Goal: Feedback & Contribution: Submit feedback/report problem

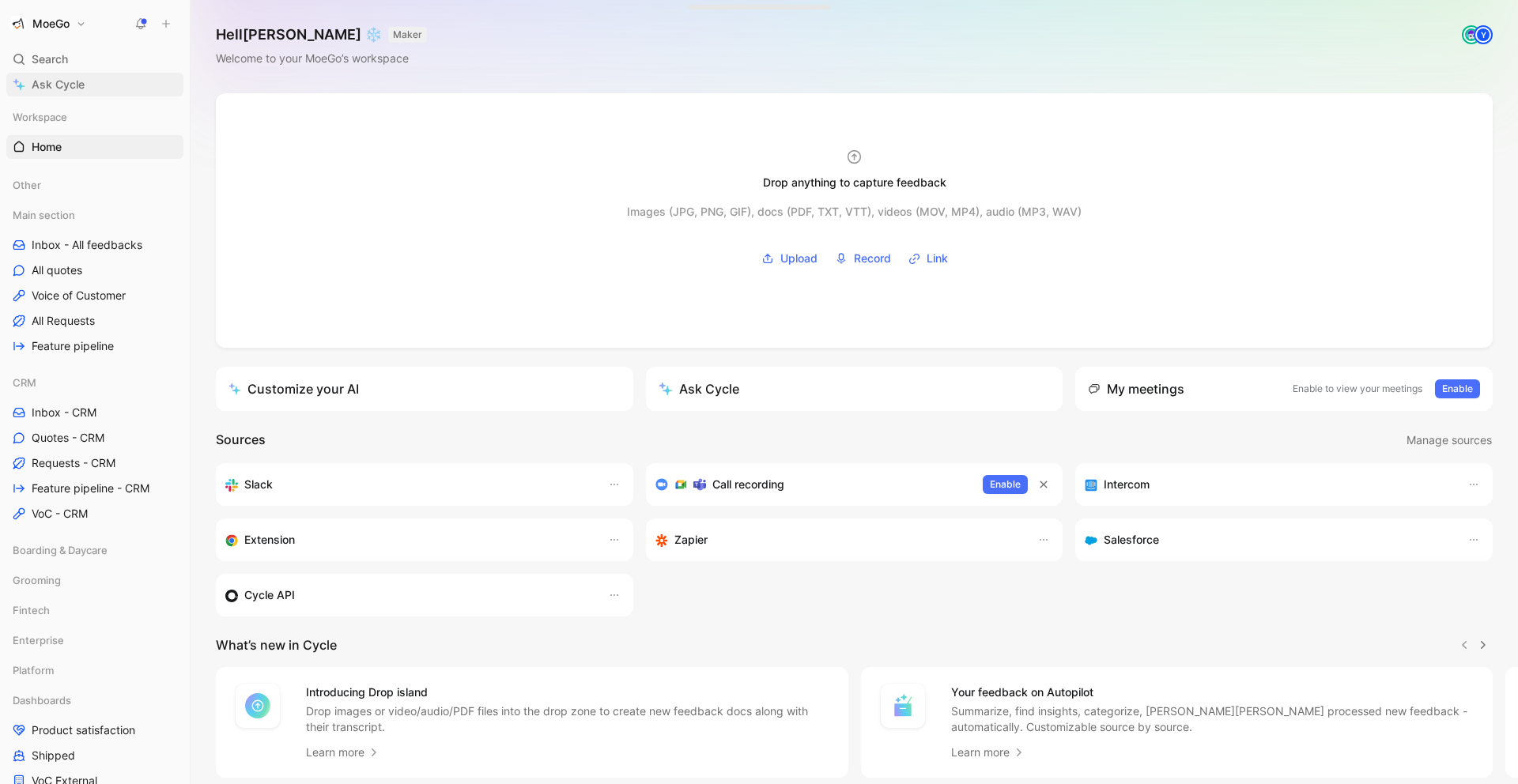
click at [79, 89] on span "Ask Cycle" at bounding box center [58, 85] width 53 height 19
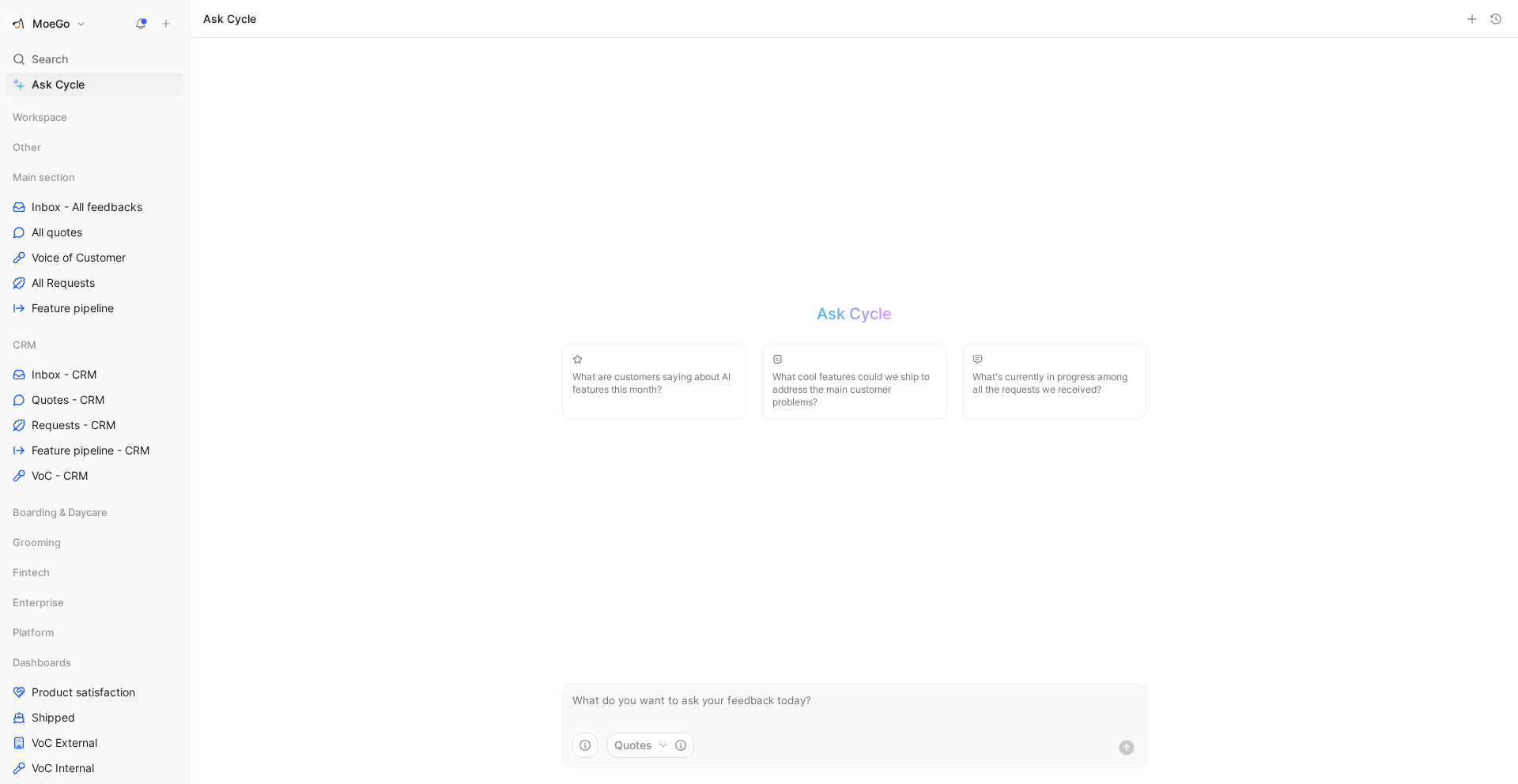
click at [862, 736] on div "Quotes" at bounding box center [854, 751] width 583 height 35
click at [860, 706] on textarea at bounding box center [854, 708] width 583 height 48
type textarea "h"
type textarea "how can I segment the quote in different tag? For example, I want to highlight …"
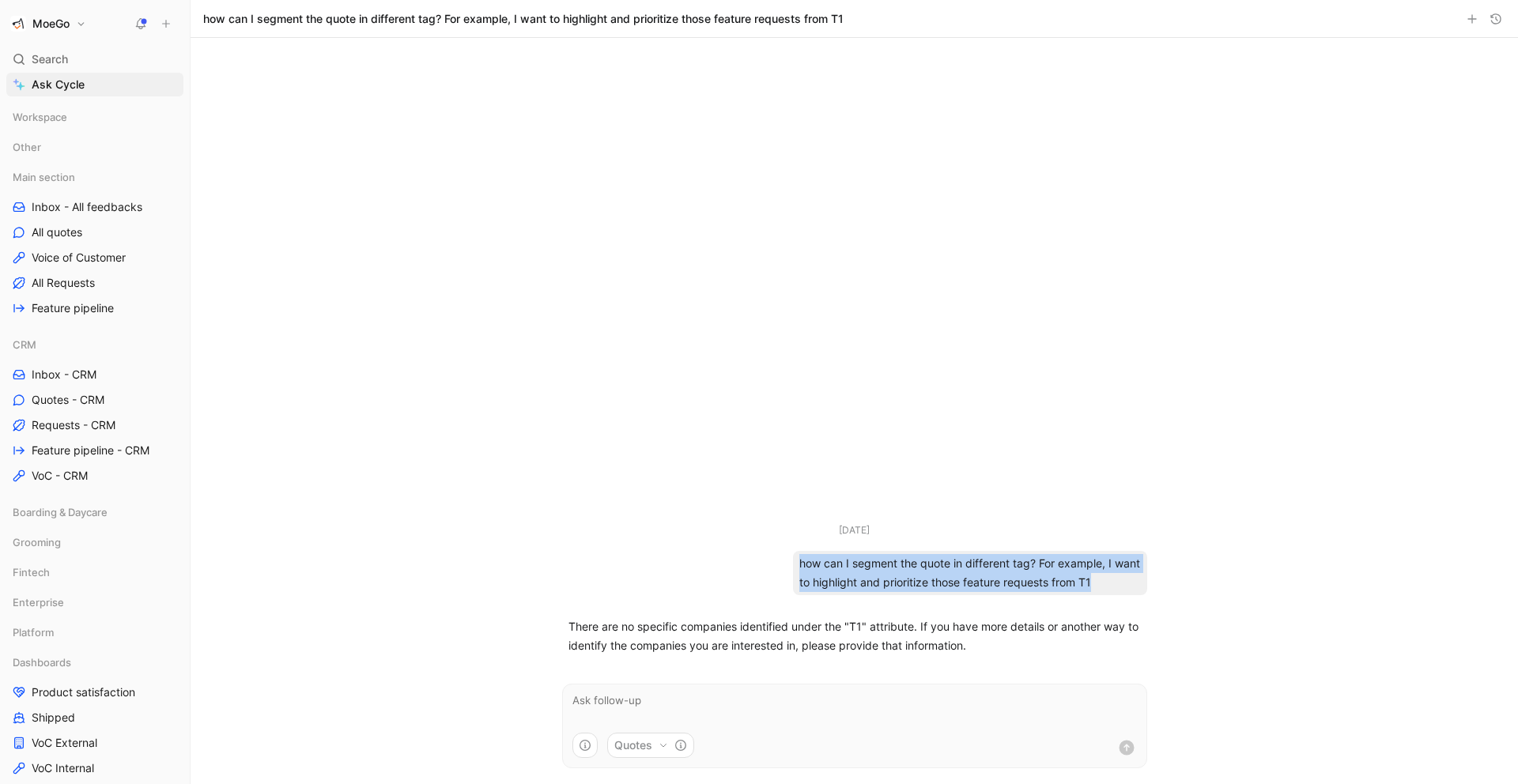
drag, startPoint x: 1133, startPoint y: 577, endPoint x: 783, endPoint y: 560, distance: 350.4
click at [783, 560] on div "Aug 11, 2025 how can I segment the quote in different tag? For example, I want …" at bounding box center [854, 558] width 585 height 73
copy div "how can I segment the quote in different tag? For example, I want to highlight …"
click at [789, 697] on textarea at bounding box center [854, 708] width 583 height 48
paste textarea "how can I segment the quote in different tag? For example, I want to highlight …"
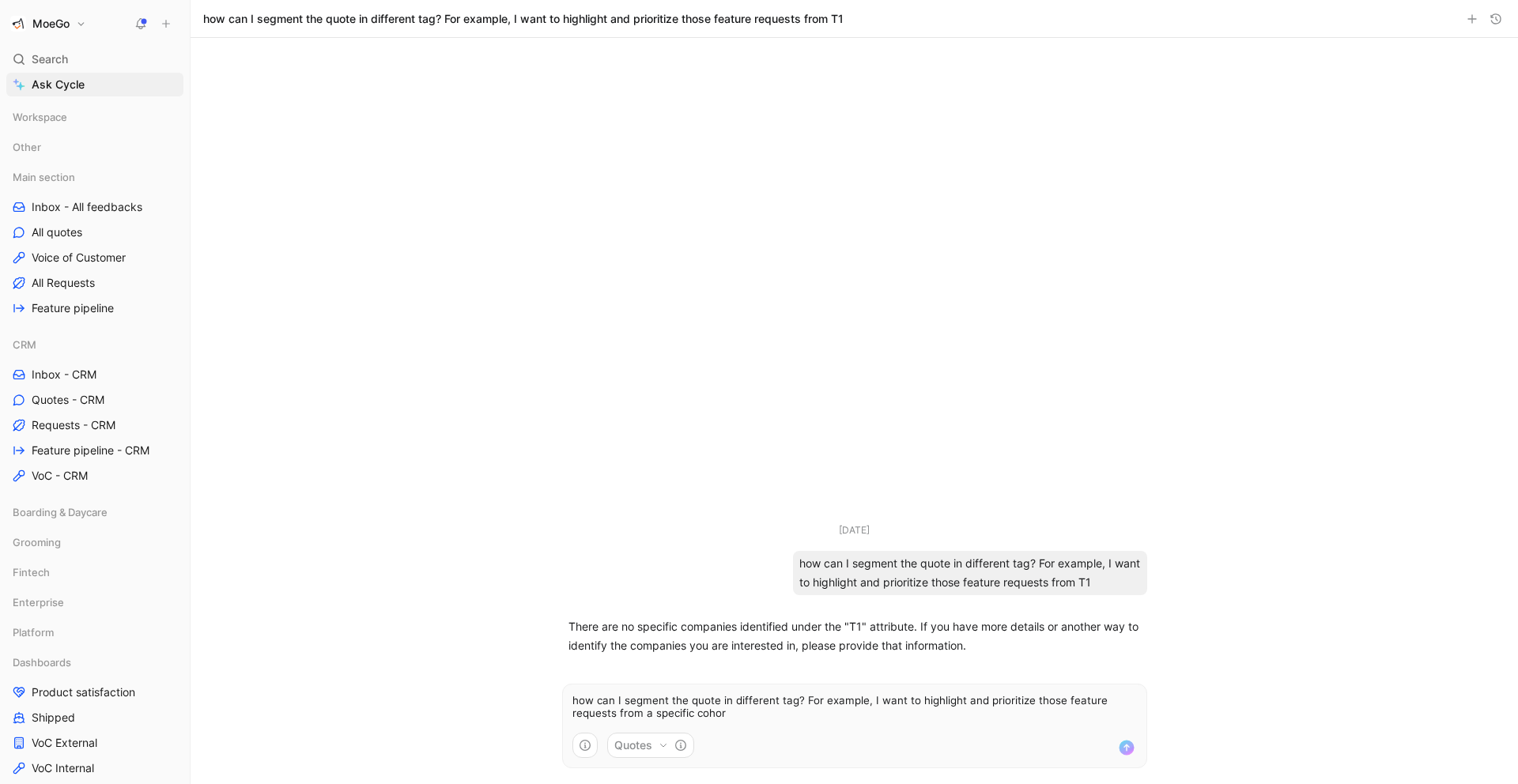
type textarea "how can I segment the quote in different tag? For example, I want to highlight …"
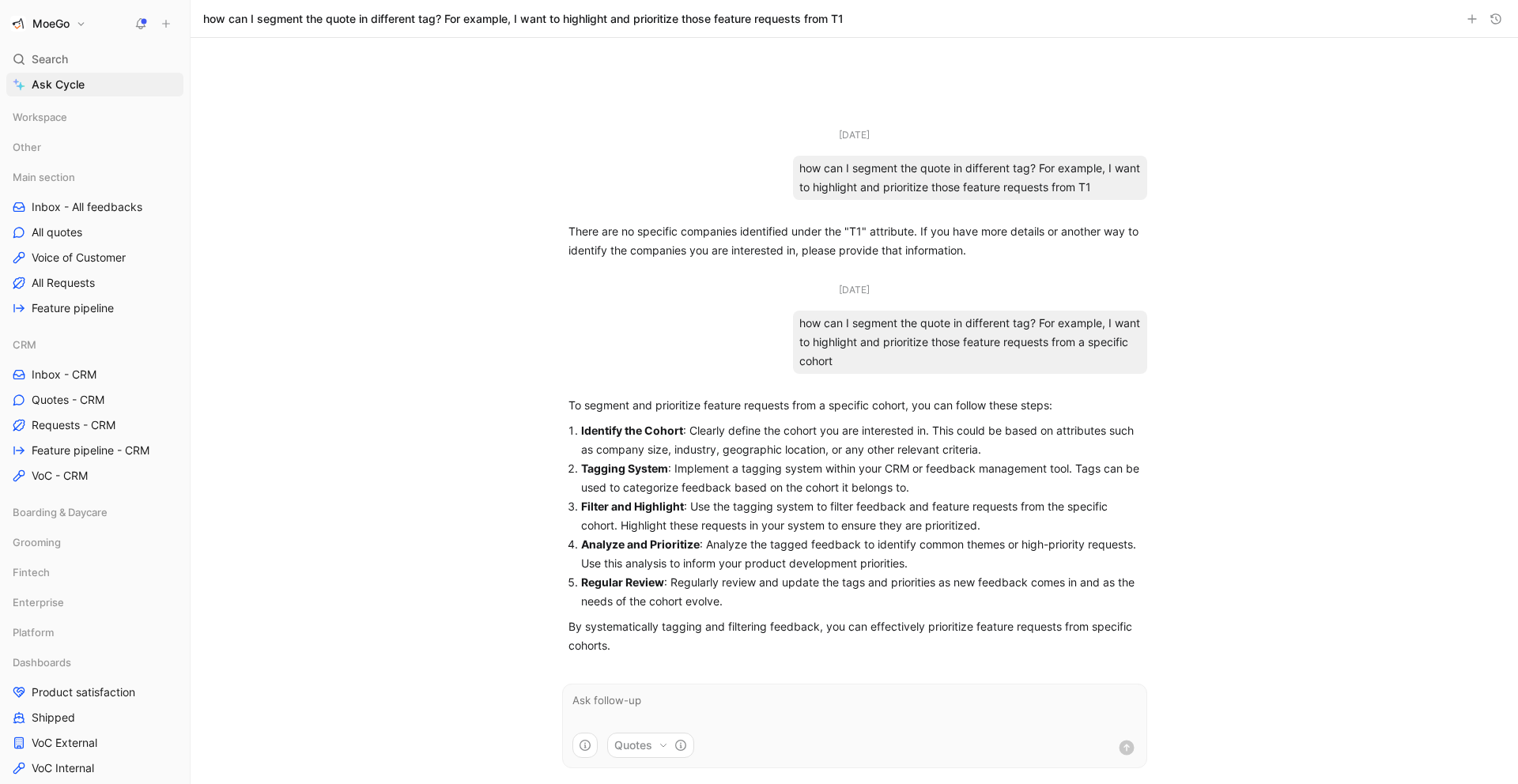
click at [1261, 498] on div "Aug 11, 2025 how can I segment the quote in different tag? For example, I want …" at bounding box center [854, 412] width 1327 height 747
click at [971, 699] on textarea at bounding box center [854, 708] width 583 height 48
type textarea "can cycle tag them automatically? we have a clear list of customers of the coho…"
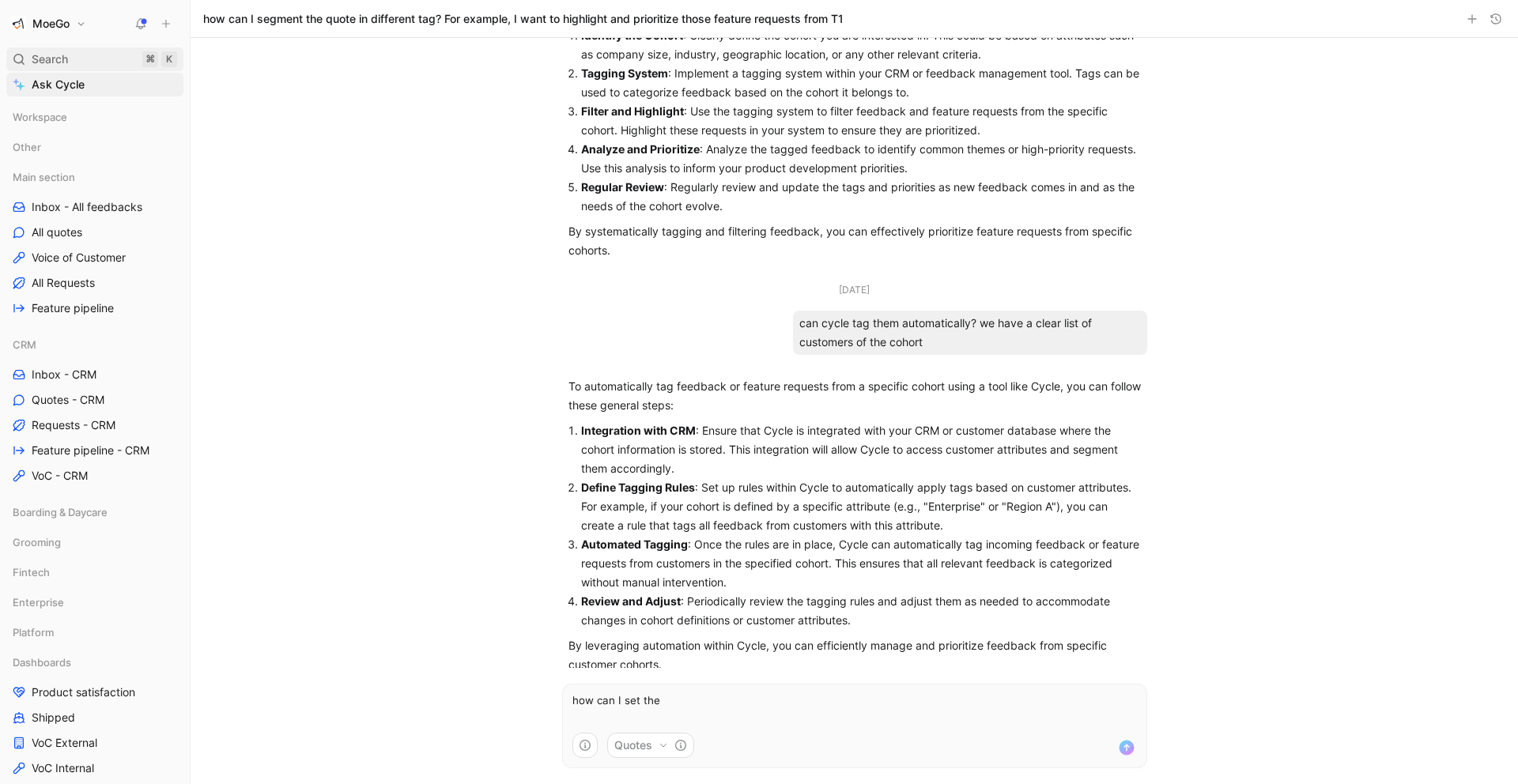
scroll to position [325, 0]
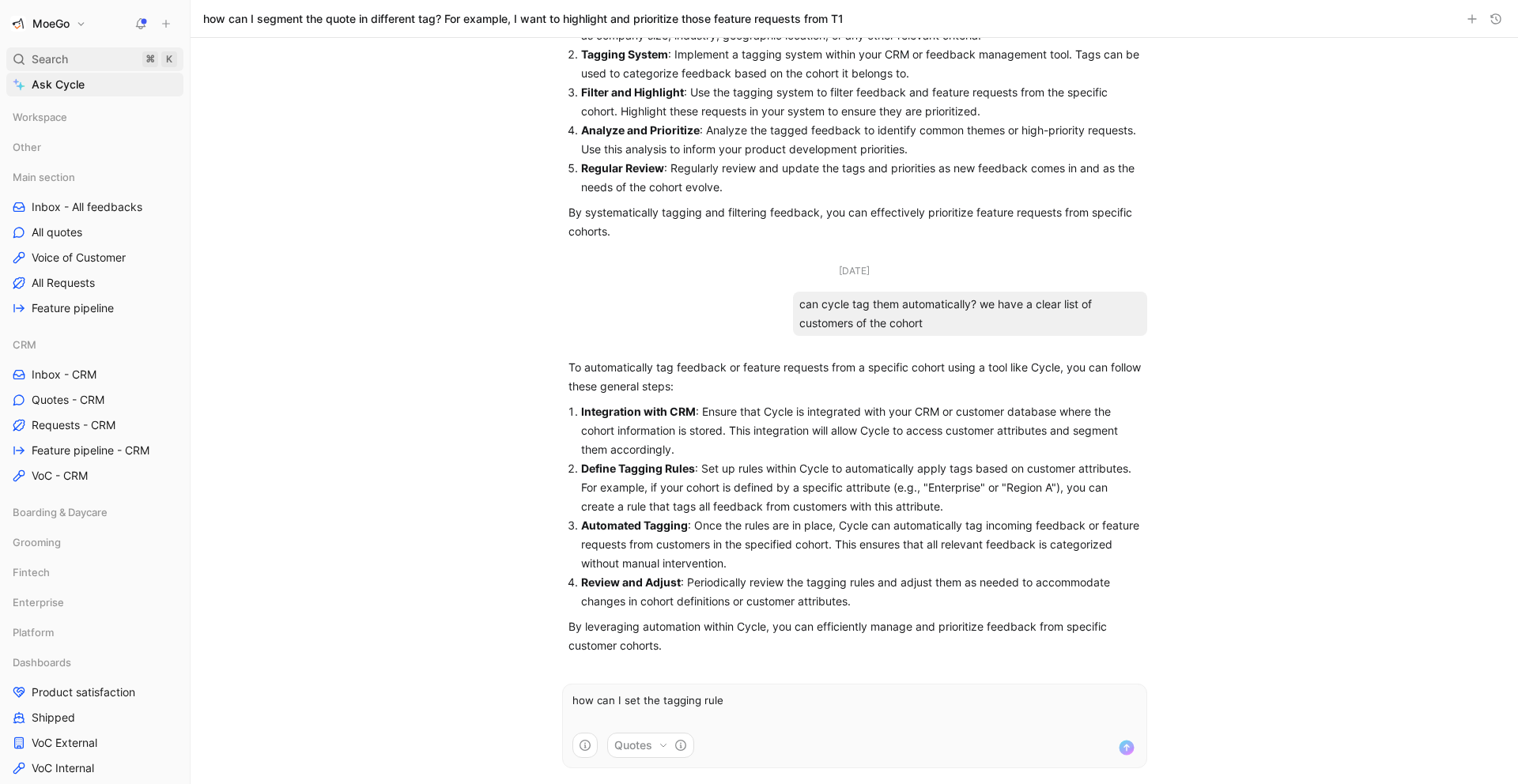
type textarea "how can I set the tagging rules"
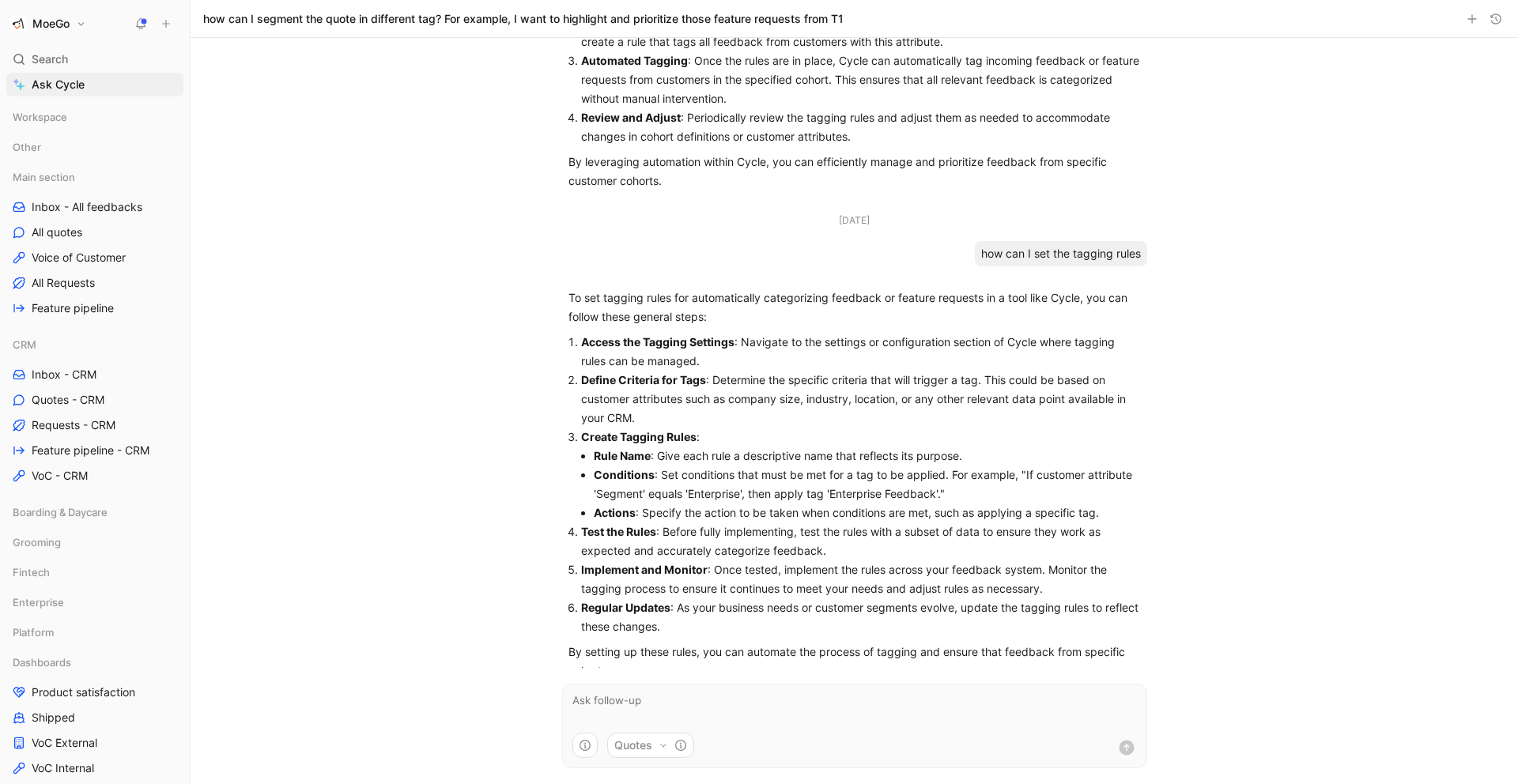
scroll to position [809, 0]
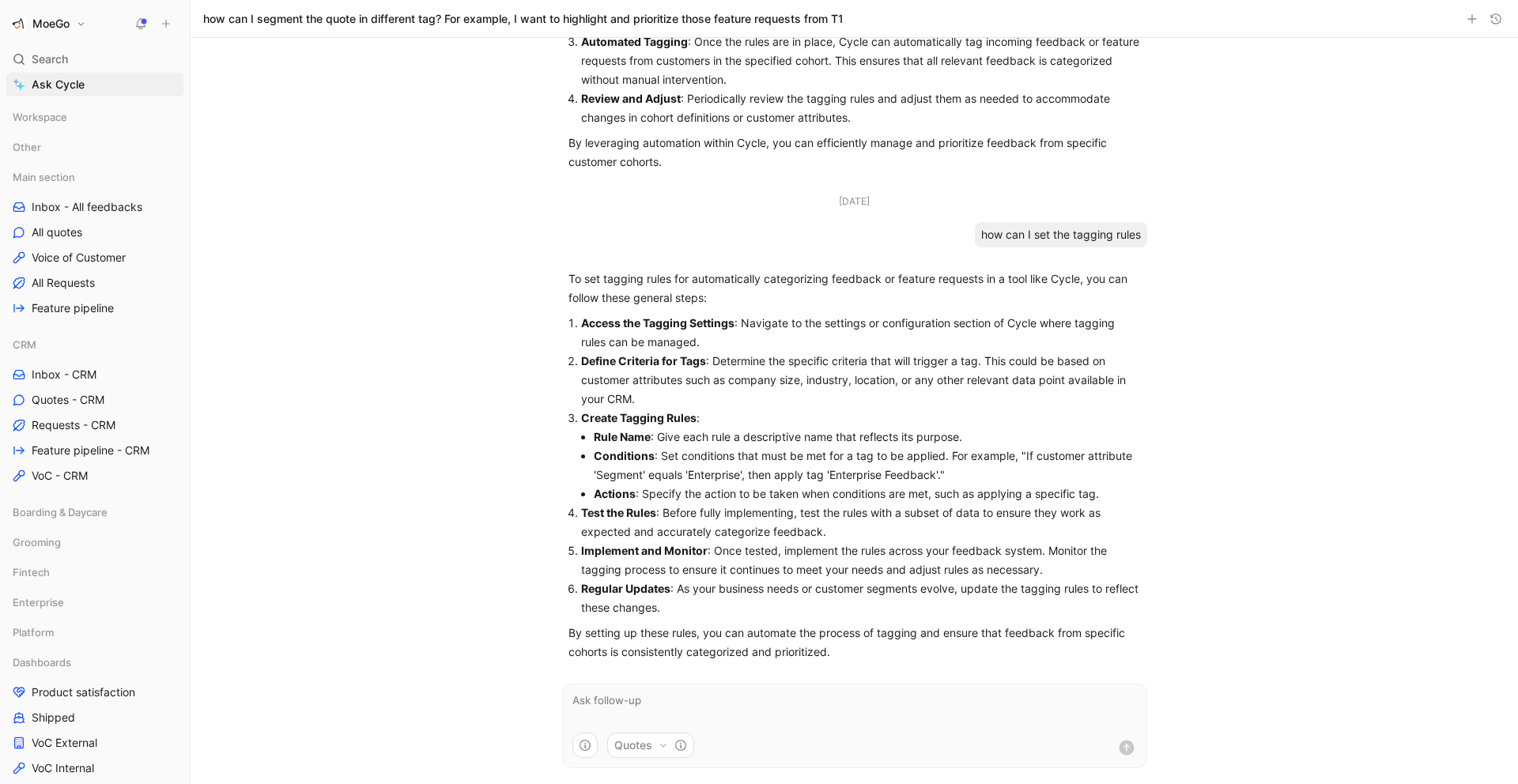
click at [69, 23] on h1 "MoeGo" at bounding box center [51, 24] width 37 height 14
click at [128, 162] on div "Workspace settings G then S" at bounding box center [108, 163] width 195 height 26
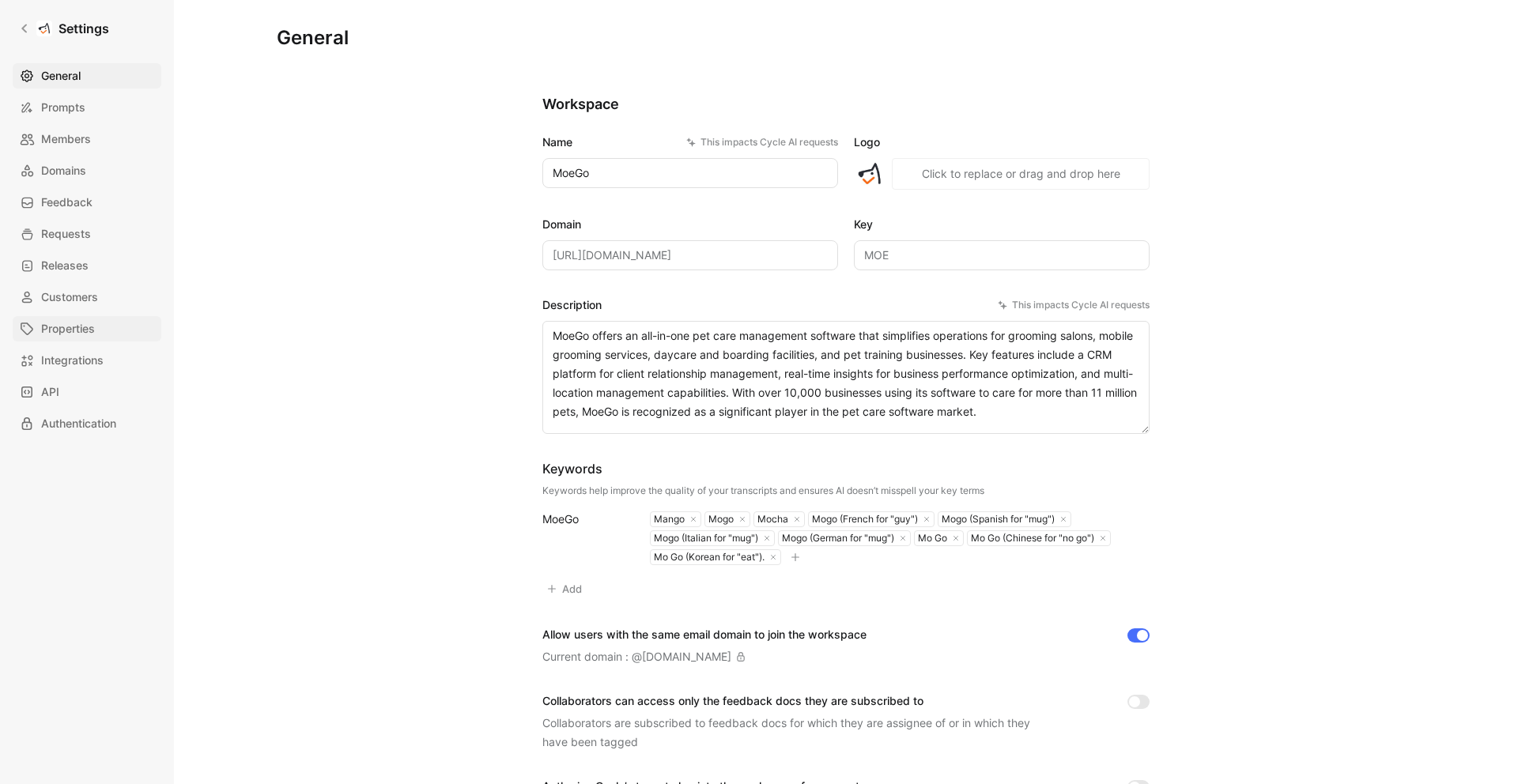
click at [101, 333] on link "Properties" at bounding box center [87, 329] width 148 height 26
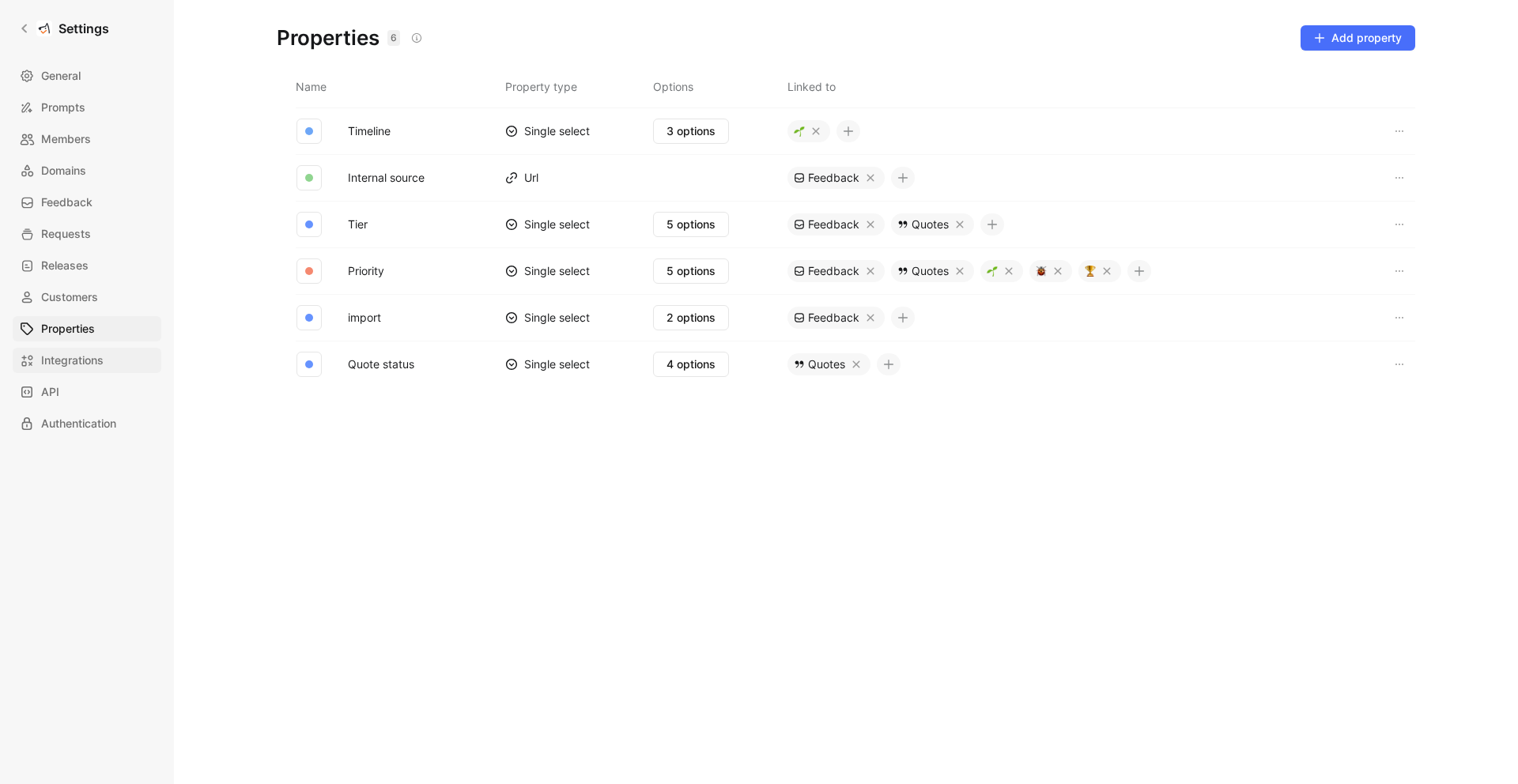
click at [93, 370] on link "Integrations" at bounding box center [87, 360] width 148 height 26
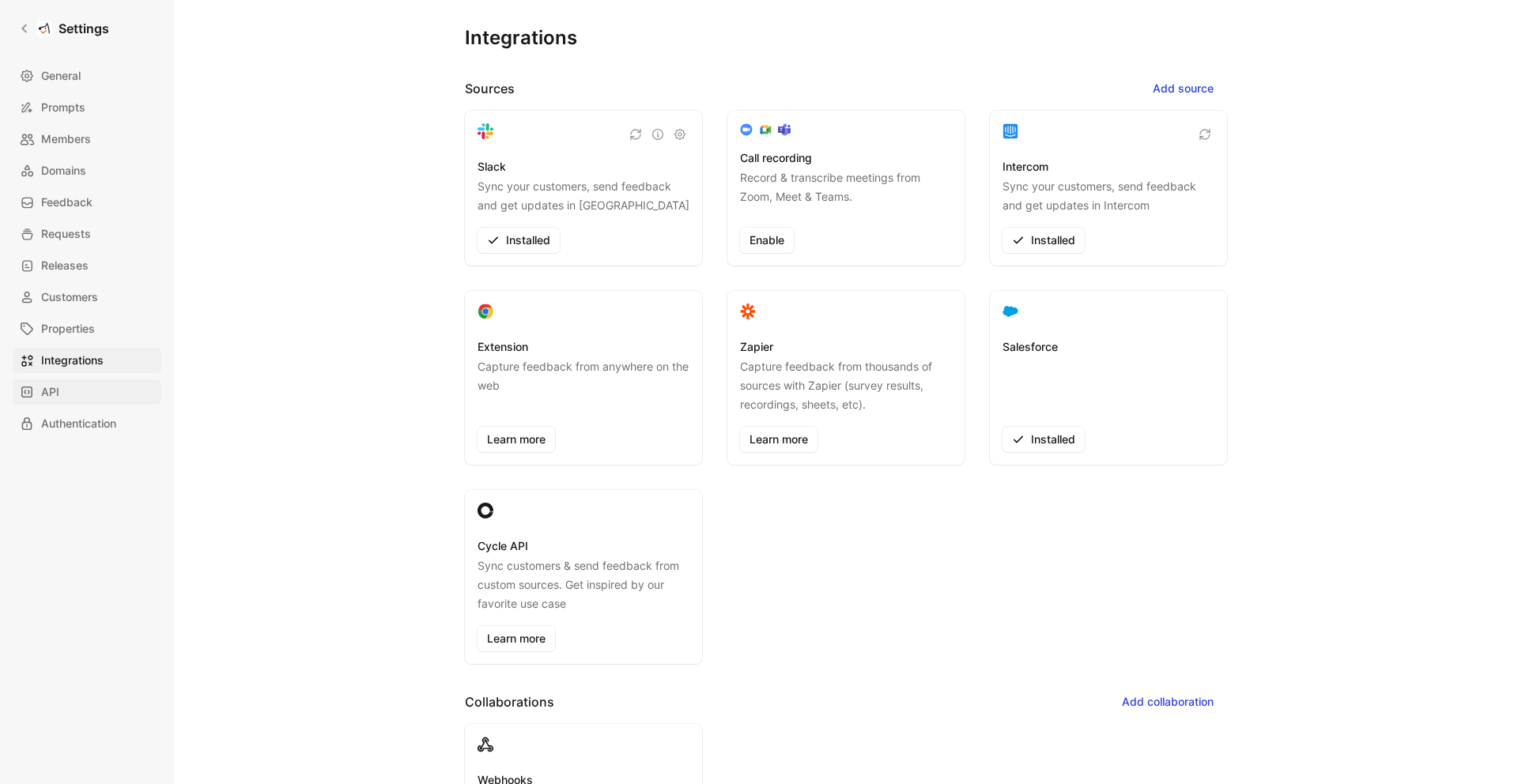
click at [93, 400] on link "API" at bounding box center [87, 392] width 148 height 26
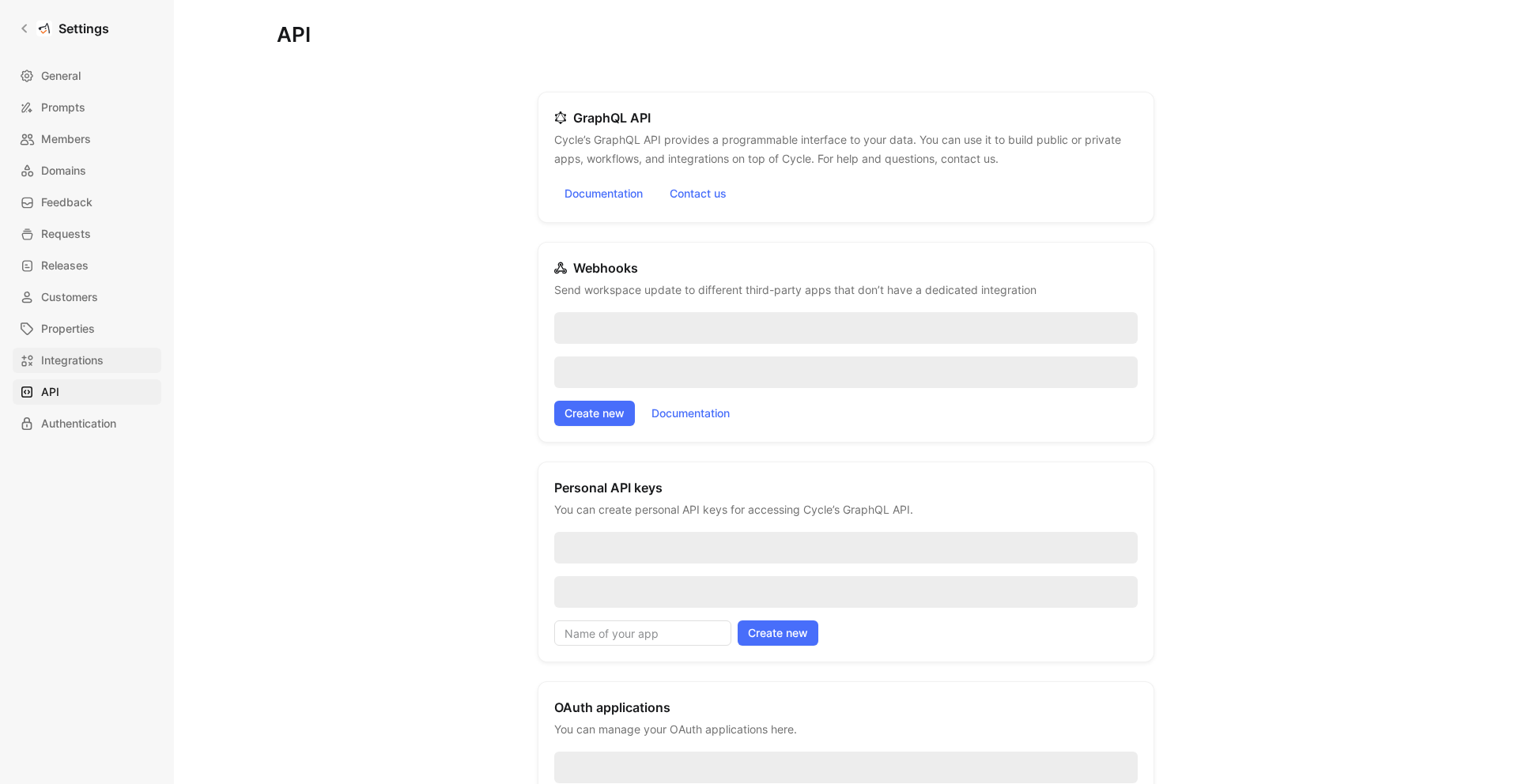
click at [103, 357] on span "Integrations" at bounding box center [73, 360] width 62 height 19
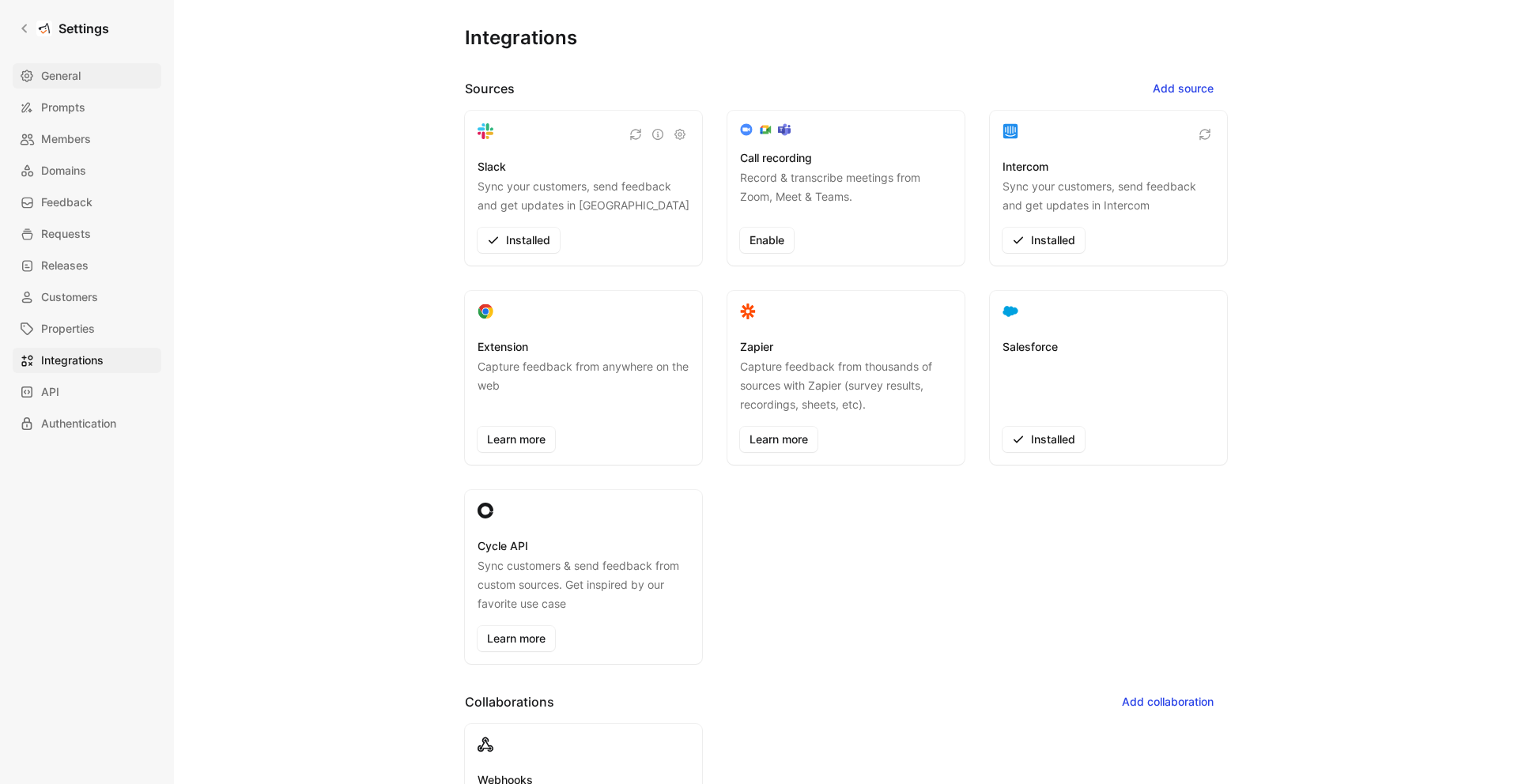
click at [93, 73] on link "General" at bounding box center [87, 76] width 148 height 26
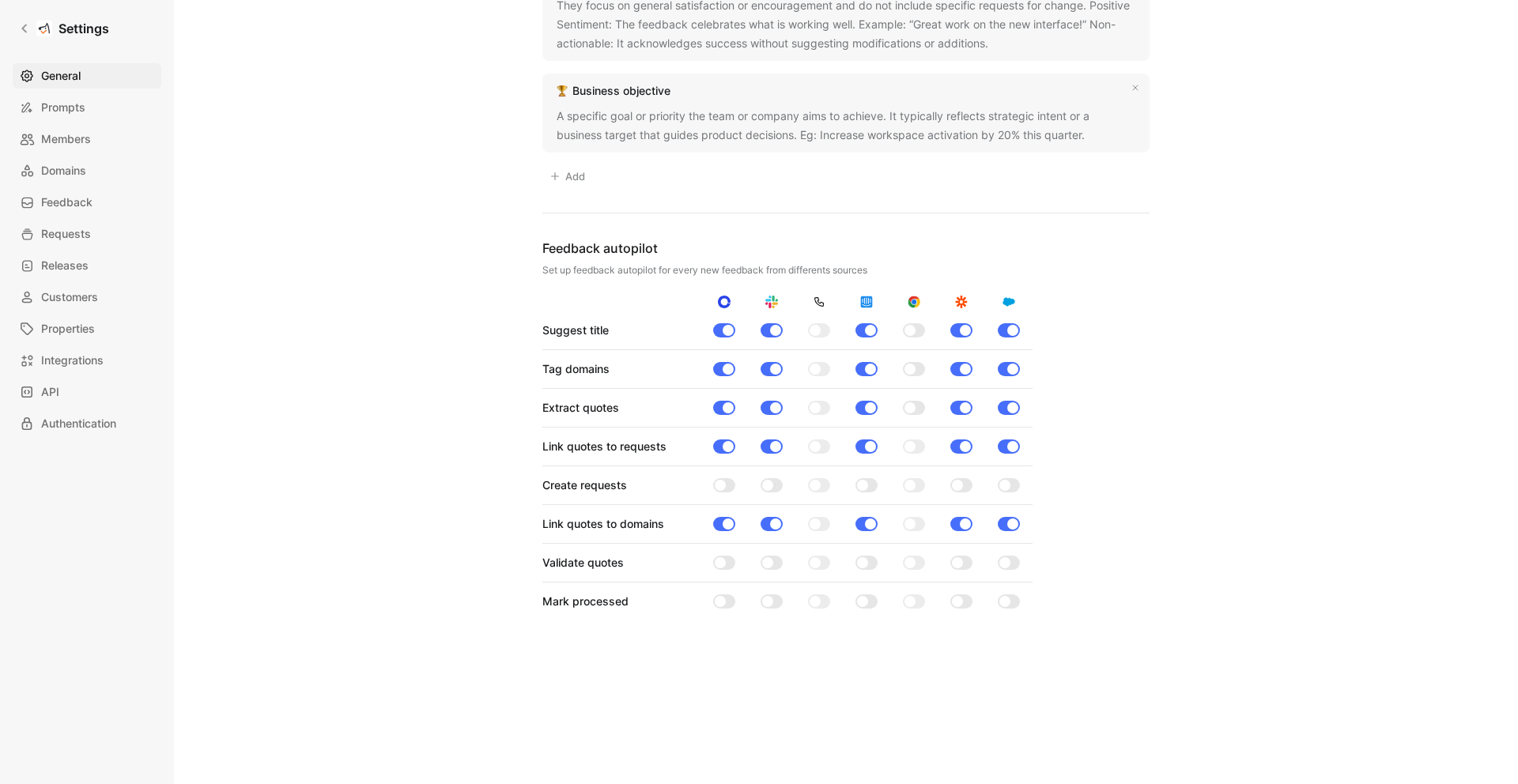
scroll to position [1366, 0]
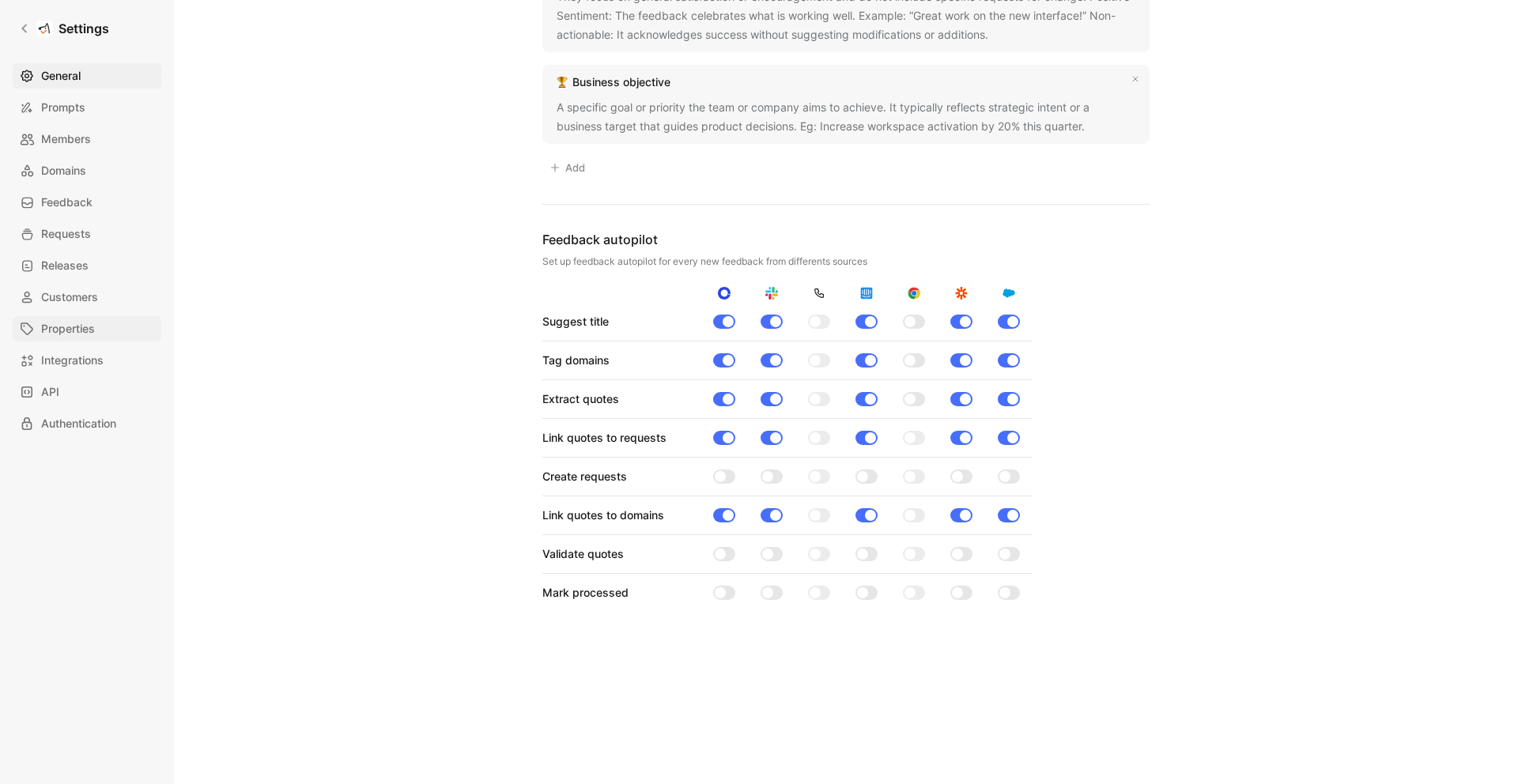
click at [77, 329] on span "Properties" at bounding box center [68, 329] width 53 height 19
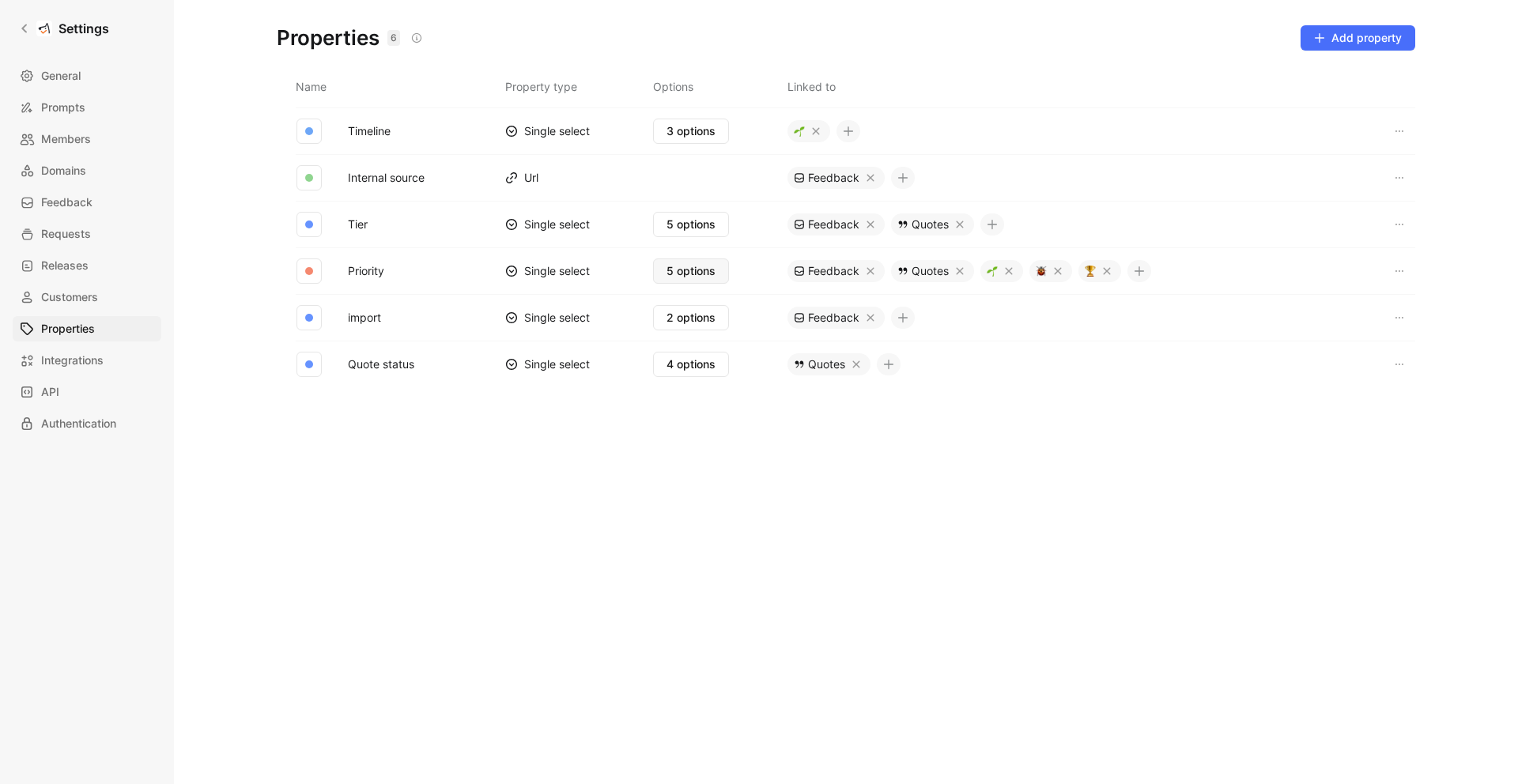
click at [699, 277] on span "5 options" at bounding box center [691, 271] width 49 height 19
click at [688, 312] on span "2 options" at bounding box center [691, 318] width 49 height 19
click at [737, 392] on div "cleaned_feedback 31-07-2025 17:33" at bounding box center [766, 382] width 221 height 24
click at [675, 372] on span "4 options" at bounding box center [691, 364] width 49 height 19
click at [98, 158] on link "Domains" at bounding box center [87, 171] width 148 height 26
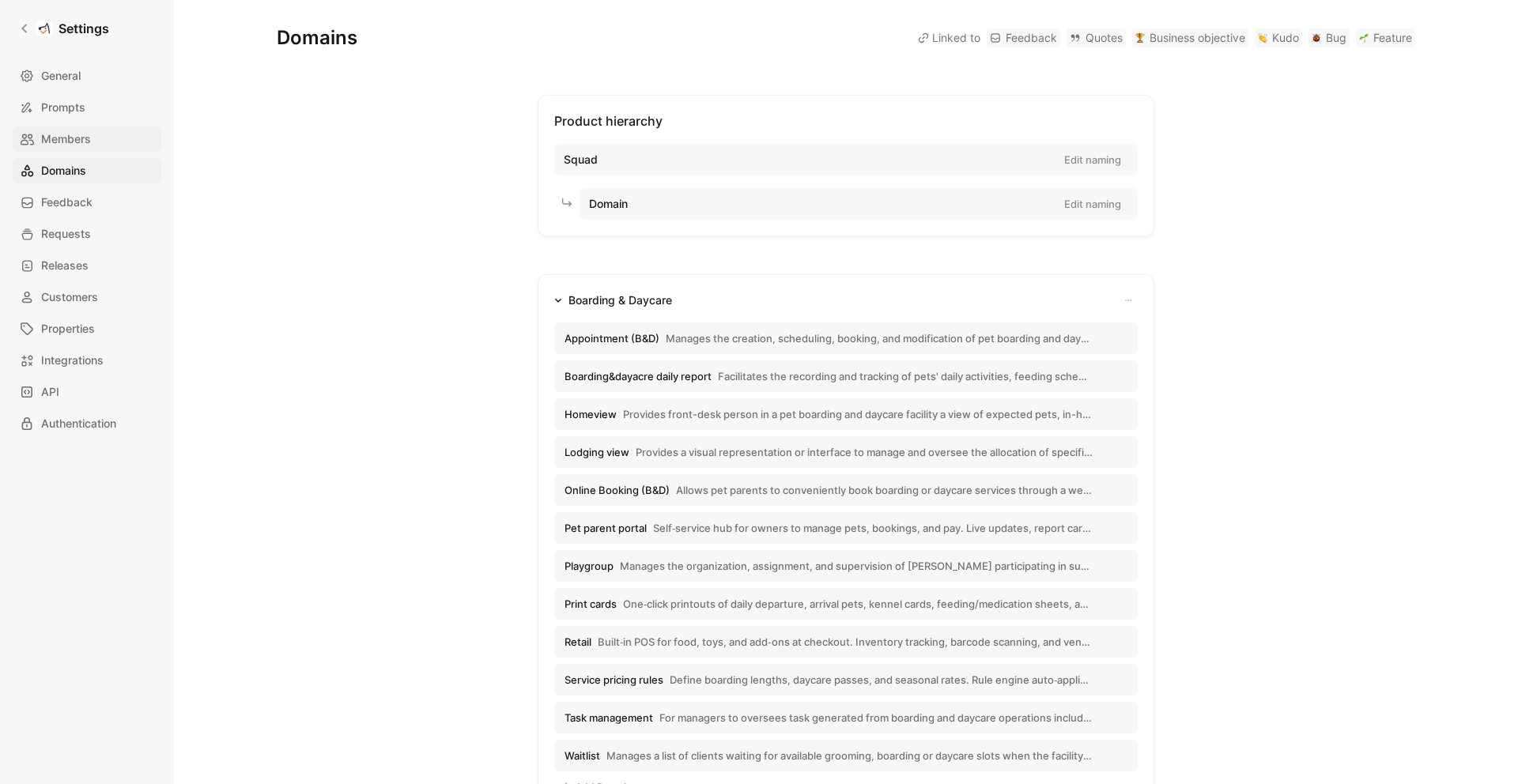
click at [79, 134] on span "Members" at bounding box center [66, 140] width 49 height 19
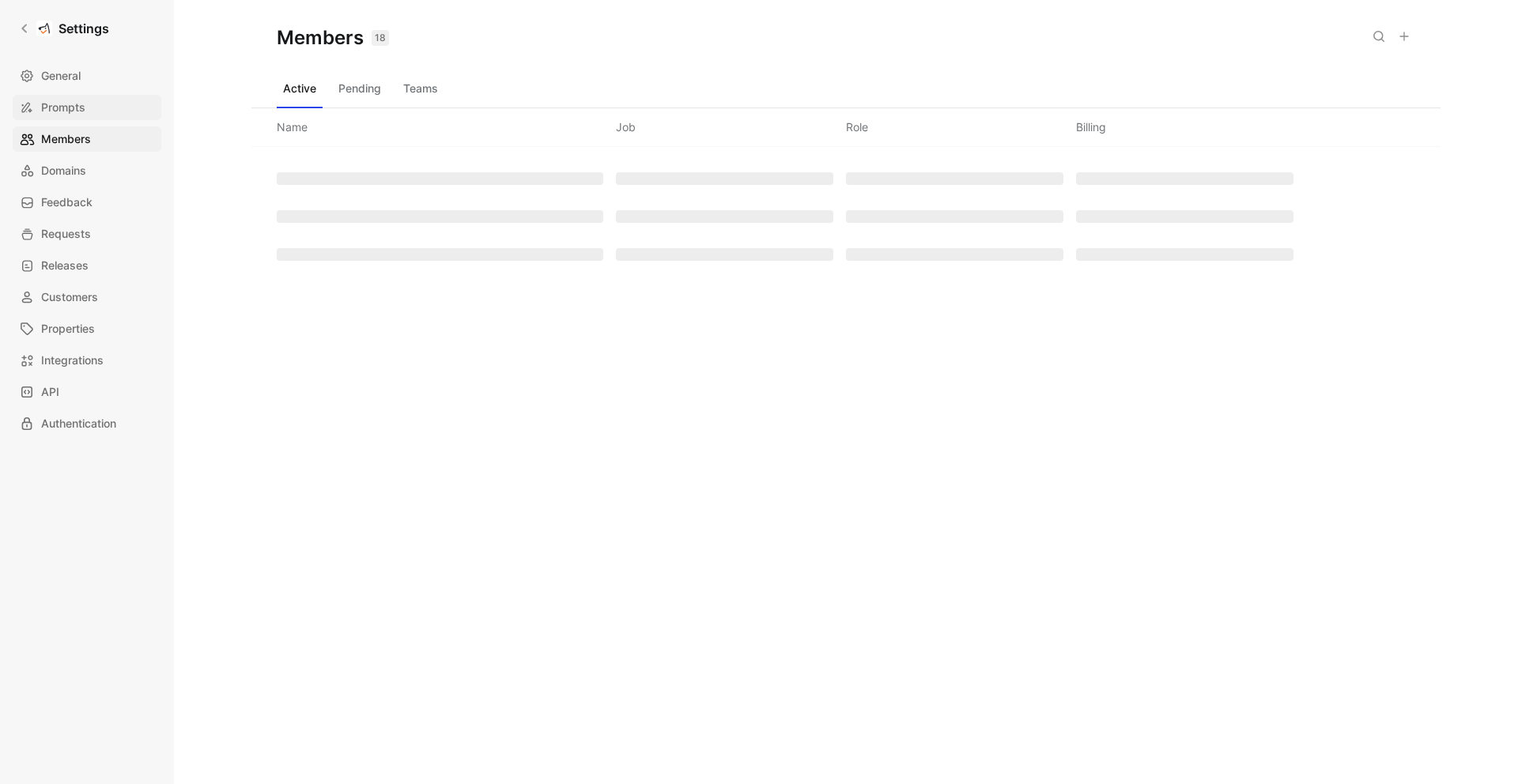
click at [81, 101] on span "Prompts" at bounding box center [64, 108] width 45 height 19
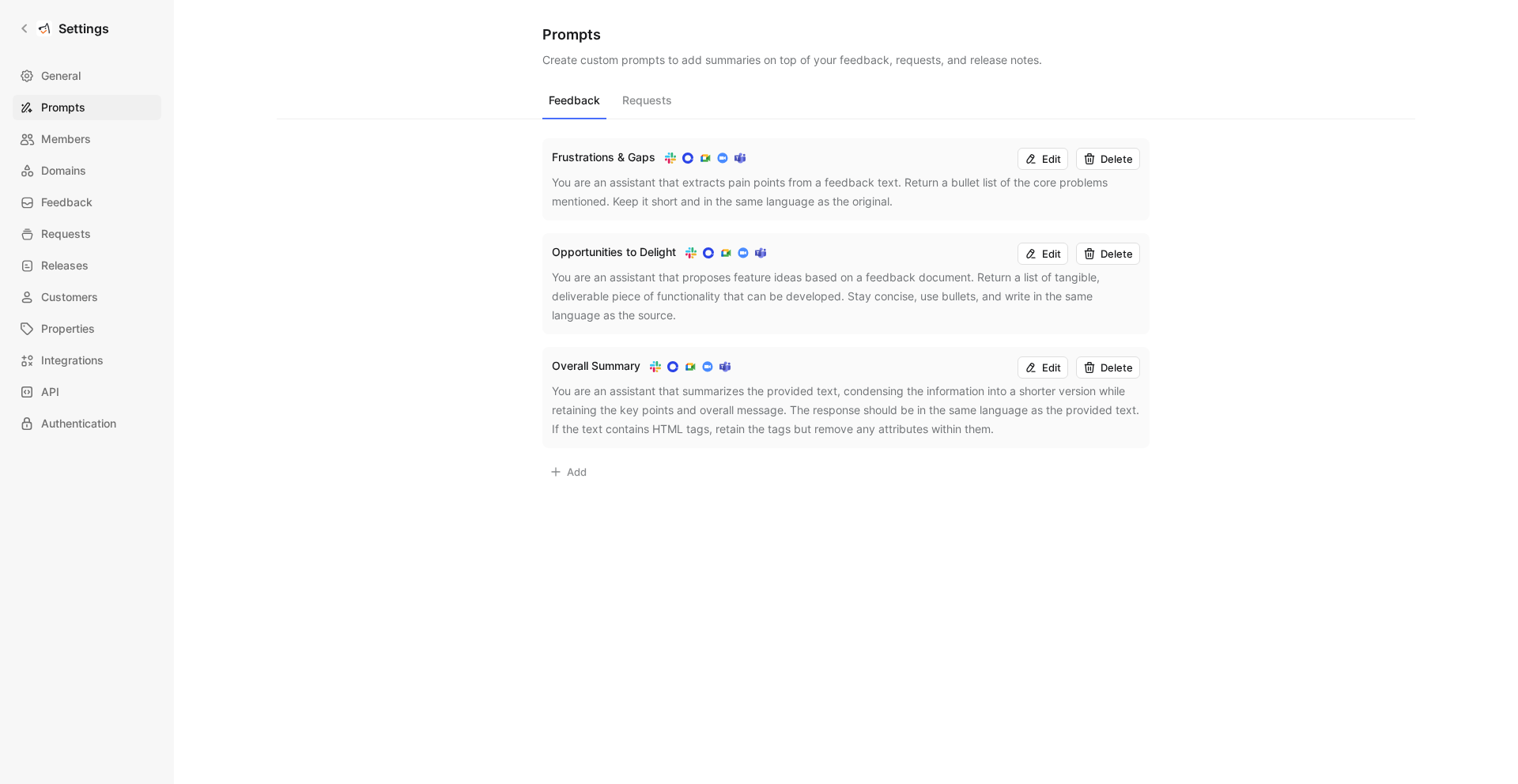
click at [639, 99] on button "Requests" at bounding box center [647, 104] width 62 height 30
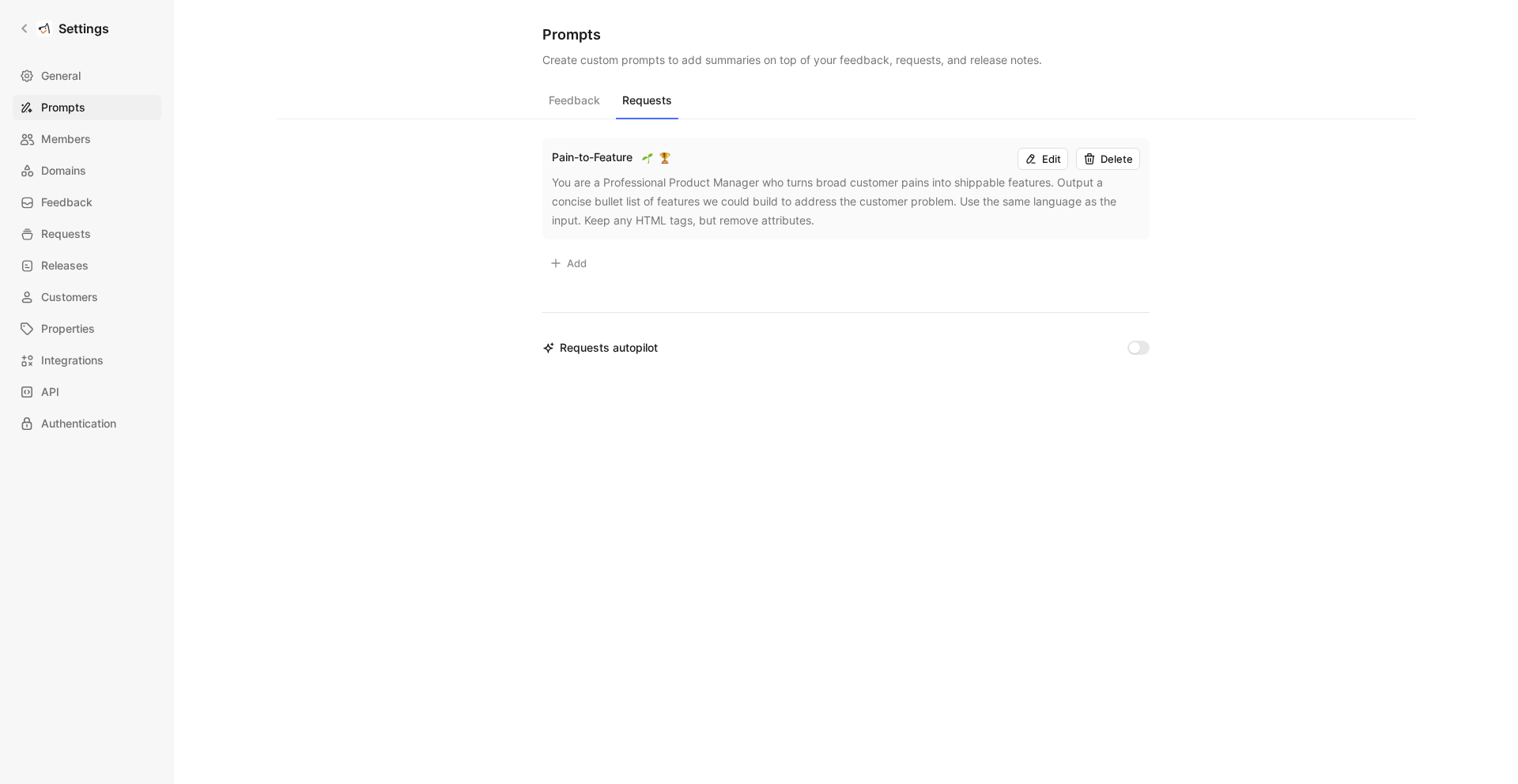
click at [567, 94] on button "Feedback" at bounding box center [574, 104] width 64 height 30
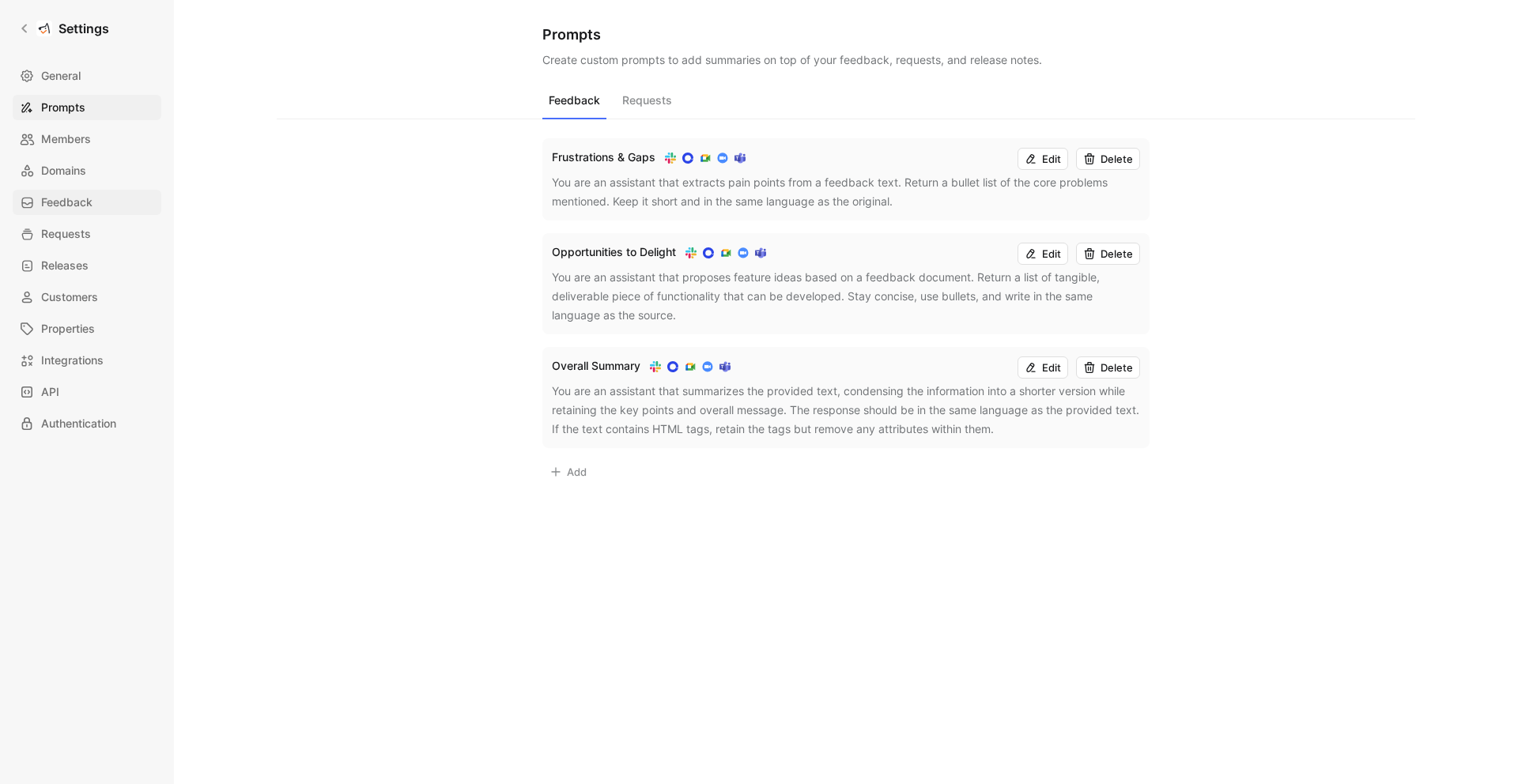
click at [108, 205] on link "Feedback" at bounding box center [87, 203] width 148 height 26
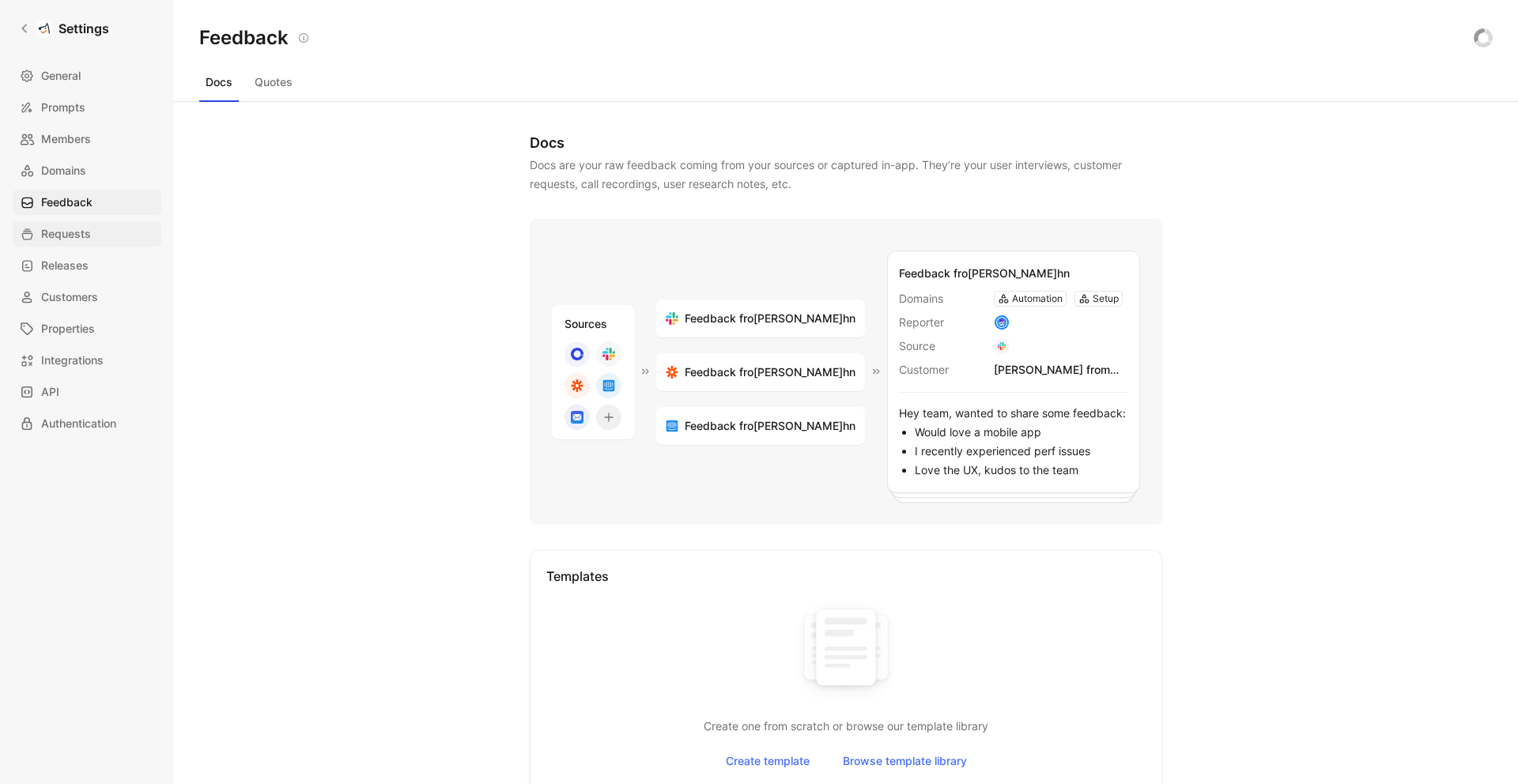
click at [87, 241] on span "Requests" at bounding box center [66, 234] width 49 height 19
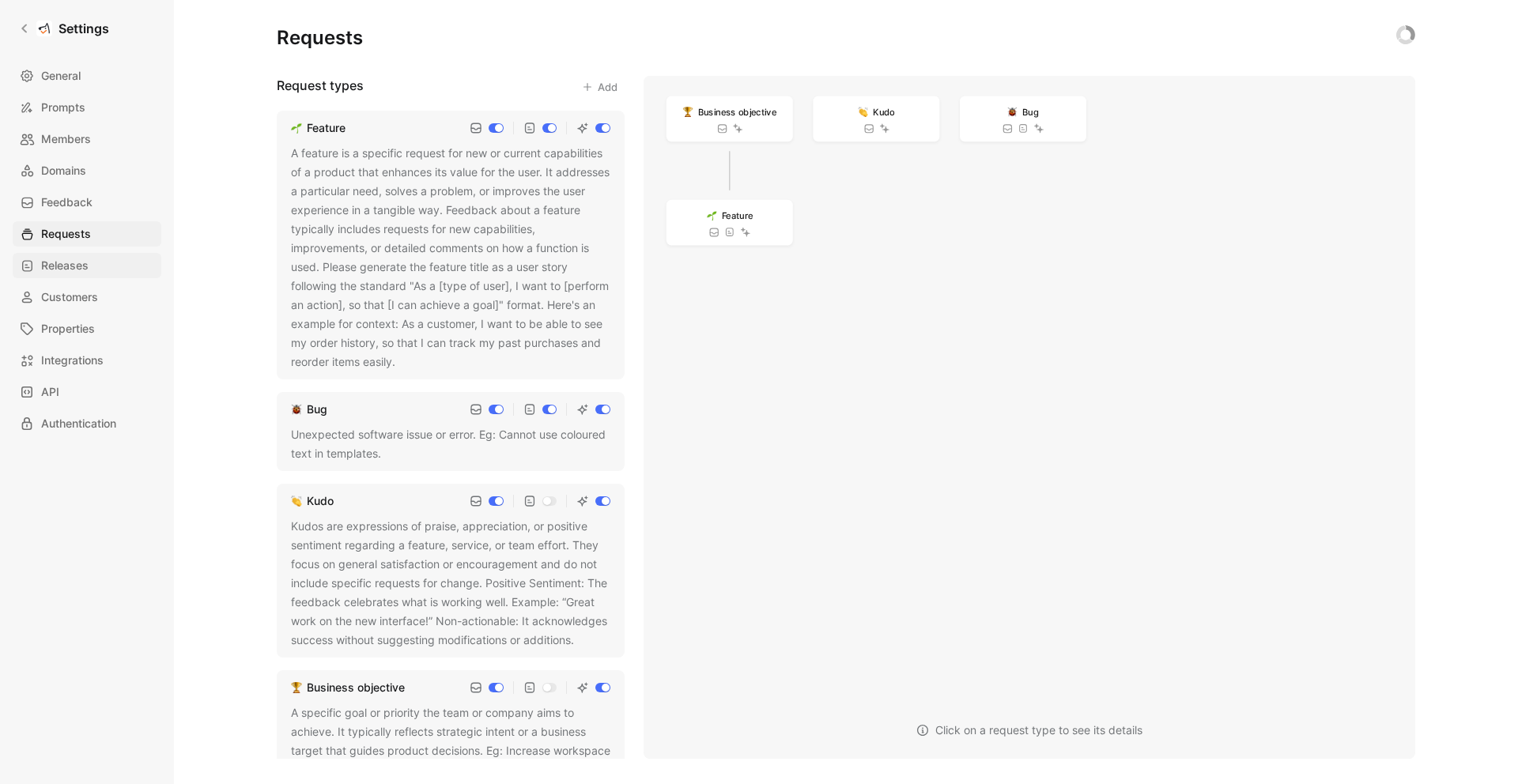
click at [83, 270] on span "Releases" at bounding box center [65, 266] width 47 height 19
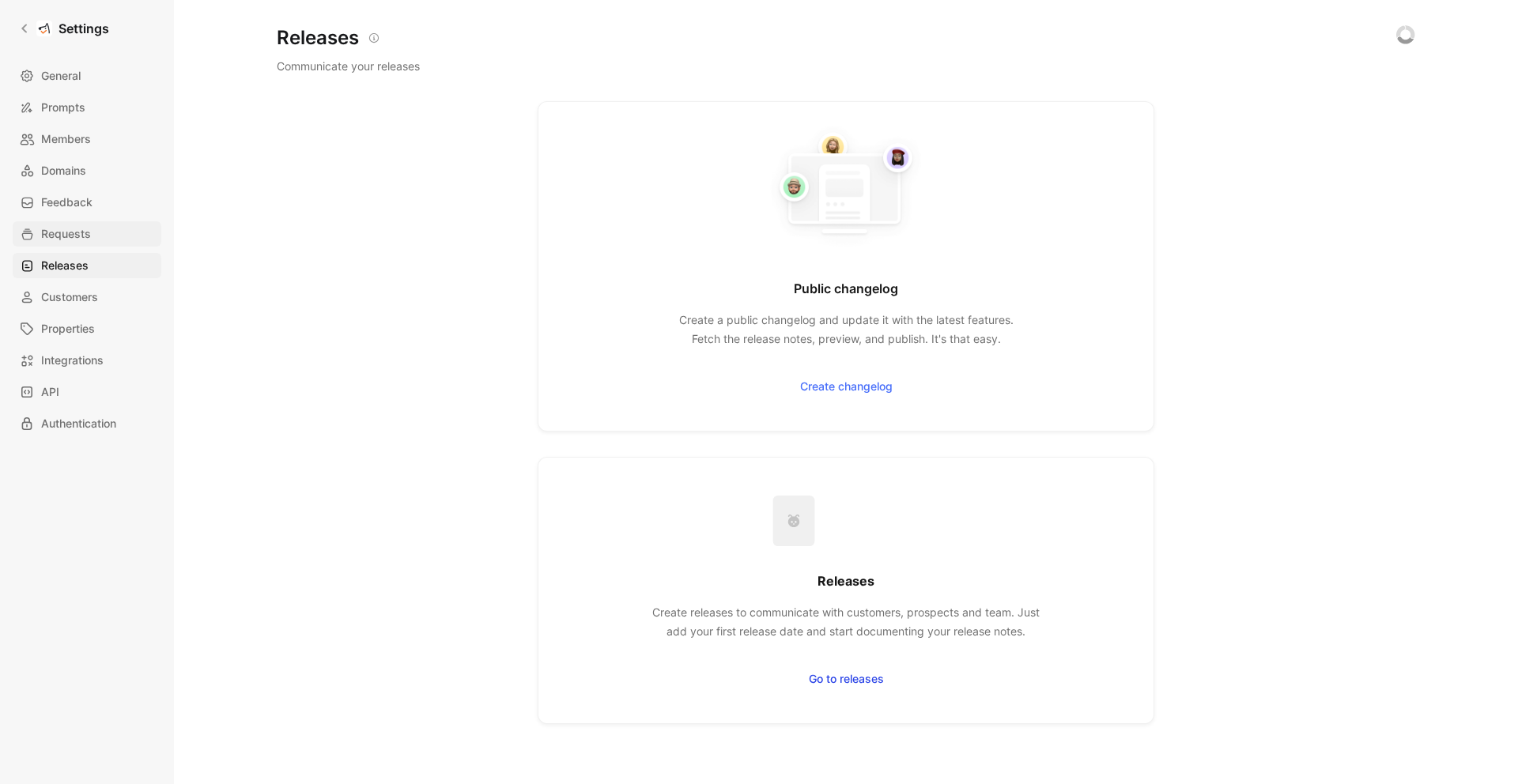
click at [90, 242] on link "Requests" at bounding box center [87, 234] width 148 height 26
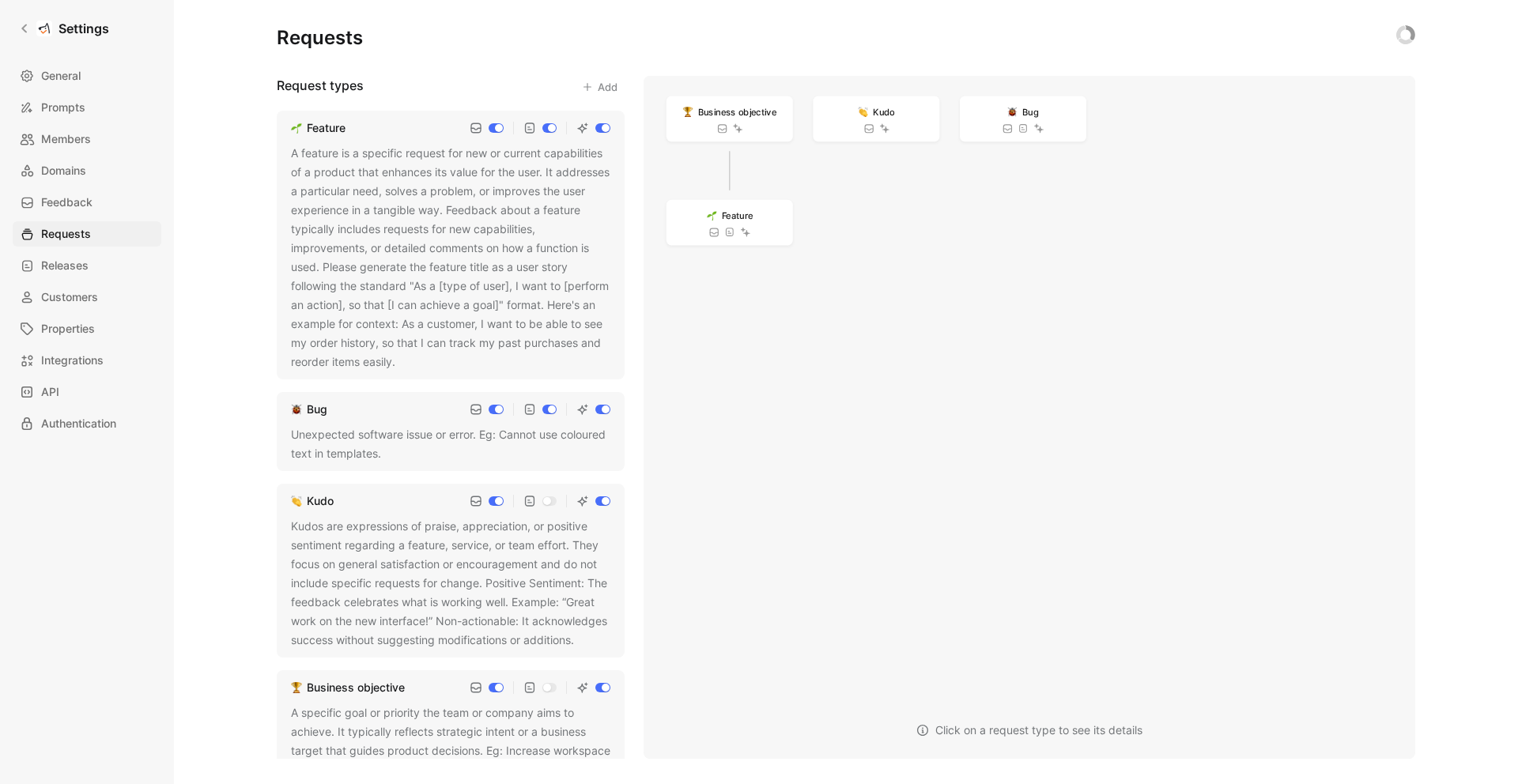
click at [356, 235] on div "A feature is a specific request for new or current capabilities of a product th…" at bounding box center [451, 257] width 319 height 227
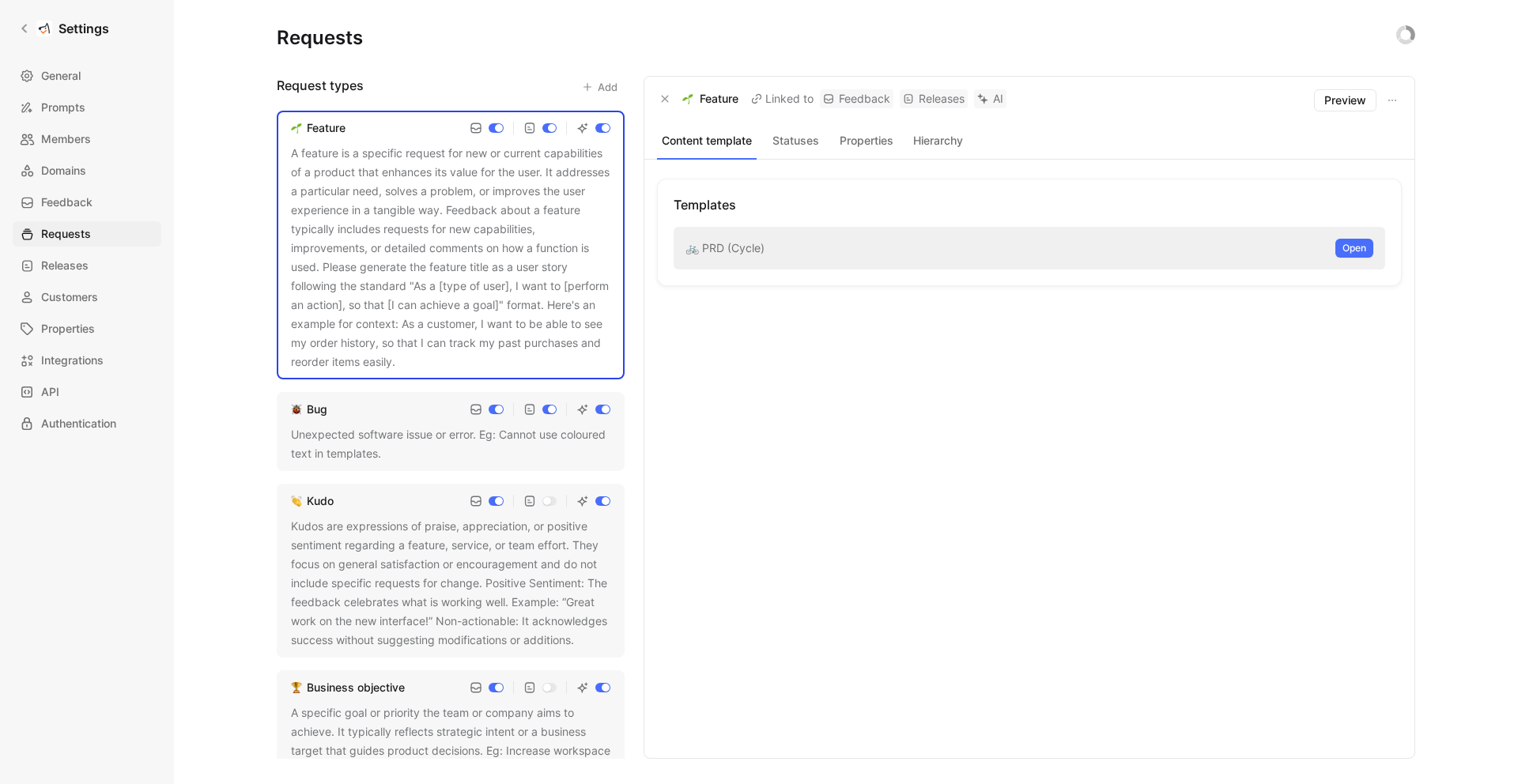
click at [736, 350] on div "Templates 🚲 PRD (Cycle) Open" at bounding box center [1030, 459] width 745 height 561
click at [796, 148] on button "Statuses" at bounding box center [794, 141] width 65 height 21
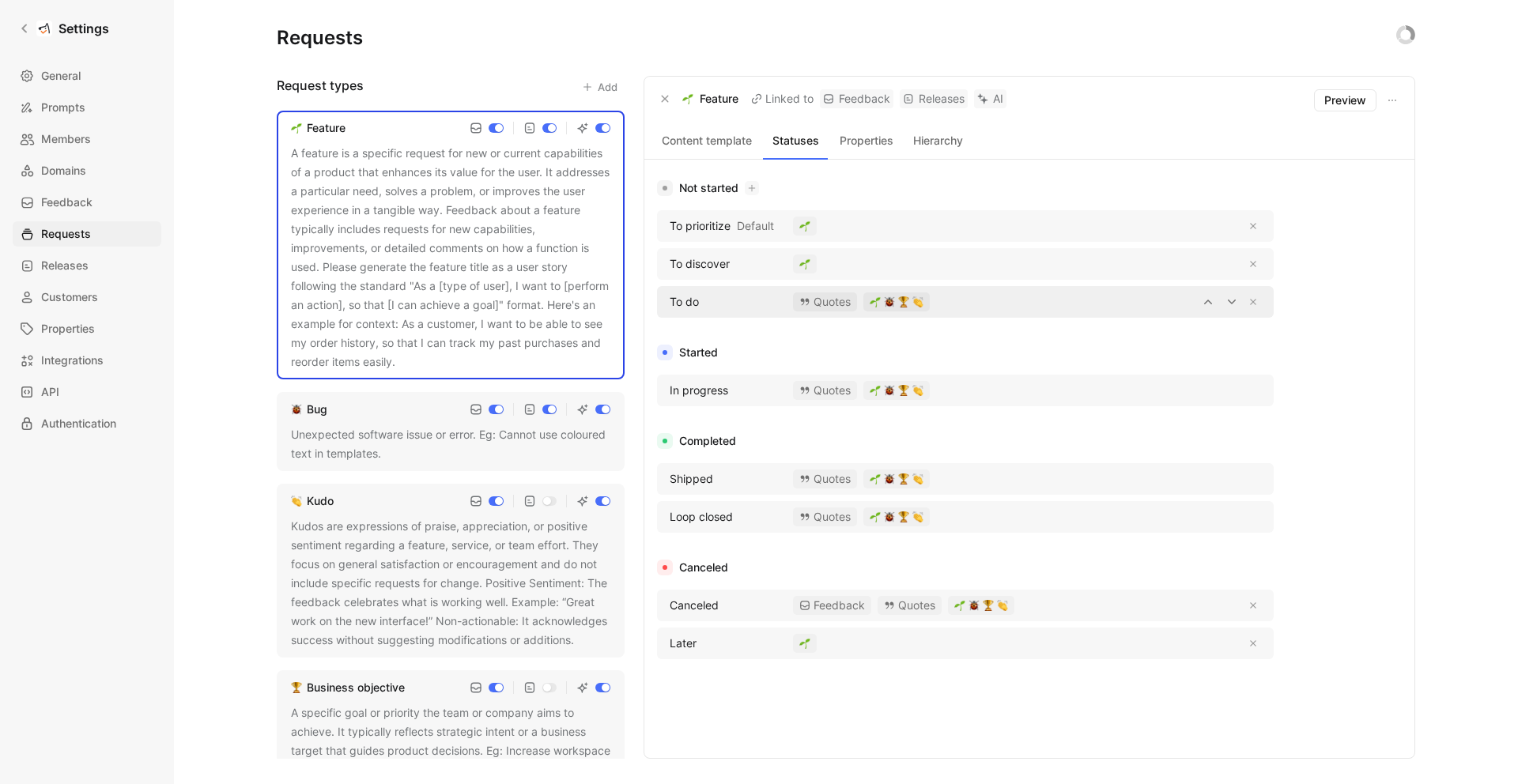
click at [904, 303] on img "button" at bounding box center [904, 302] width 11 height 11
click at [74, 199] on span "Feedback" at bounding box center [67, 203] width 51 height 19
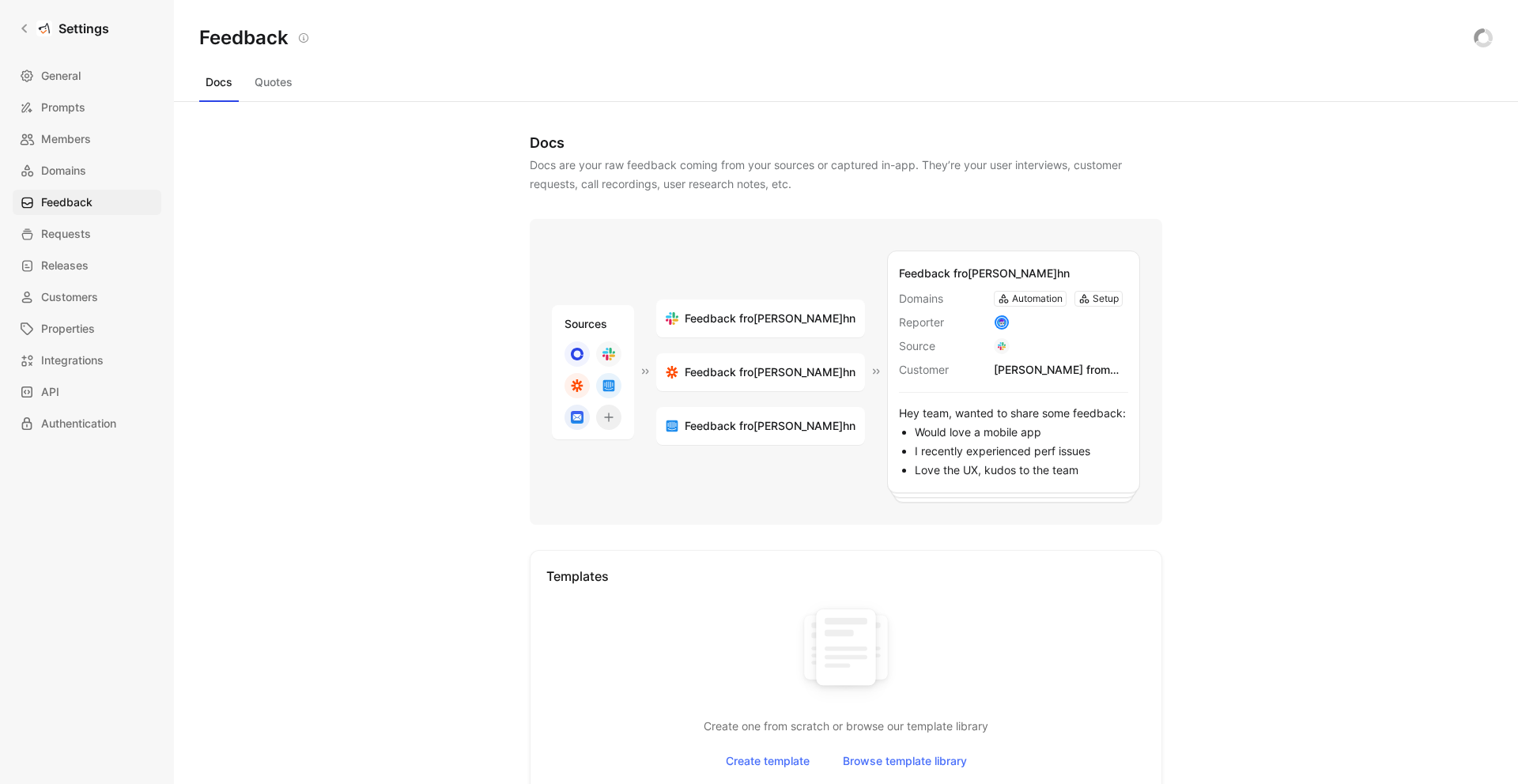
click at [85, 182] on link "Domains" at bounding box center [87, 171] width 148 height 26
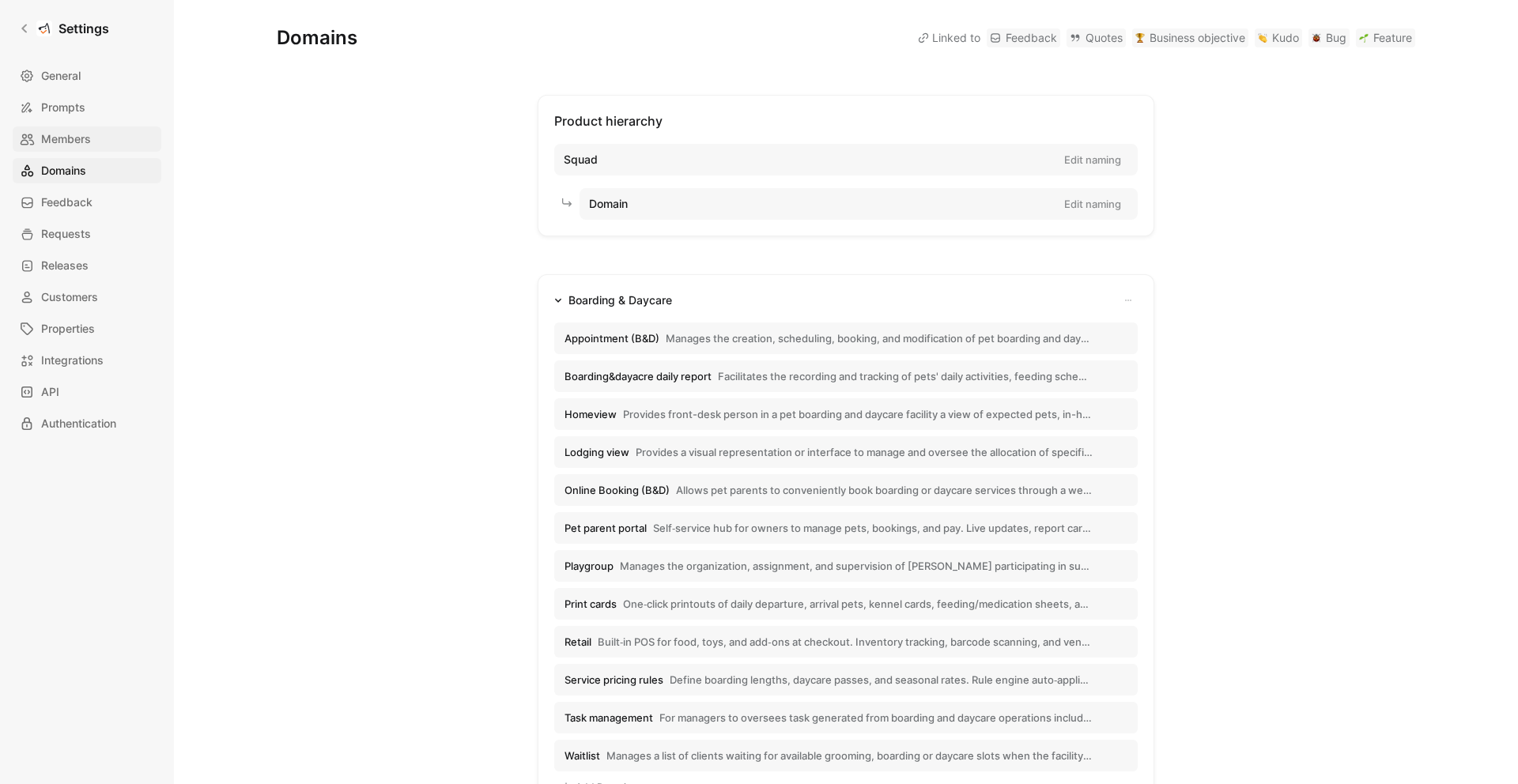
click at [88, 145] on span "Members" at bounding box center [66, 140] width 49 height 19
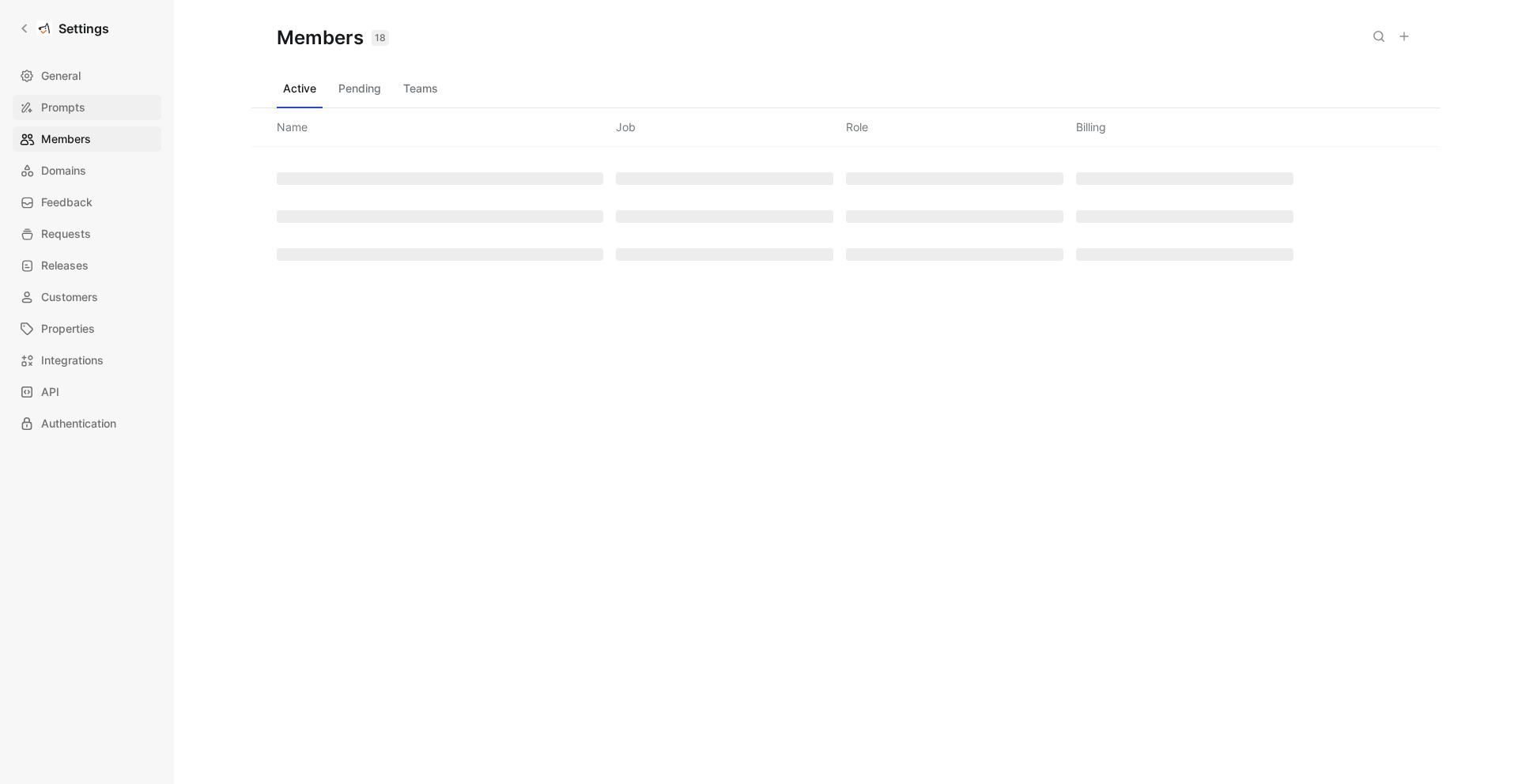
click at [90, 101] on link "Prompts" at bounding box center [87, 108] width 148 height 26
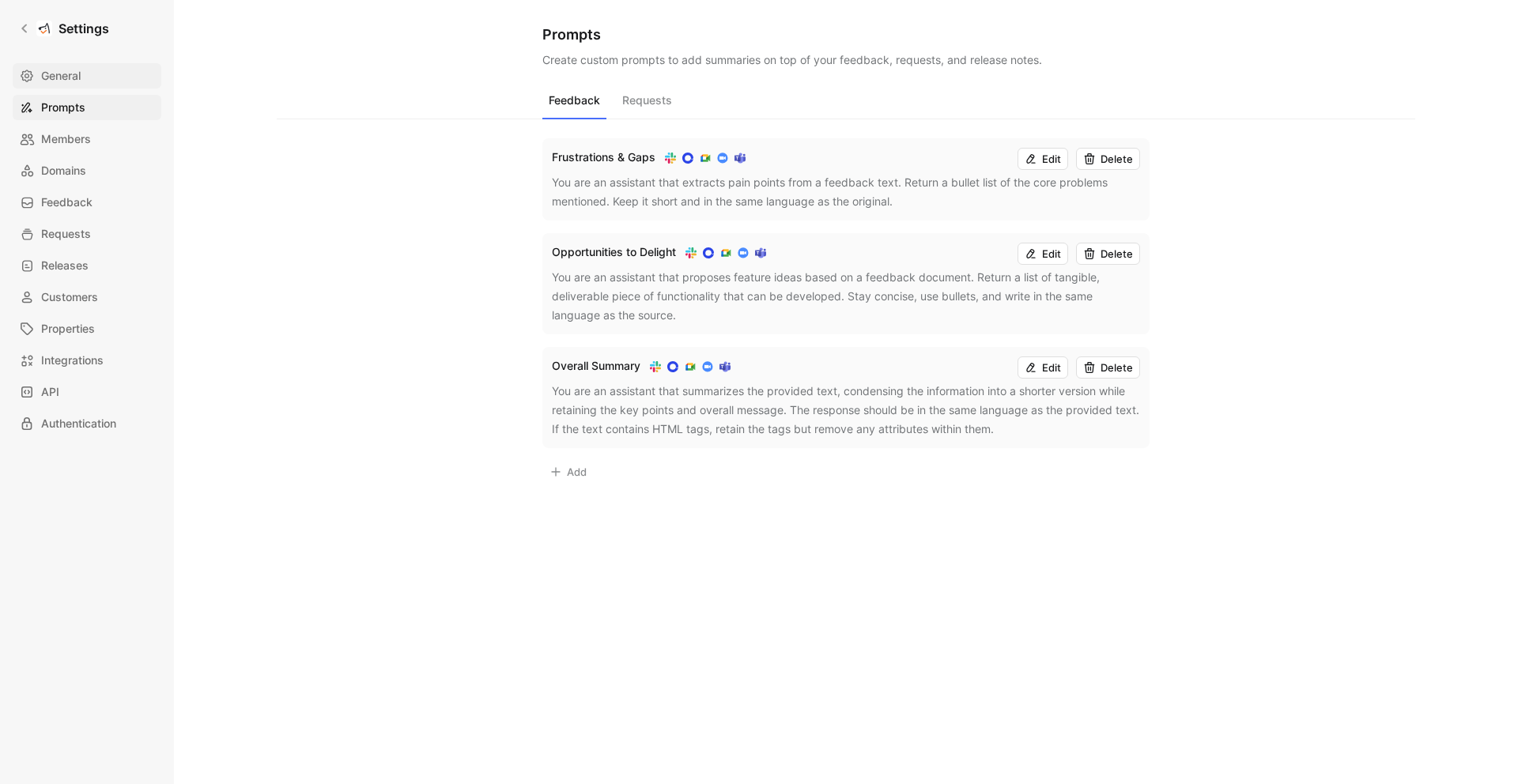
click at [89, 74] on link "General" at bounding box center [87, 76] width 148 height 26
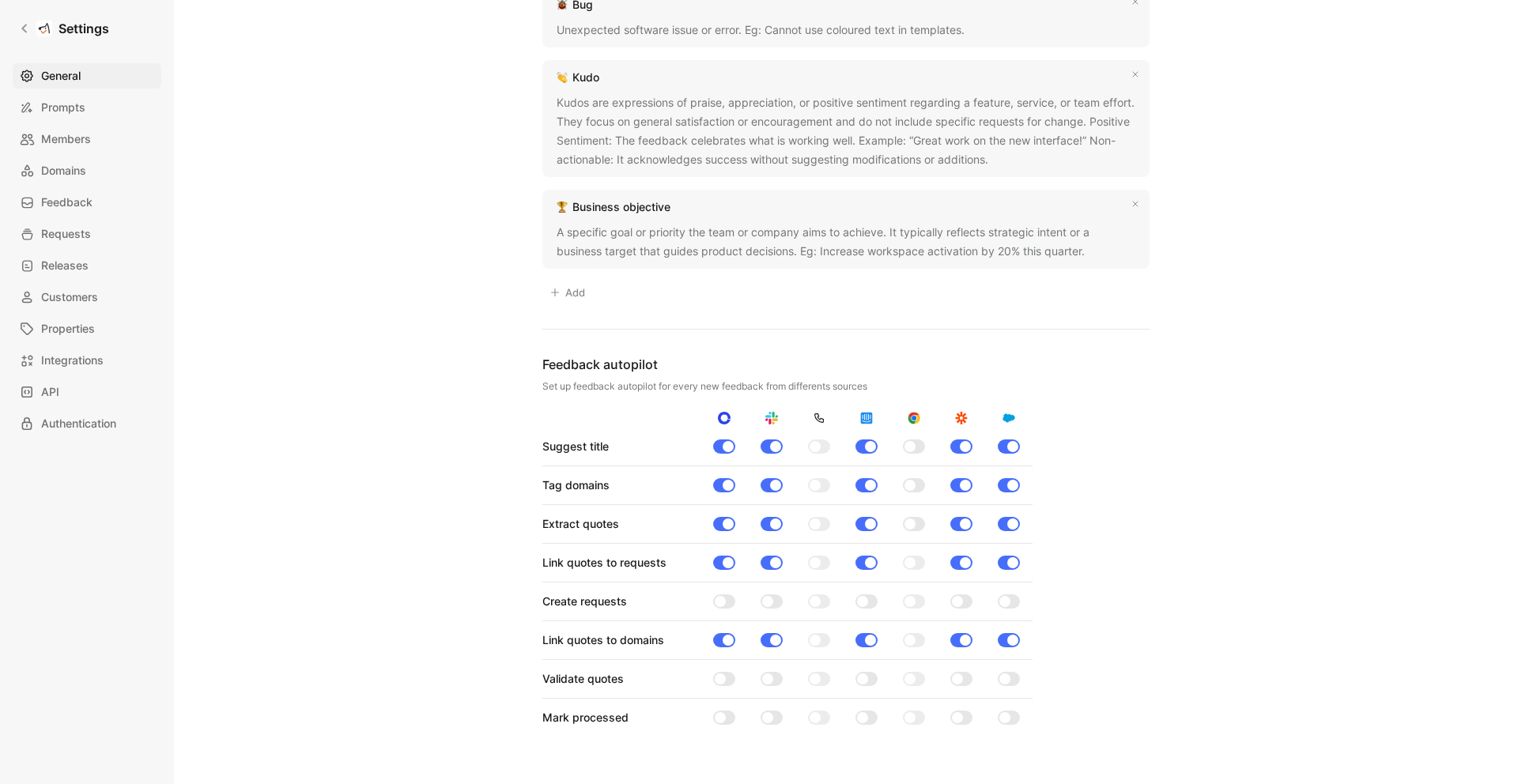
scroll to position [1439, 0]
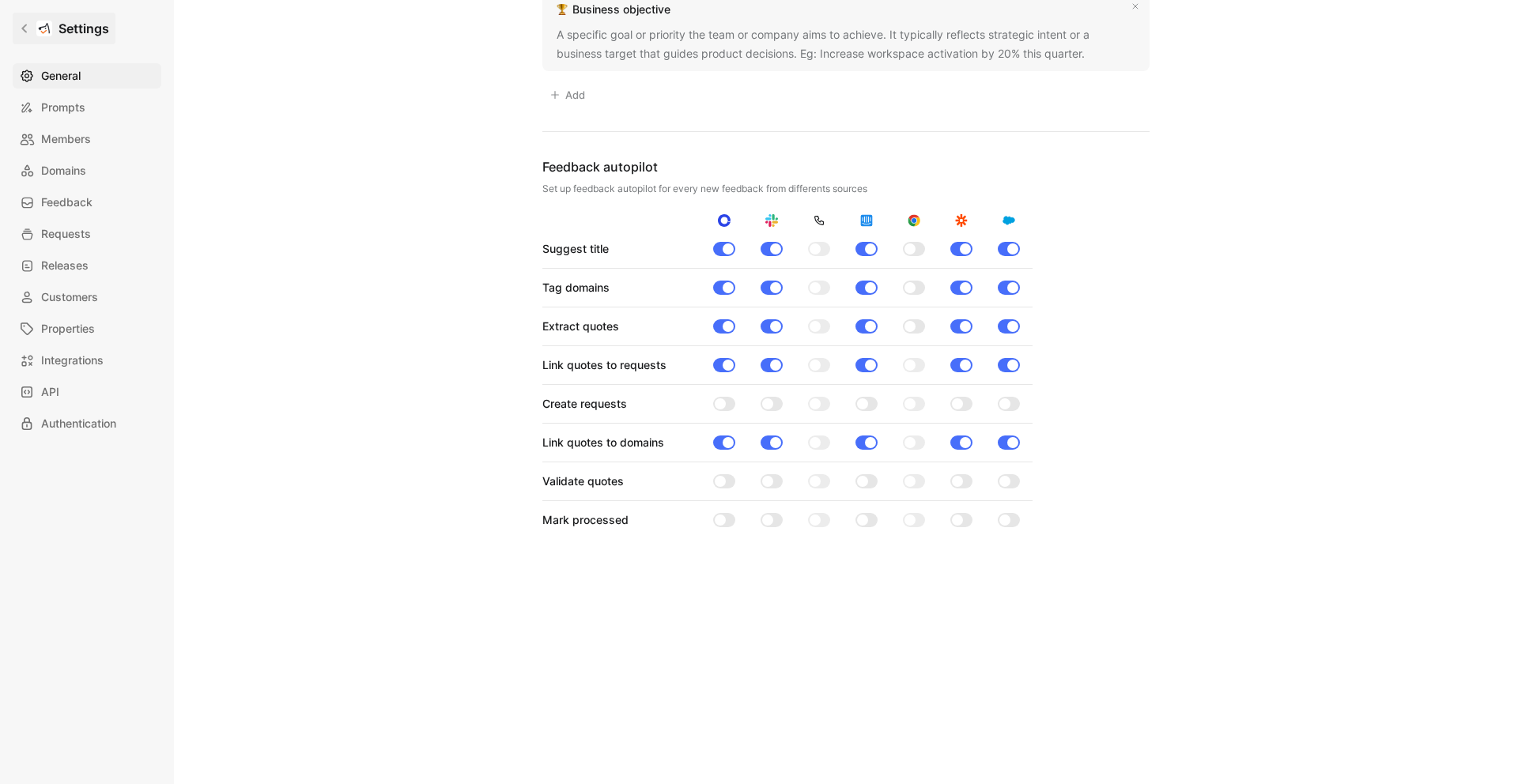
click at [27, 26] on icon at bounding box center [25, 29] width 11 height 11
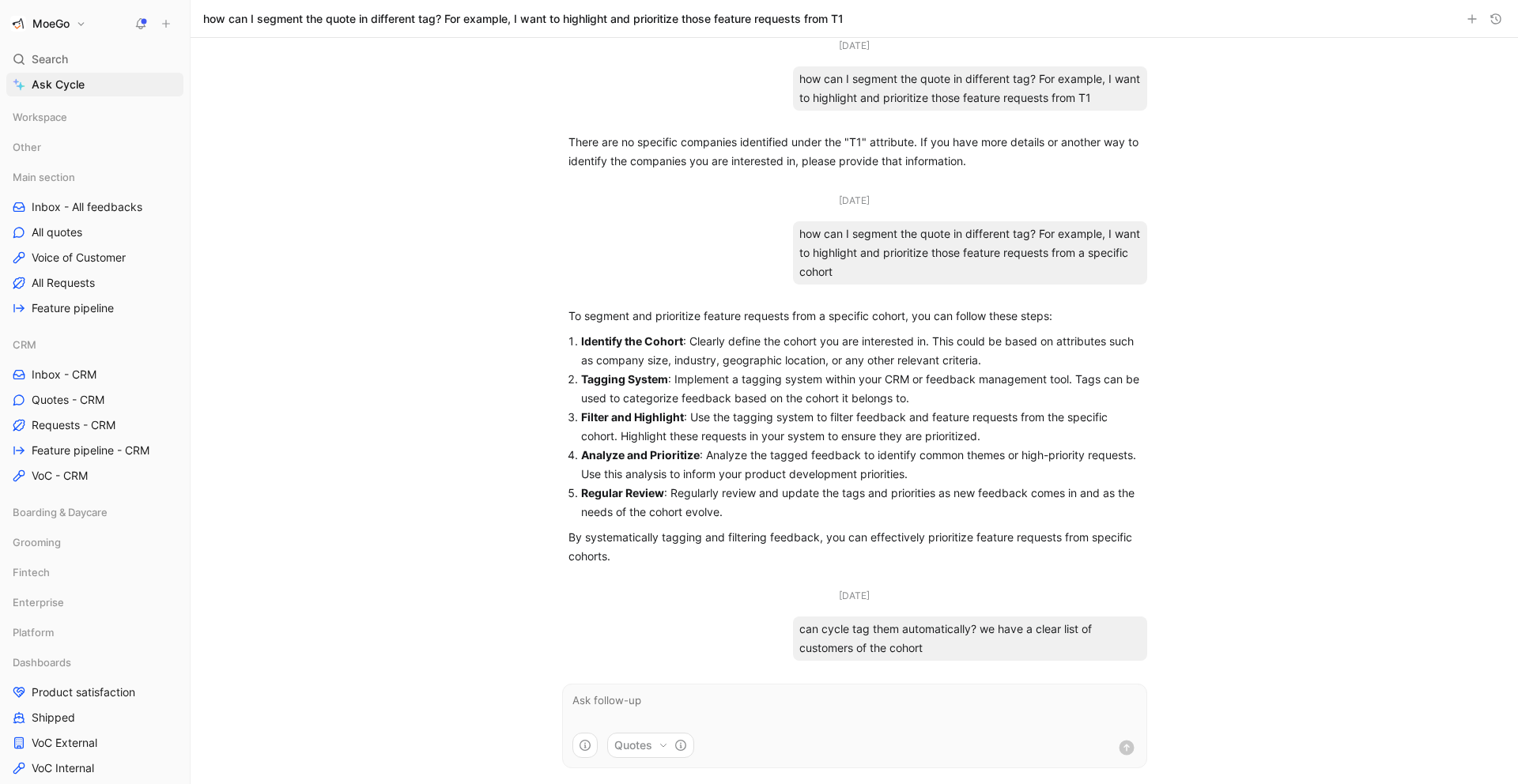
click at [164, 26] on icon at bounding box center [166, 24] width 11 height 11
click at [235, 35] on button "New feedback c" at bounding box center [272, 30] width 169 height 27
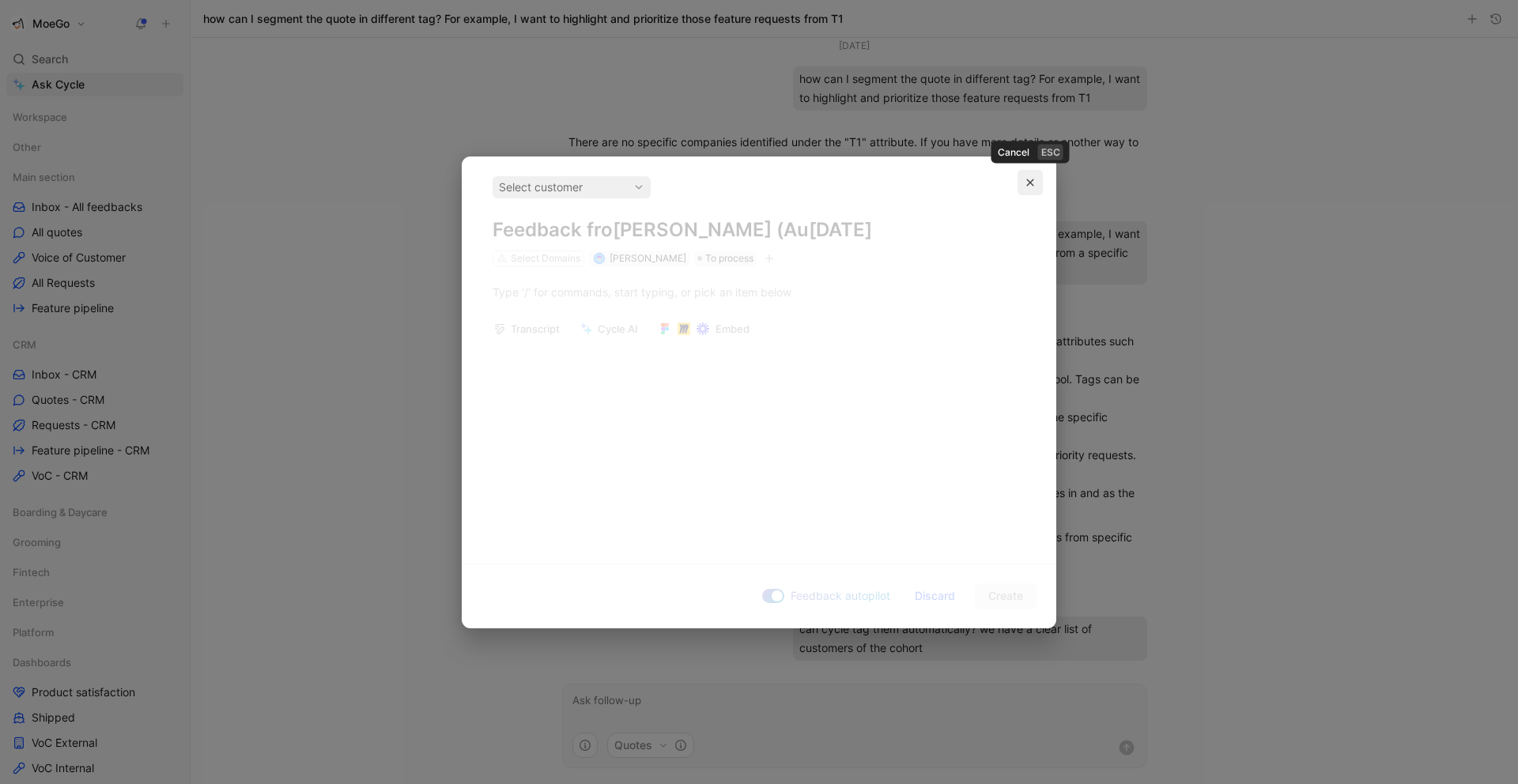
click at [1028, 179] on icon "button" at bounding box center [1030, 183] width 10 height 10
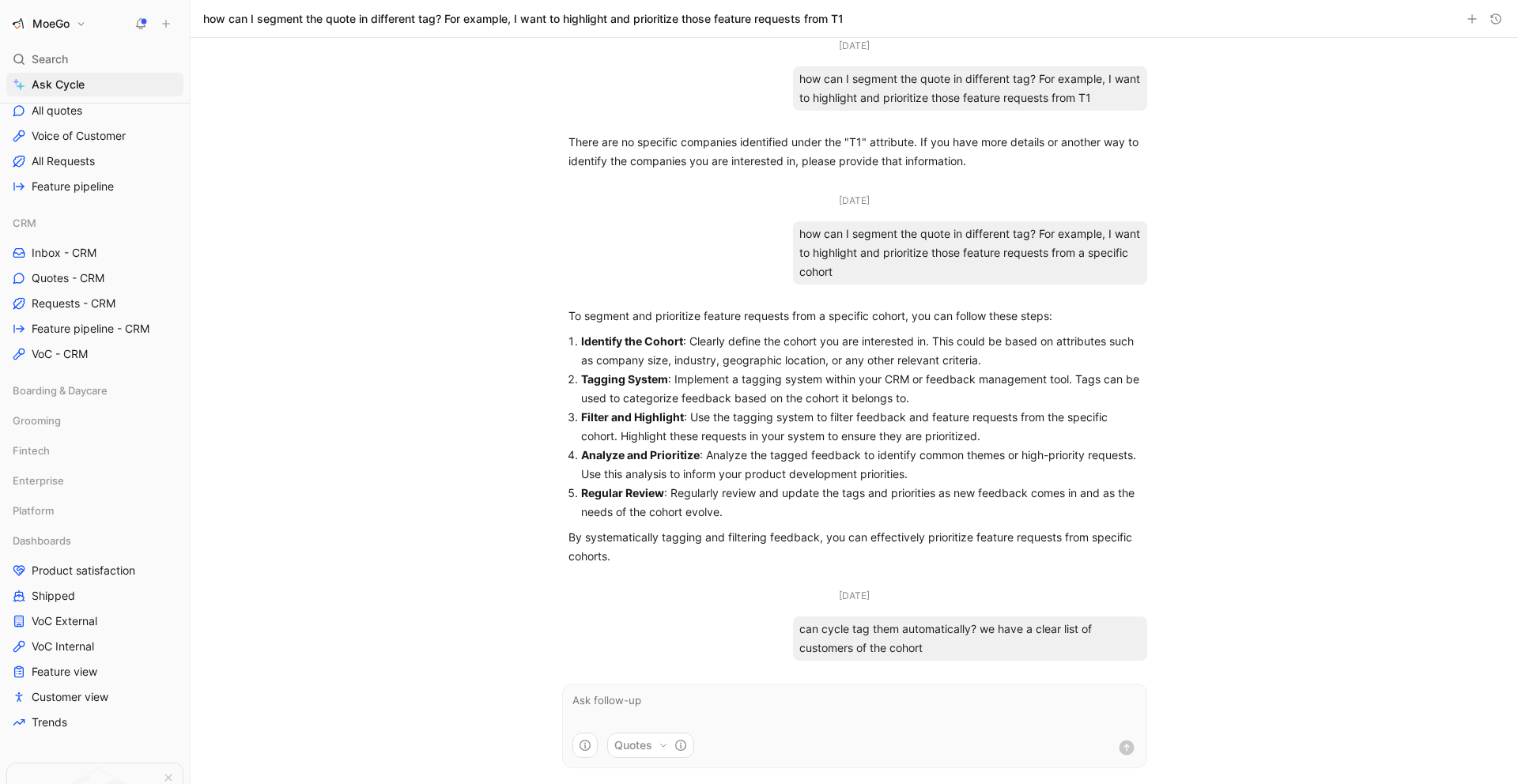
scroll to position [123, 0]
click at [49, 476] on span "Enterprise" at bounding box center [38, 480] width 51 height 16
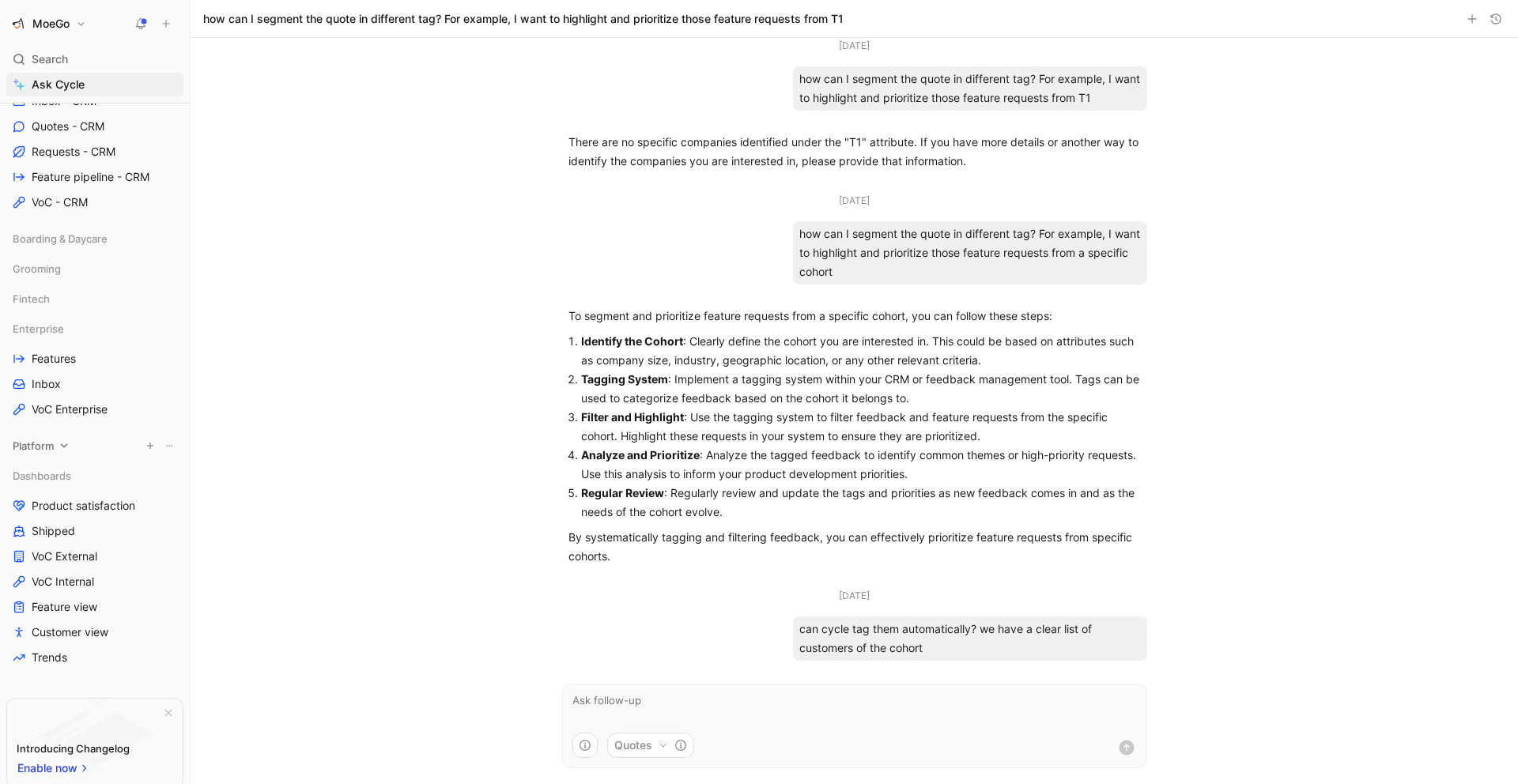
scroll to position [360, 0]
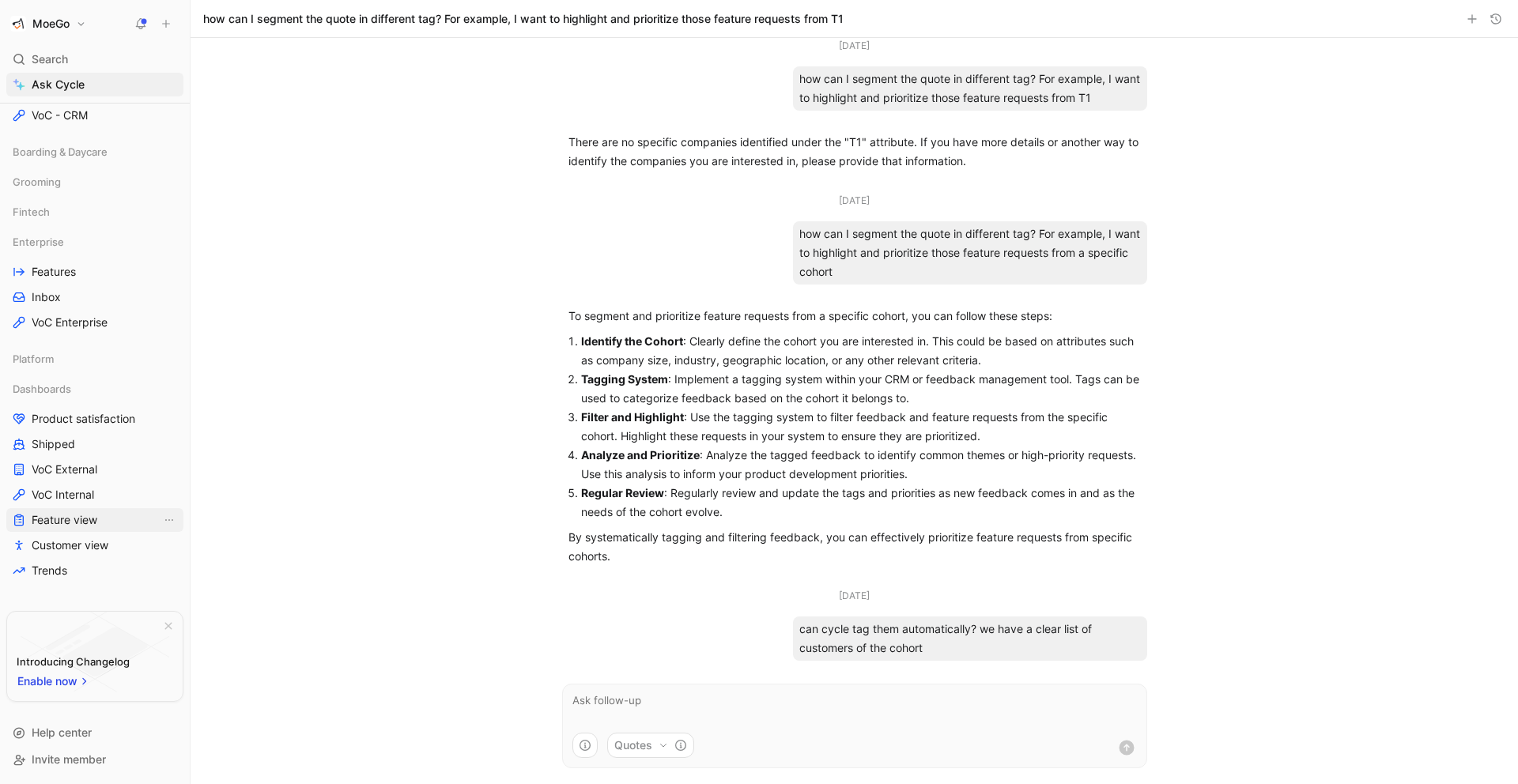
click at [102, 519] on link "Feature view" at bounding box center [95, 520] width 177 height 24
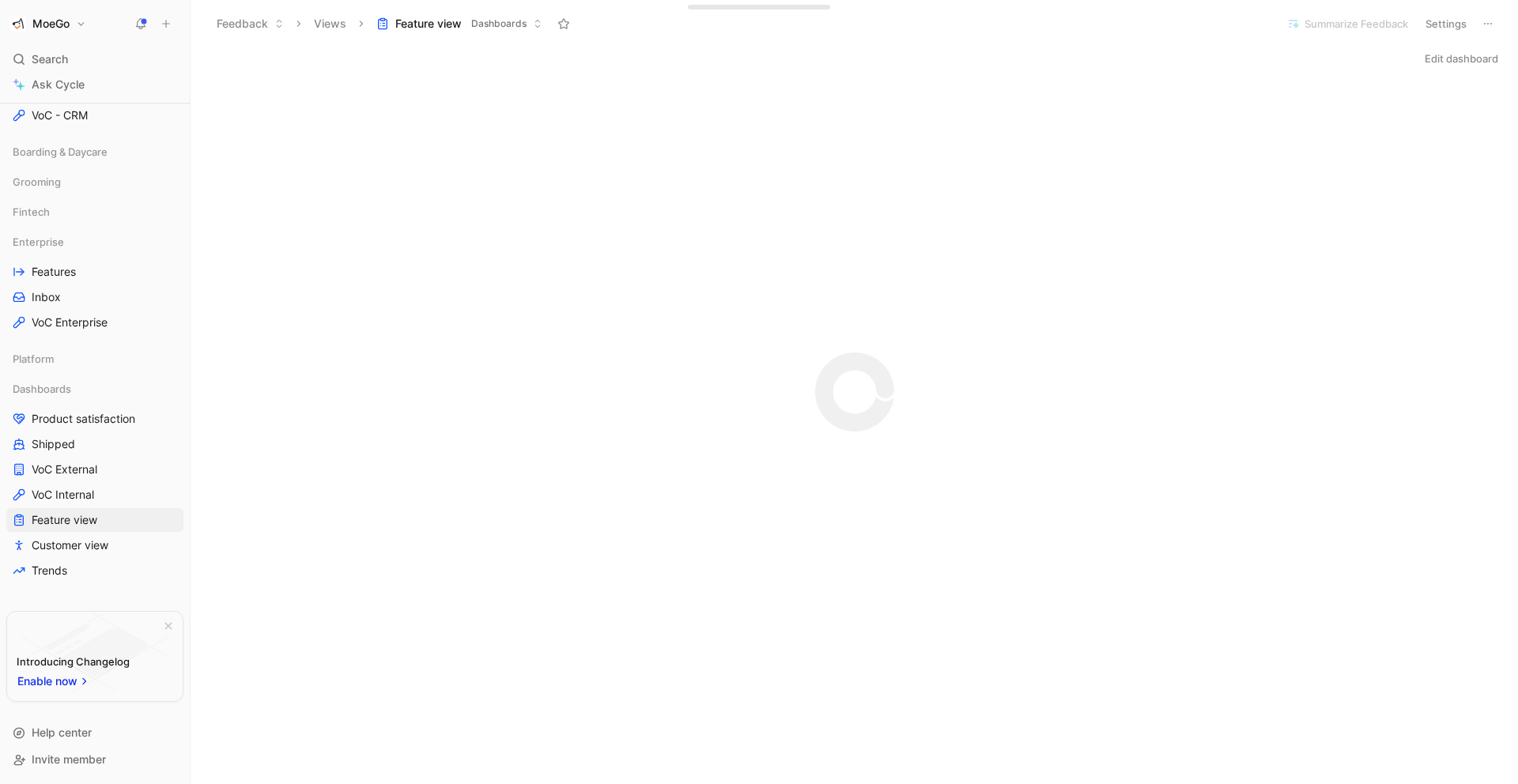
click at [61, 680] on span "Enable now" at bounding box center [48, 681] width 61 height 19
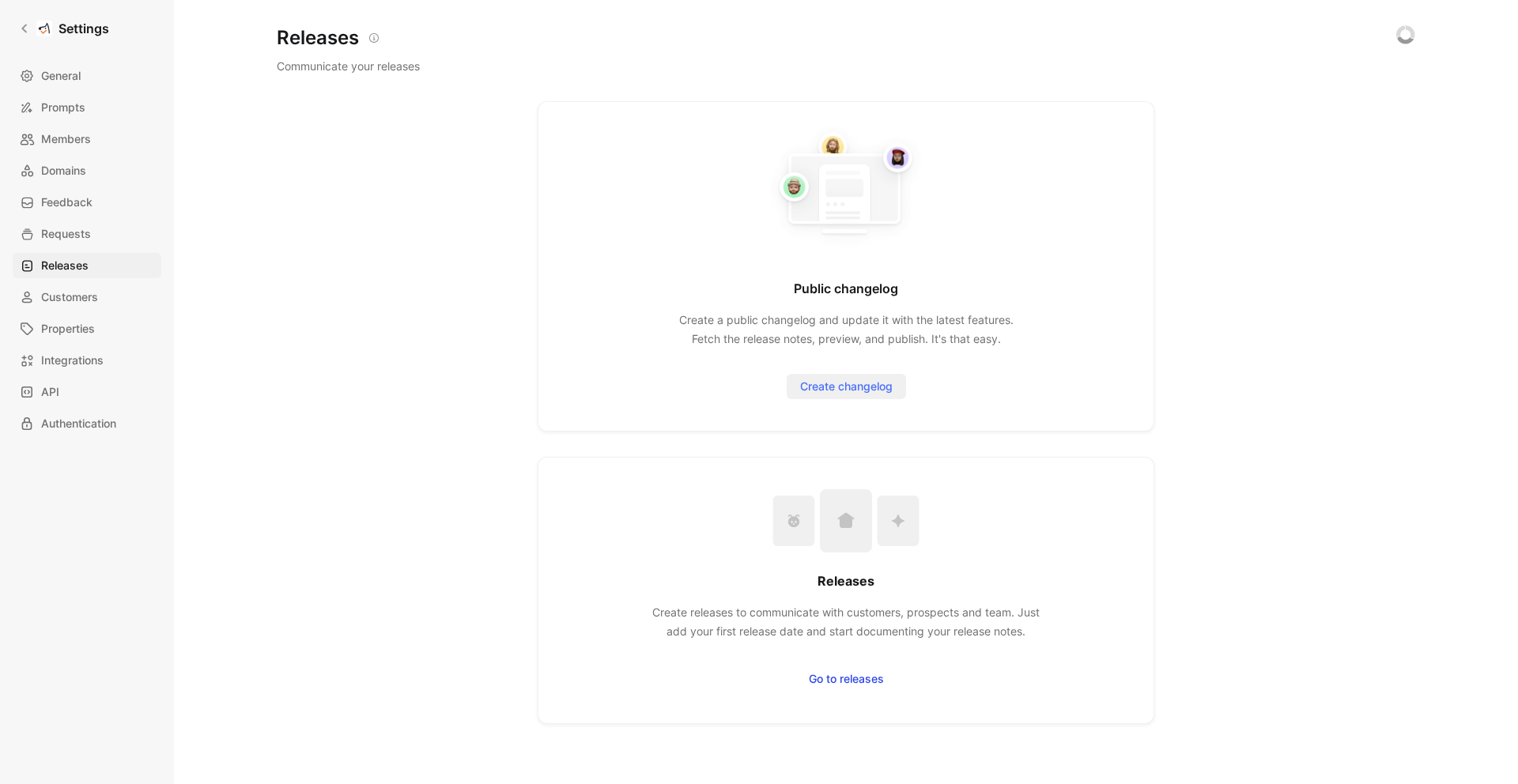
click at [858, 391] on span "Create changelog" at bounding box center [846, 387] width 93 height 19
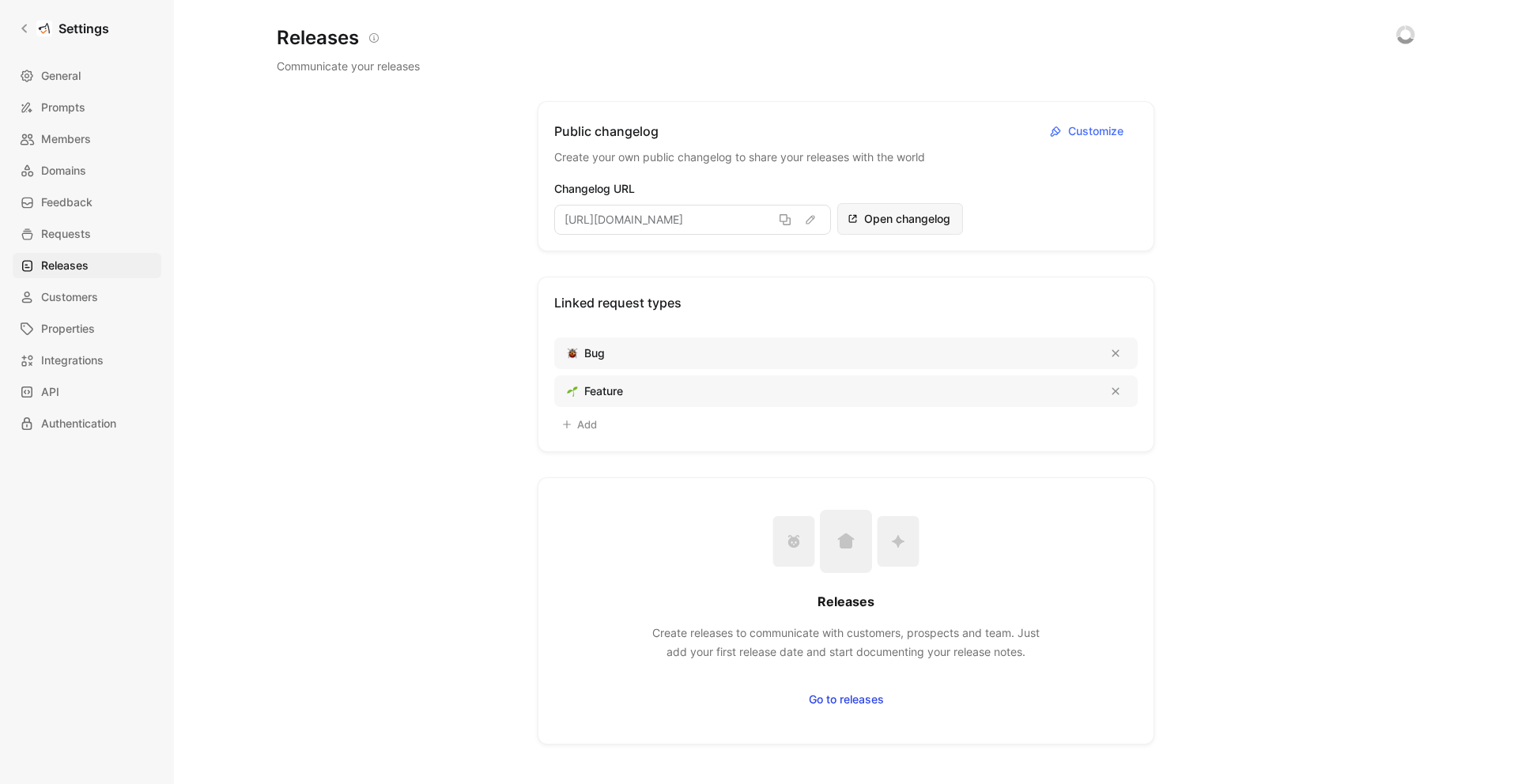
click at [907, 212] on span "Open changelog" at bounding box center [908, 219] width 89 height 19
click at [1039, 216] on div "Changelog URL https://changelog.cycle.app/moego Open changelog" at bounding box center [846, 207] width 583 height 55
click at [1075, 133] on span "Customize" at bounding box center [1098, 132] width 59 height 19
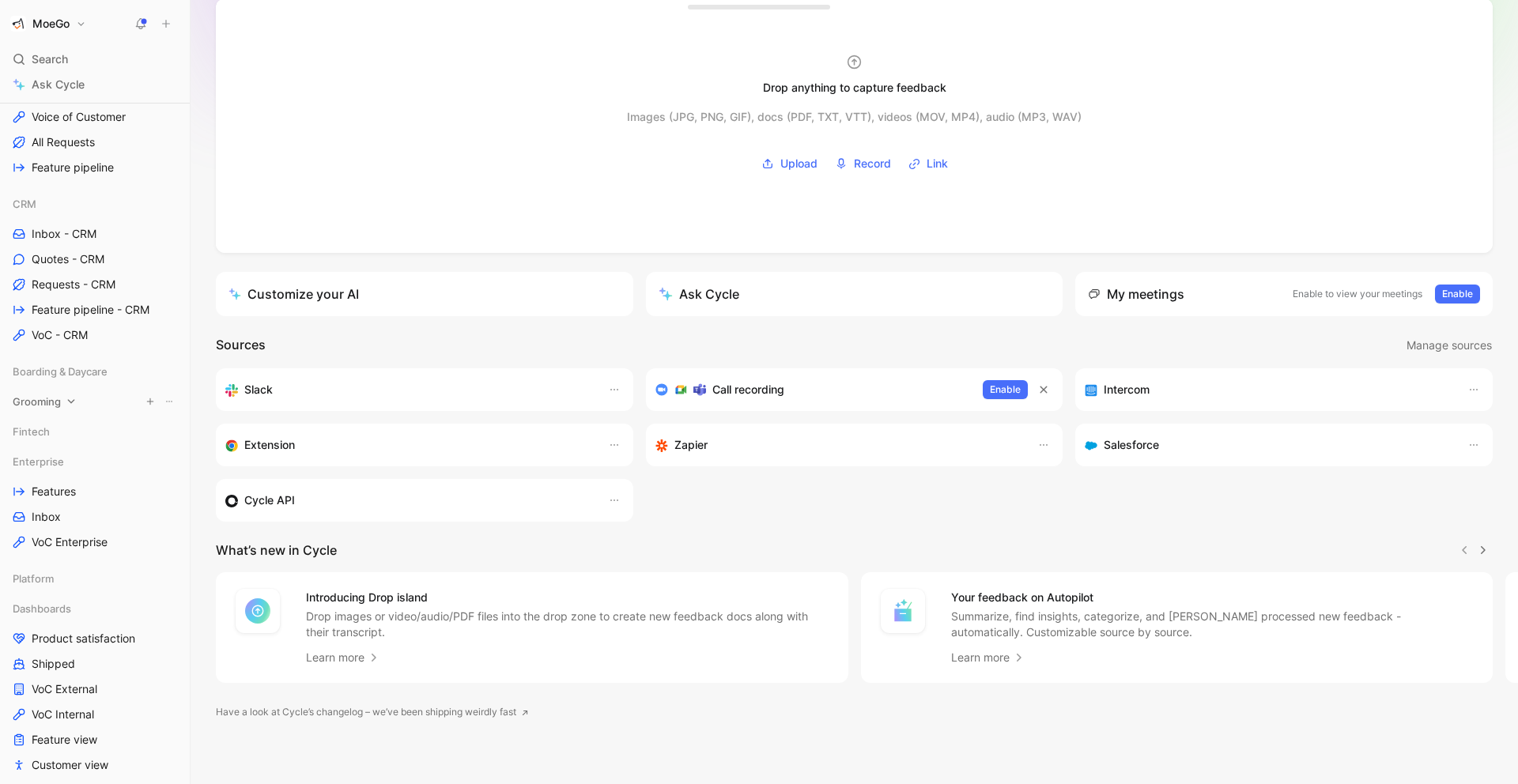
scroll to position [289, 0]
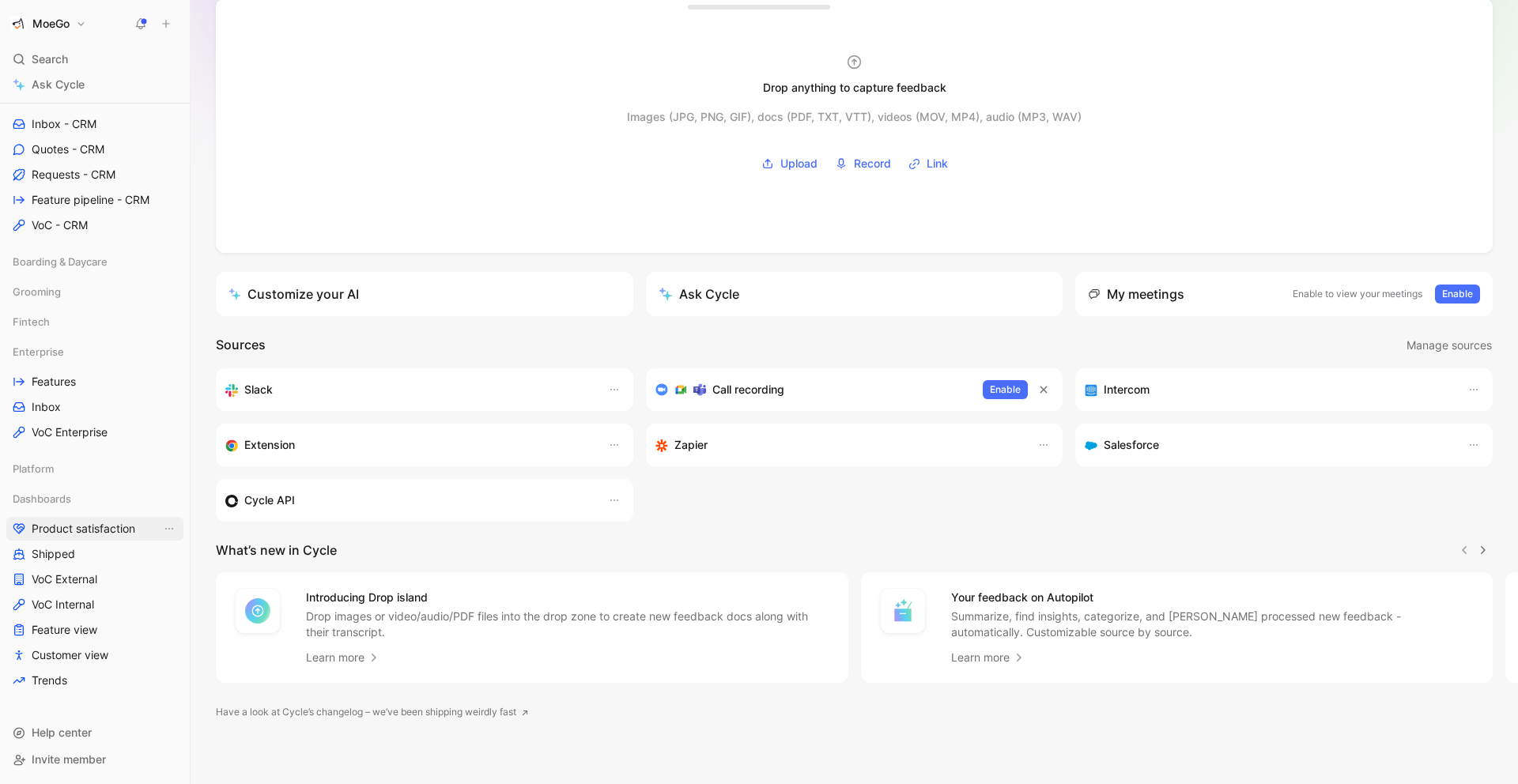
click at [112, 530] on span "Product satisfaction" at bounding box center [84, 529] width 104 height 16
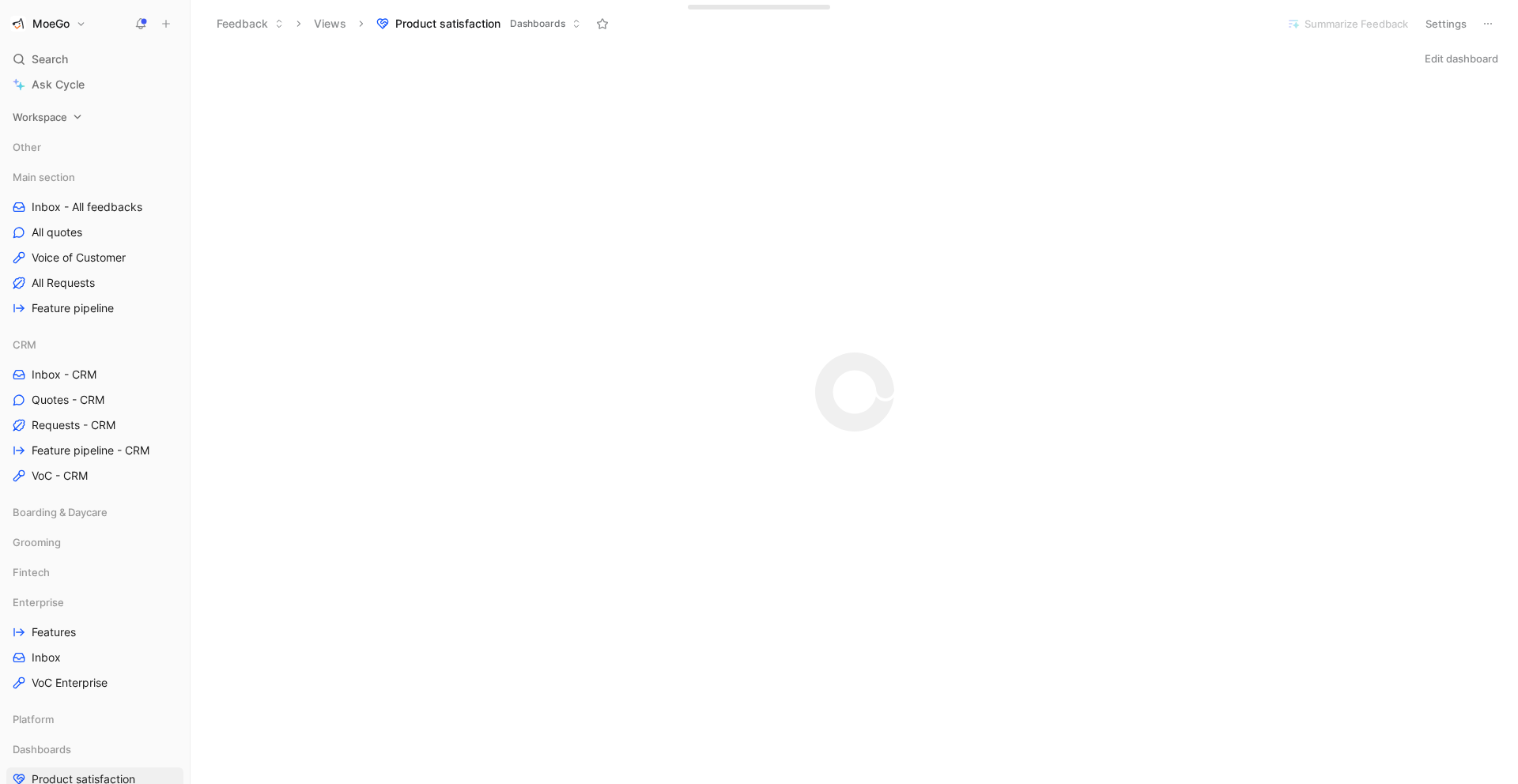
click at [81, 124] on div "Workspace" at bounding box center [95, 117] width 177 height 24
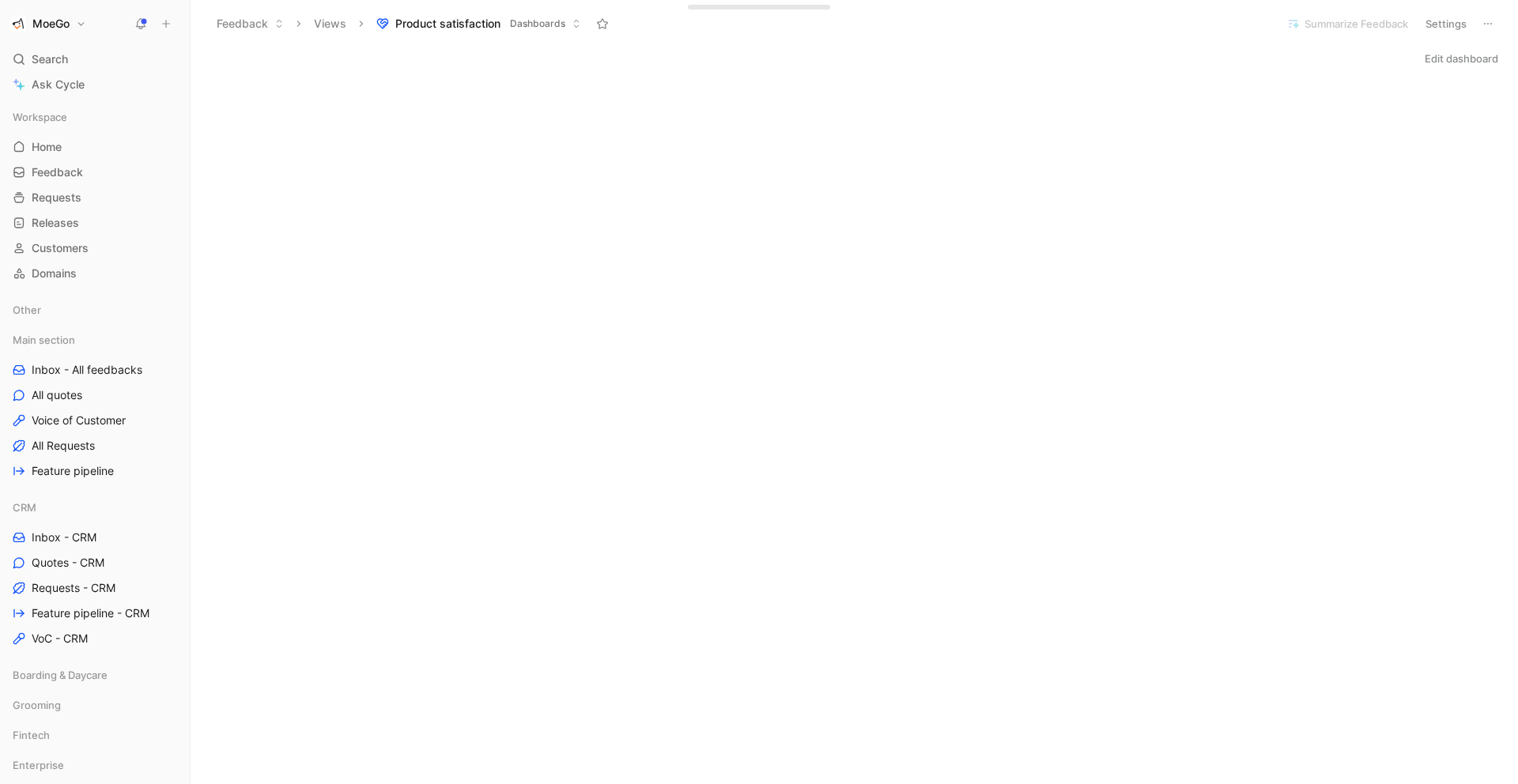
click at [174, 22] on button at bounding box center [166, 24] width 22 height 22
click at [75, 23] on button "MoeGo" at bounding box center [48, 24] width 84 height 22
click at [141, 101] on div "Account settings" at bounding box center [108, 102] width 195 height 26
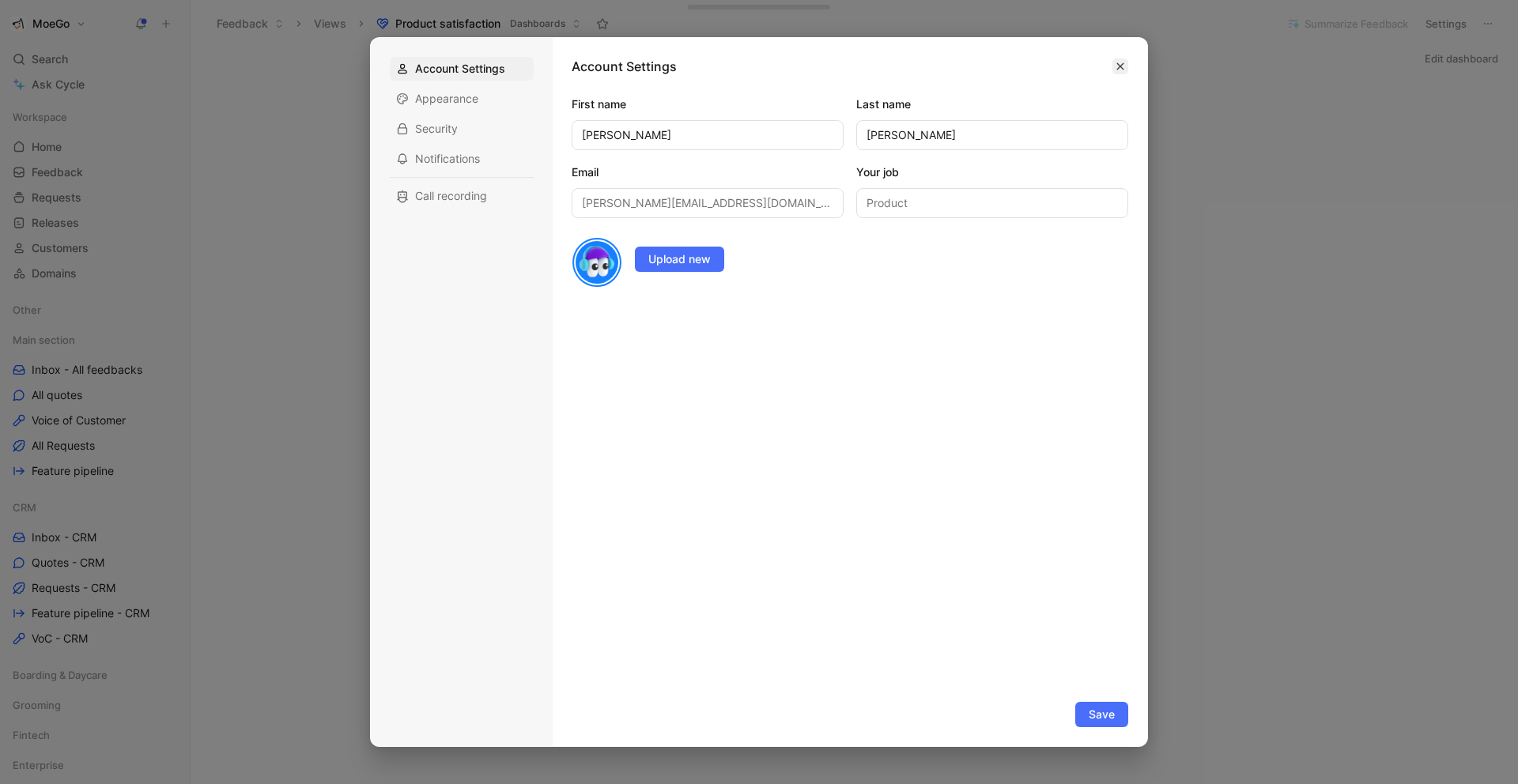
click at [1126, 61] on button "button" at bounding box center [1121, 66] width 16 height 16
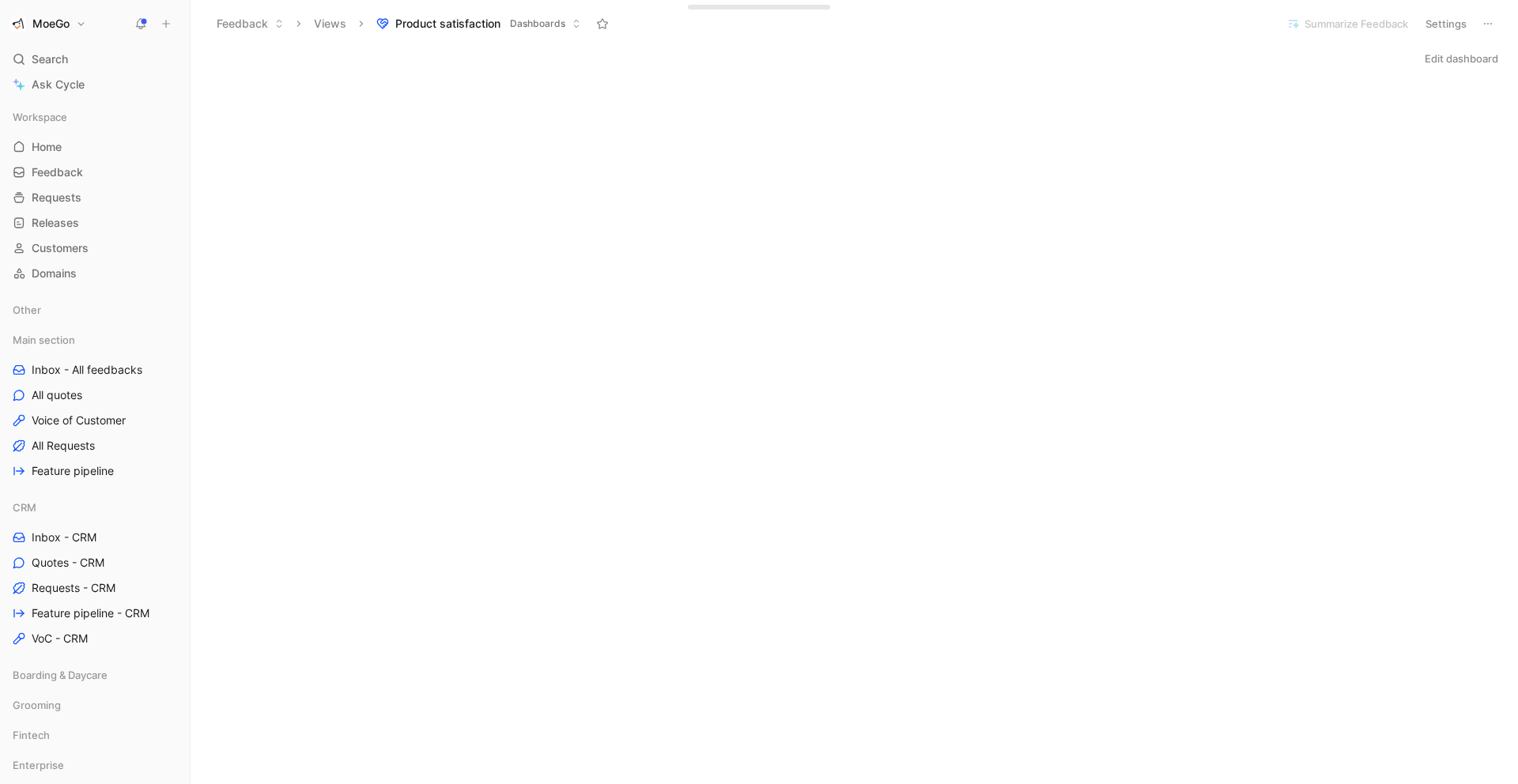
click at [77, 25] on button "MoeGo" at bounding box center [48, 24] width 84 height 22
click at [120, 167] on div "Workspace settings G then S" at bounding box center [108, 163] width 195 height 26
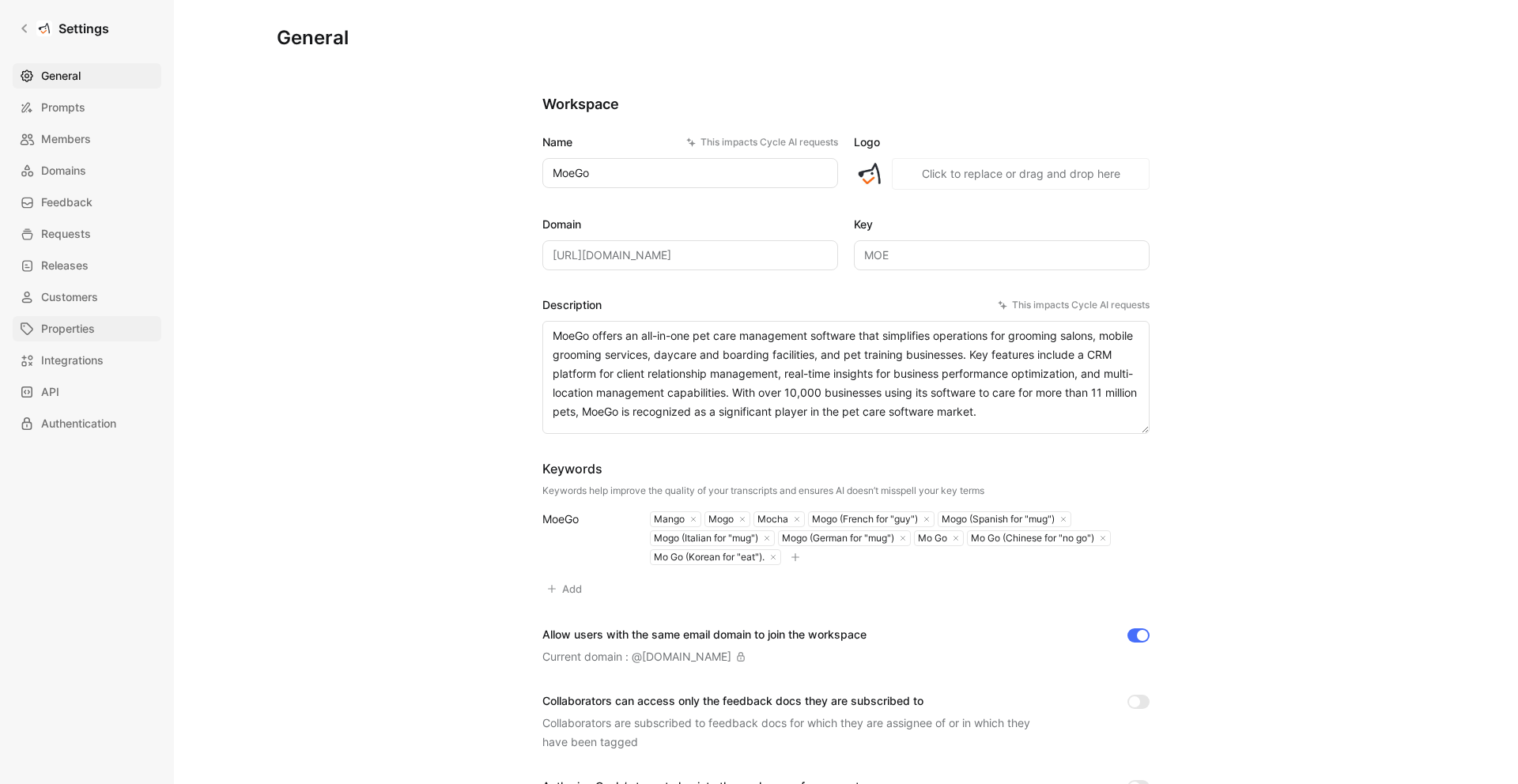
click at [80, 337] on span "Properties" at bounding box center [68, 329] width 53 height 19
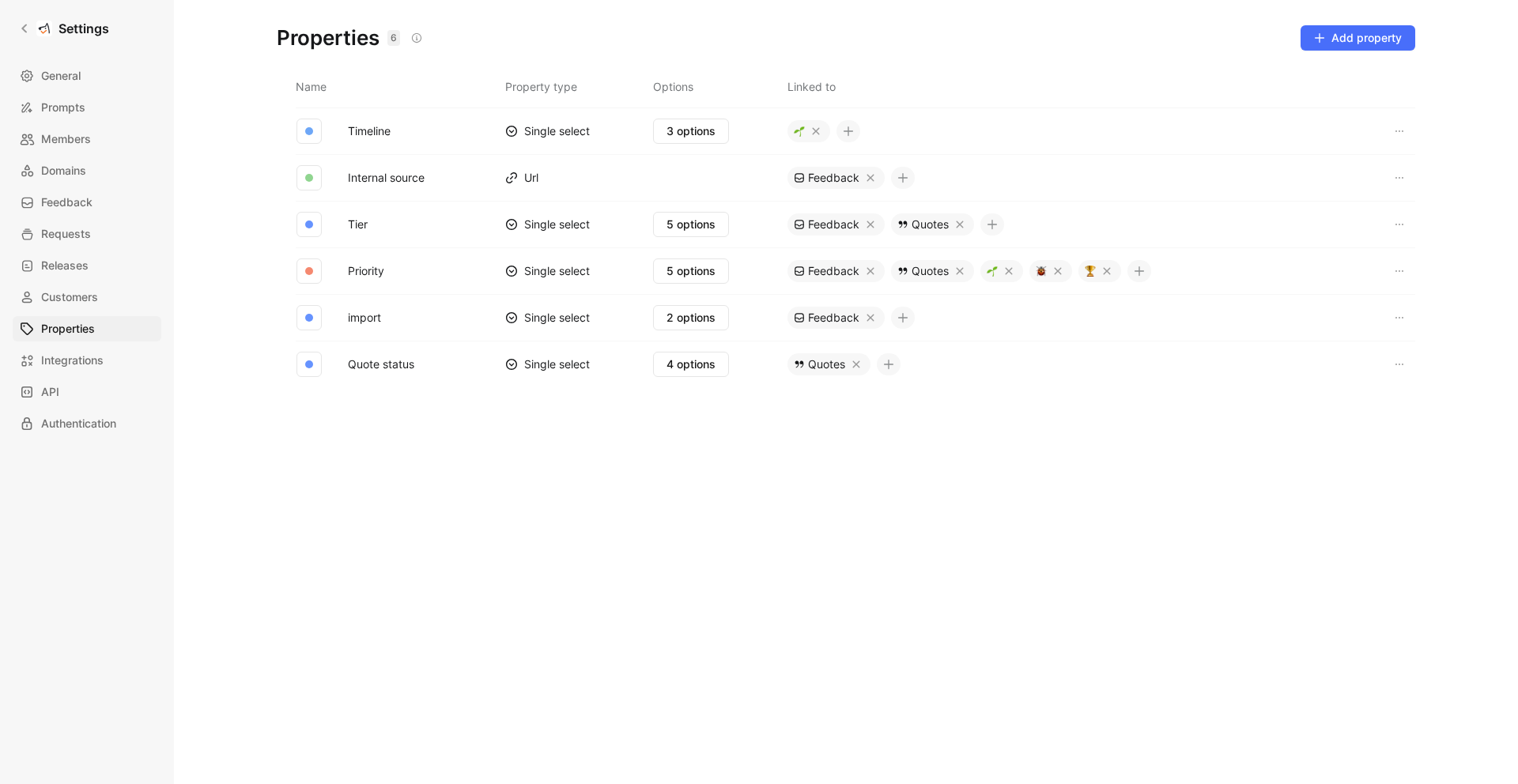
click at [711, 285] on td "5 options" at bounding box center [720, 270] width 133 height 46
click at [712, 274] on span "5 options" at bounding box center [691, 271] width 49 height 19
click at [728, 223] on button "5 options" at bounding box center [691, 225] width 76 height 26
click at [760, 253] on input "text" at bounding box center [766, 258] width 208 height 24
type input "T0"
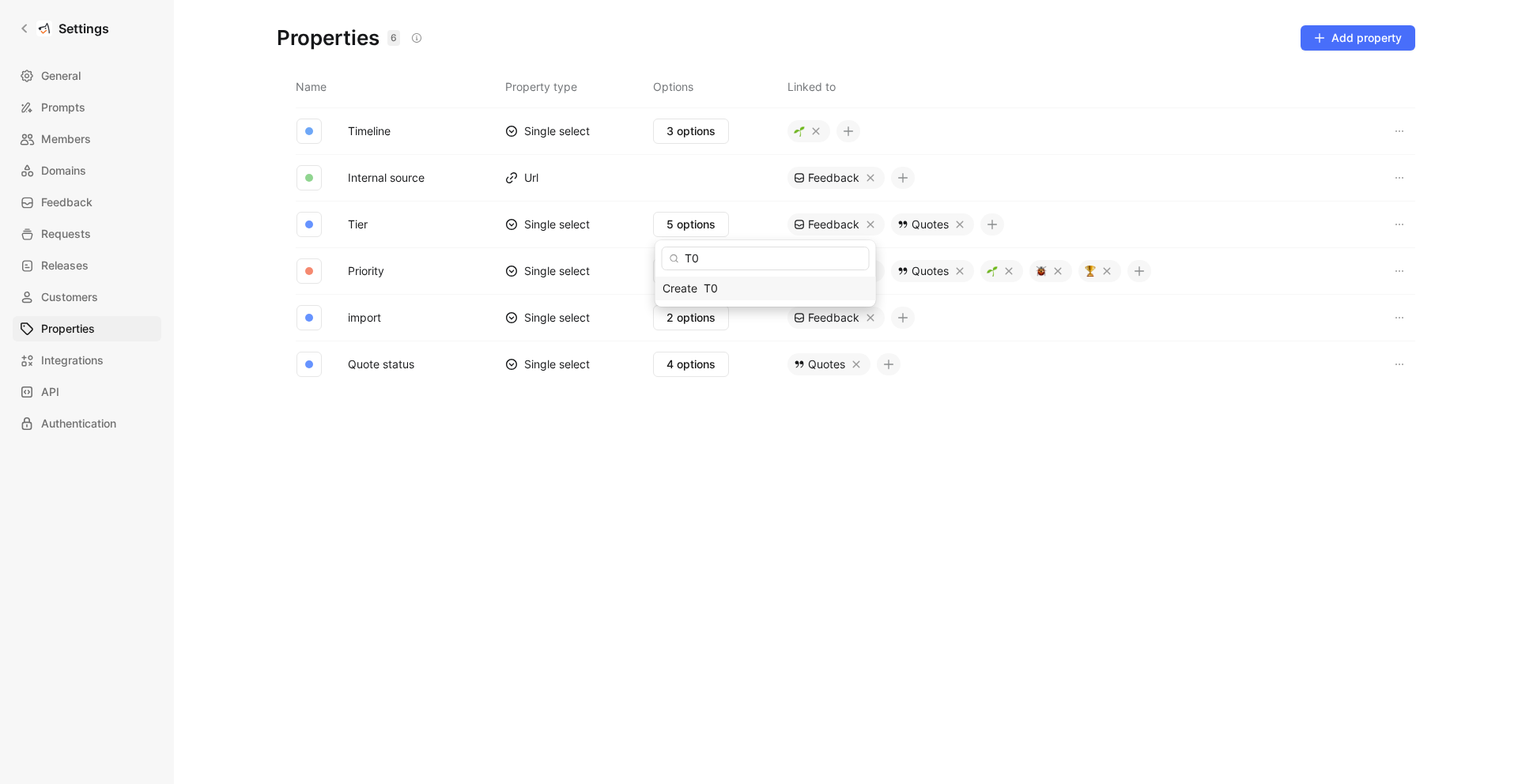
click at [760, 289] on div "T0" at bounding box center [763, 289] width 119 height 19
click at [708, 312] on div "Add option" at bounding box center [739, 313] width 119 height 19
click at [705, 268] on span "5 options" at bounding box center [691, 271] width 49 height 19
click at [704, 230] on span "6 options" at bounding box center [691, 225] width 49 height 19
drag, startPoint x: 668, startPoint y: 408, endPoint x: 670, endPoint y: 286, distance: 122.0
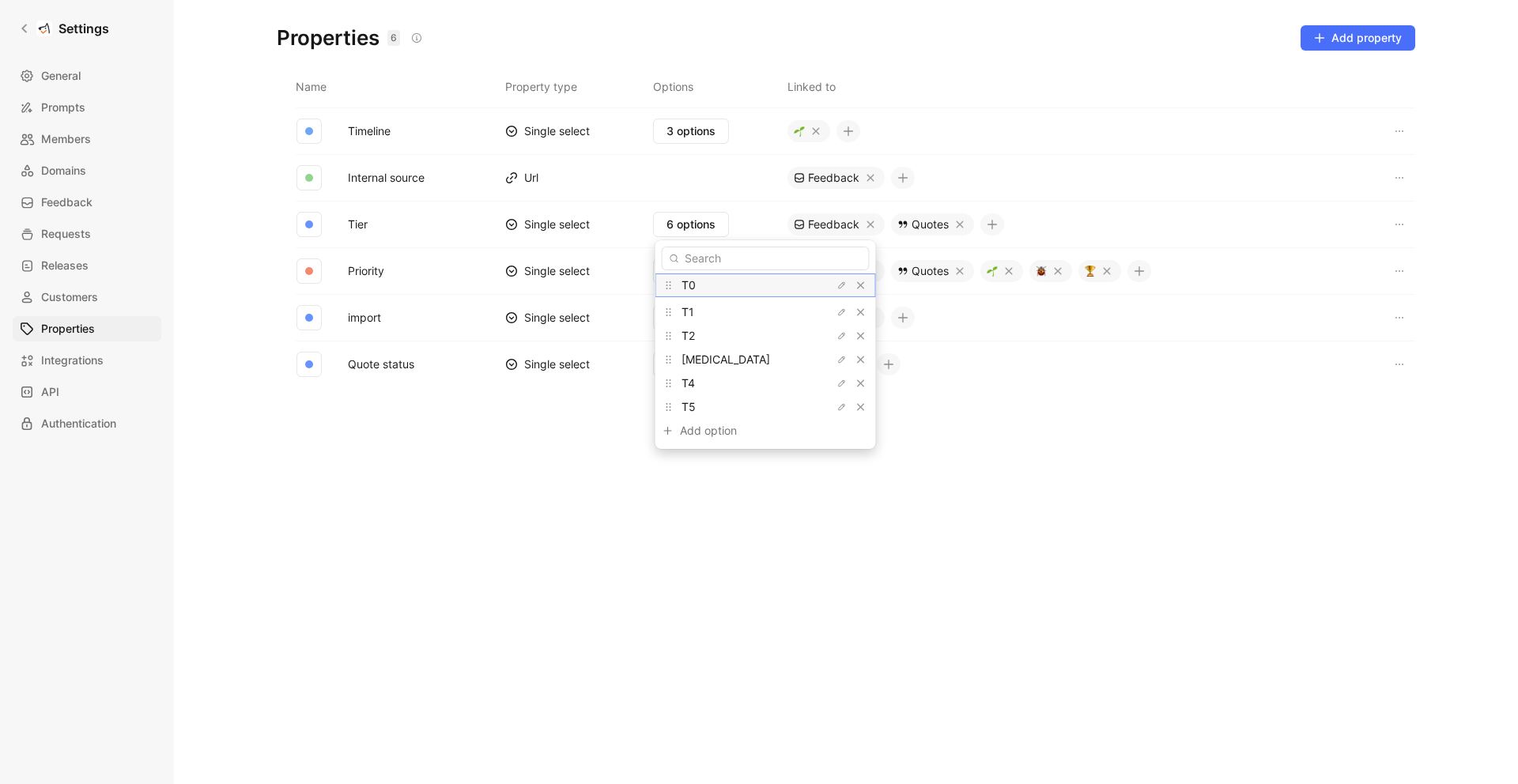
click at [670, 286] on icon at bounding box center [669, 286] width 13 height 13
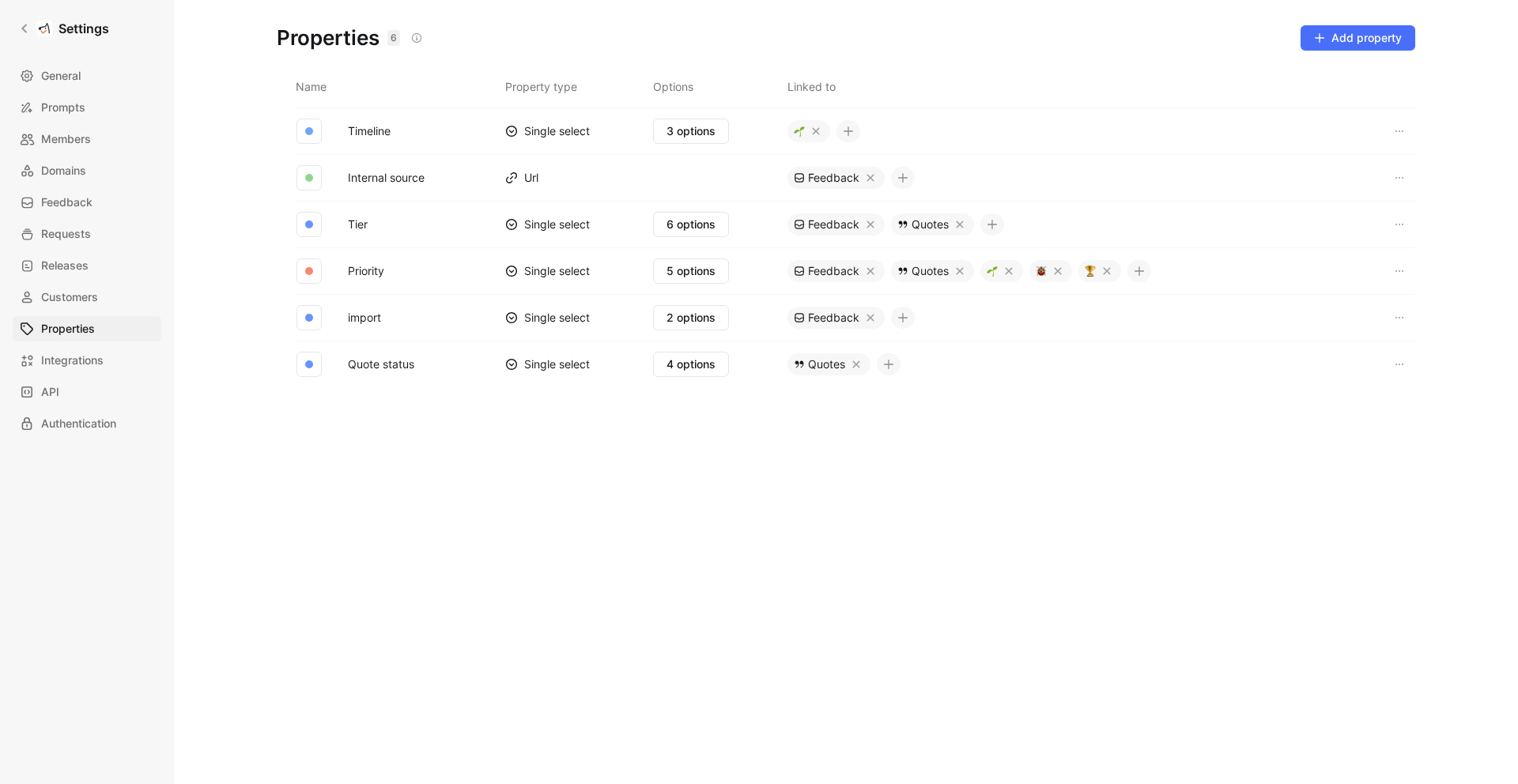
click at [998, 223] on icon at bounding box center [992, 225] width 11 height 11
click at [992, 325] on div "Feature" at bounding box center [1003, 328] width 106 height 19
click at [22, 31] on icon at bounding box center [25, 29] width 11 height 11
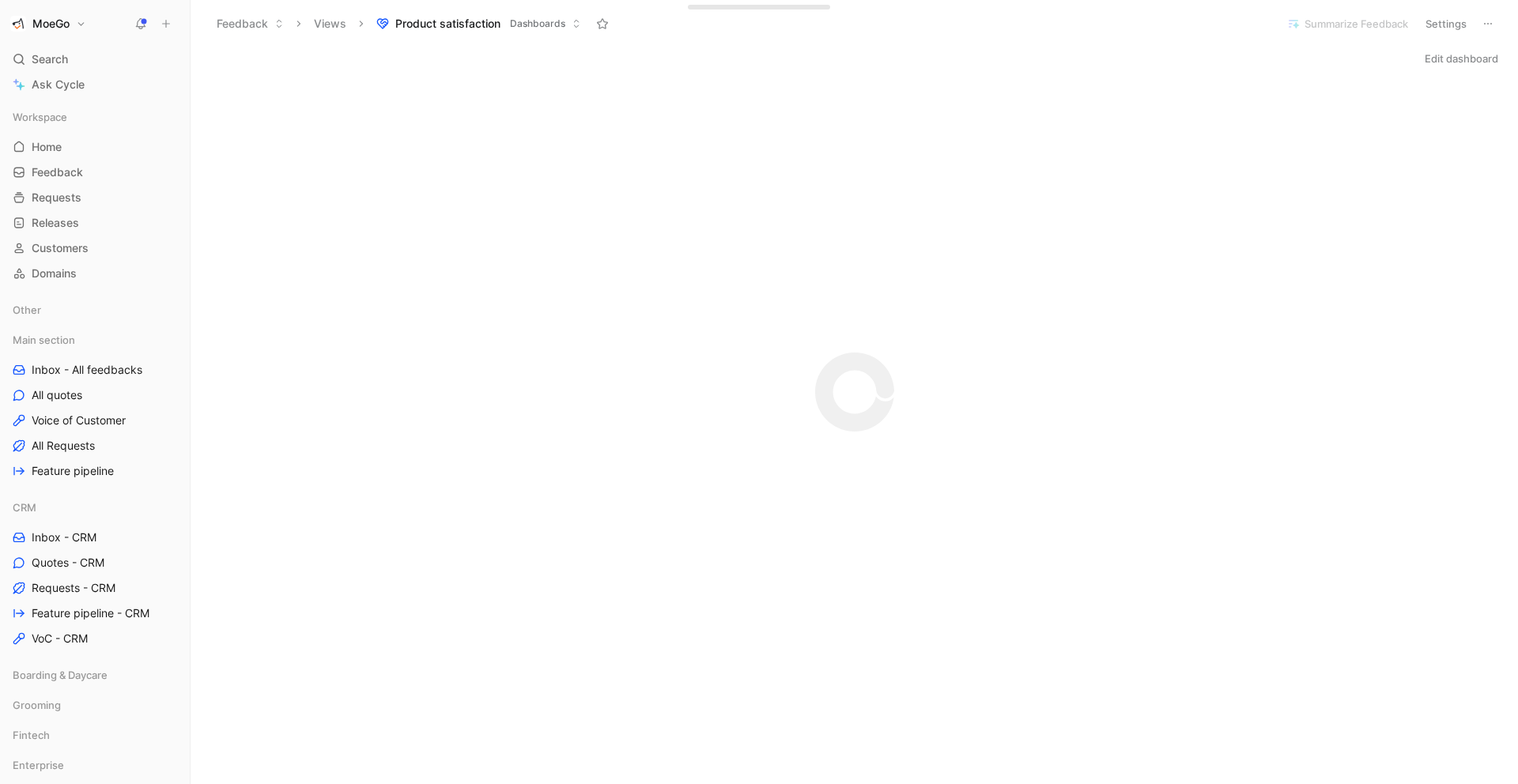
click at [165, 21] on icon at bounding box center [166, 24] width 11 height 11
click at [76, 196] on span "Requests" at bounding box center [57, 198] width 49 height 16
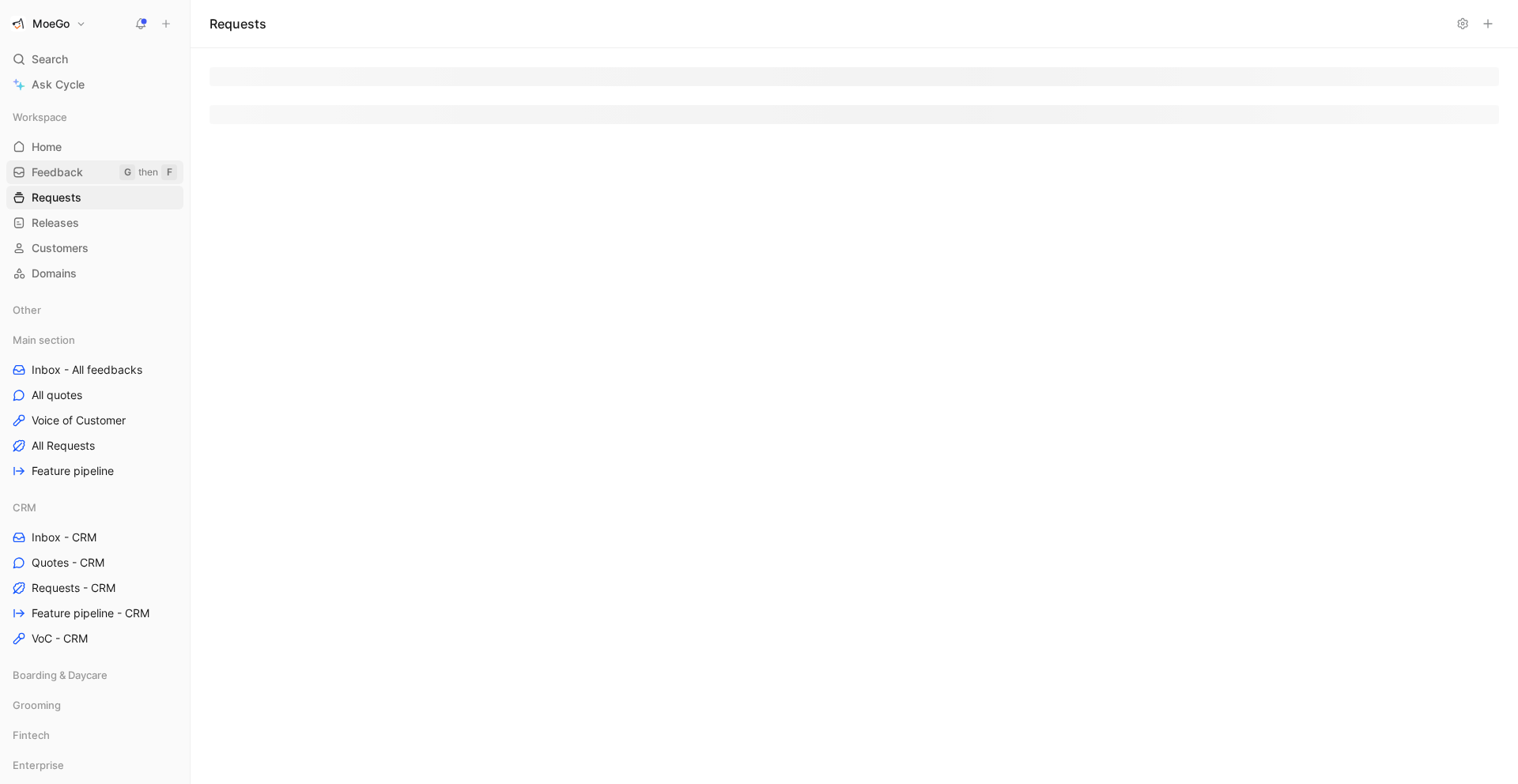
click at [79, 175] on span "Feedback" at bounding box center [57, 172] width 51 height 16
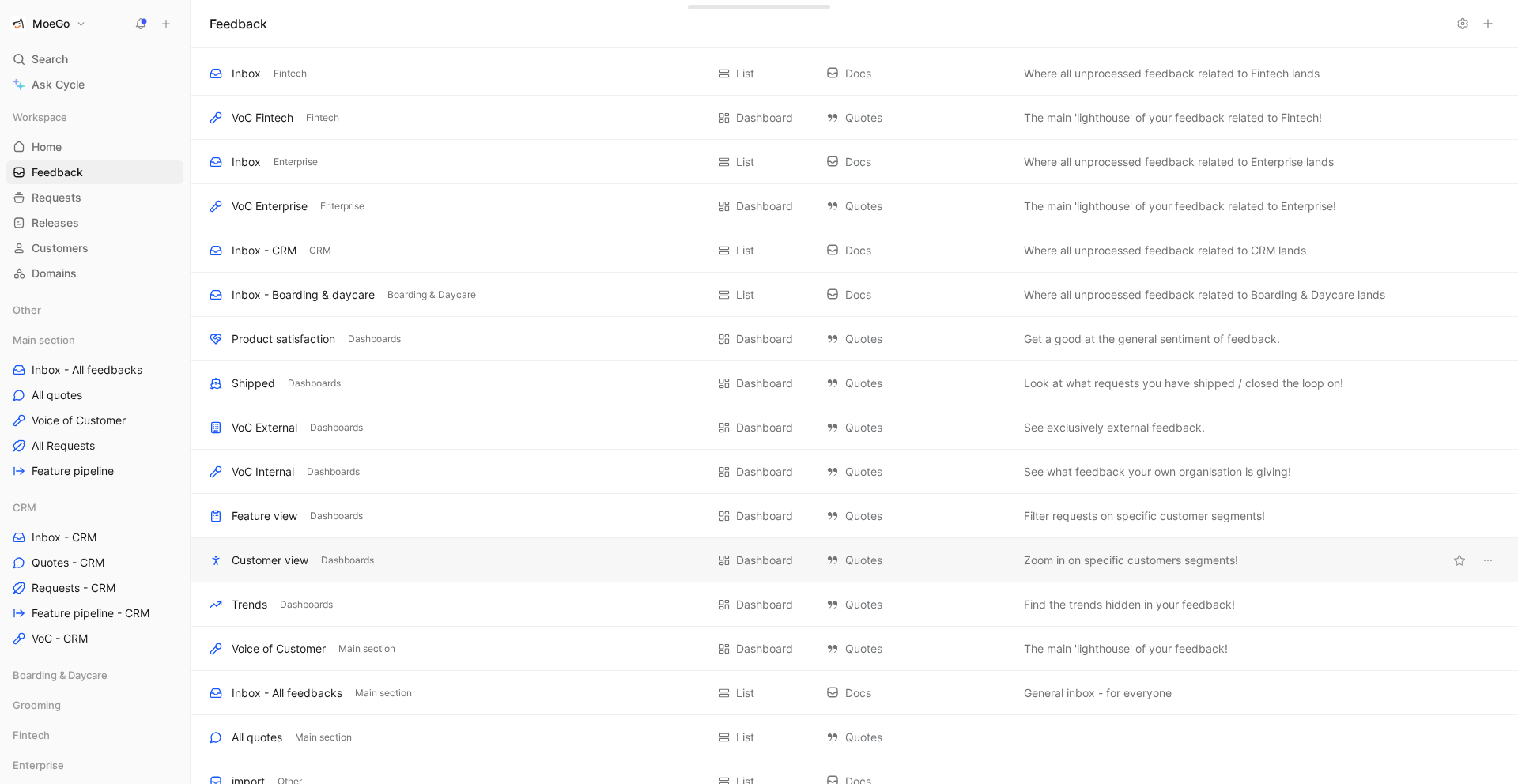
scroll to position [160, 0]
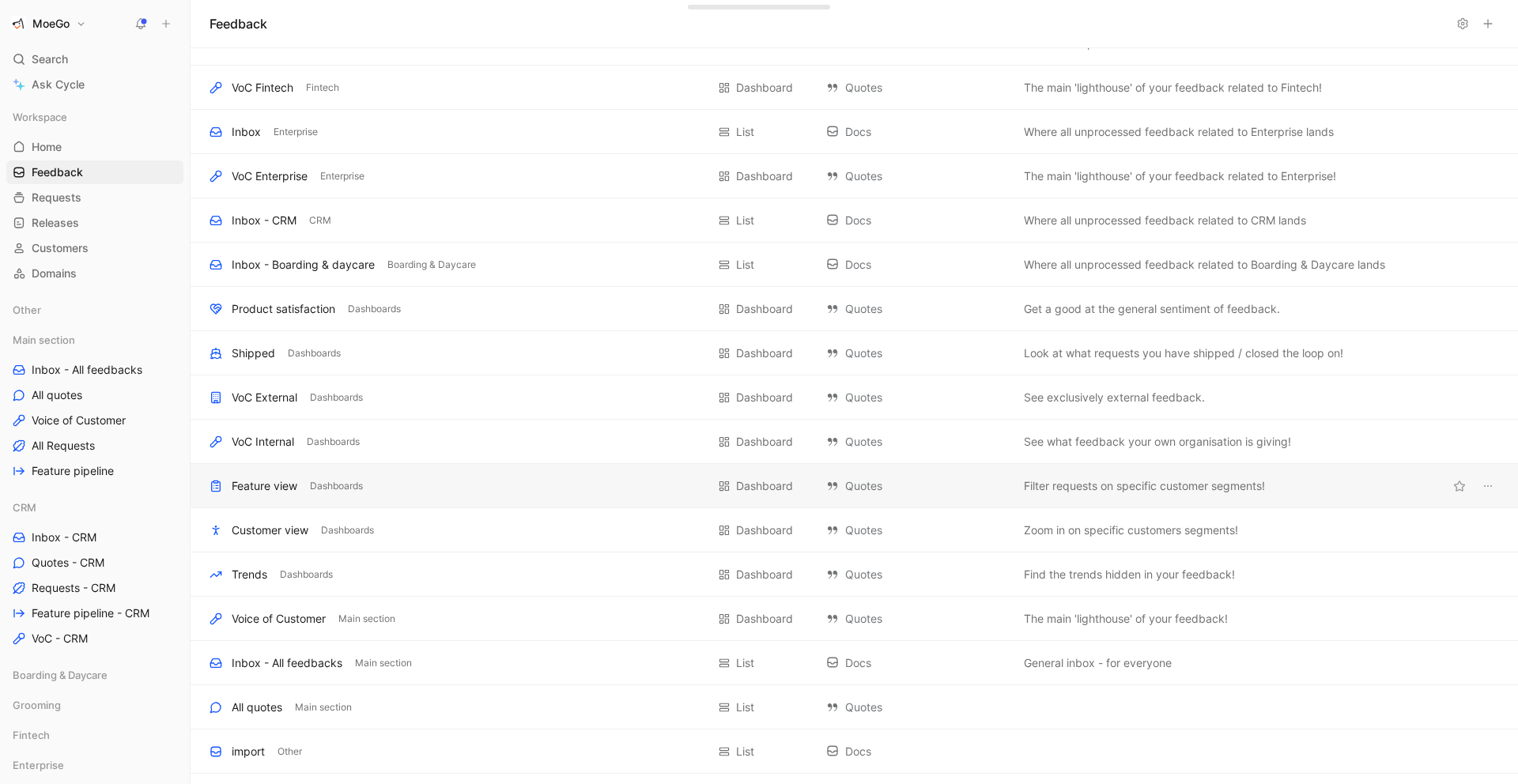
click at [524, 494] on div "Feature view Dashboards" at bounding box center [458, 487] width 496 height 19
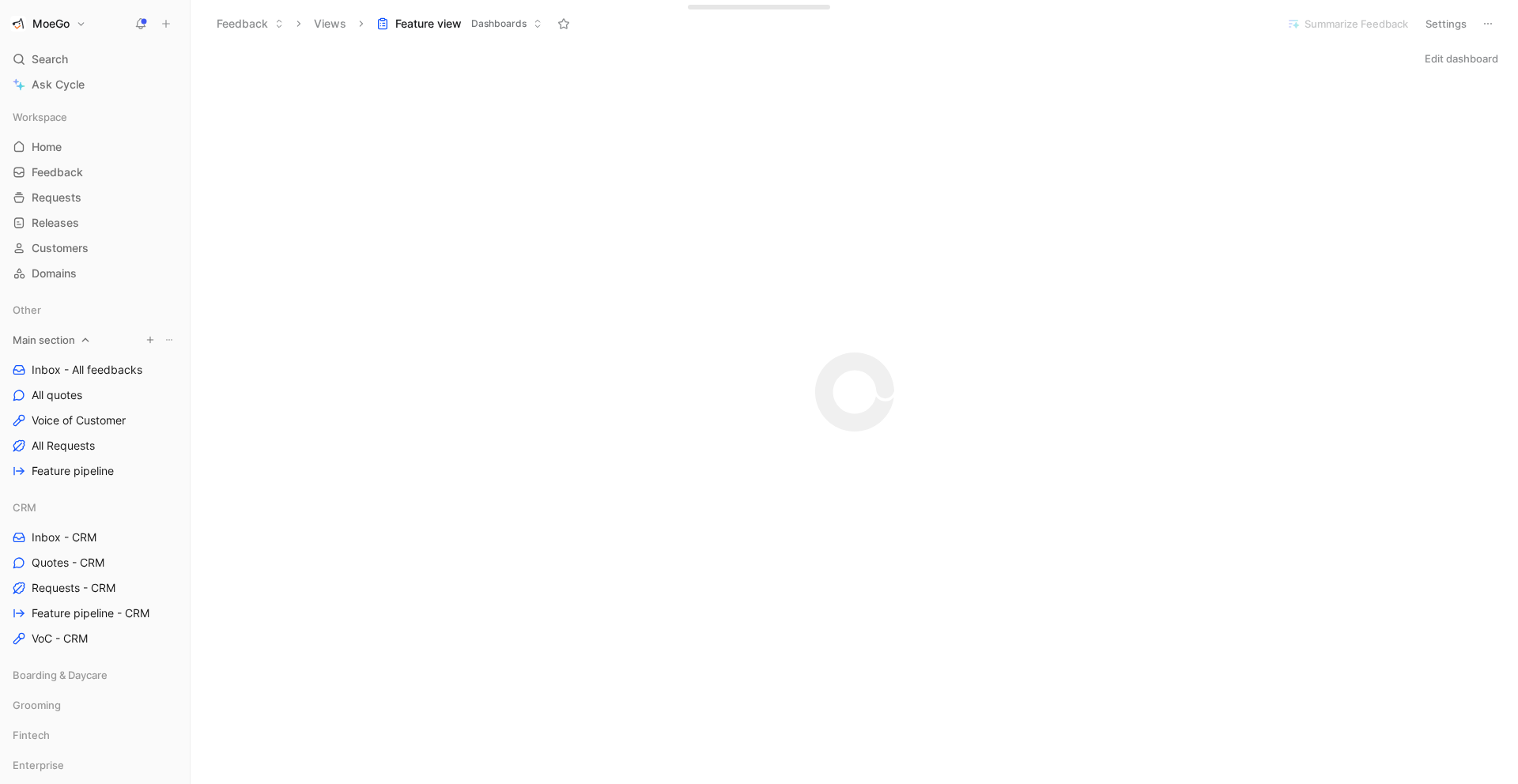
click at [147, 340] on icon "button" at bounding box center [150, 340] width 10 height 10
click at [199, 361] on span "Feedback" at bounding box center [195, 367] width 51 height 15
click at [303, 364] on span "Create view" at bounding box center [308, 367] width 61 height 15
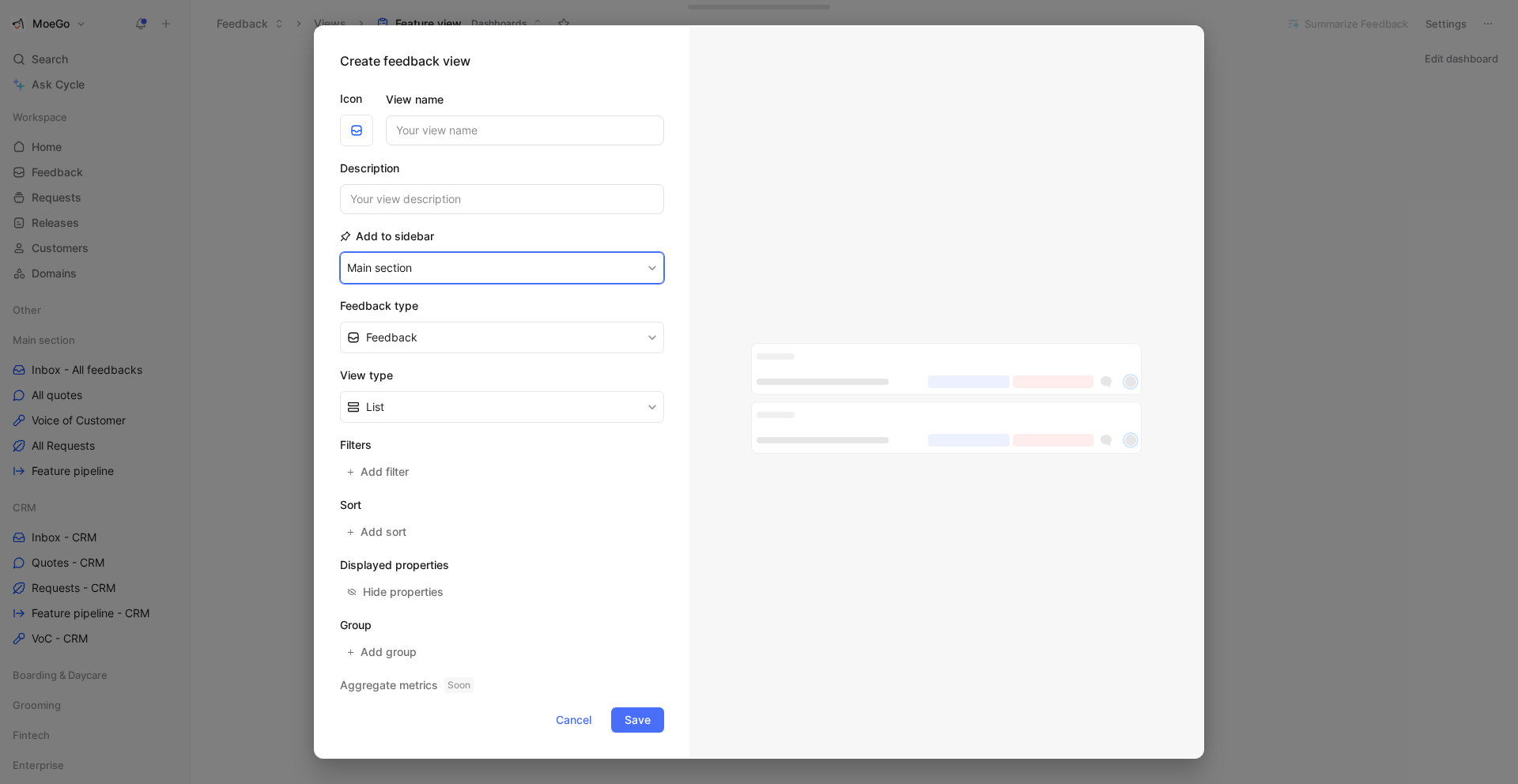
click at [586, 270] on button "Main section" at bounding box center [502, 268] width 324 height 32
click at [384, 333] on div "None" at bounding box center [399, 327] width 104 height 19
click at [540, 139] on input "View name" at bounding box center [525, 131] width 278 height 30
type input "t"
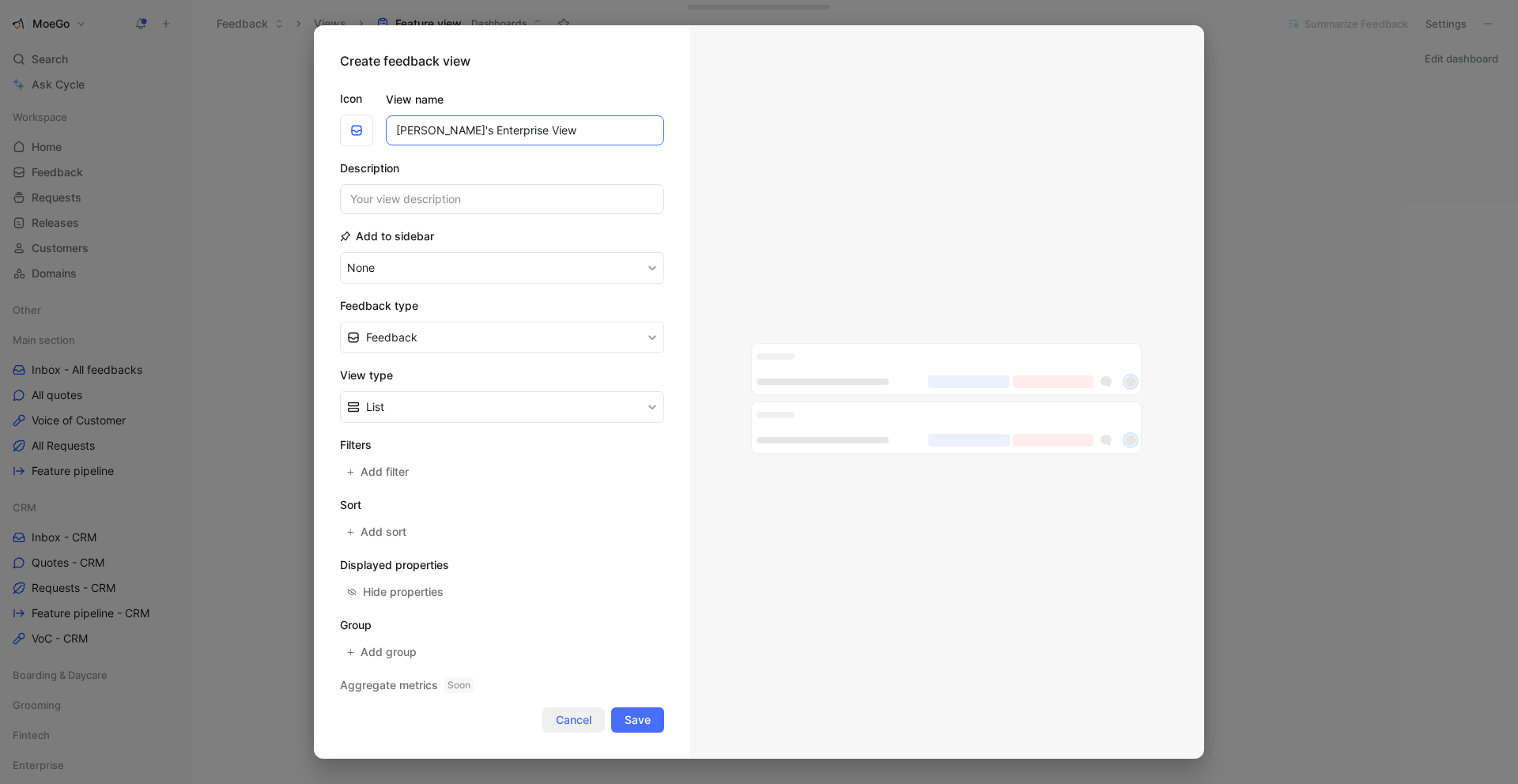
type input "[PERSON_NAME]'s Enterprise View"
click at [580, 723] on span "Cancel" at bounding box center [574, 720] width 36 height 19
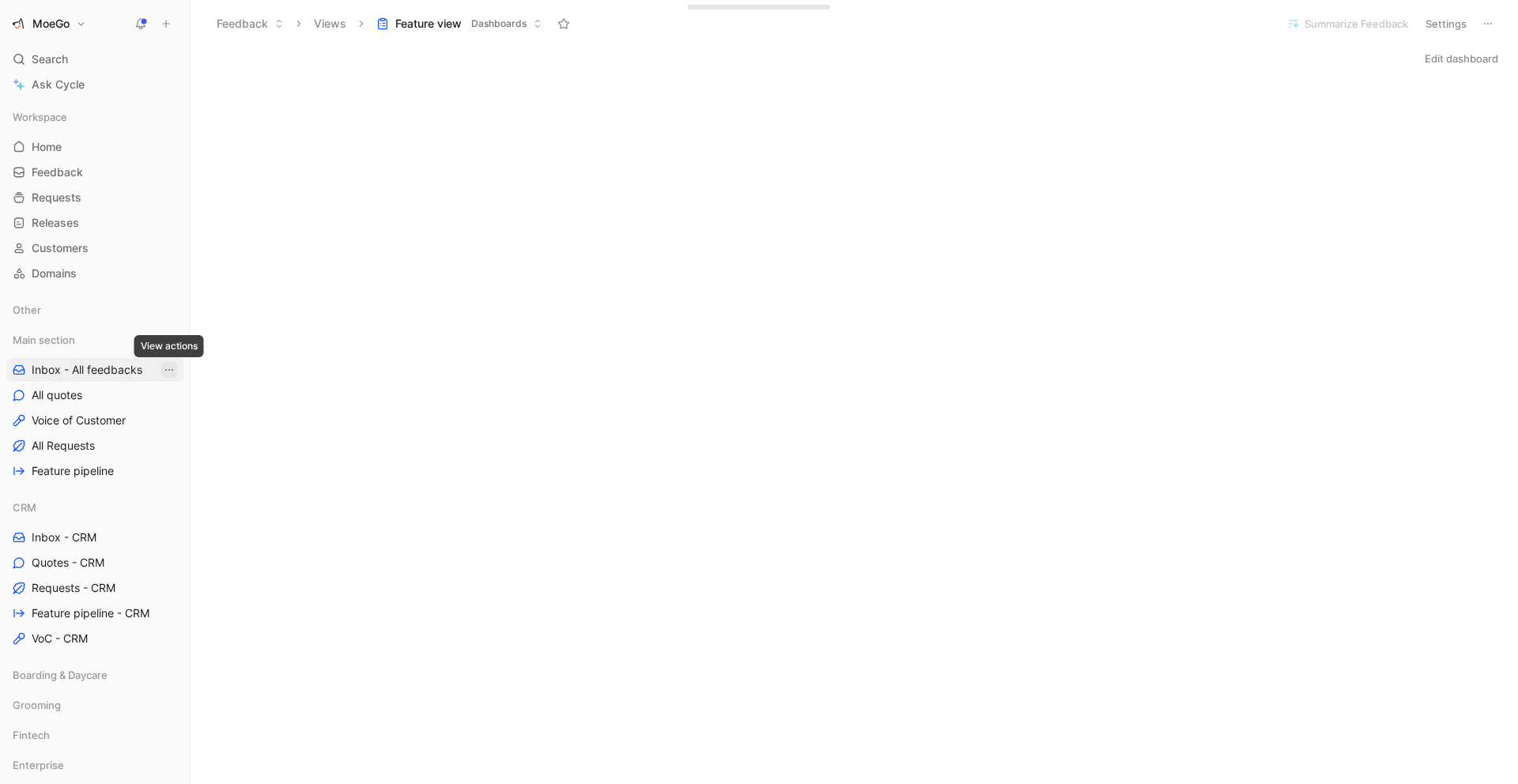
click at [171, 368] on icon "View actions" at bounding box center [169, 370] width 13 height 13
click at [152, 337] on icon "button" at bounding box center [150, 340] width 10 height 10
click at [281, 367] on span "Create view" at bounding box center [308, 367] width 61 height 15
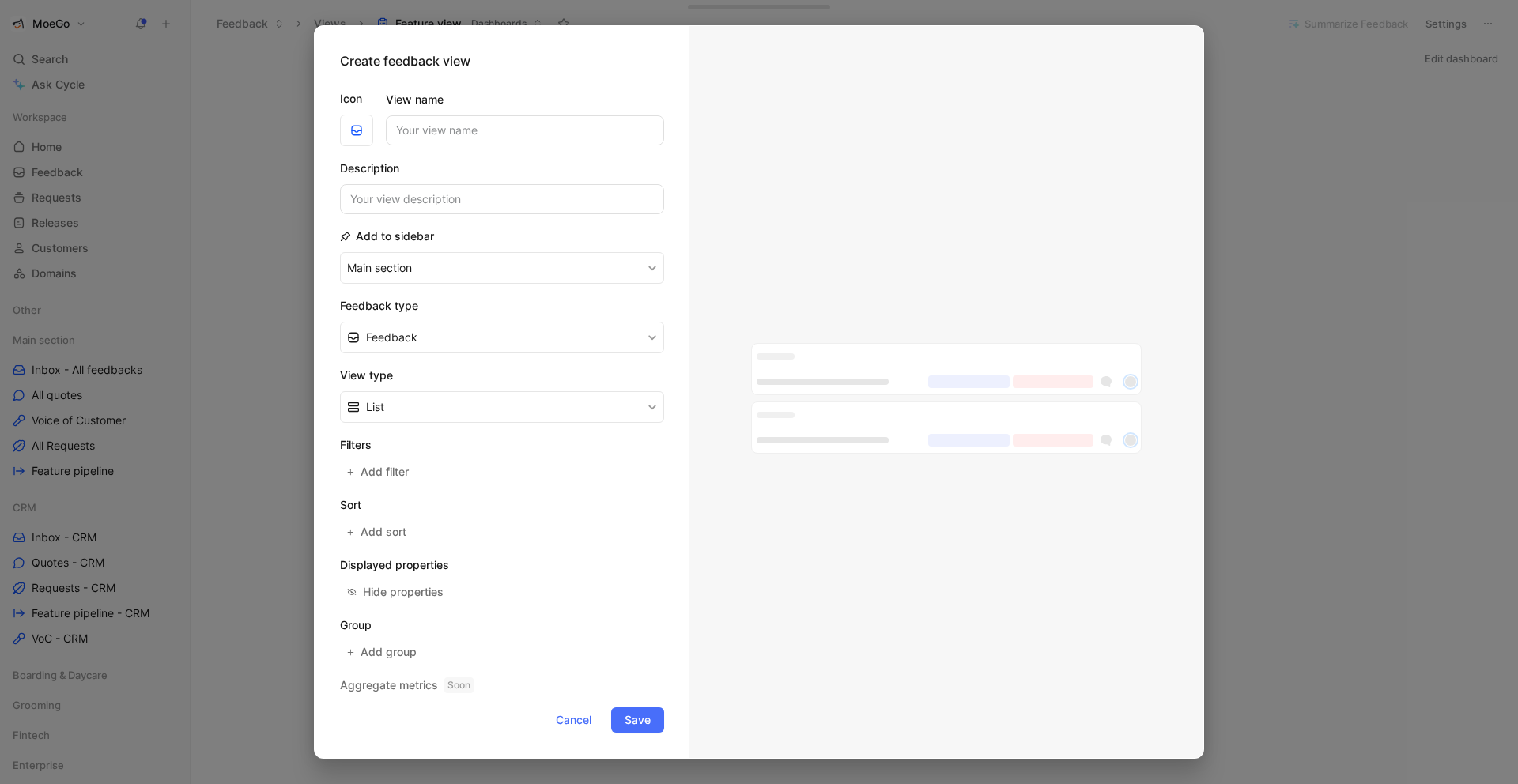
click at [540, 140] on input "View name" at bounding box center [525, 131] width 278 height 30
type input "[PERSON_NAME]'s Enterprise View"
click at [525, 203] on input at bounding box center [502, 199] width 324 height 30
click at [525, 259] on button "Main section" at bounding box center [502, 268] width 324 height 32
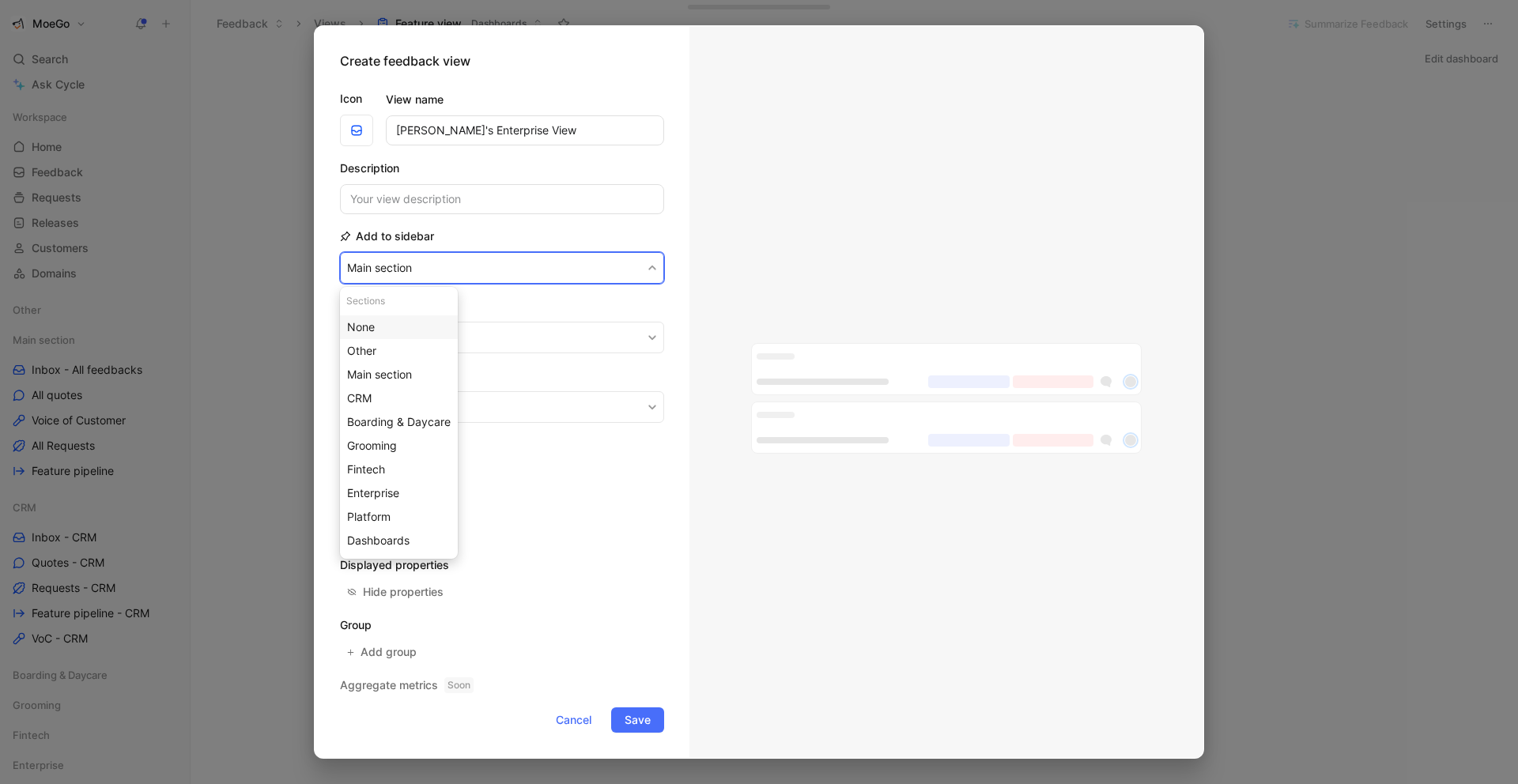
click at [418, 325] on div "None" at bounding box center [399, 327] width 104 height 19
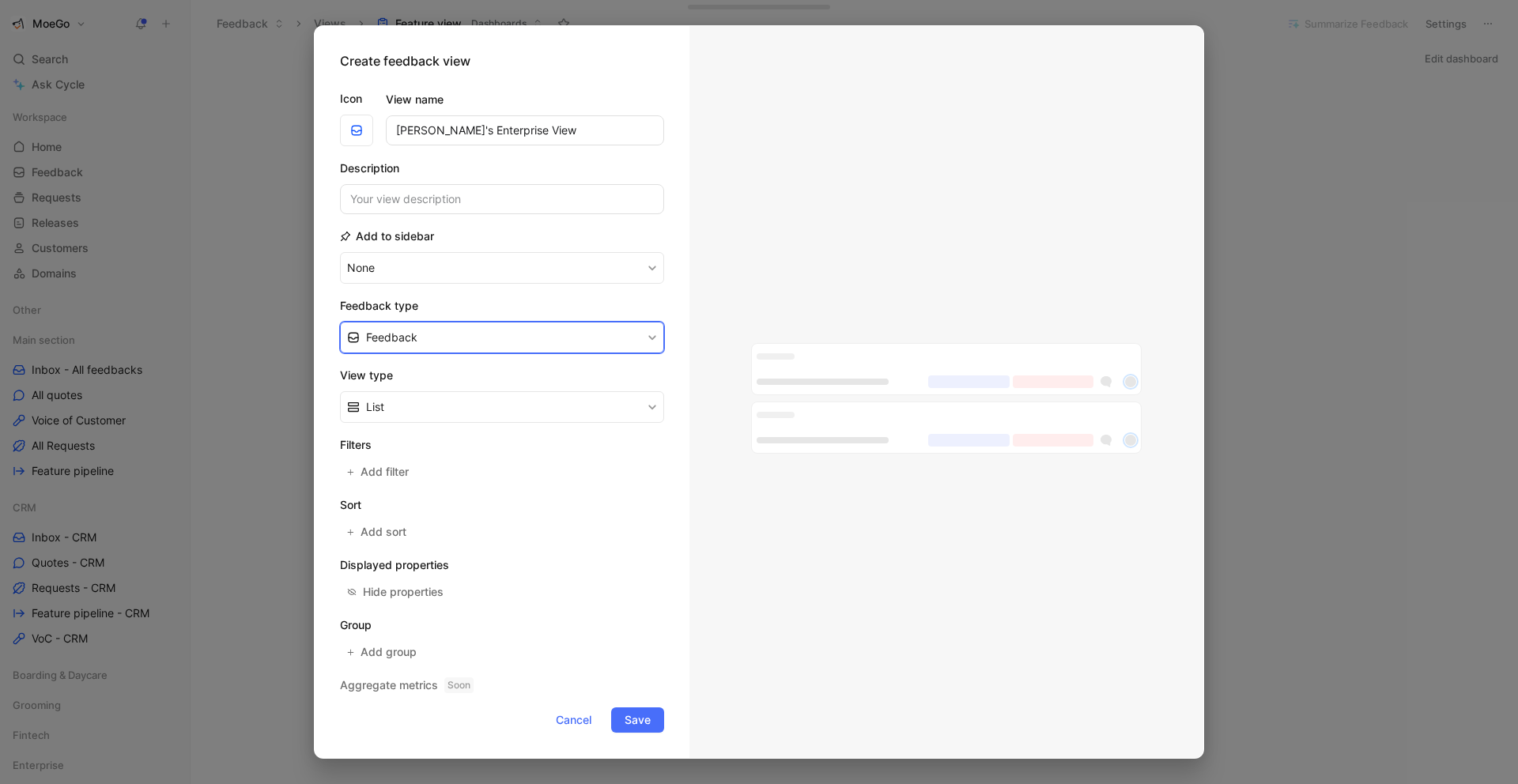
click at [528, 333] on button "Feedback" at bounding box center [502, 337] width 324 height 32
click at [511, 372] on div "Feedback" at bounding box center [502, 375] width 324 height 24
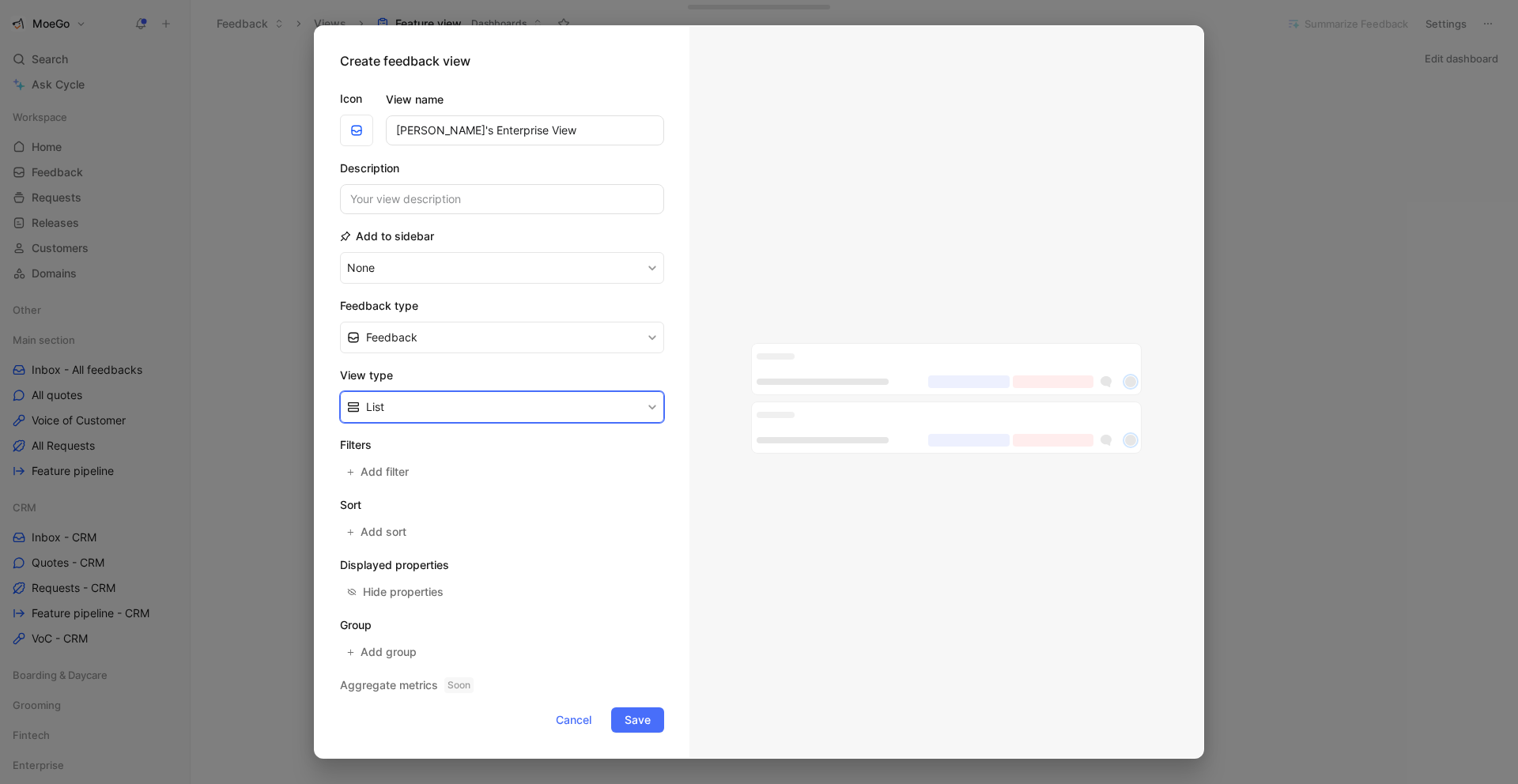
click at [546, 398] on button "List" at bounding box center [502, 408] width 324 height 32
click at [517, 468] on div "List" at bounding box center [511, 468] width 291 height 19
click at [389, 468] on span "Add filter" at bounding box center [385, 472] width 49 height 19
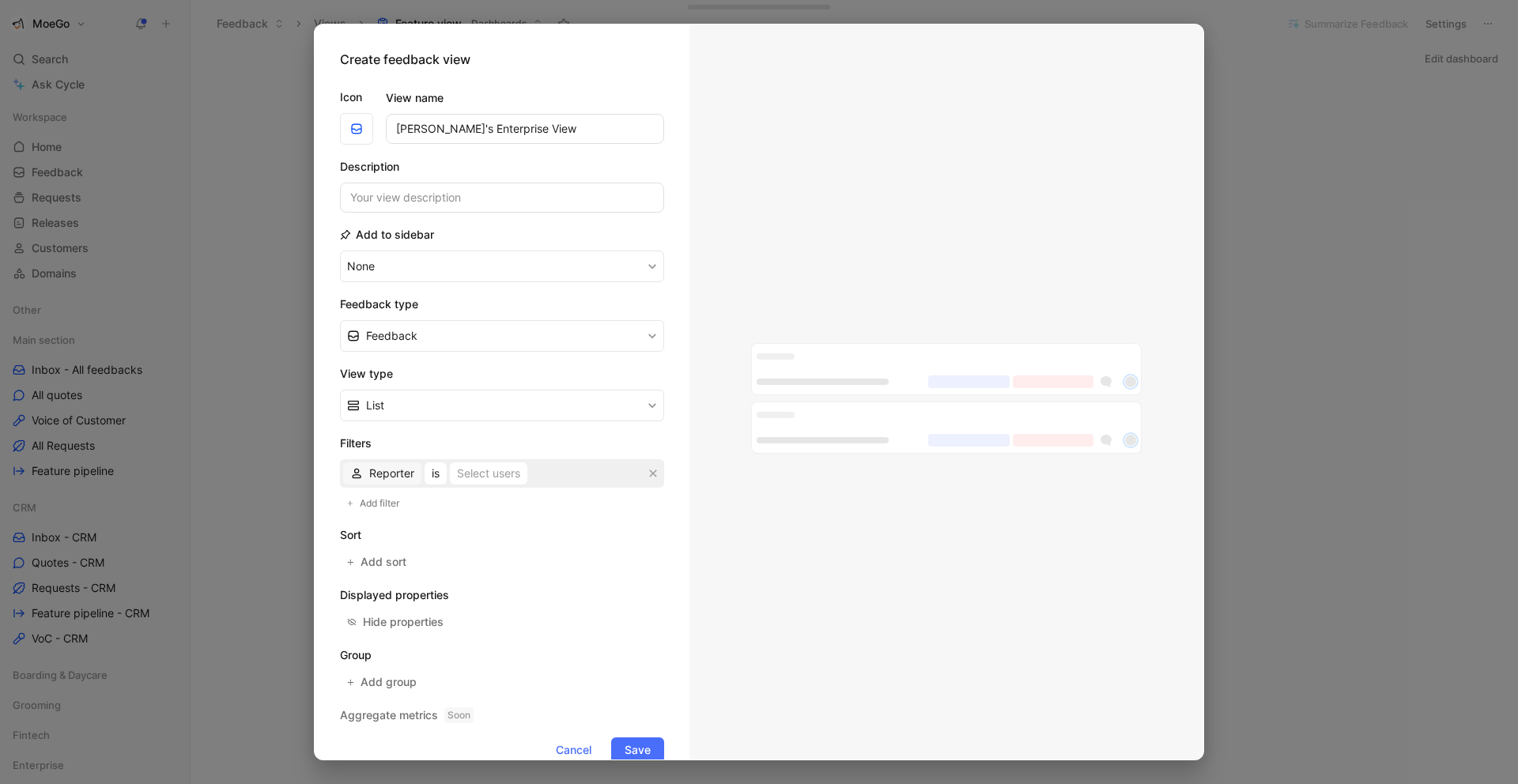
click at [403, 473] on span "Reporter" at bounding box center [392, 474] width 45 height 19
click at [410, 345] on span "Customer" at bounding box center [394, 345] width 49 height 14
click at [490, 476] on div "Select users" at bounding box center [488, 474] width 63 height 19
click at [405, 472] on span "Customer" at bounding box center [394, 474] width 49 height 19
click at [414, 344] on span "Company" at bounding box center [393, 345] width 49 height 14
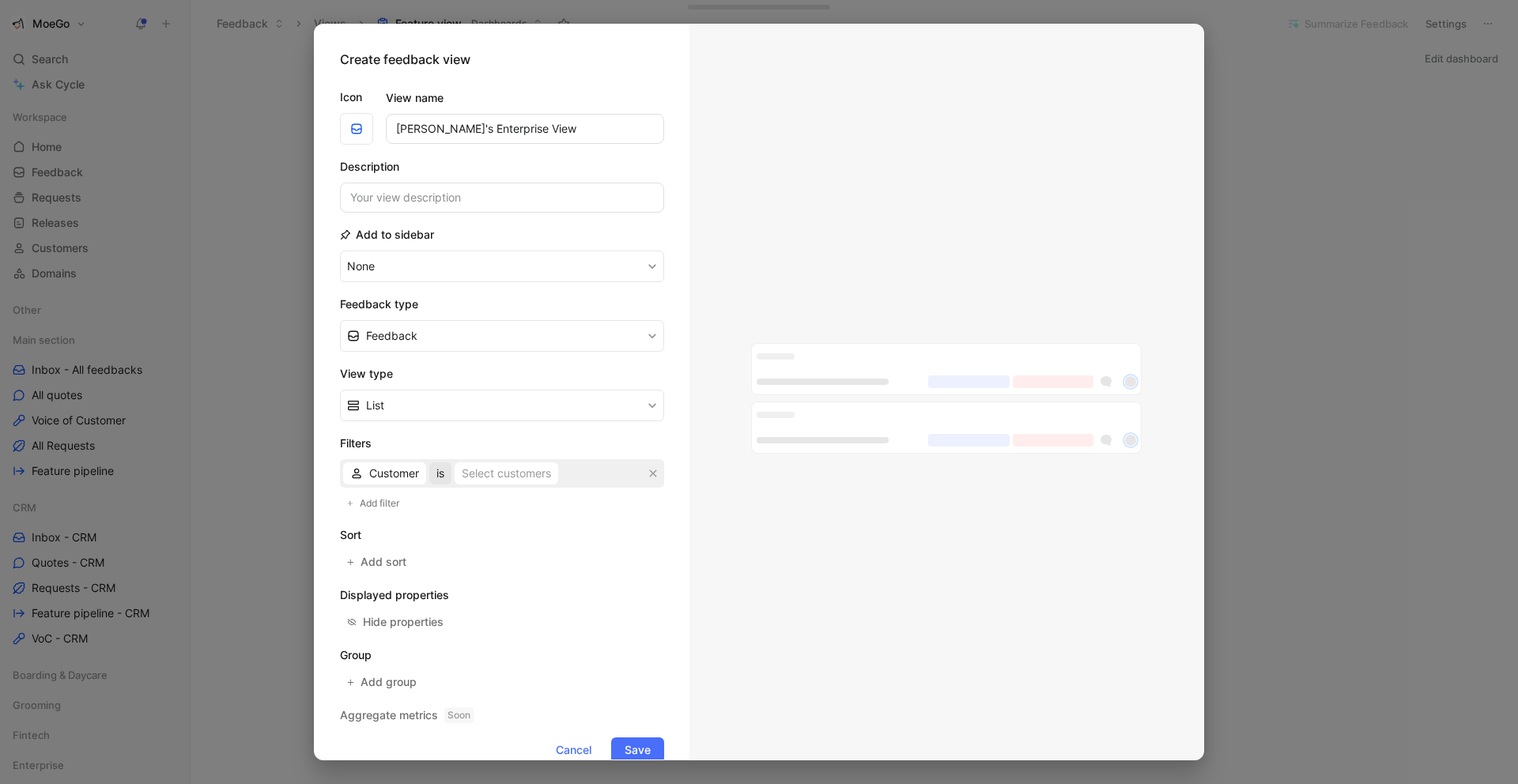
click at [448, 478] on button "is" at bounding box center [440, 474] width 22 height 22
click at [483, 476] on div "Select companies" at bounding box center [504, 474] width 92 height 19
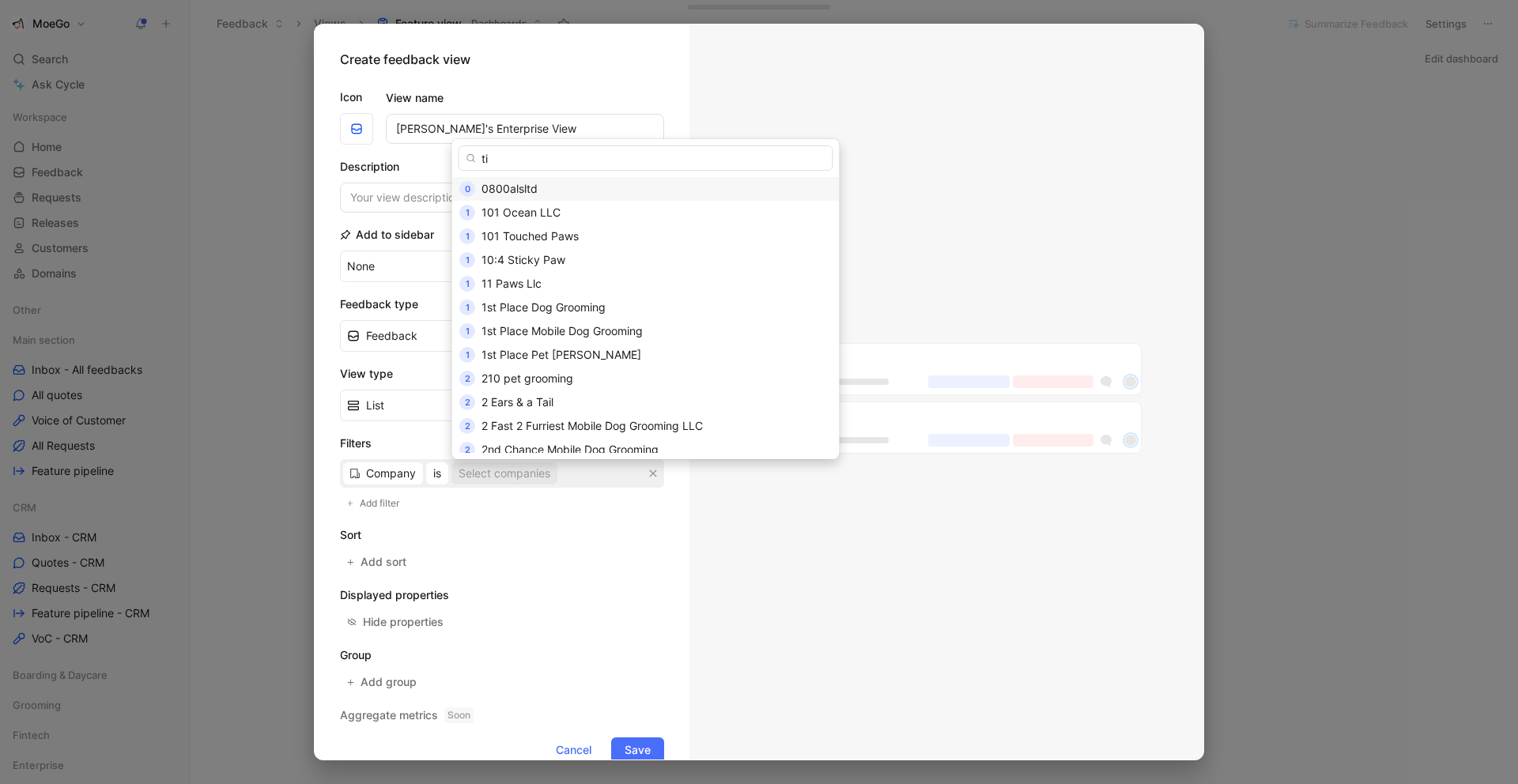
type input "t"
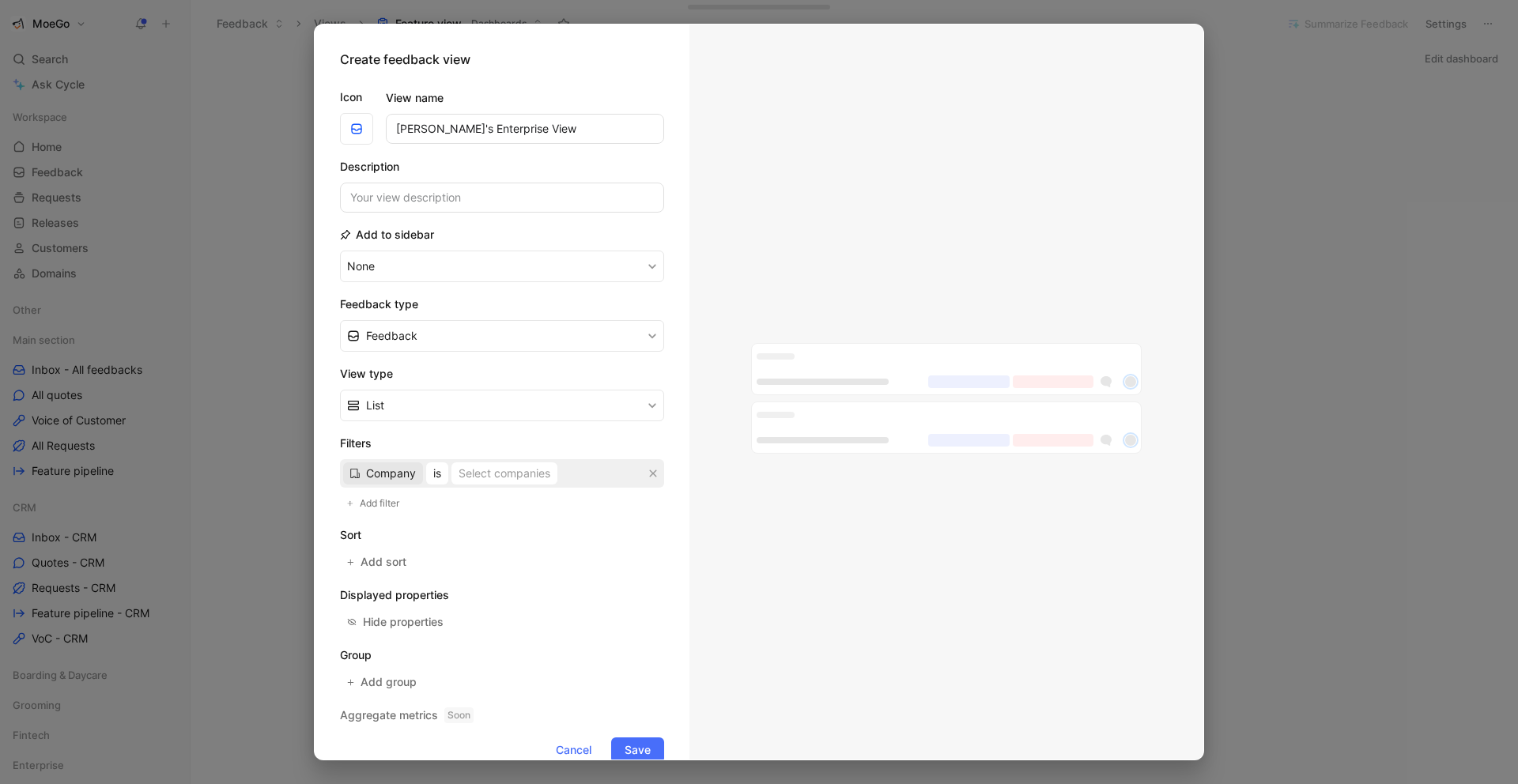
click at [396, 476] on span "Company" at bounding box center [391, 474] width 49 height 19
click at [406, 390] on div "Tier" at bounding box center [408, 394] width 77 height 19
click at [465, 470] on div "Select values" at bounding box center [466, 474] width 69 height 19
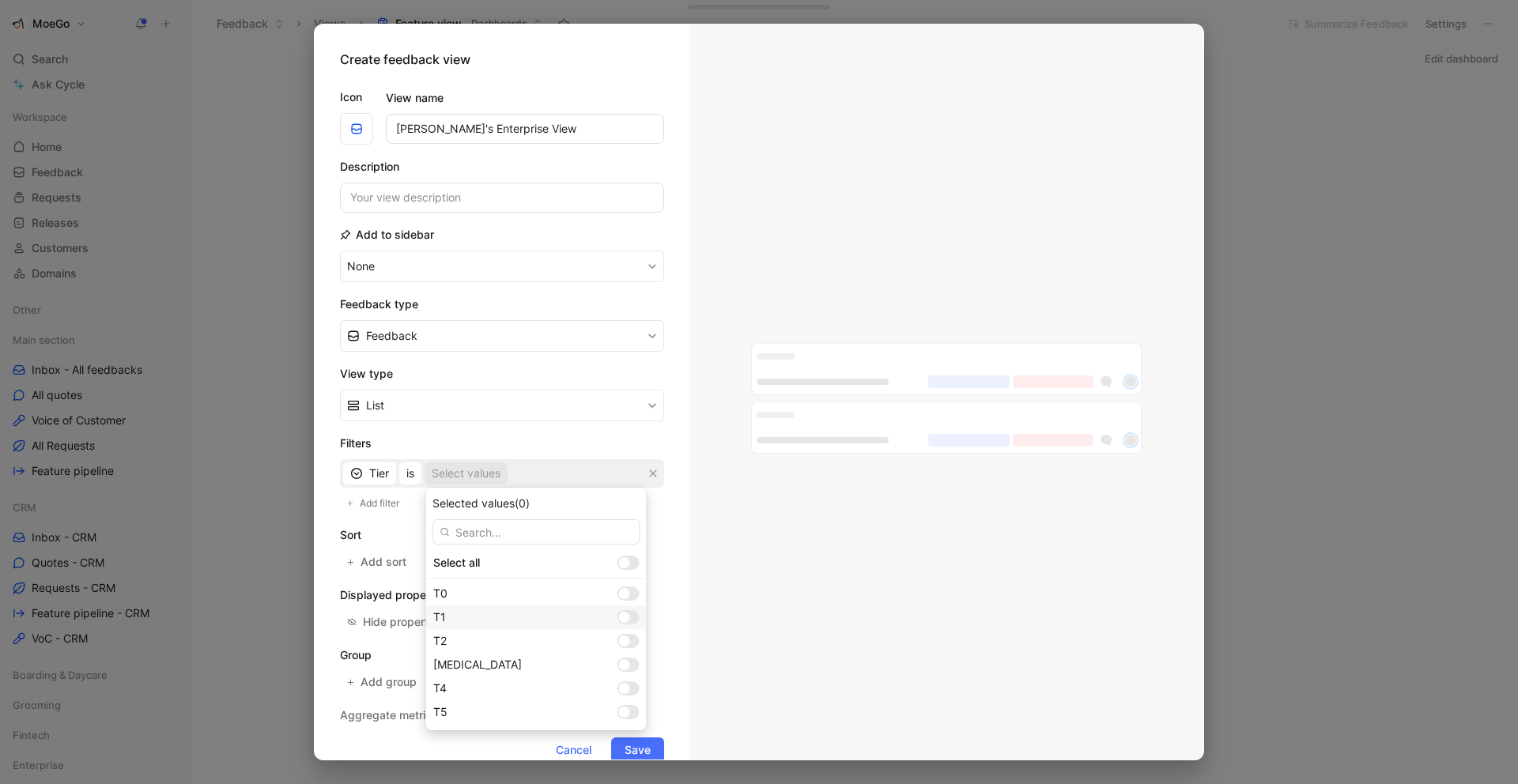
click at [617, 620] on div at bounding box center [629, 617] width 22 height 14
click at [617, 595] on div at bounding box center [629, 593] width 22 height 14
click at [412, 469] on span "is" at bounding box center [410, 474] width 8 height 19
click at [392, 565] on span "Add sort" at bounding box center [384, 562] width 47 height 19
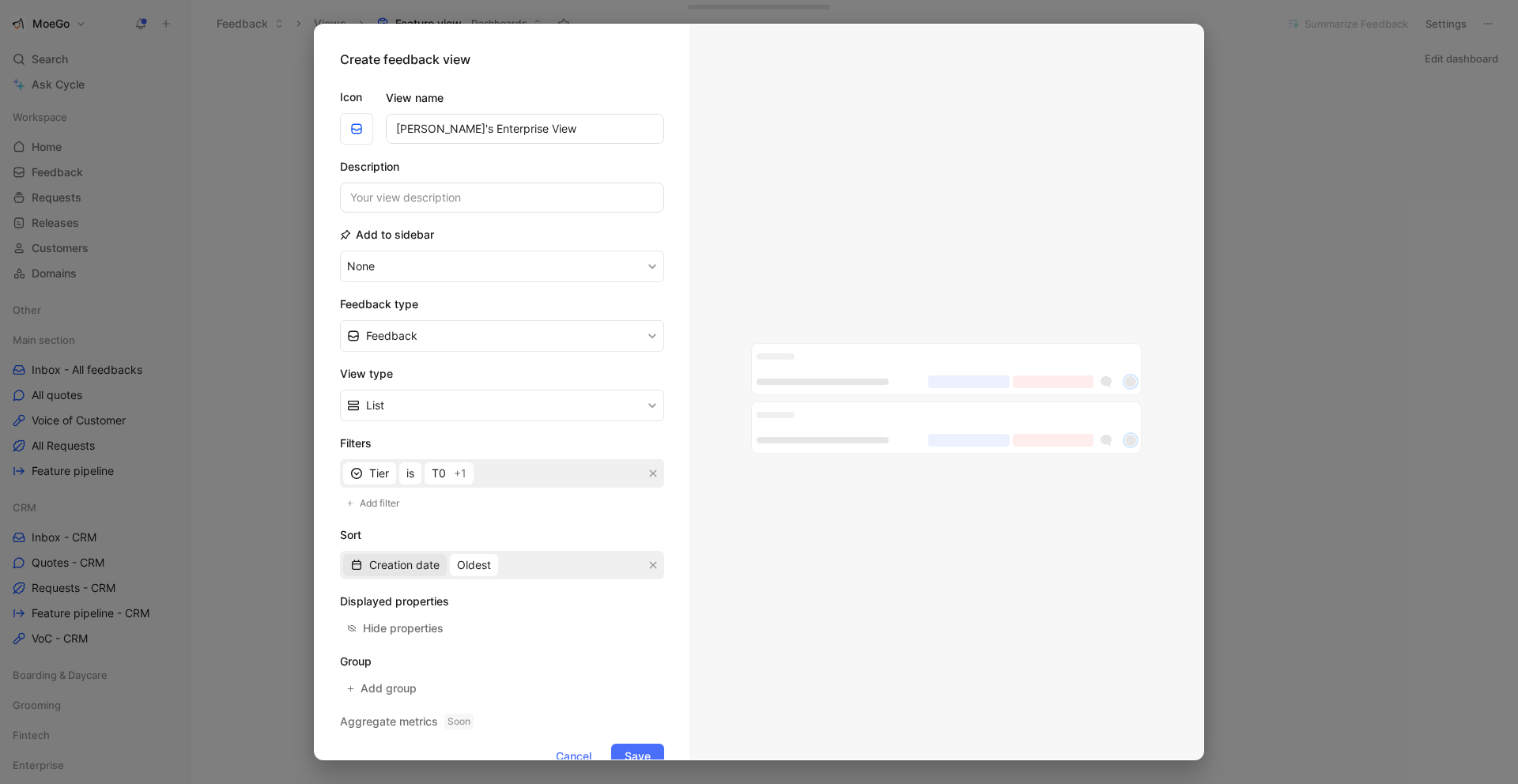
click at [433, 566] on span "Creation date" at bounding box center [404, 565] width 70 height 19
click at [652, 569] on icon "button" at bounding box center [653, 565] width 10 height 10
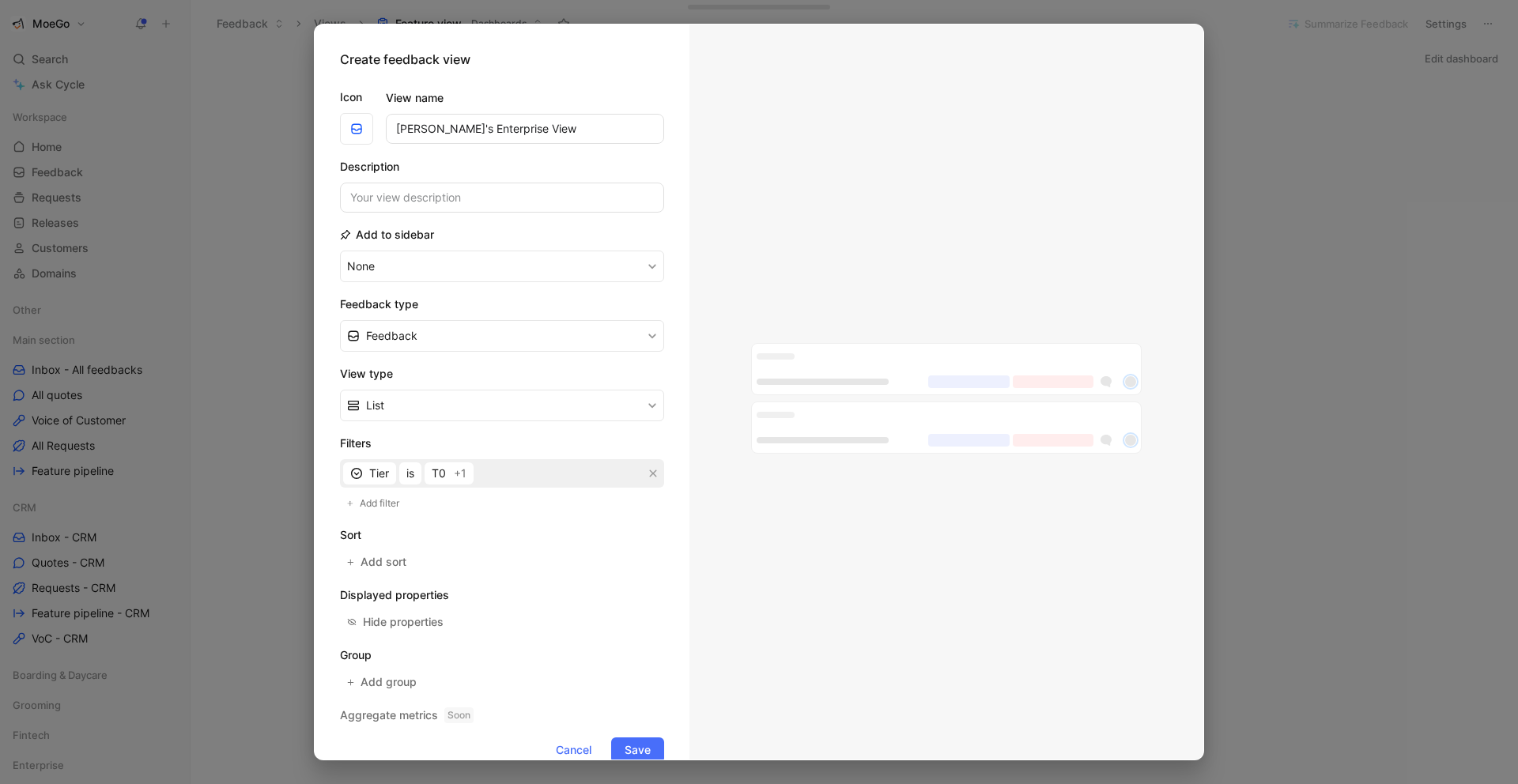
click at [565, 534] on h2 "Sort" at bounding box center [502, 535] width 324 height 19
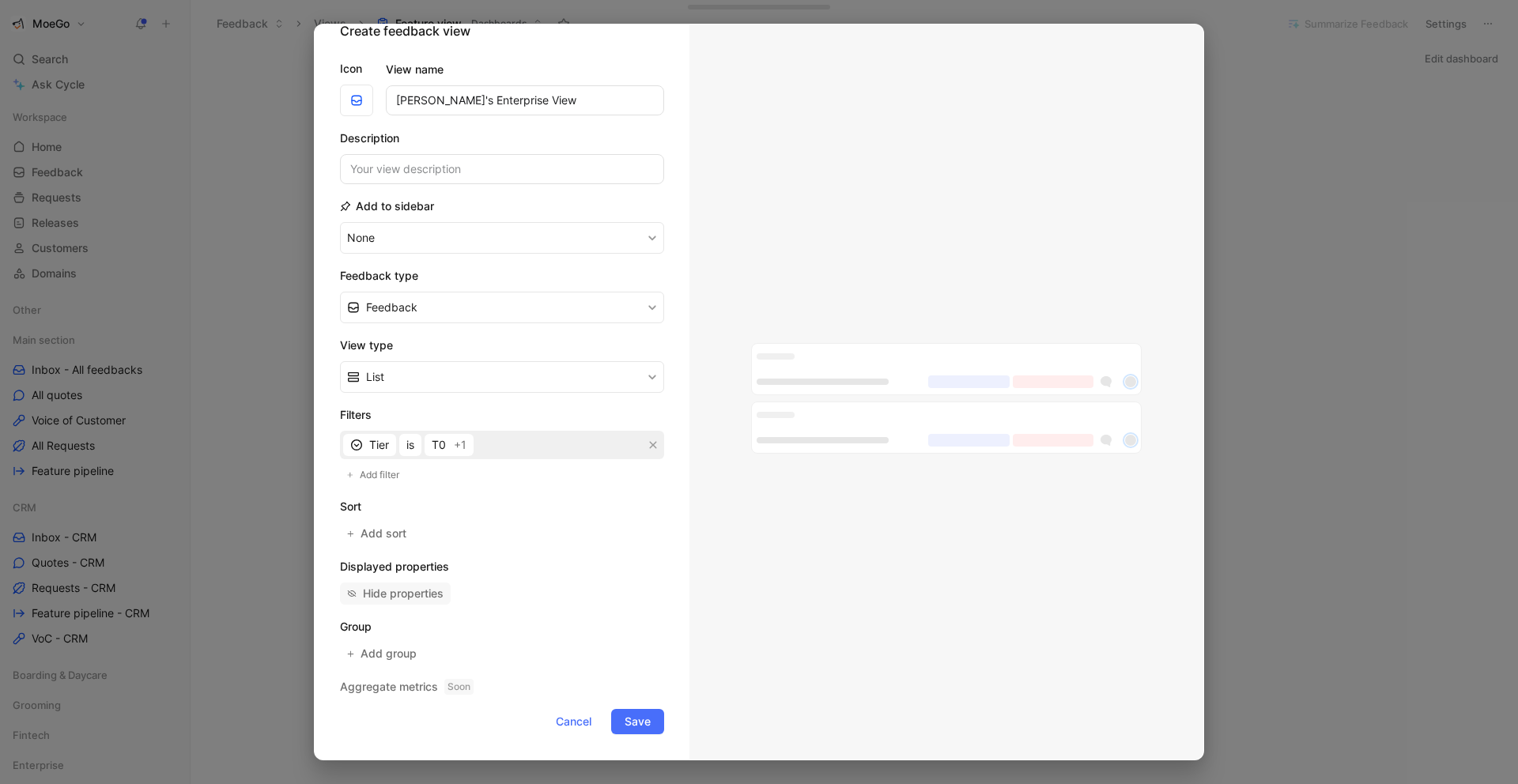
click at [434, 592] on div "Hide properties" at bounding box center [403, 593] width 81 height 19
click at [405, 654] on span "Add group" at bounding box center [389, 654] width 57 height 19
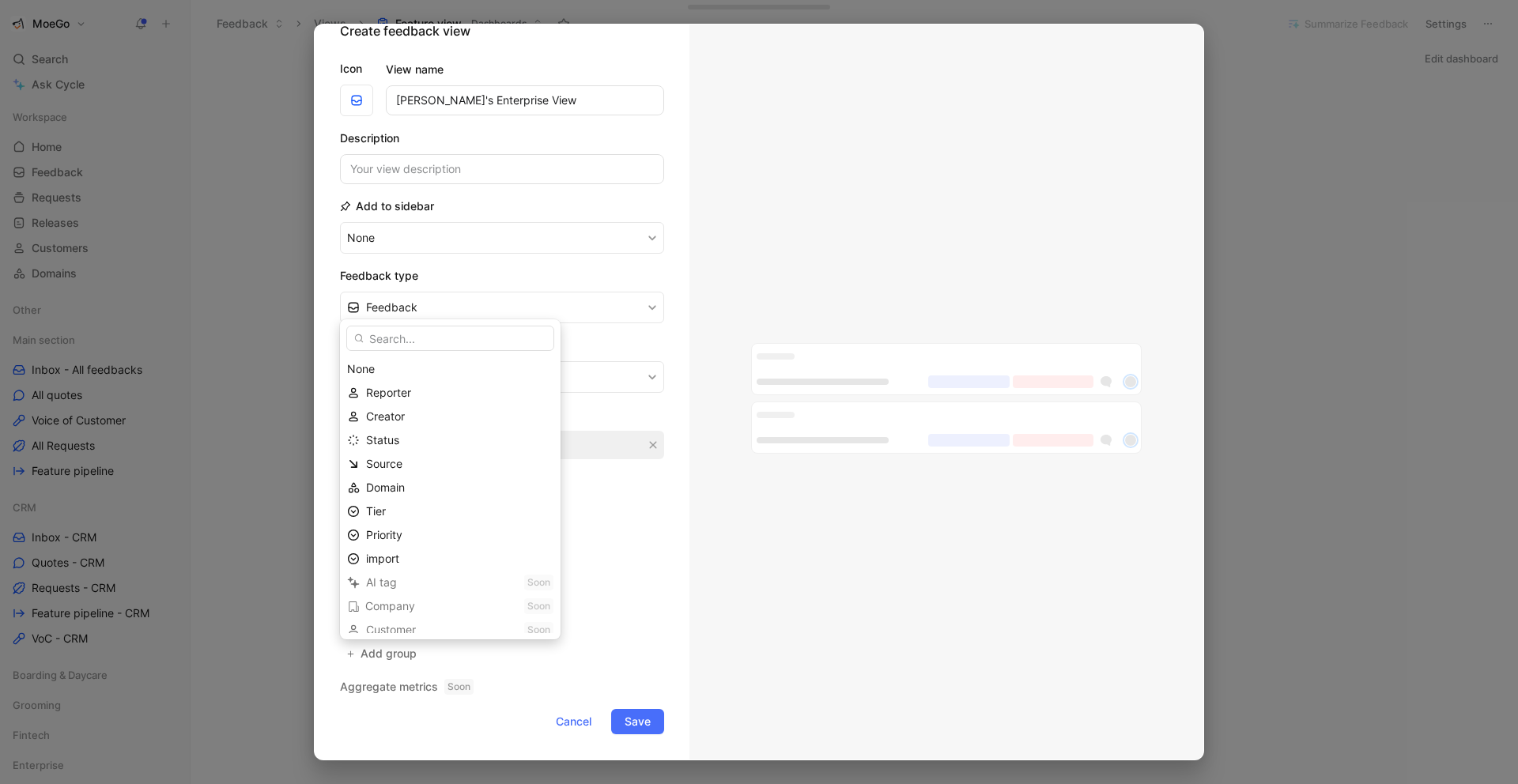
scroll to position [9, 0]
click at [392, 597] on div "Company Soon" at bounding box center [450, 597] width 221 height 24
click at [487, 601] on div "Company Soon" at bounding box center [450, 597] width 221 height 24
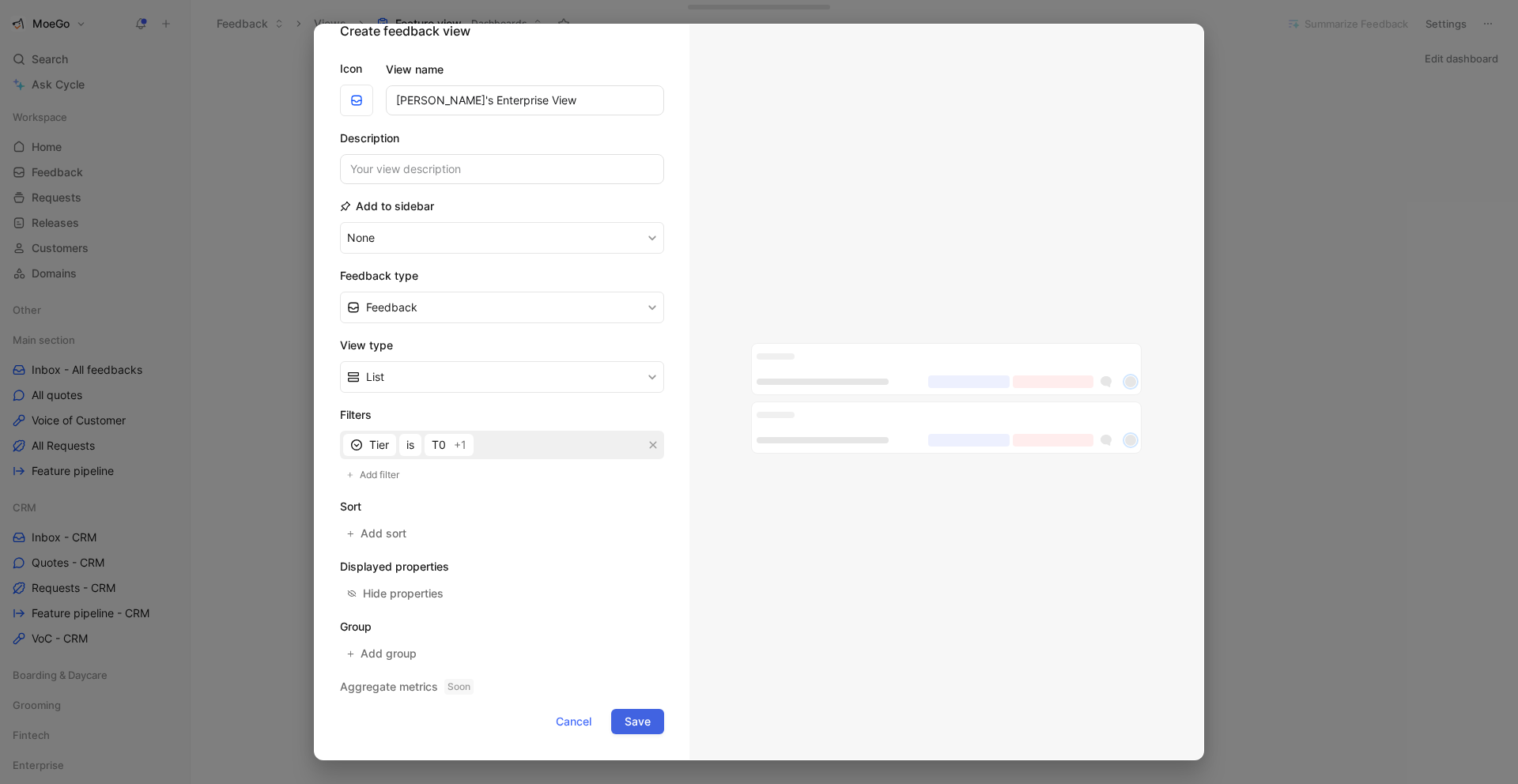
click at [637, 716] on span "Save" at bounding box center [637, 722] width 26 height 19
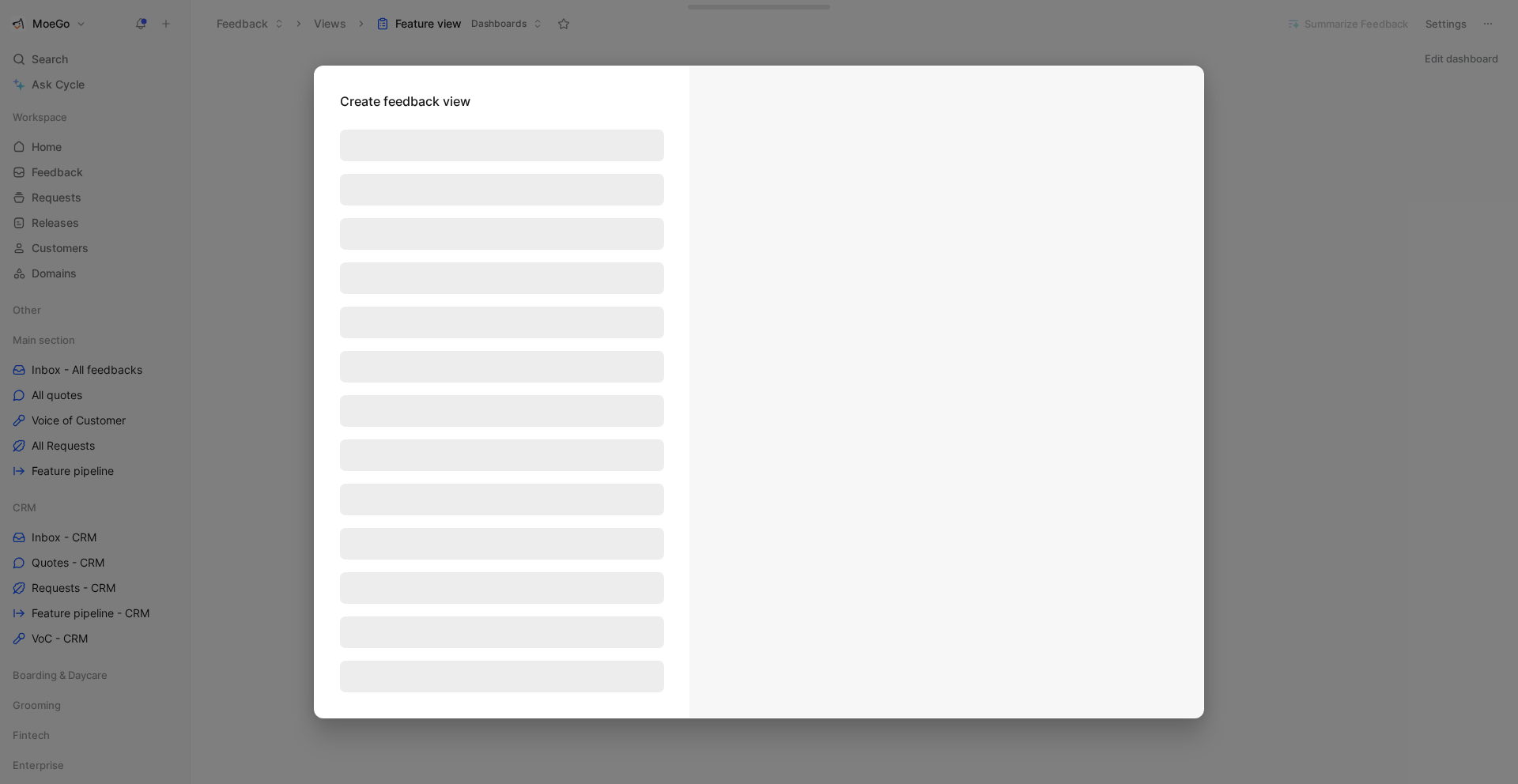
scroll to position [0, 0]
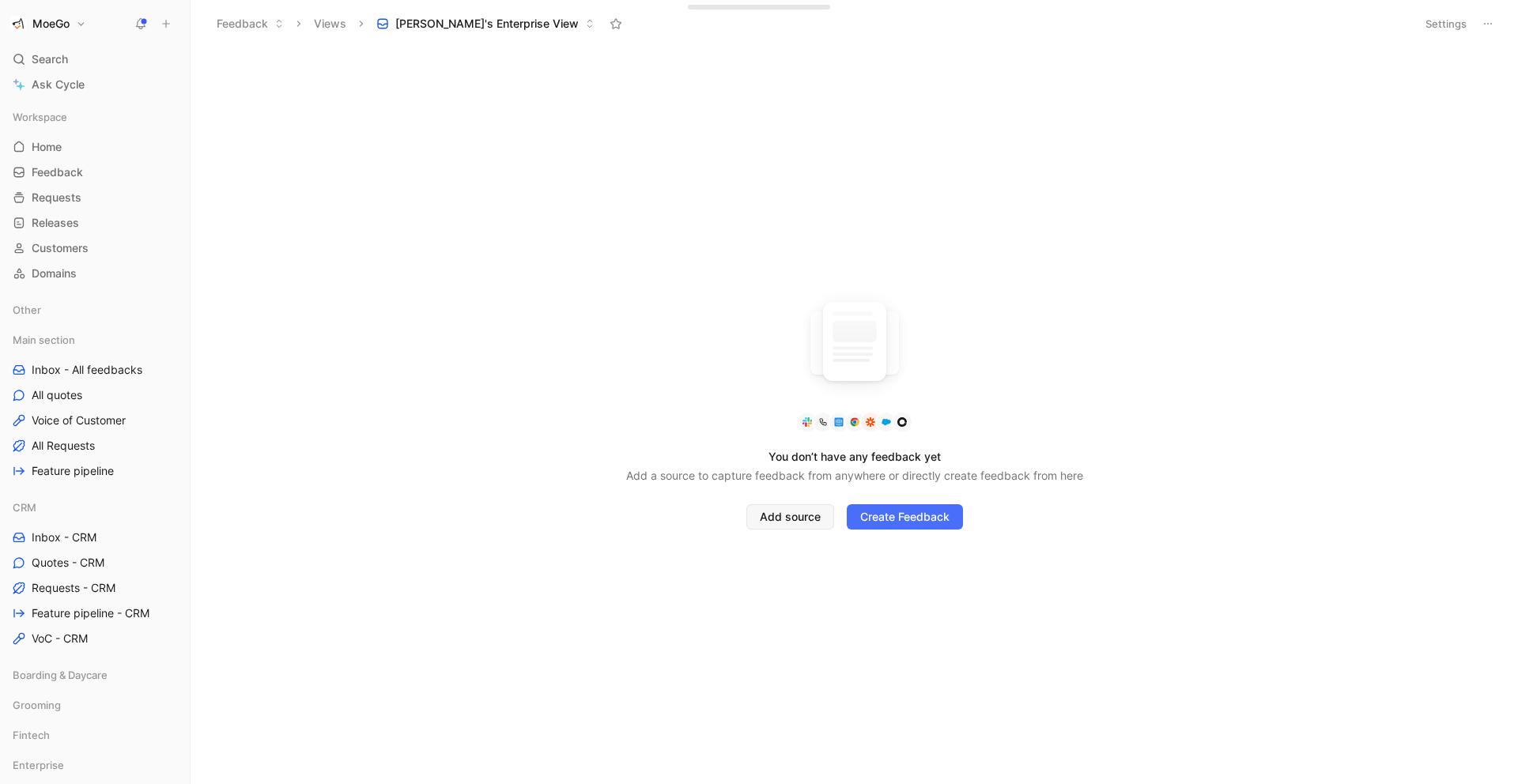
click at [784, 508] on span "Add source" at bounding box center [790, 517] width 61 height 19
click at [489, 21] on span "[PERSON_NAME]'s Enterprise View" at bounding box center [487, 24] width 183 height 16
click at [420, 25] on span "[PERSON_NAME]'s Enterprise View" at bounding box center [487, 24] width 183 height 16
click at [609, 22] on icon at bounding box center [616, 24] width 13 height 13
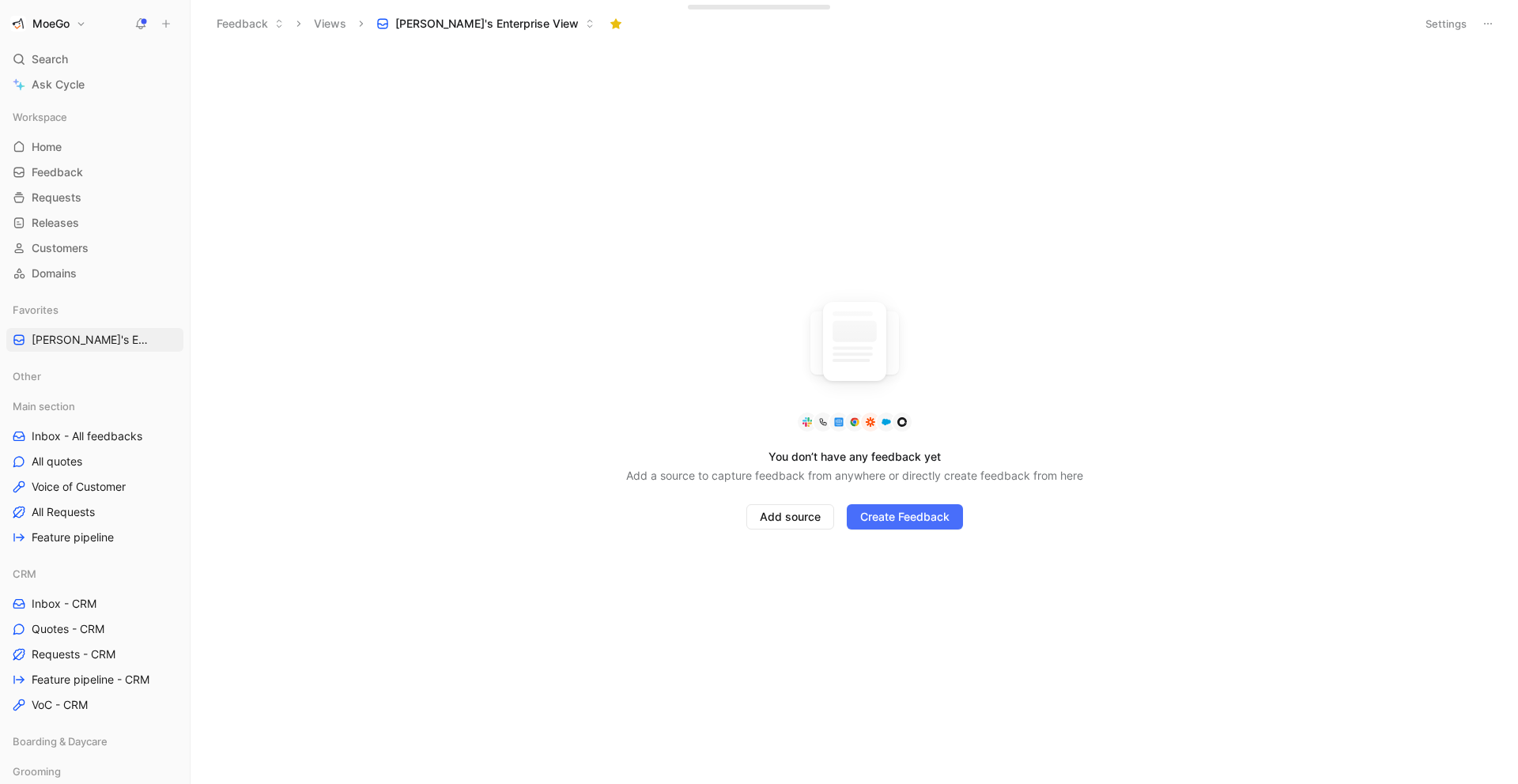
click at [352, 346] on div "You don’t have any feedback yet Add a source to capture feedback from anywhere …" at bounding box center [854, 416] width 1327 height 737
click at [883, 513] on span "Create Feedback" at bounding box center [905, 517] width 89 height 19
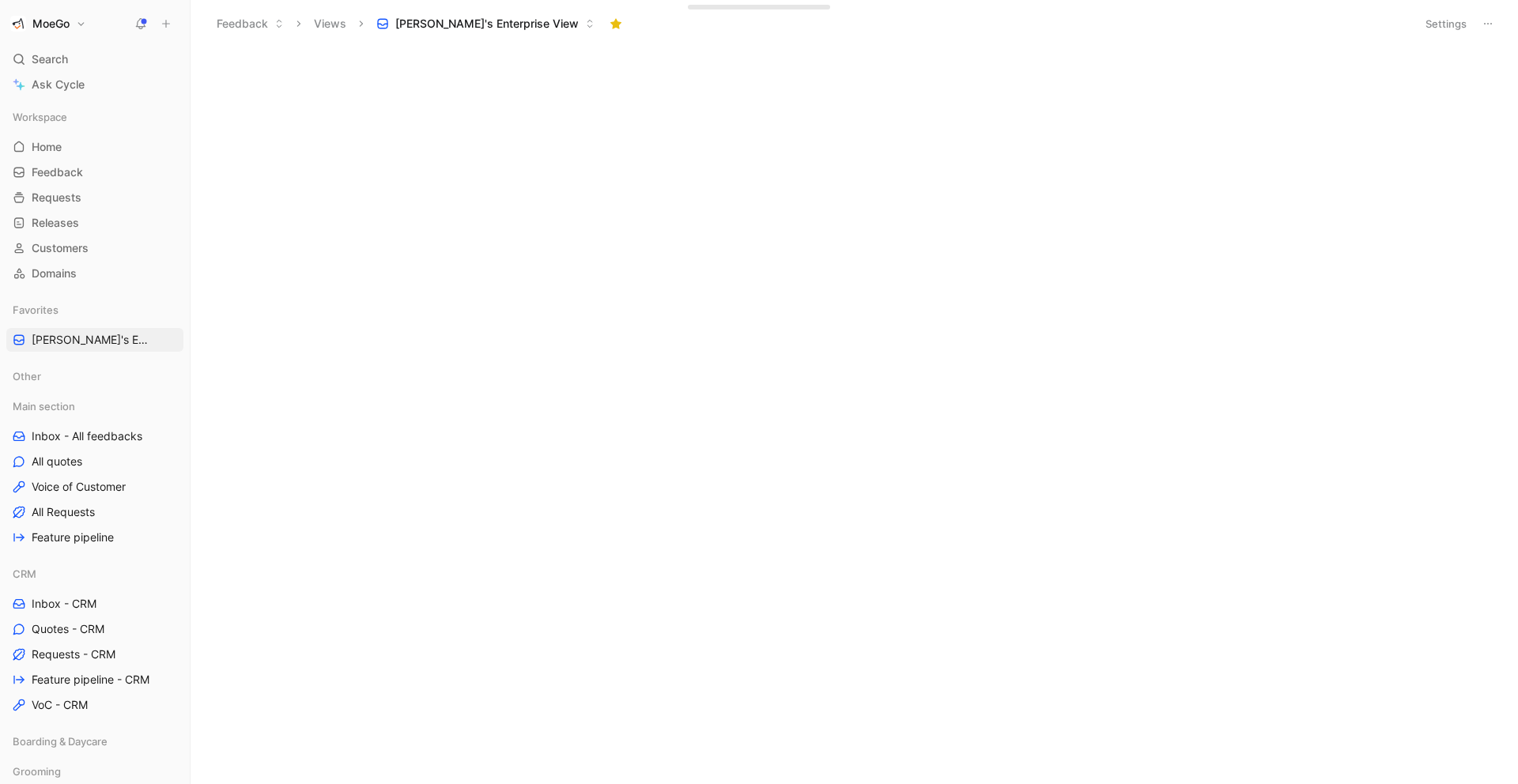
click at [444, 300] on div at bounding box center [853, 419] width 1304 height 731
click at [126, 343] on span "[PERSON_NAME]'s Enterprise View" at bounding box center [87, 340] width 111 height 16
click at [168, 341] on icon "View actions" at bounding box center [169, 340] width 13 height 13
click at [488, 17] on span "[PERSON_NAME]'s Enterprise View" at bounding box center [487, 24] width 183 height 16
click at [1429, 19] on button "Settings" at bounding box center [1445, 24] width 55 height 22
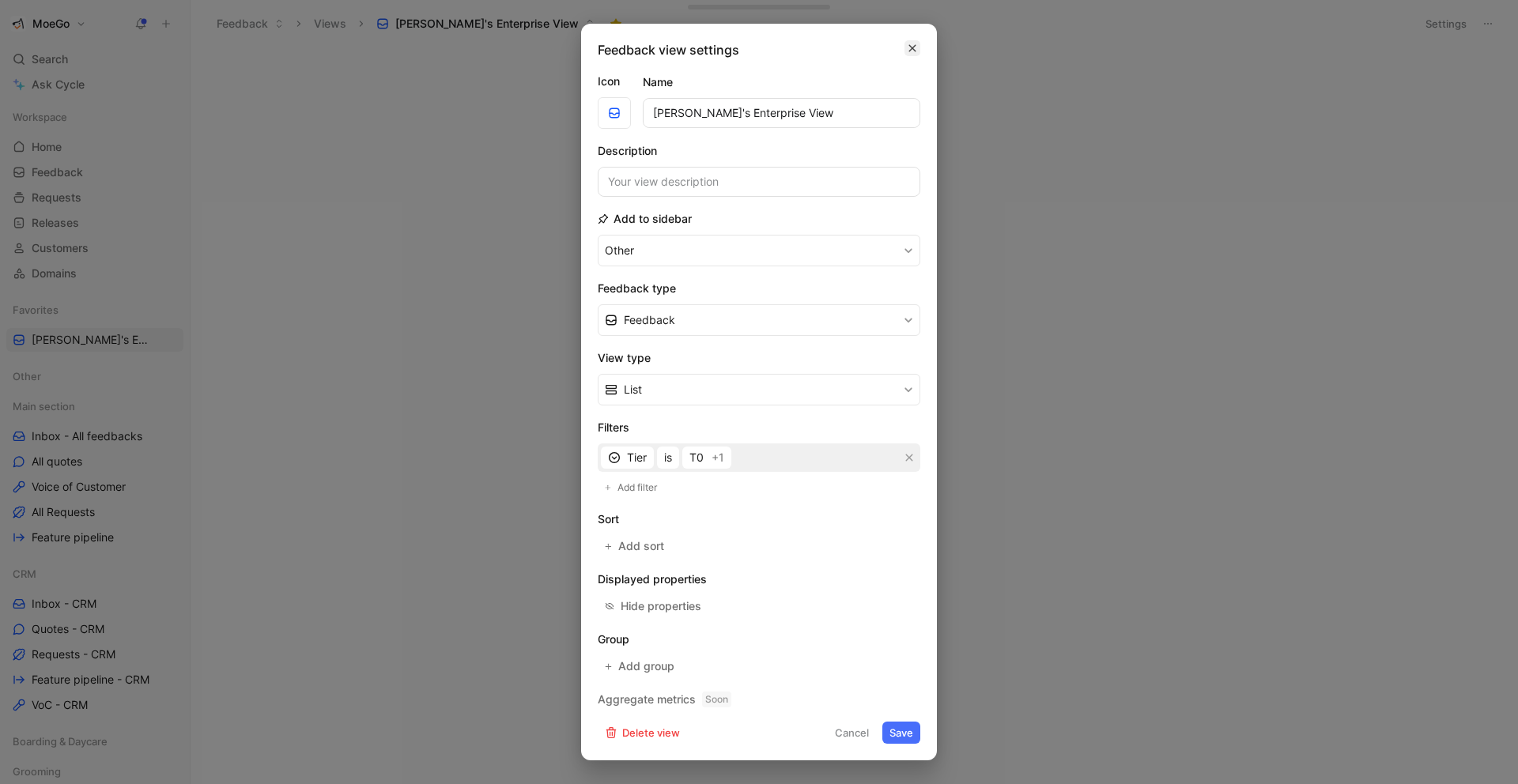
click at [911, 53] on icon "button" at bounding box center [913, 49] width 10 height 13
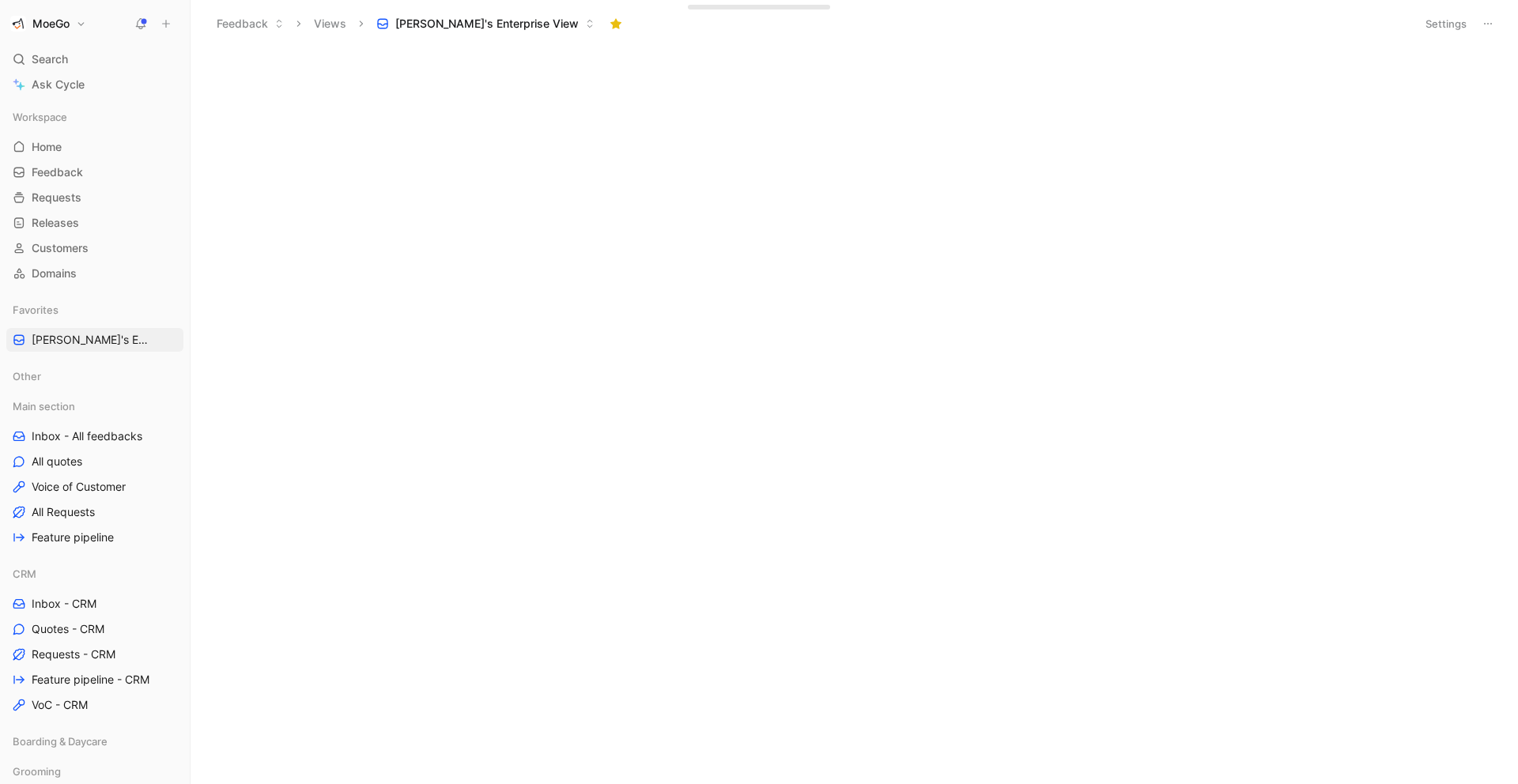
click at [1487, 27] on icon at bounding box center [1488, 24] width 13 height 13
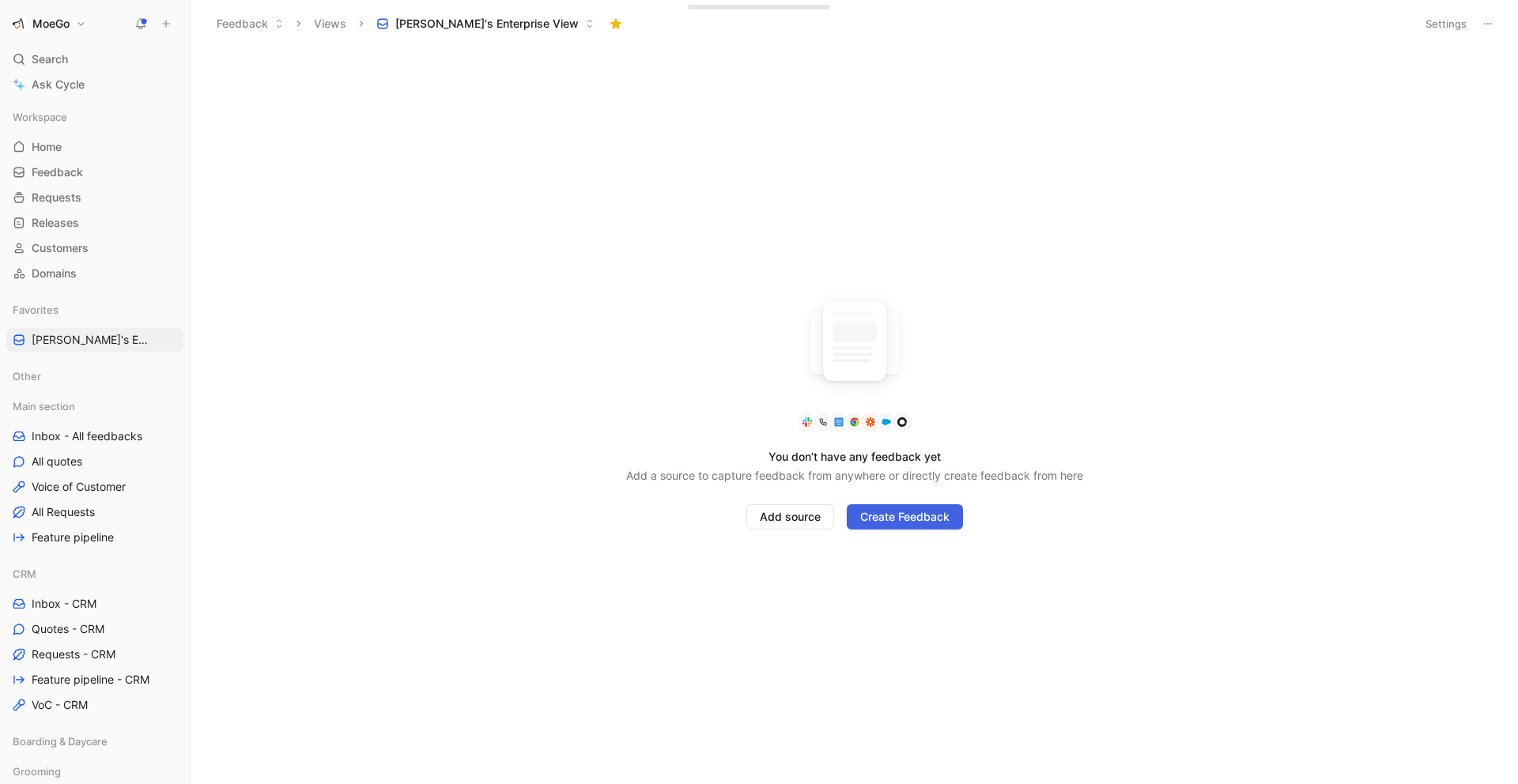
click at [865, 518] on span "Create Feedback" at bounding box center [905, 517] width 89 height 19
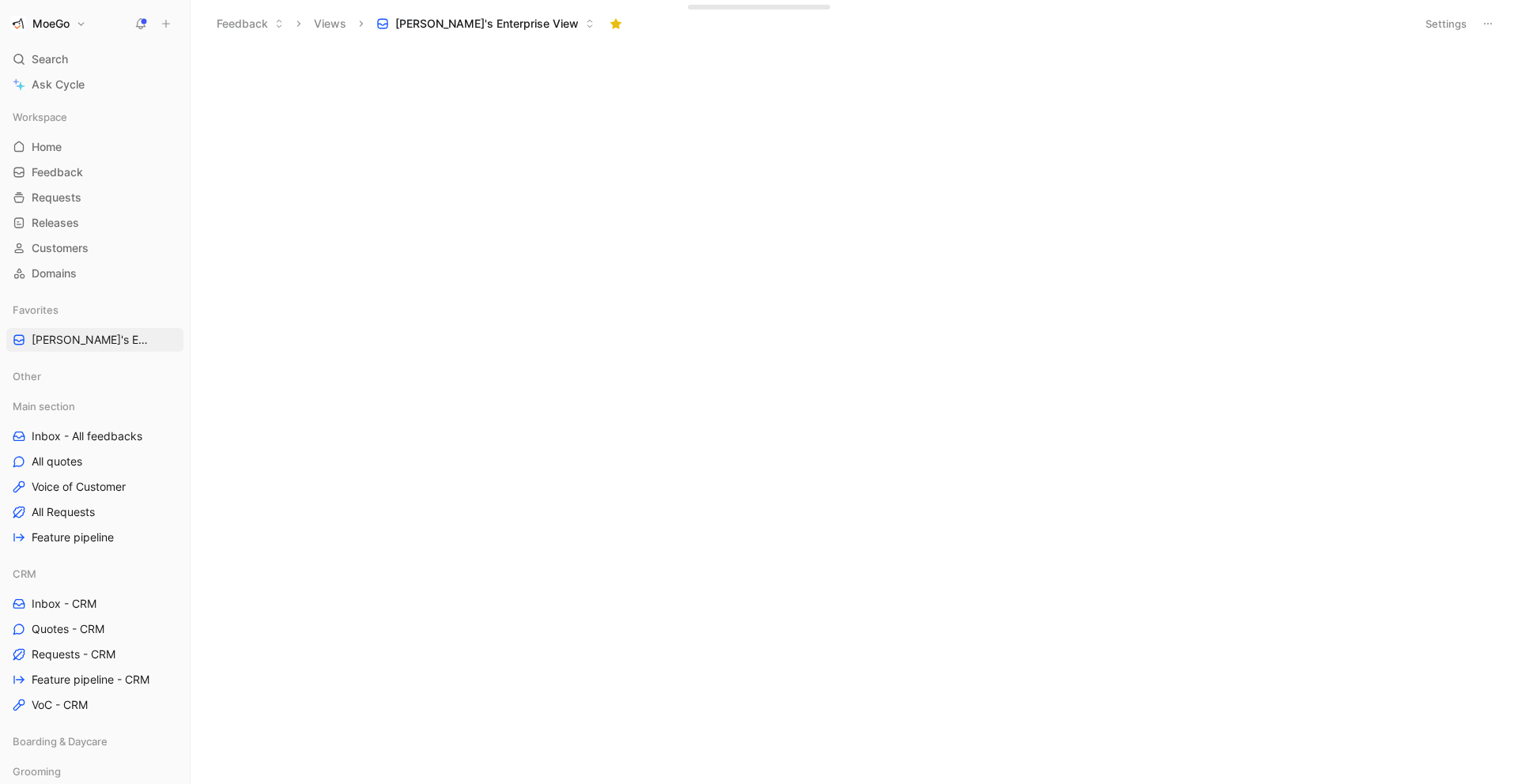
click at [745, 308] on div at bounding box center [853, 419] width 1304 height 731
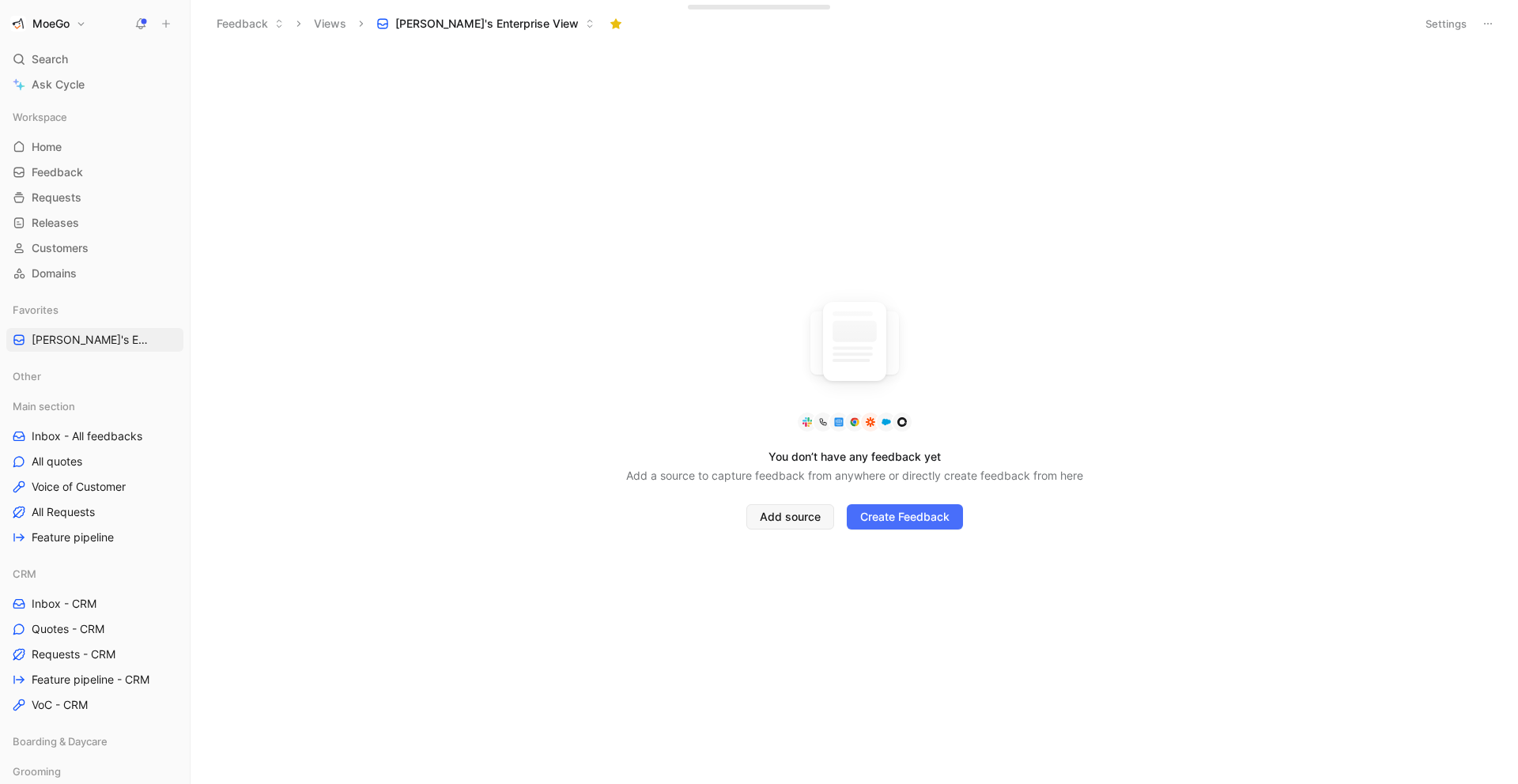
click at [783, 519] on span "Add source" at bounding box center [790, 517] width 61 height 19
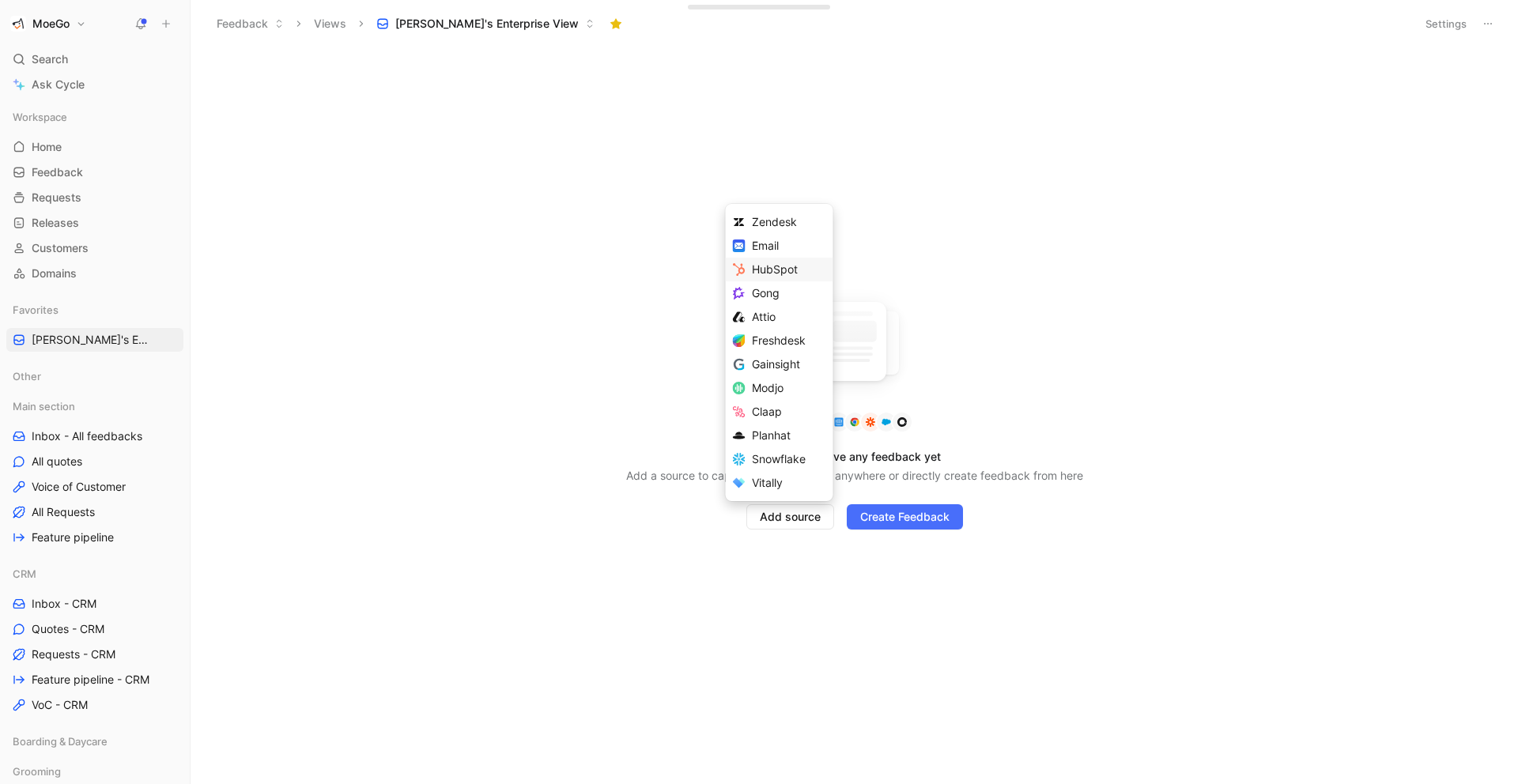
click at [771, 269] on span "HubSpot" at bounding box center [775, 269] width 45 height 14
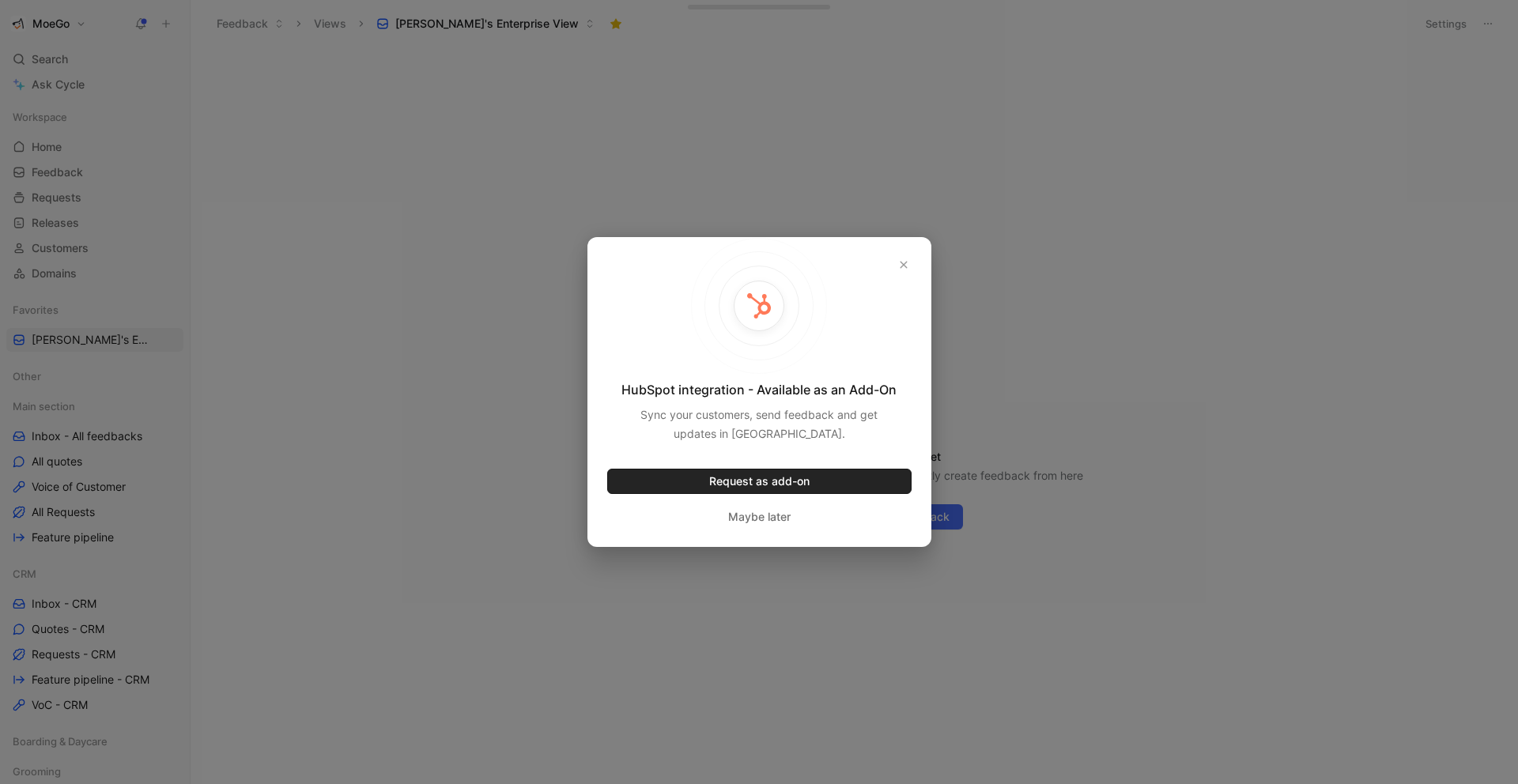
click at [773, 484] on button "Request as add-on" at bounding box center [759, 482] width 305 height 26
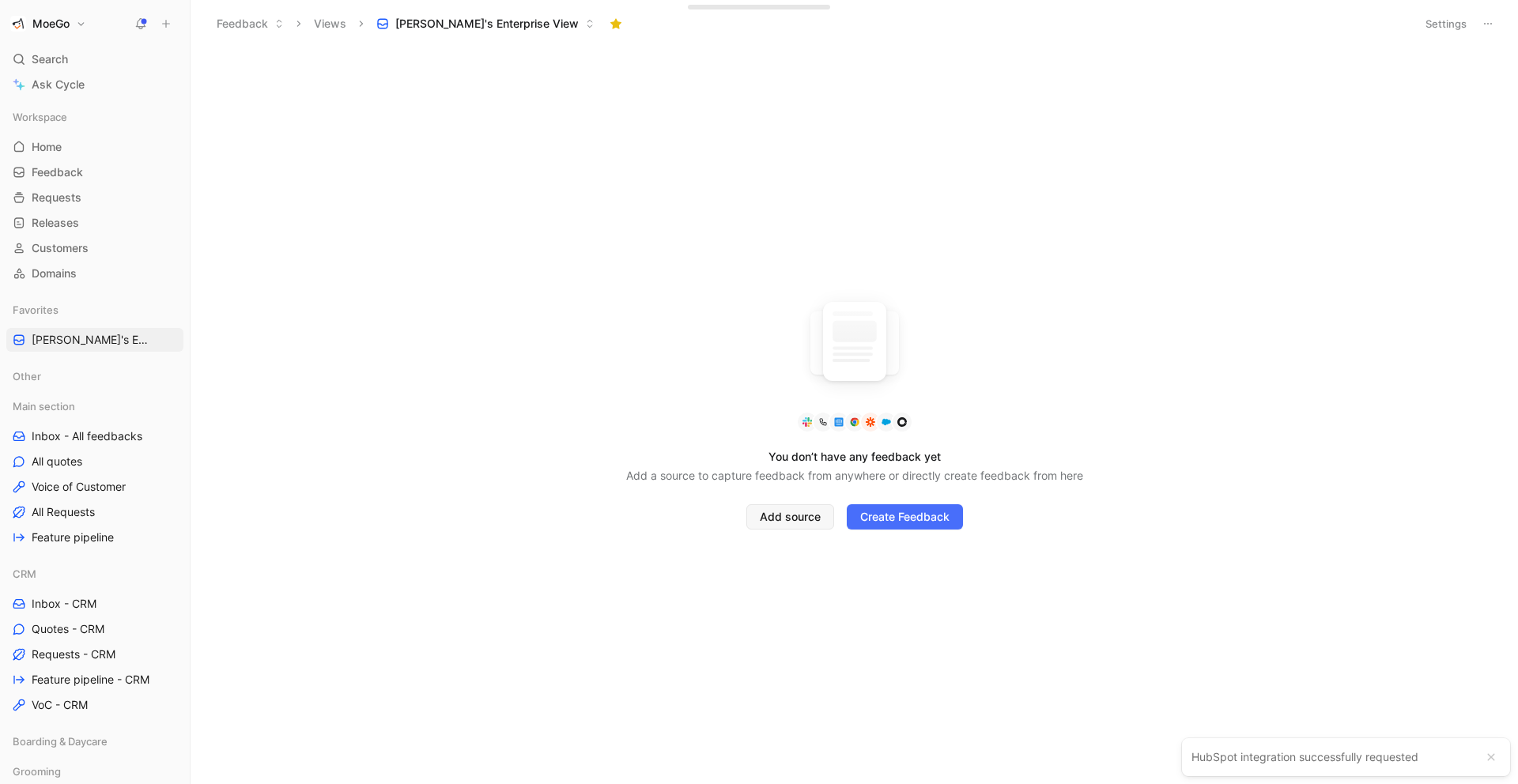
click at [777, 515] on span "Add source" at bounding box center [790, 517] width 61 height 19
click at [77, 464] on span "All quotes" at bounding box center [57, 462] width 50 height 16
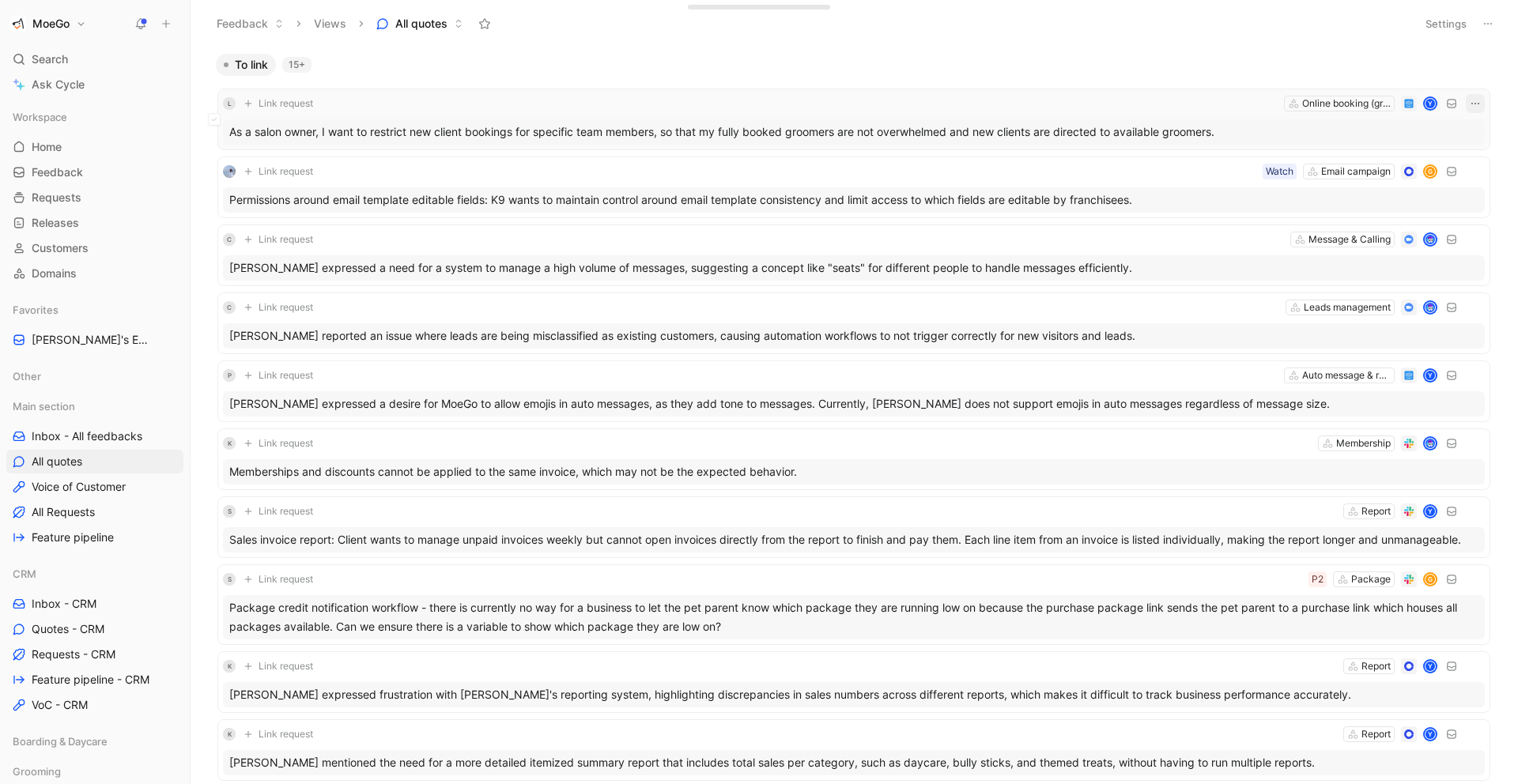
click at [1476, 104] on icon "button" at bounding box center [1476, 104] width 13 height 13
click at [1434, 128] on div "Edit property" at bounding box center [1409, 135] width 136 height 19
click at [1125, 114] on div "L Link request Online booking (grooming) Y As a salon owner, I want to restrict…" at bounding box center [854, 119] width 1262 height 50
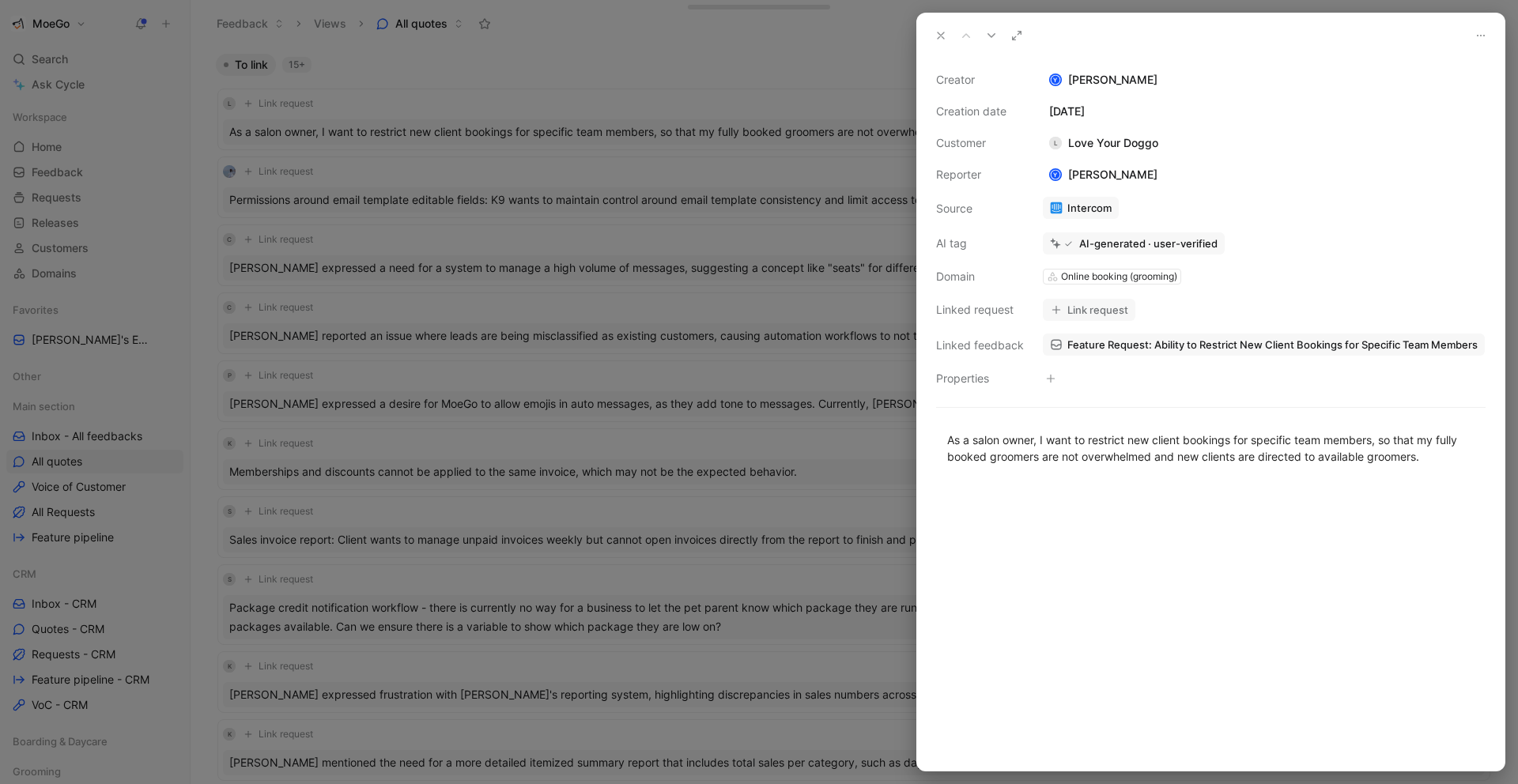
click at [817, 84] on div at bounding box center [759, 392] width 1518 height 784
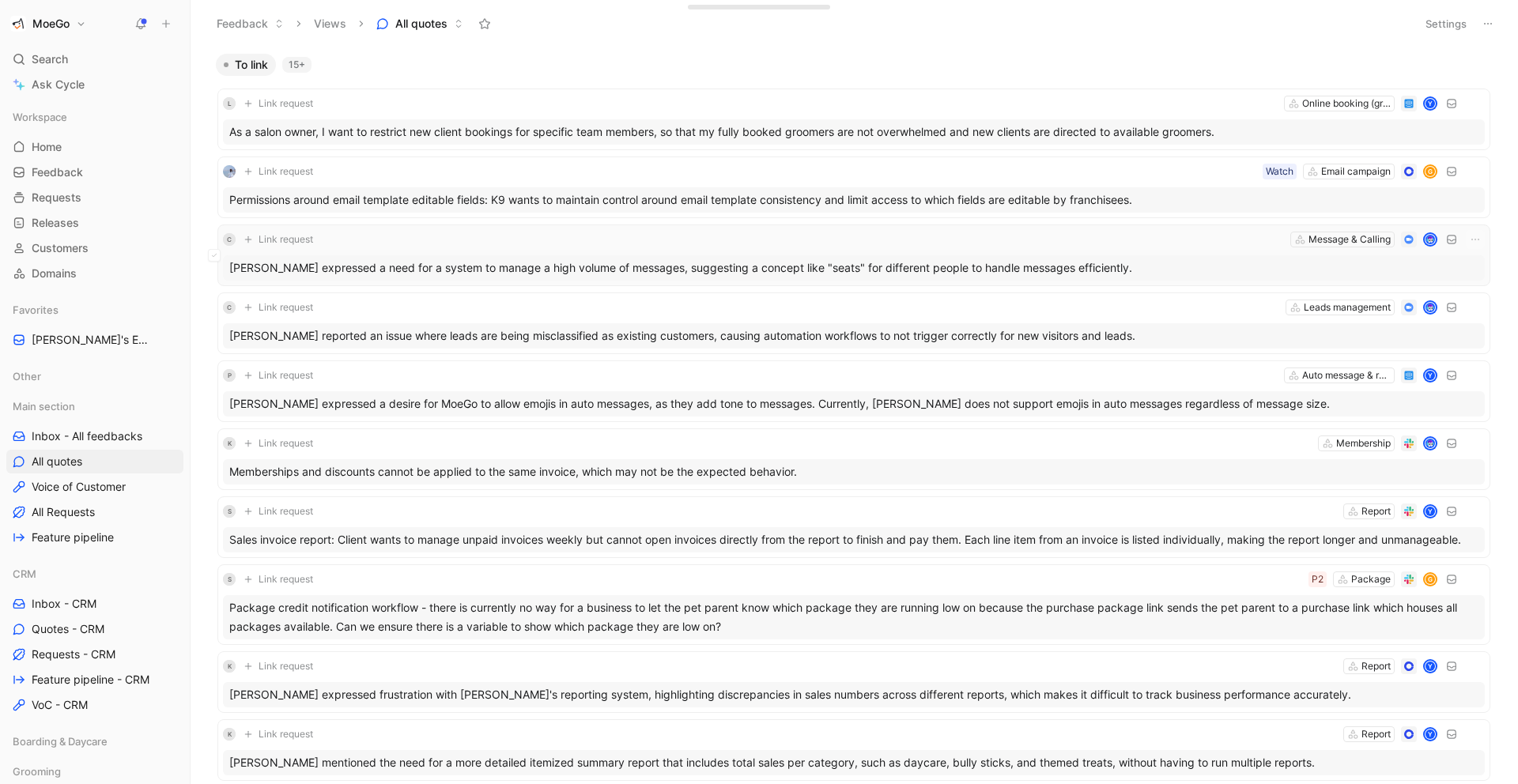
click at [858, 239] on div "C Link request Message & Calling" at bounding box center [854, 239] width 1262 height 19
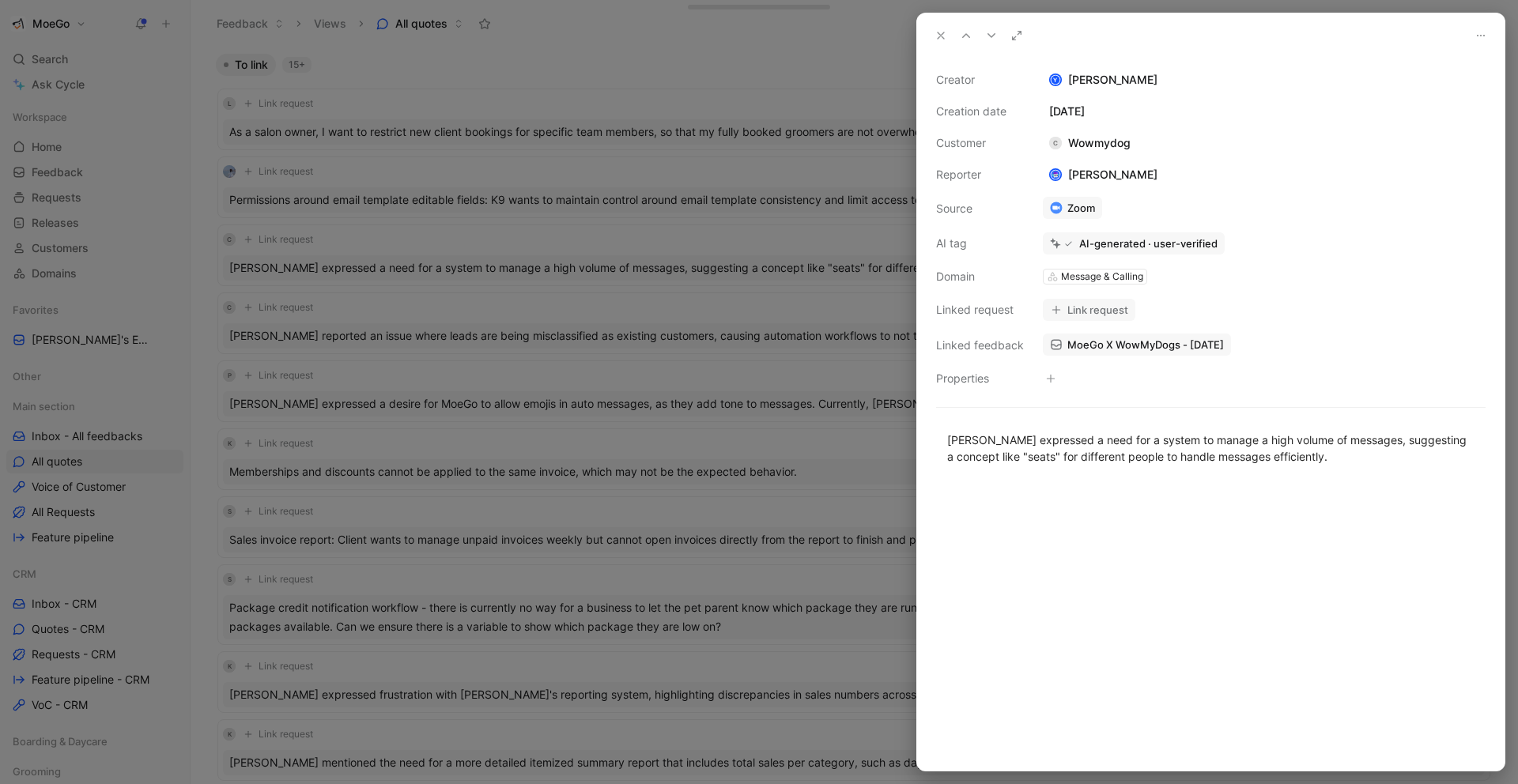
click at [782, 261] on div at bounding box center [759, 392] width 1518 height 784
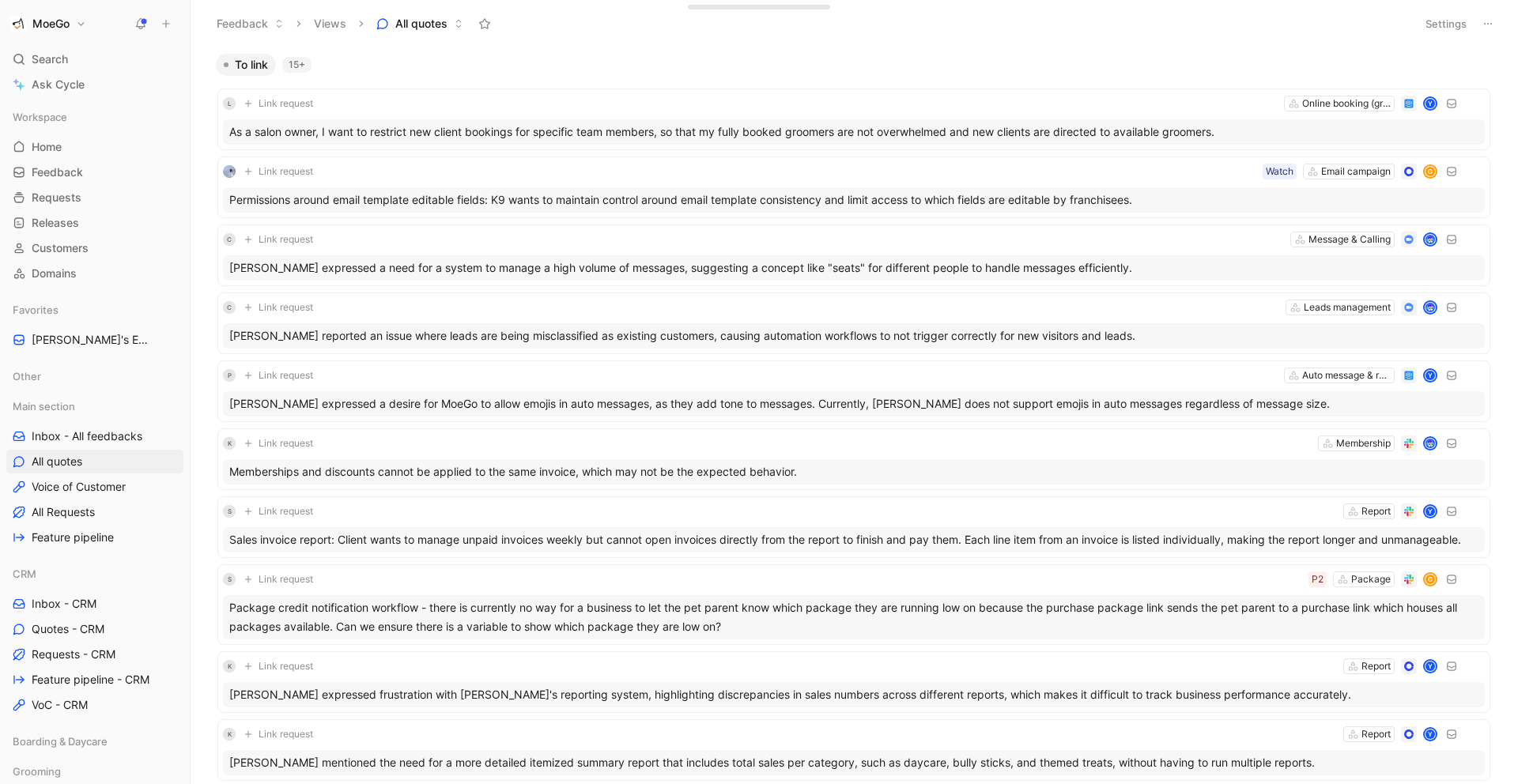
click at [66, 21] on h1 "MoeGo" at bounding box center [51, 24] width 37 height 14
click at [113, 166] on div "Workspace settings G then S" at bounding box center [108, 163] width 195 height 26
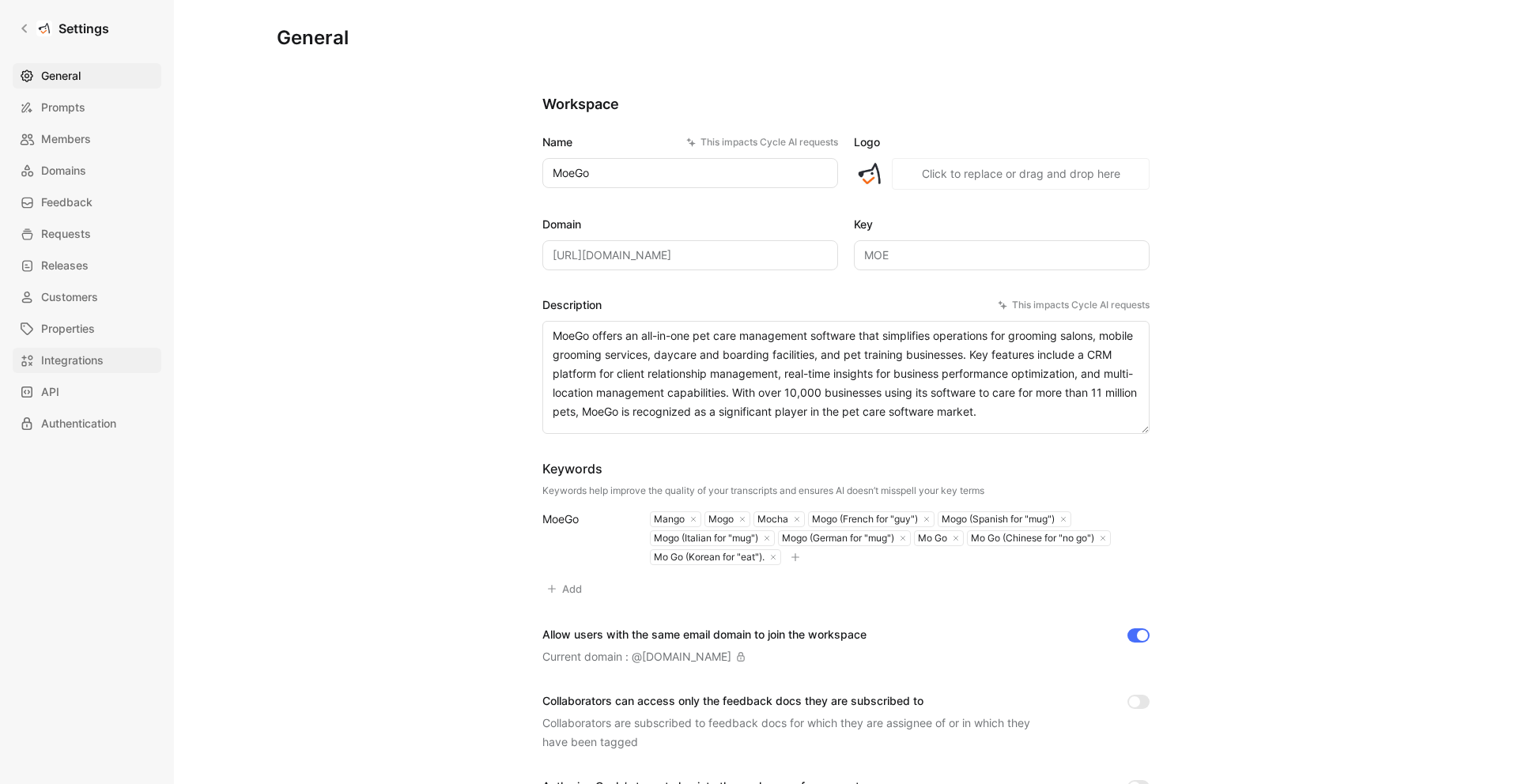
click at [84, 360] on span "Integrations" at bounding box center [73, 360] width 62 height 19
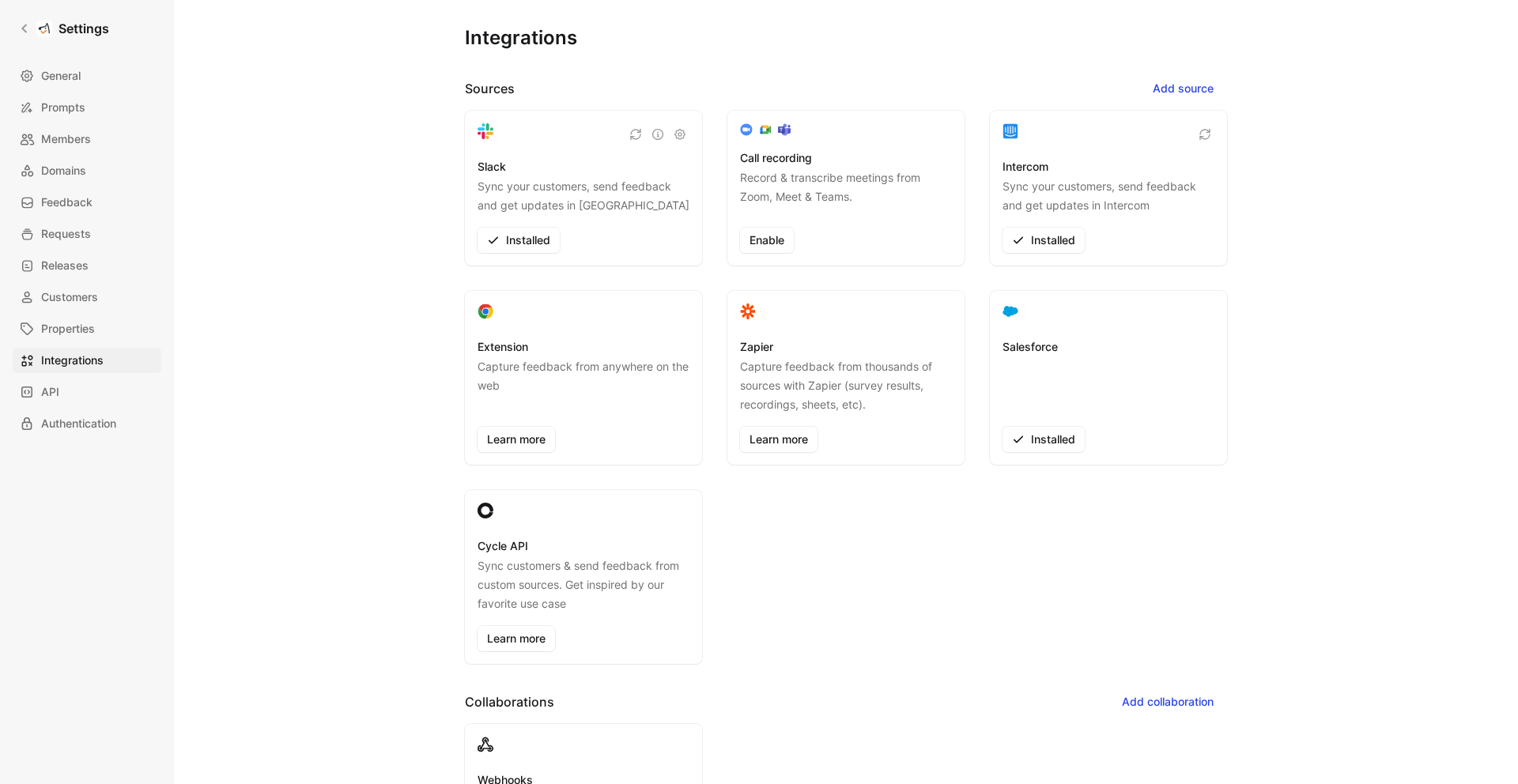
click at [1063, 329] on div "Salesforce Installed" at bounding box center [1108, 378] width 237 height 174
click at [1024, 317] on div at bounding box center [1109, 314] width 212 height 22
click at [1011, 311] on use at bounding box center [1011, 312] width 14 height 10
click at [1066, 313] on div at bounding box center [1109, 314] width 212 height 22
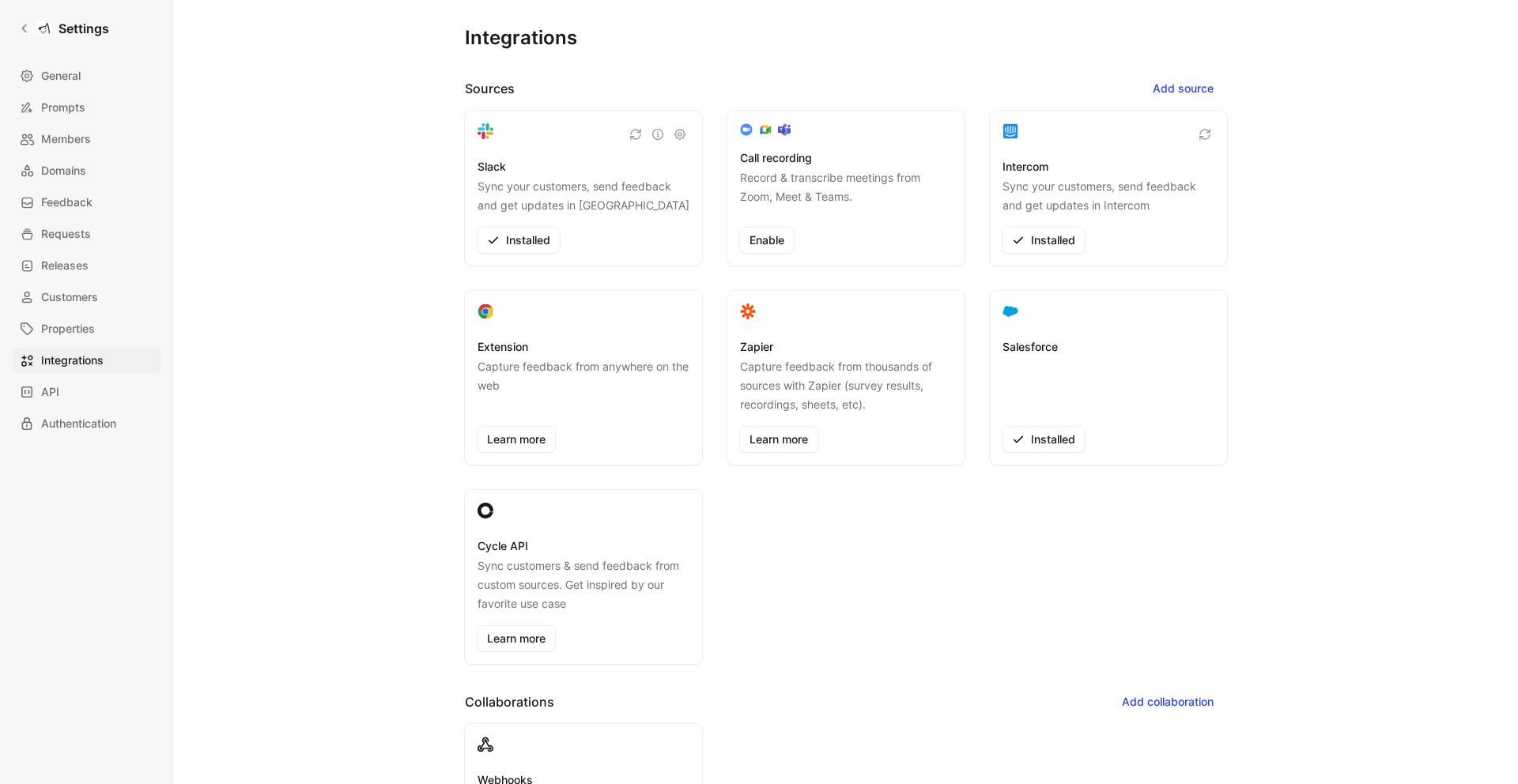
click at [1066, 313] on div at bounding box center [1109, 314] width 212 height 22
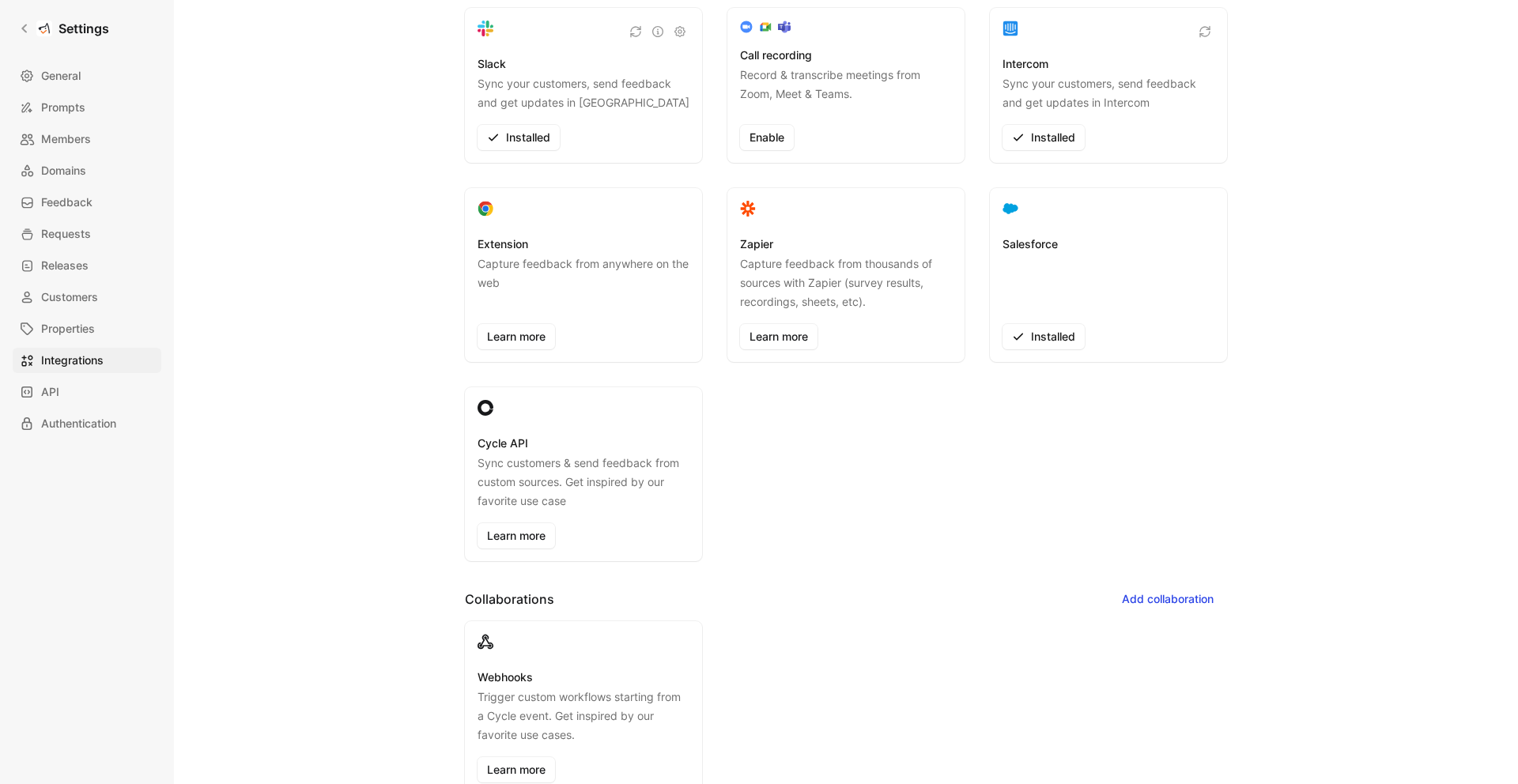
scroll to position [118, 0]
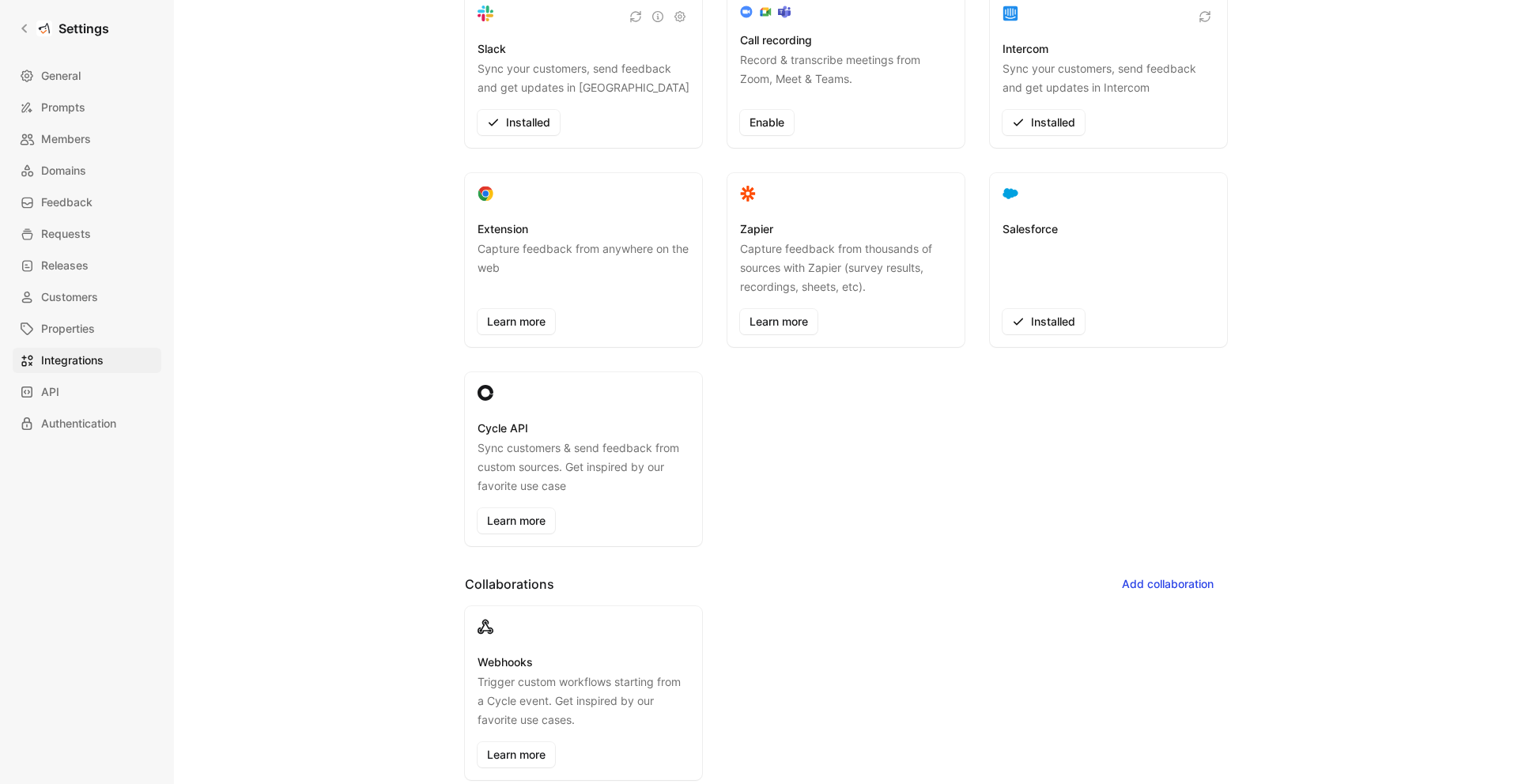
click at [1056, 199] on div at bounding box center [1109, 196] width 212 height 22
click at [1033, 198] on div at bounding box center [1109, 196] width 212 height 22
click at [85, 424] on span "Authentication" at bounding box center [79, 424] width 75 height 19
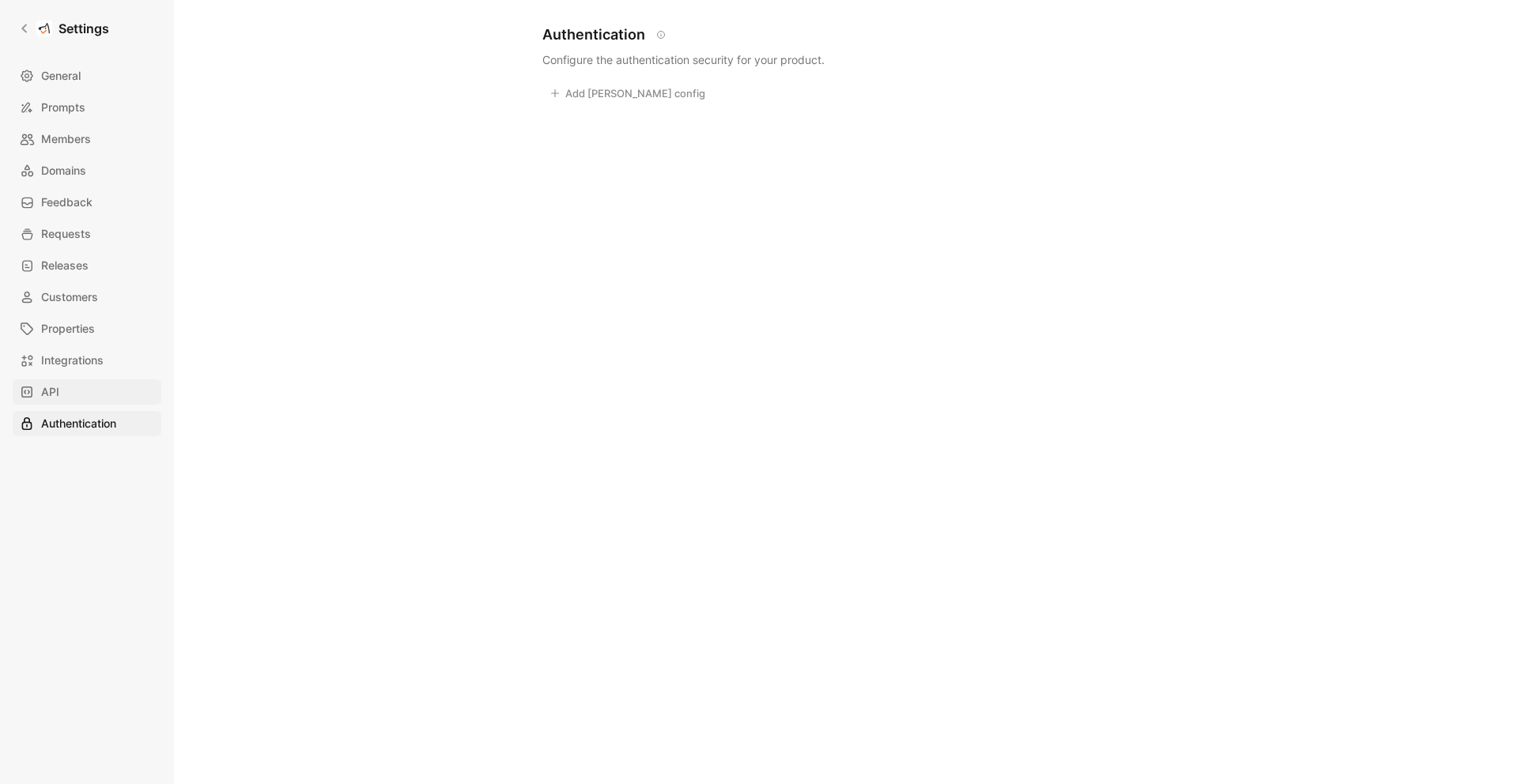
click at [91, 382] on link "API" at bounding box center [87, 392] width 148 height 26
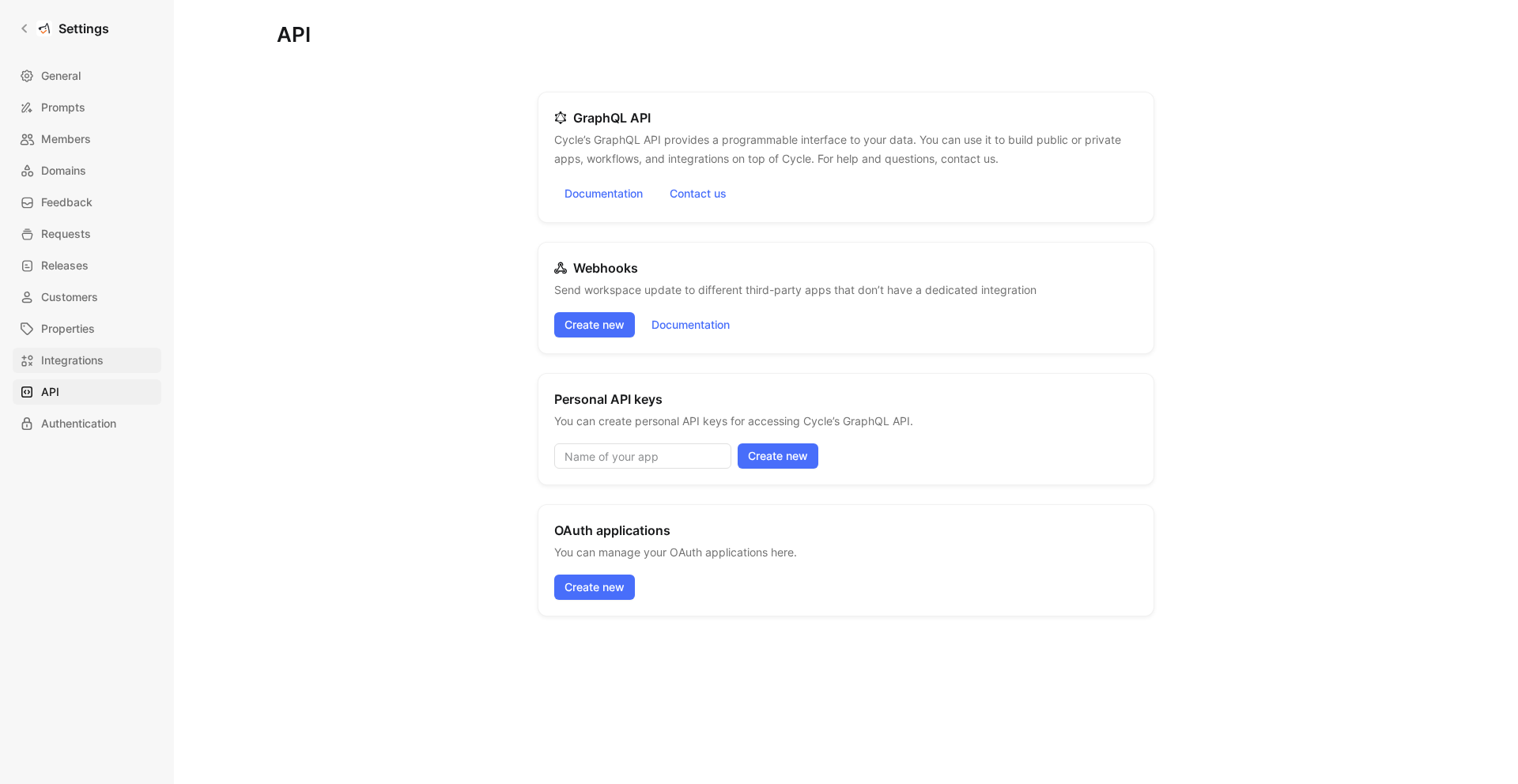
click at [97, 362] on span "Integrations" at bounding box center [73, 360] width 62 height 19
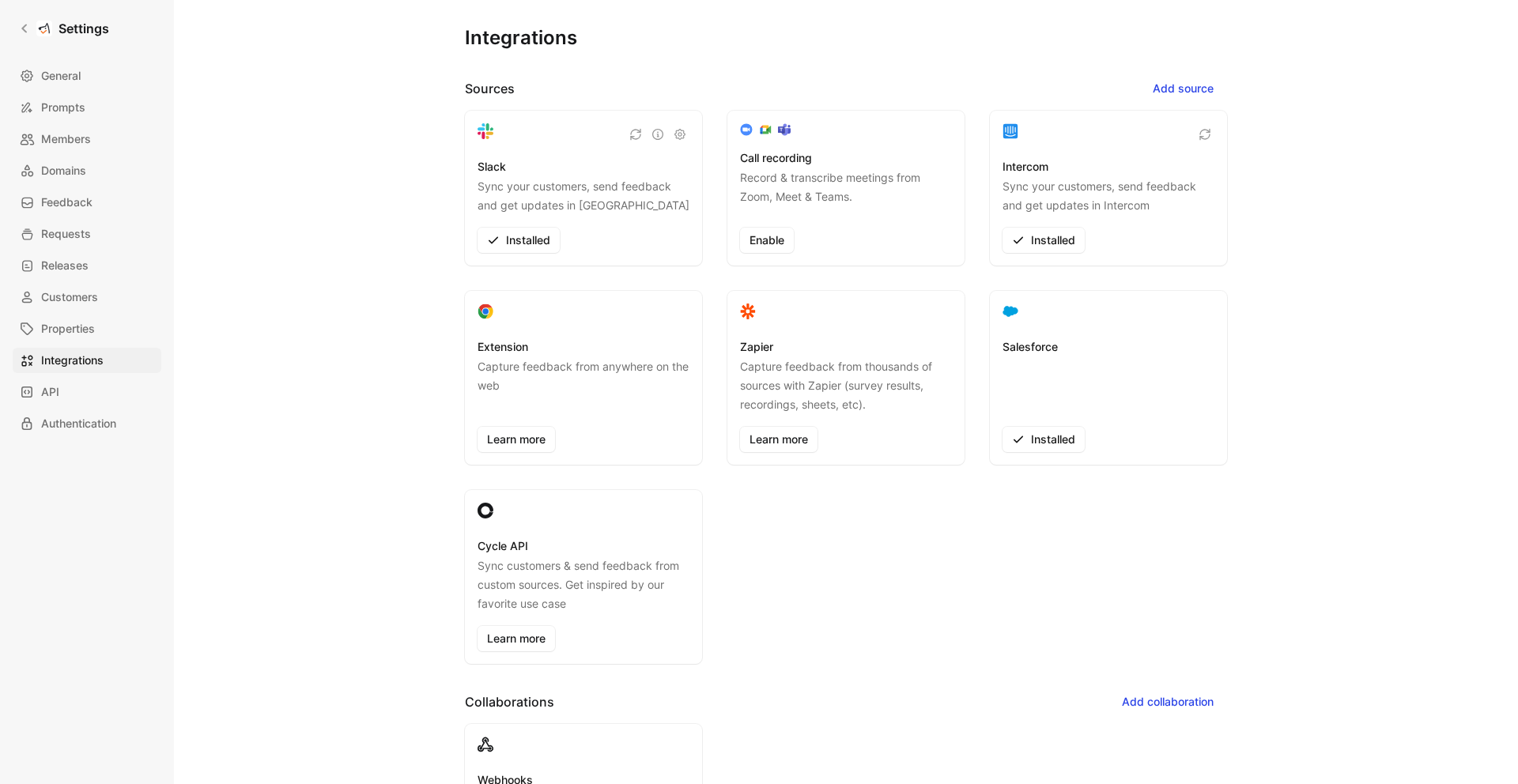
click at [1055, 308] on div at bounding box center [1109, 314] width 212 height 22
click at [678, 133] on icon "button" at bounding box center [680, 135] width 11 height 11
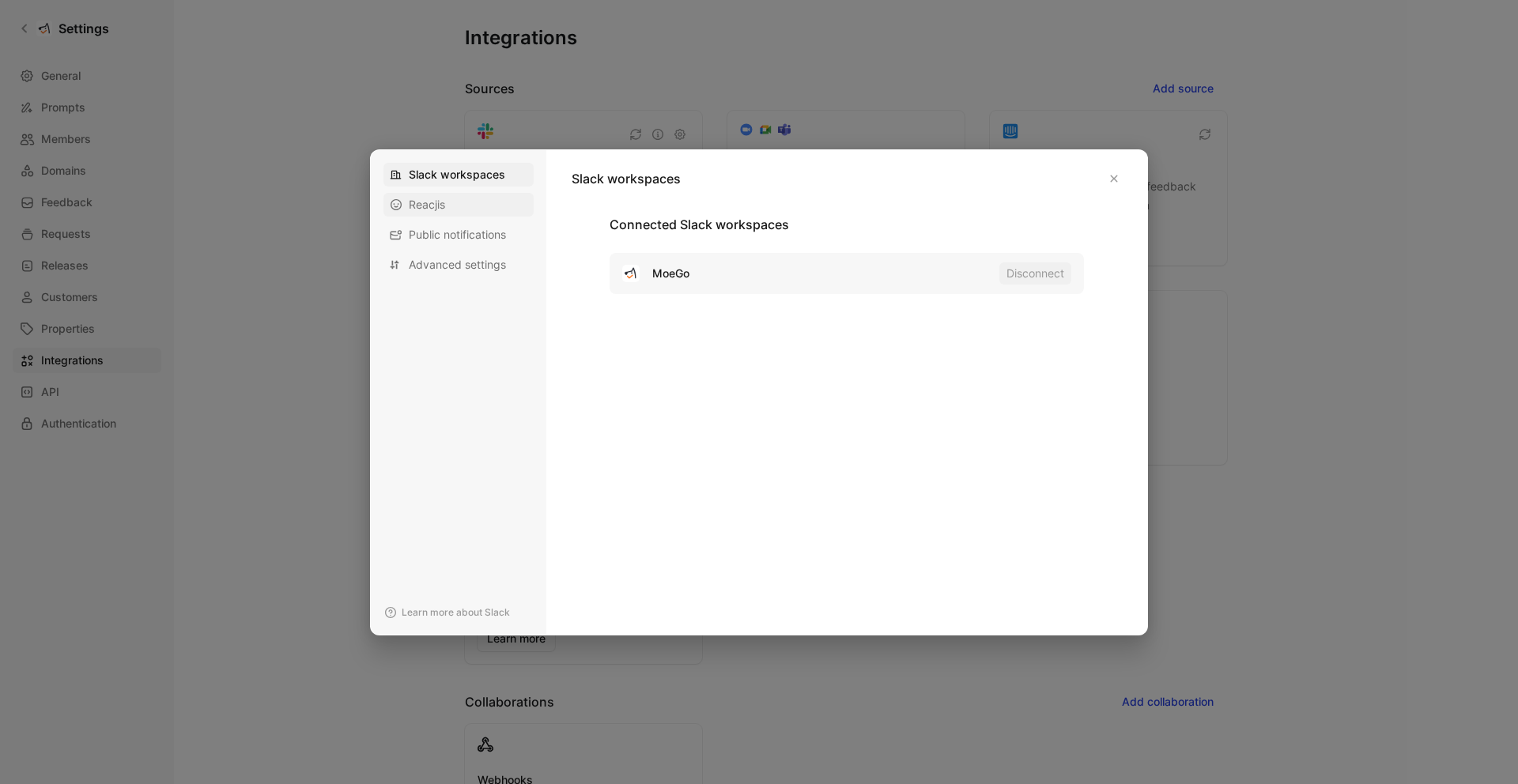
click at [455, 207] on div "Reacjis" at bounding box center [459, 205] width 150 height 24
click at [447, 234] on span "Public notifications" at bounding box center [457, 234] width 97 height 16
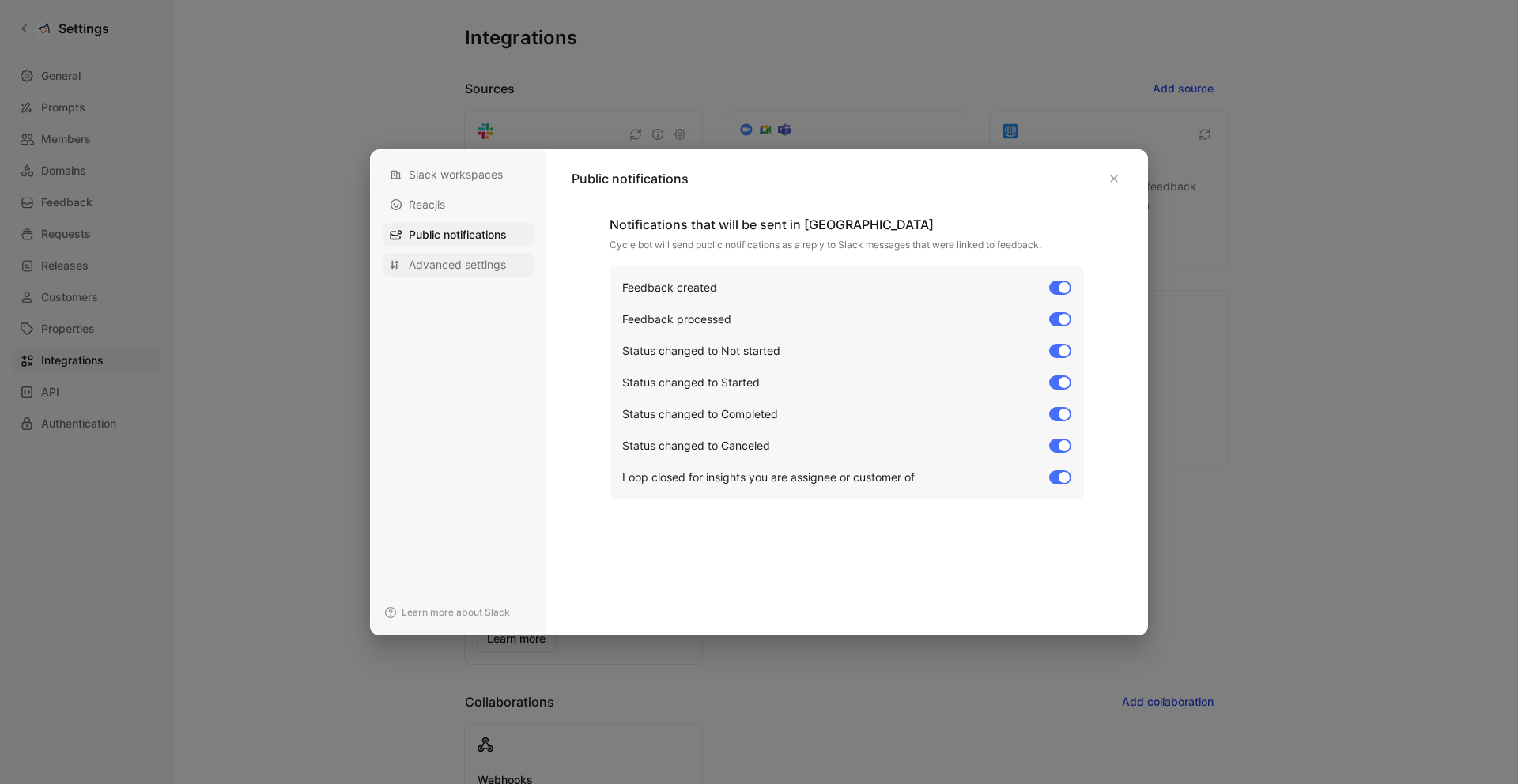
click at [444, 258] on span "Advanced settings" at bounding box center [457, 265] width 97 height 16
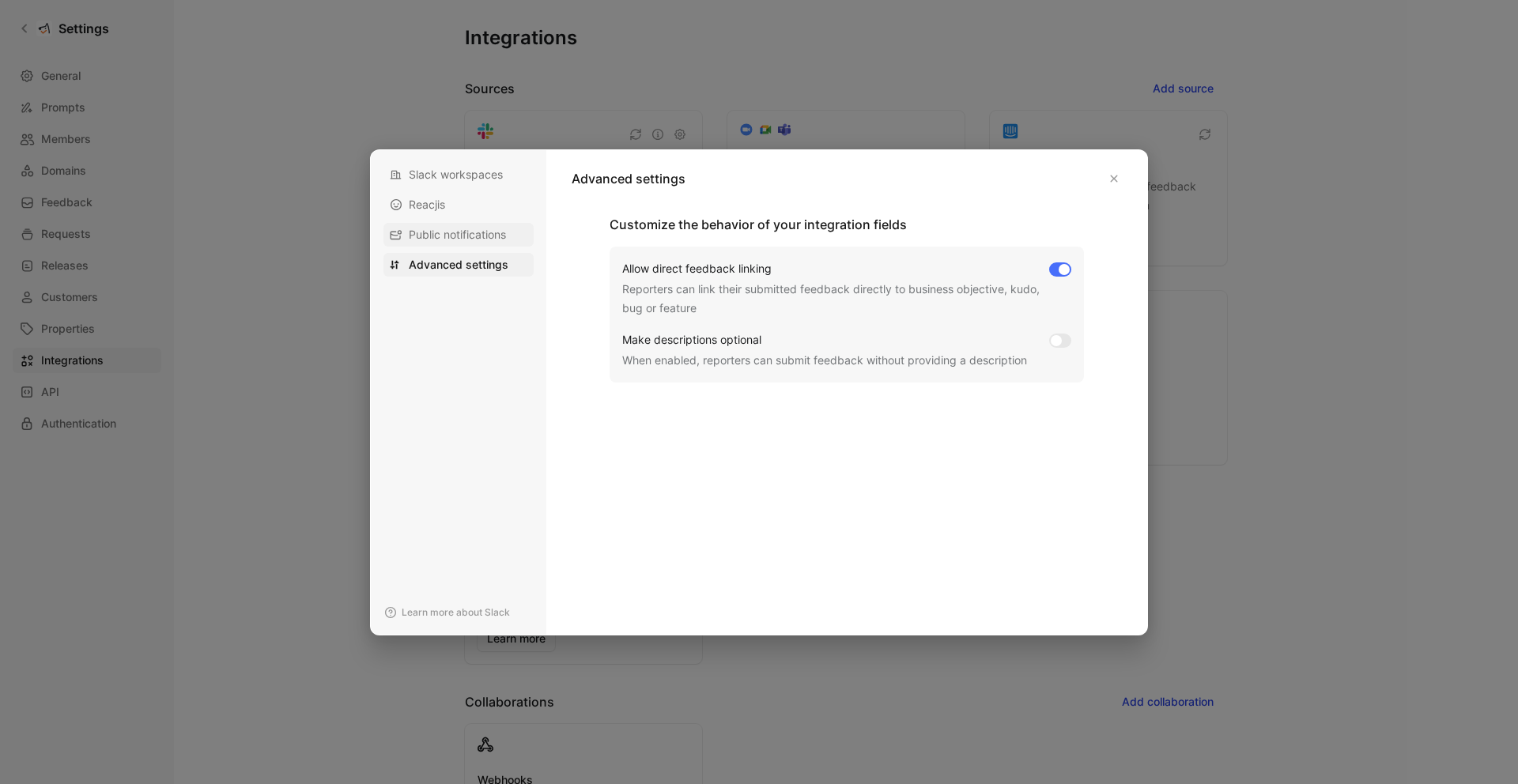
click at [459, 242] on div "Public notifications" at bounding box center [459, 234] width 150 height 24
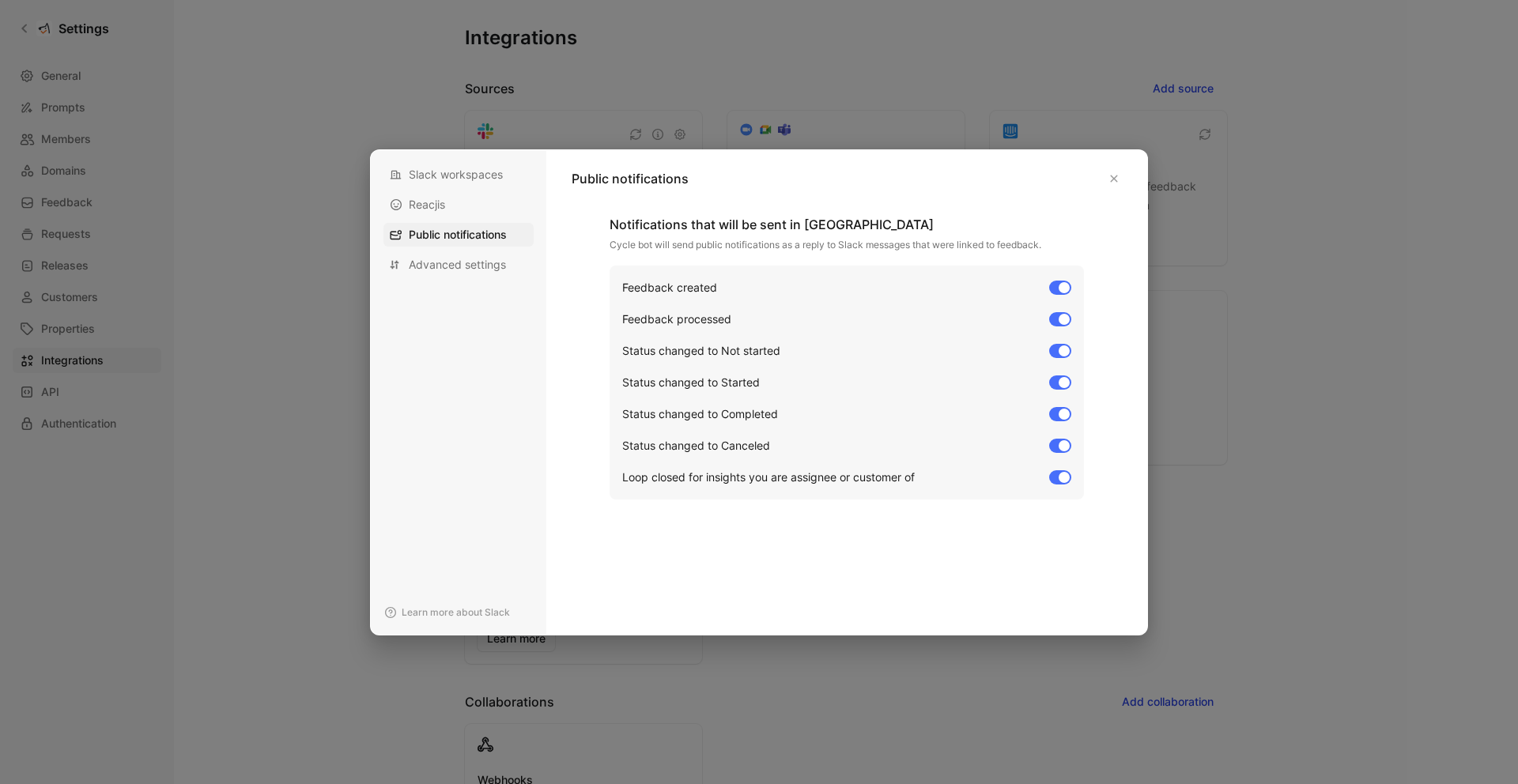
click at [1122, 182] on div "Public notifications Notifications that will be sent in Slack Cycle bot will se…" at bounding box center [846, 392] width 601 height 485
click at [1118, 180] on button "button" at bounding box center [1114, 179] width 16 height 16
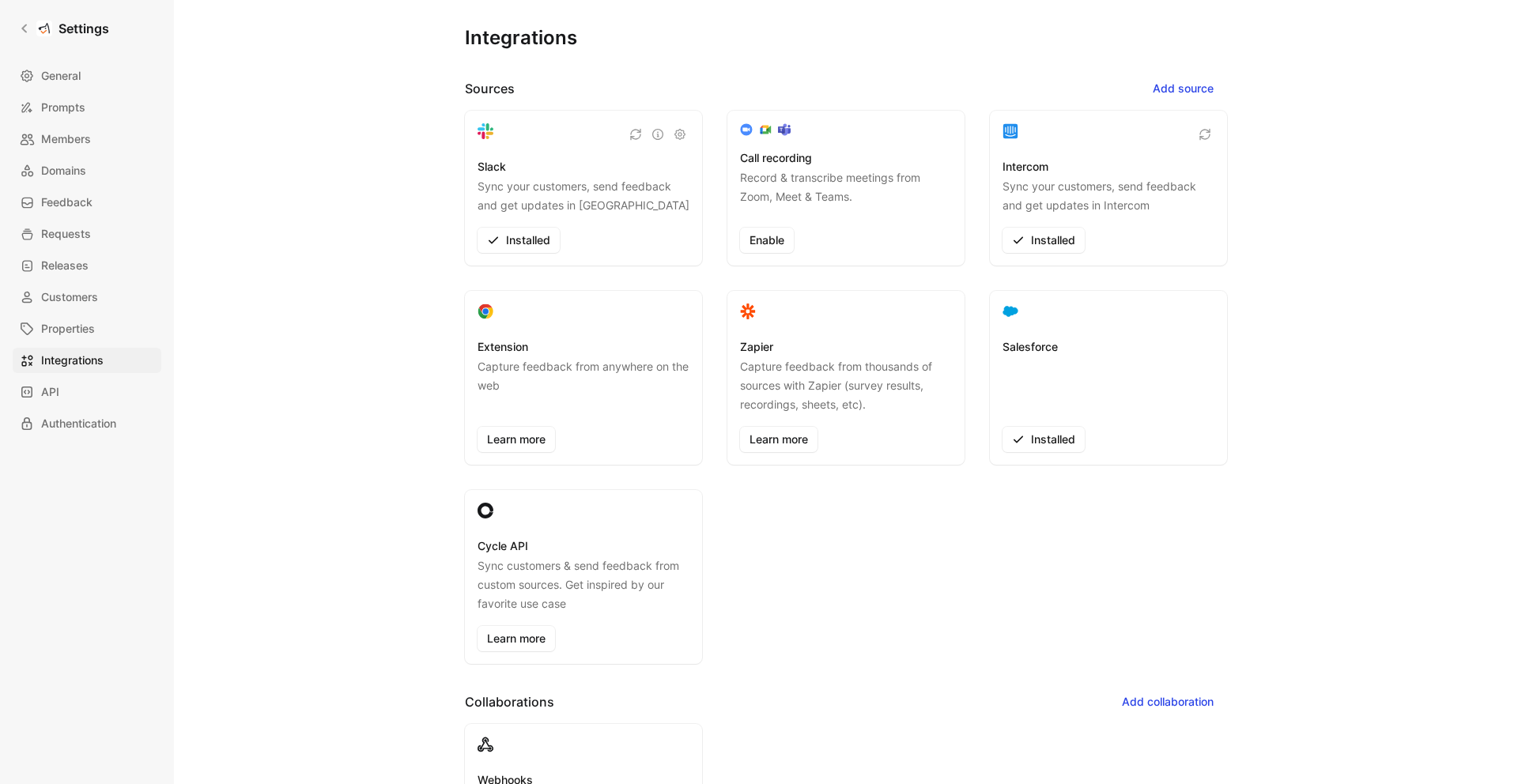
click at [1352, 346] on div "Integrations Sources Add source Slack Sync your customers, send feedback and ge…" at bounding box center [846, 379] width 1138 height 758
click at [91, 85] on link "General" at bounding box center [87, 76] width 148 height 26
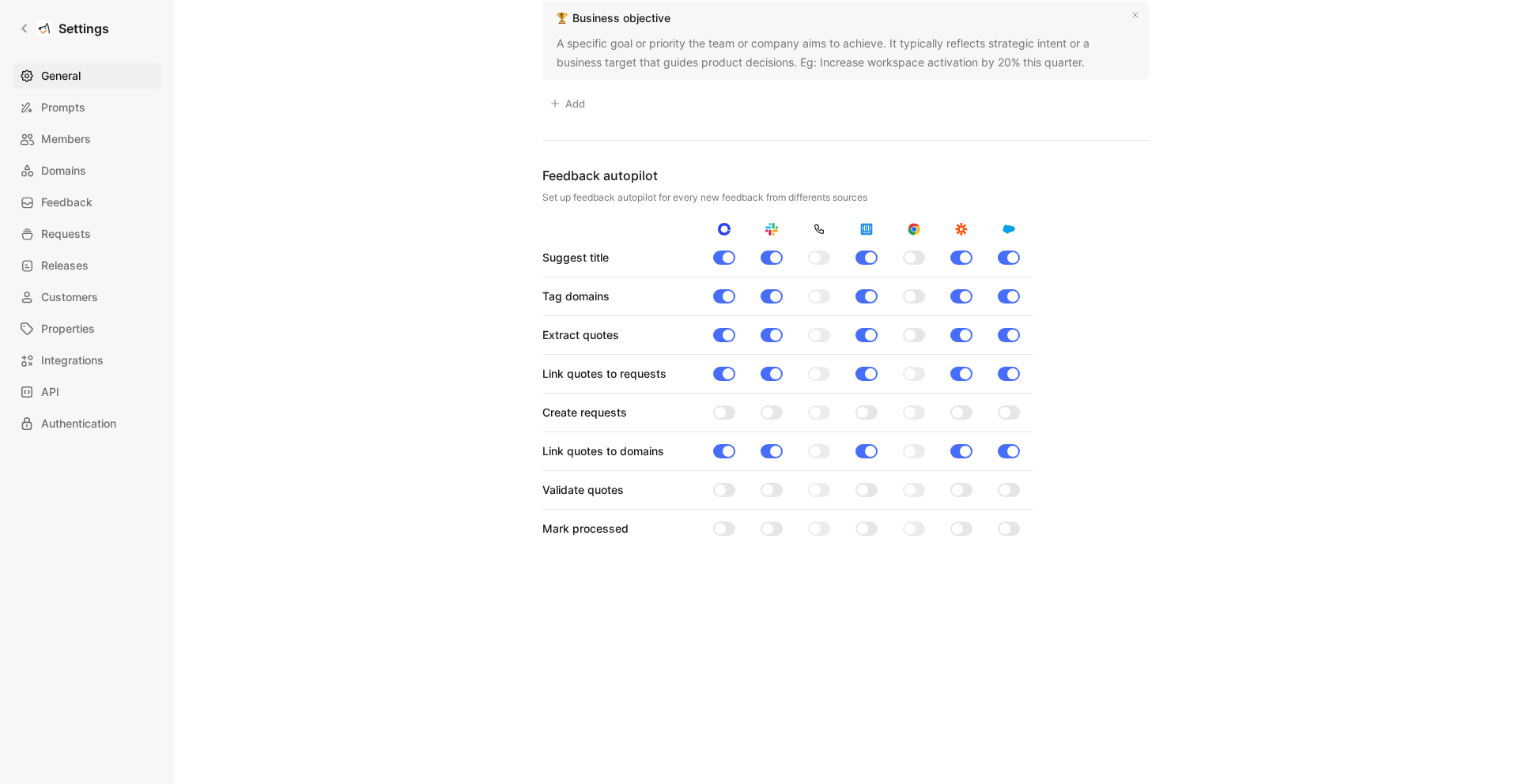
scroll to position [1439, 0]
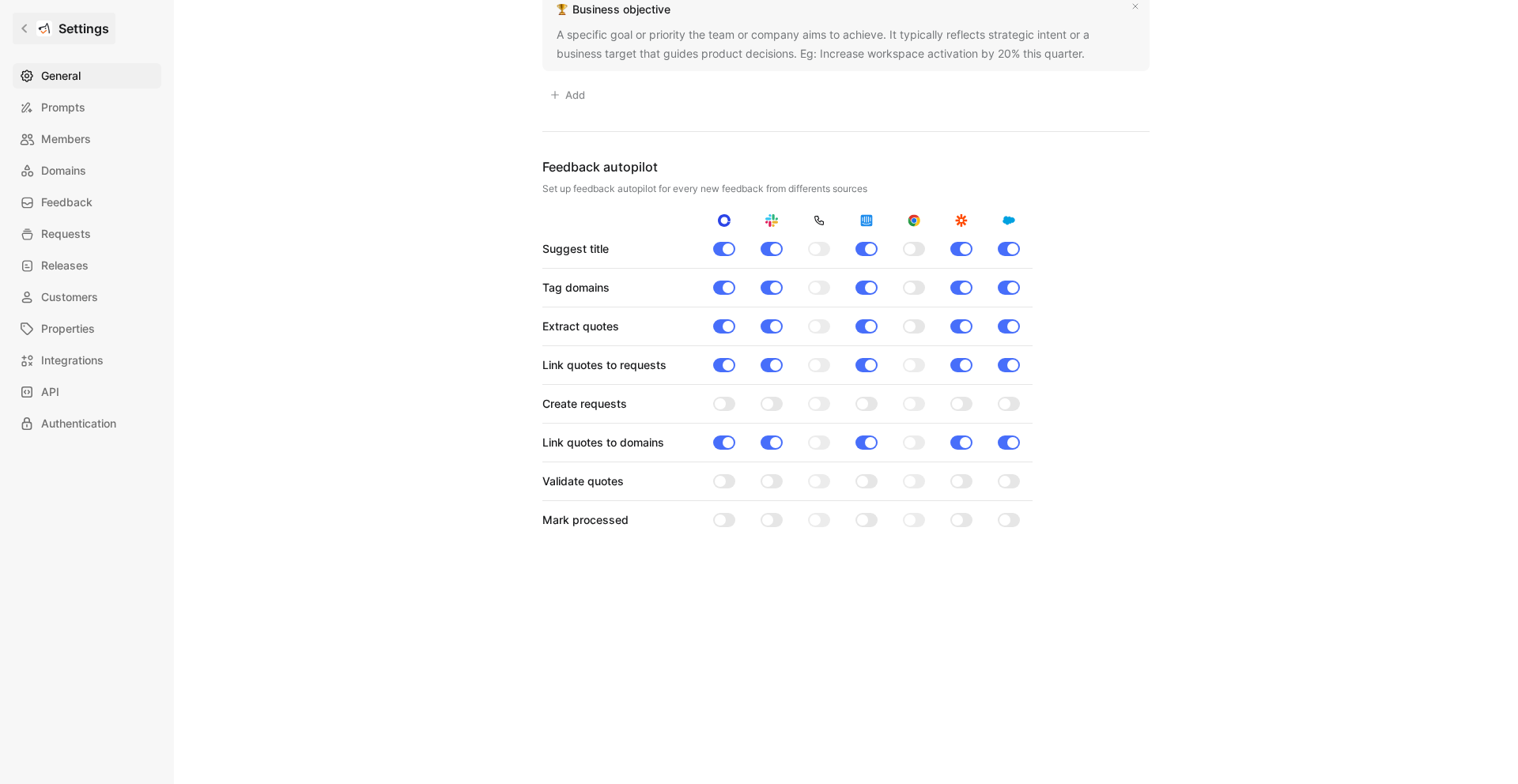
click at [25, 30] on icon at bounding box center [24, 29] width 6 height 9
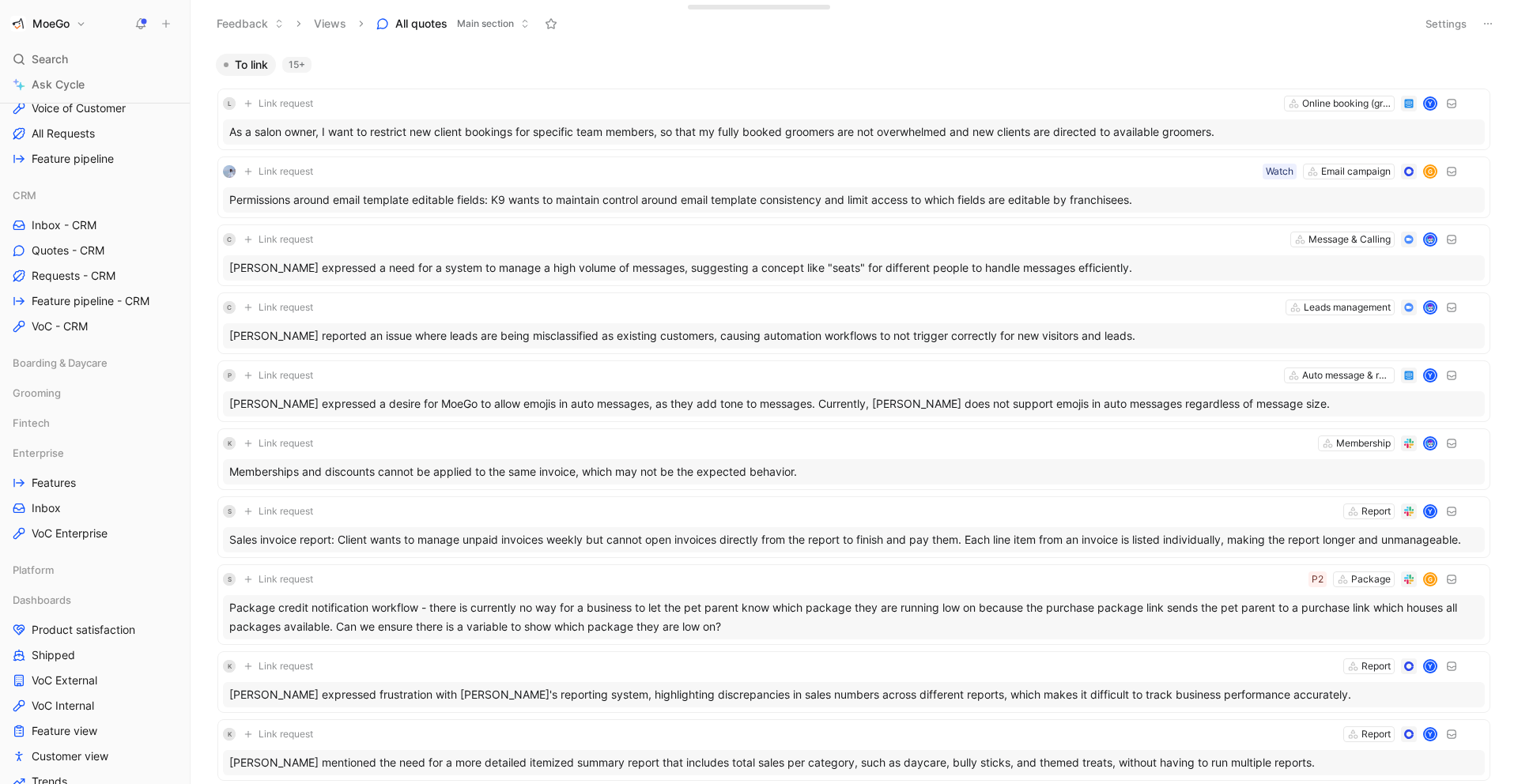
scroll to position [480, 0]
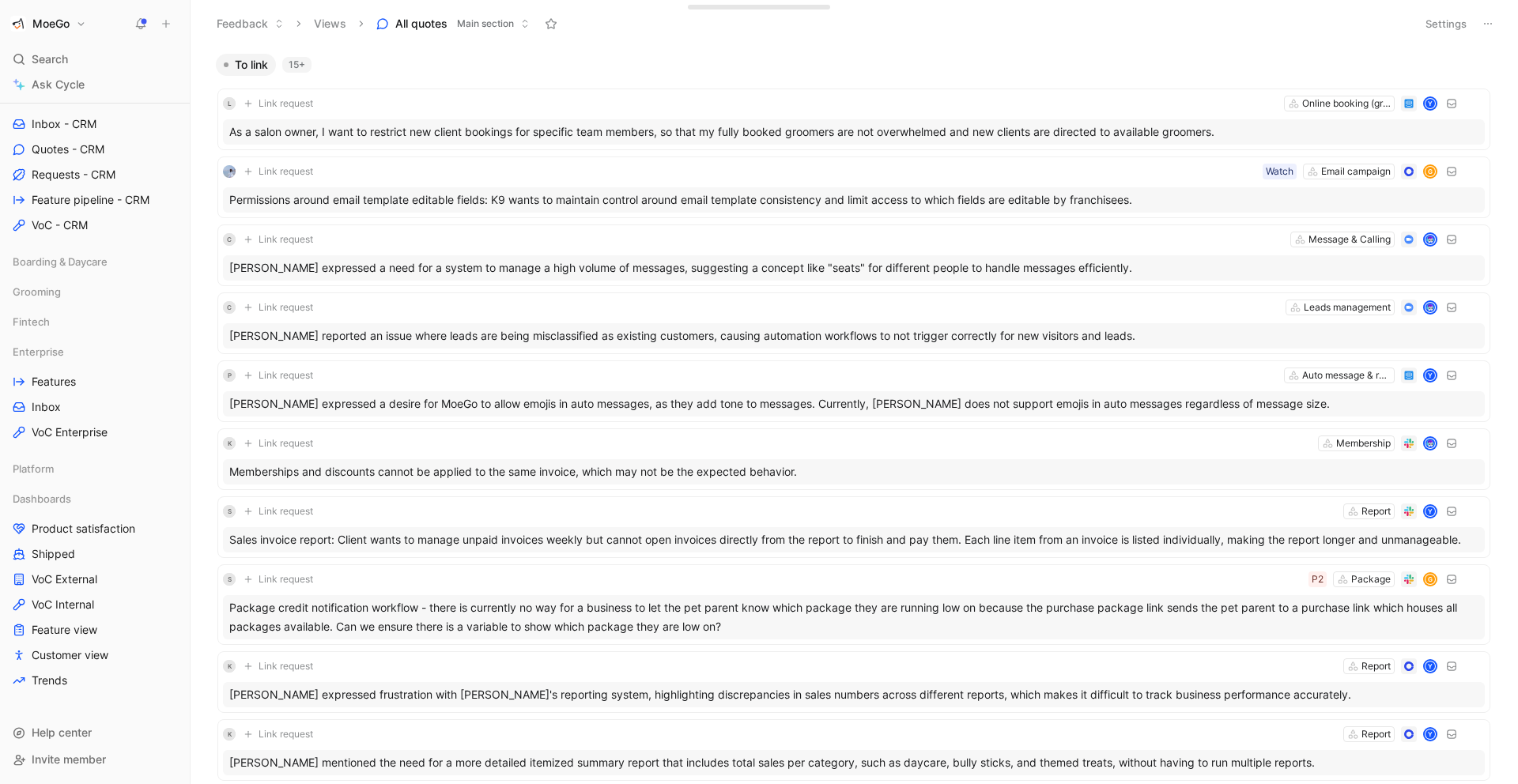
click at [69, 24] on h1 "MoeGo" at bounding box center [51, 24] width 37 height 14
click at [85, 157] on div "Workspace settings G then S" at bounding box center [108, 163] width 195 height 26
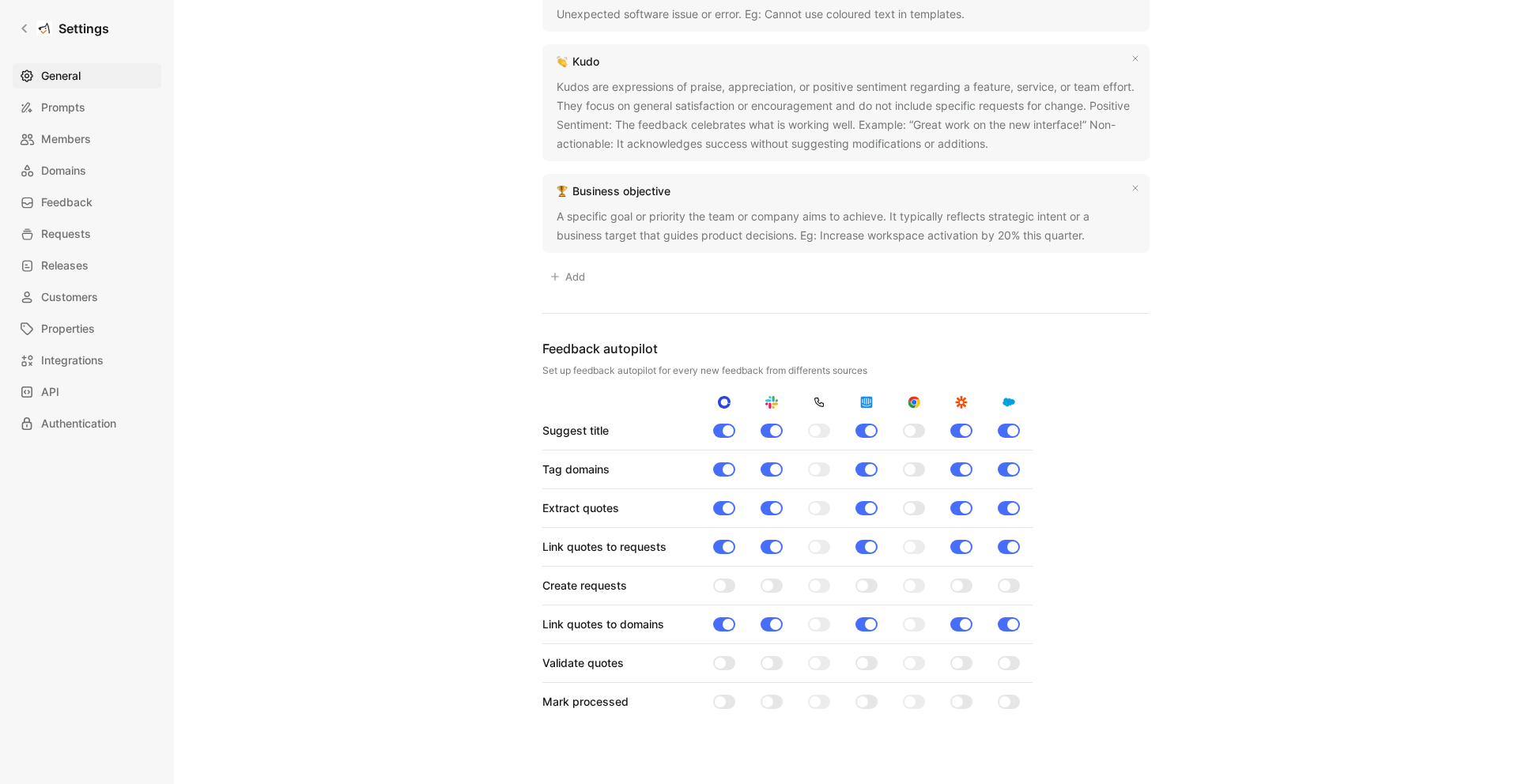
scroll to position [1439, 0]
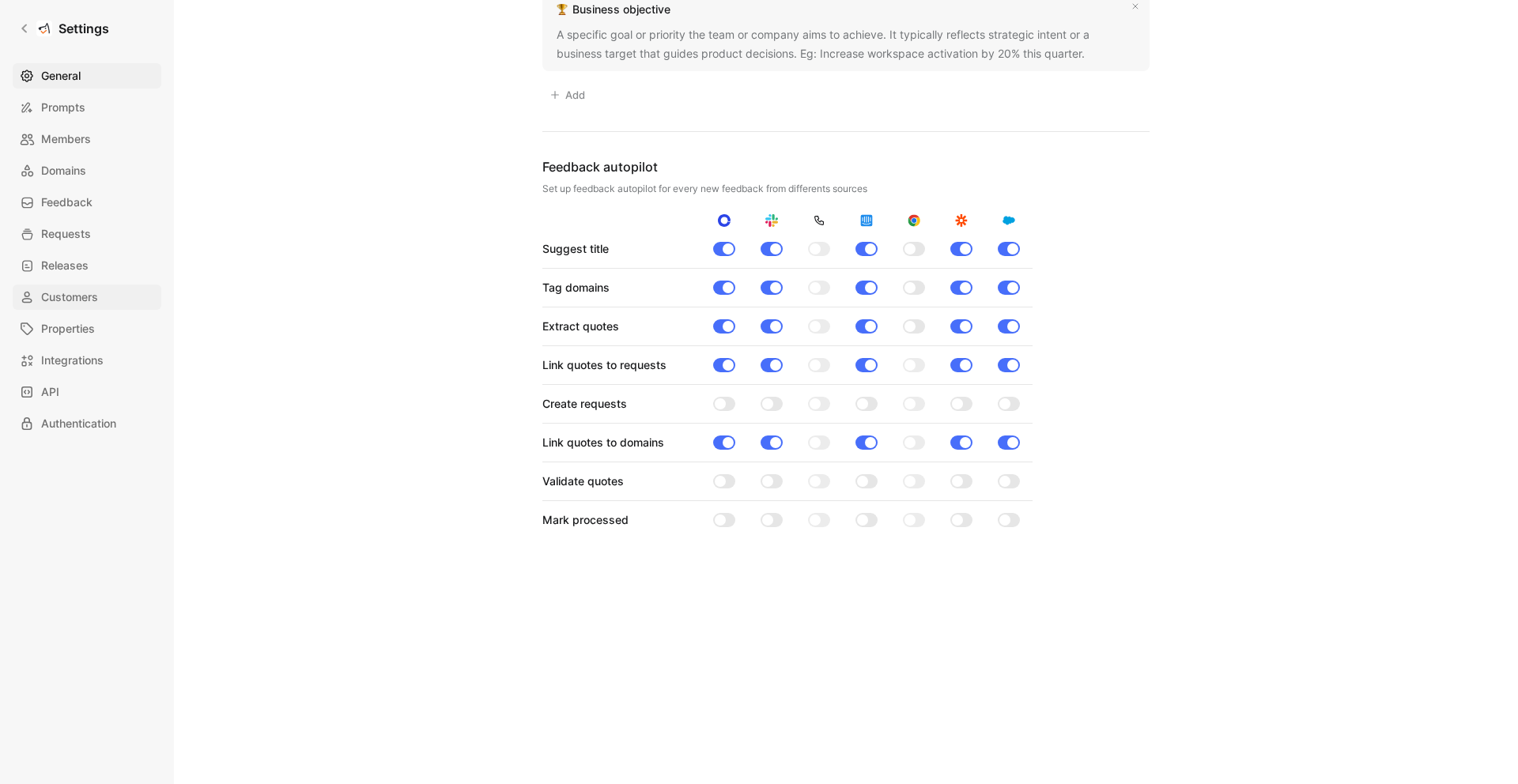
click at [68, 295] on span "Customers" at bounding box center [69, 297] width 57 height 19
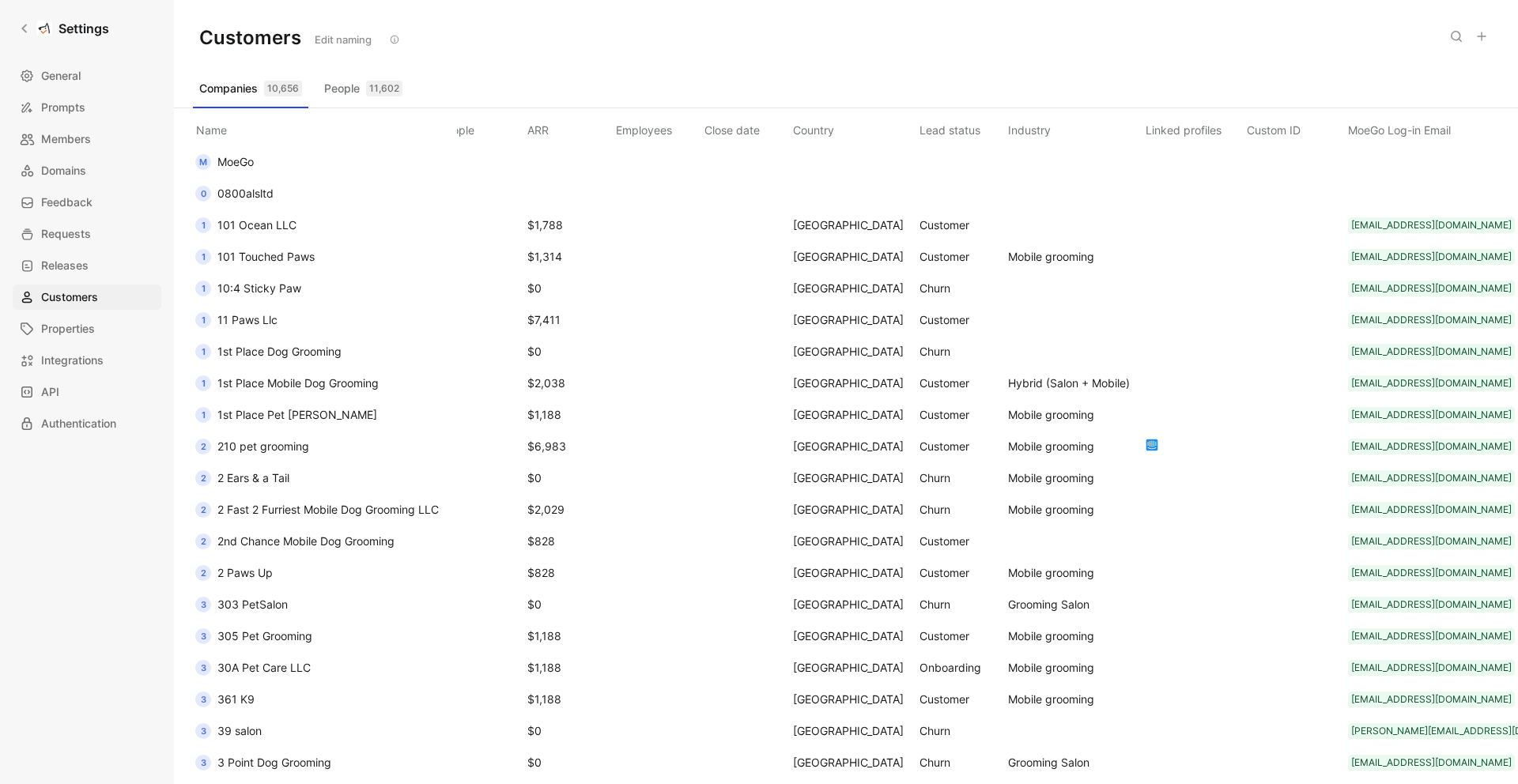
scroll to position [0, 465]
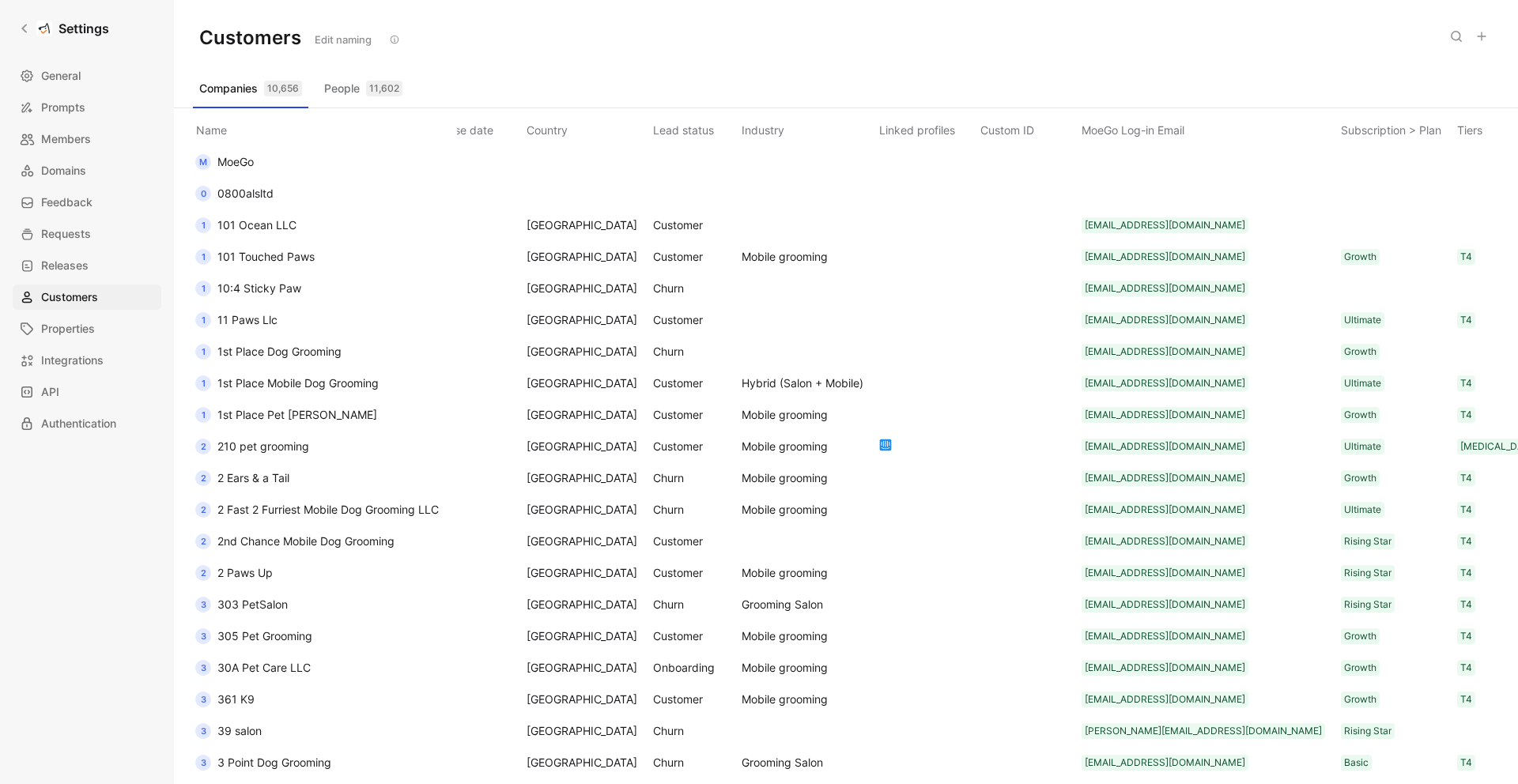
click at [1458, 290] on div "Edit" at bounding box center [1457, 291] width 74 height 19
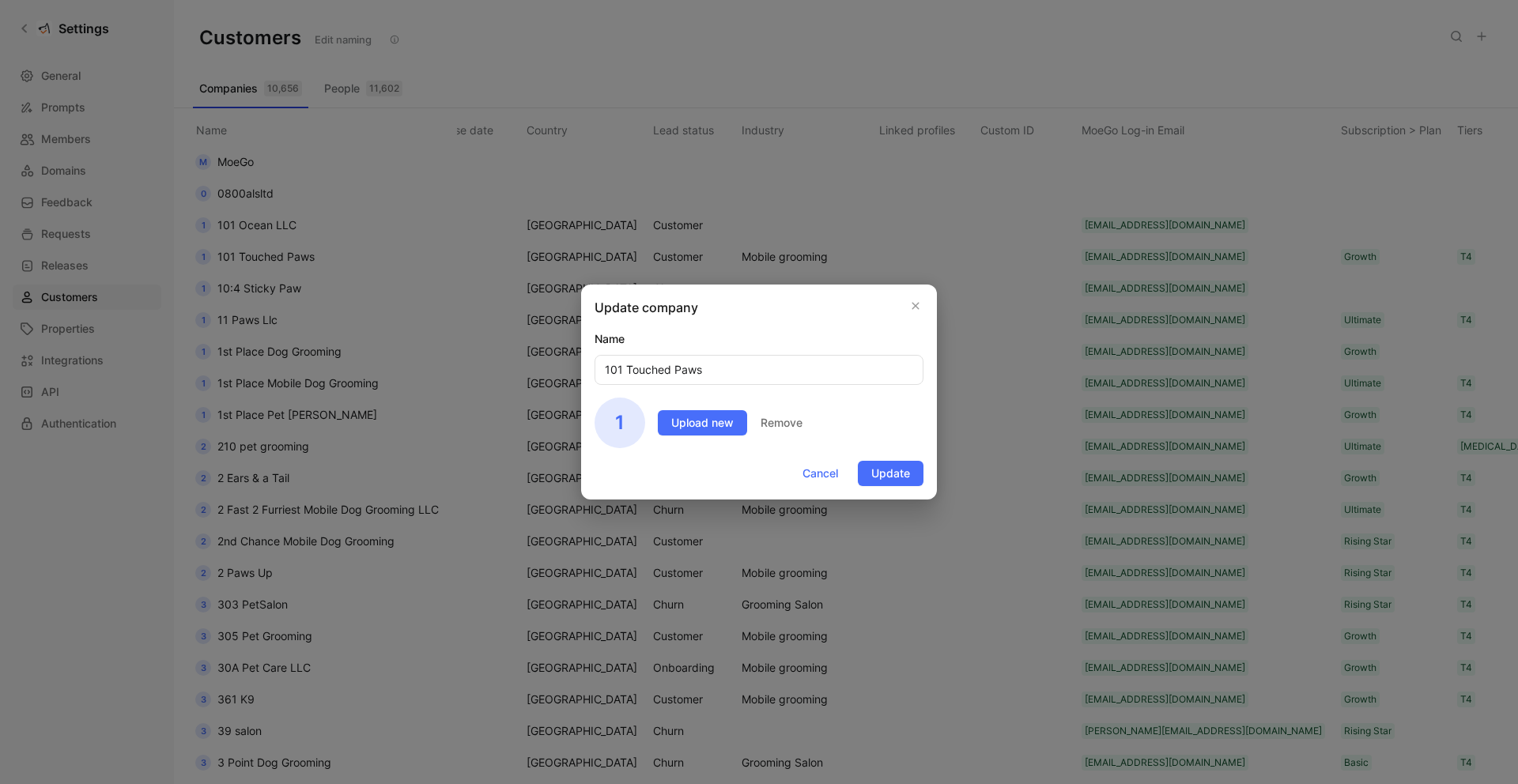
click at [913, 303] on icon "button" at bounding box center [916, 306] width 10 height 13
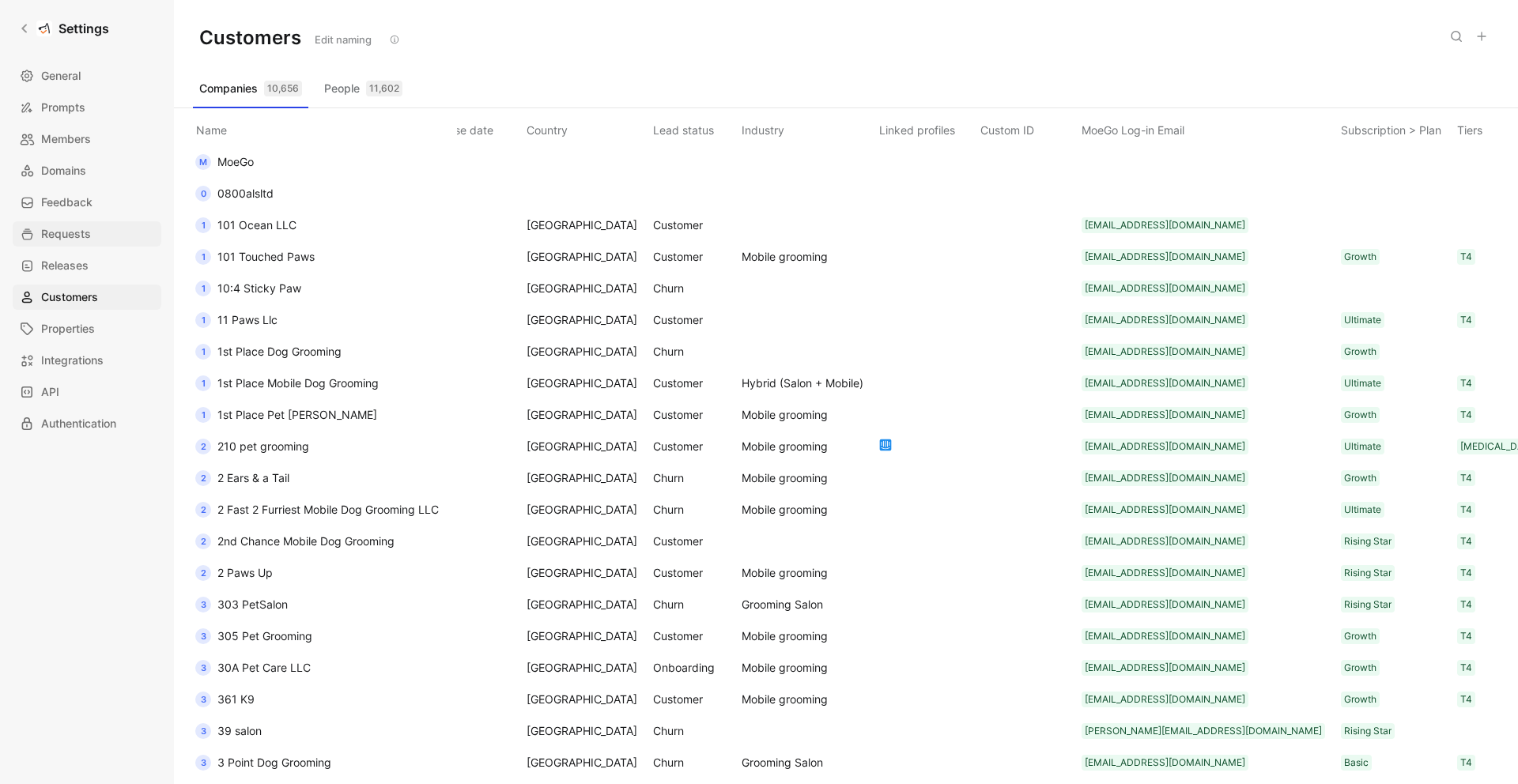
click at [68, 231] on span "Requests" at bounding box center [66, 234] width 49 height 19
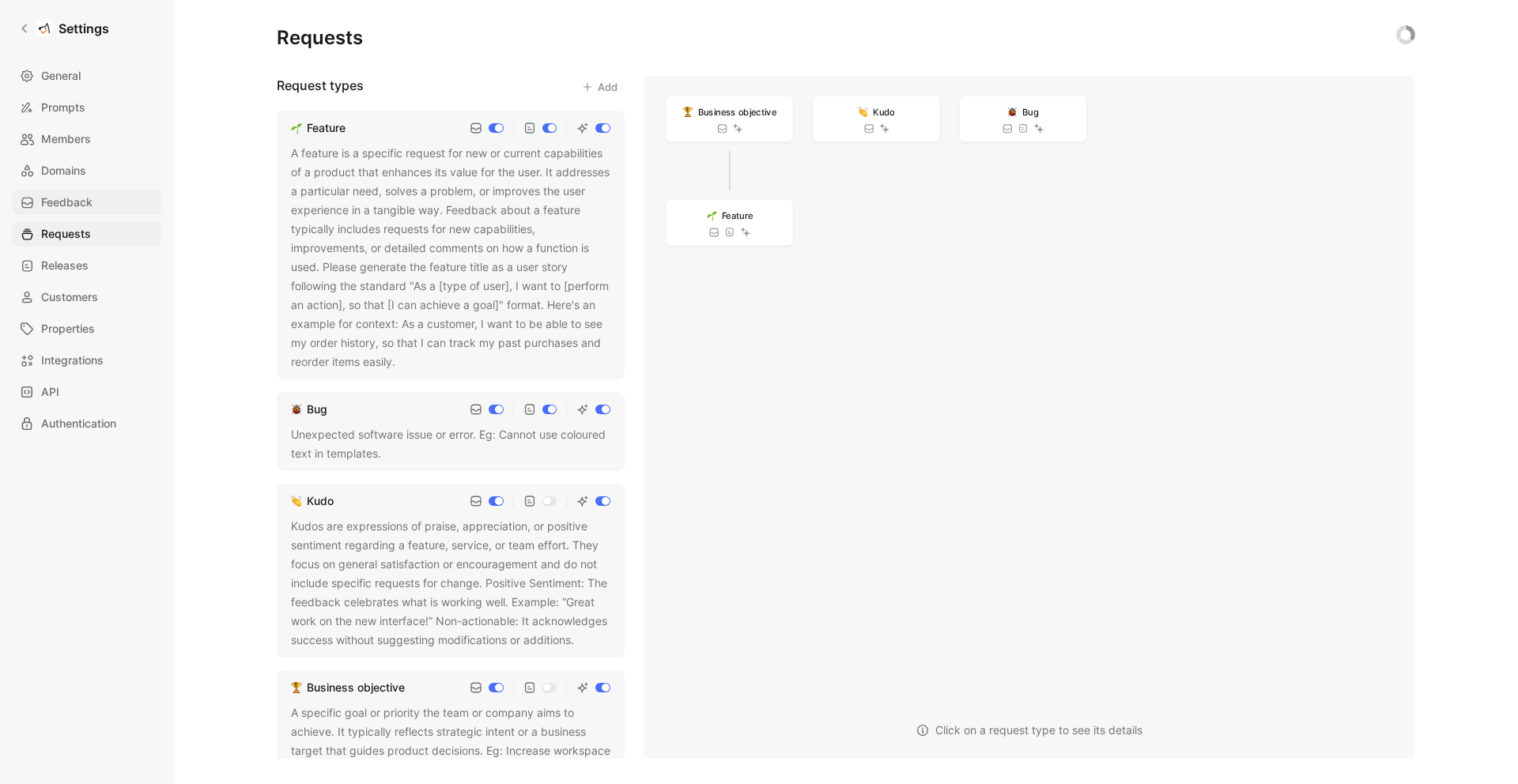
click at [73, 208] on span "Feedback" at bounding box center [67, 203] width 51 height 19
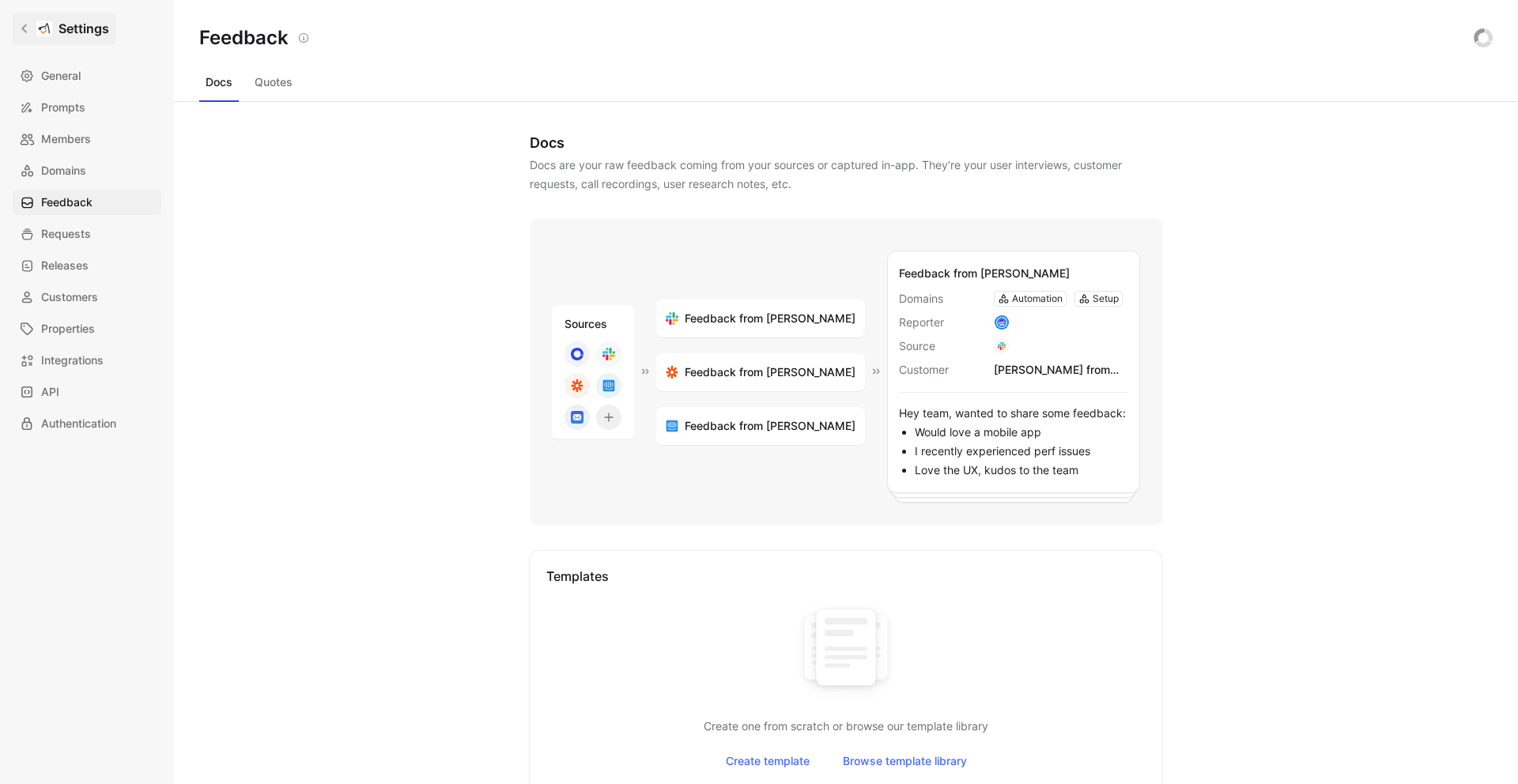
click at [20, 27] on icon at bounding box center [25, 29] width 11 height 11
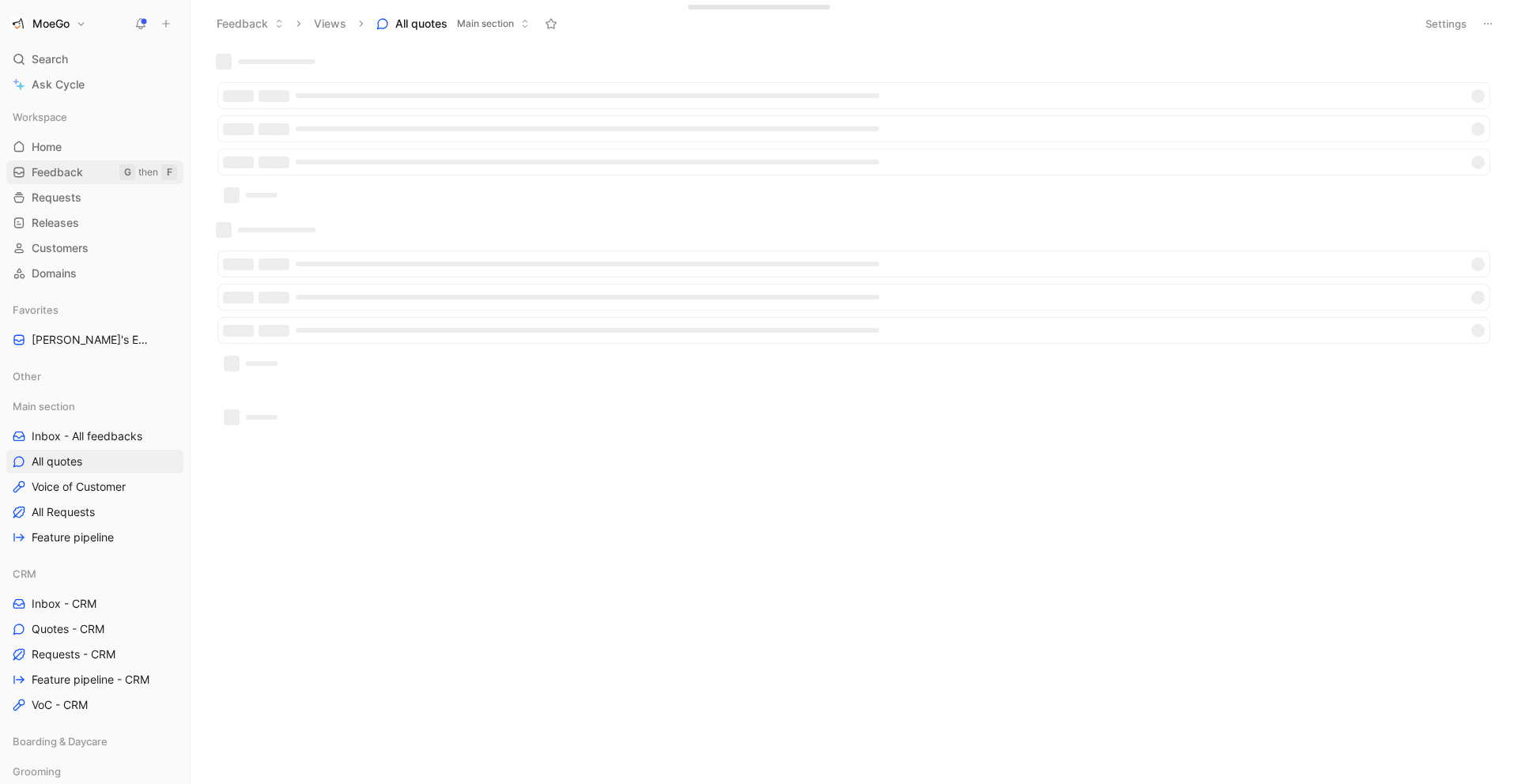
click at [104, 172] on link "Feedback G then F" at bounding box center [95, 172] width 177 height 24
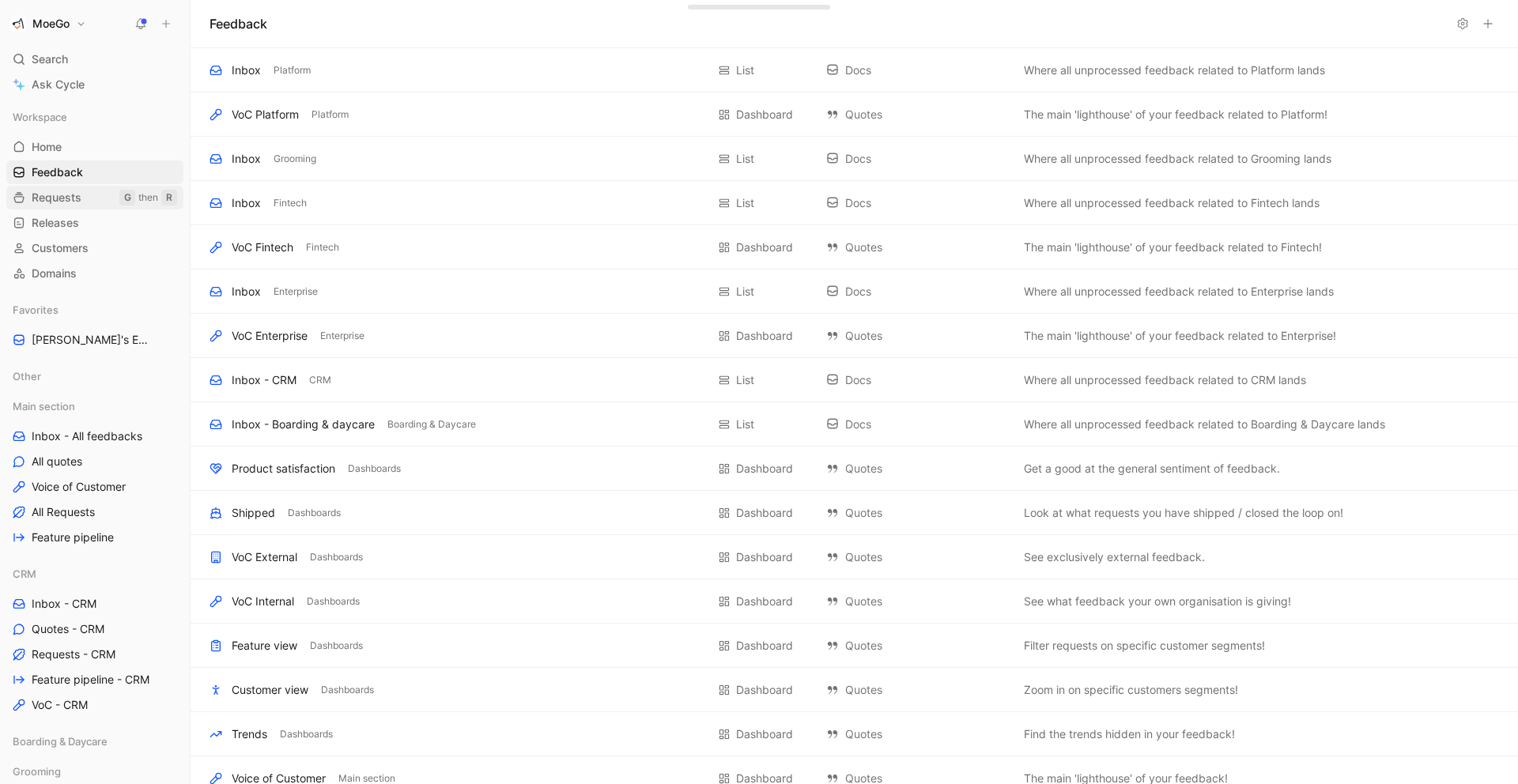
click at [79, 208] on link "Requests G then R" at bounding box center [95, 198] width 177 height 24
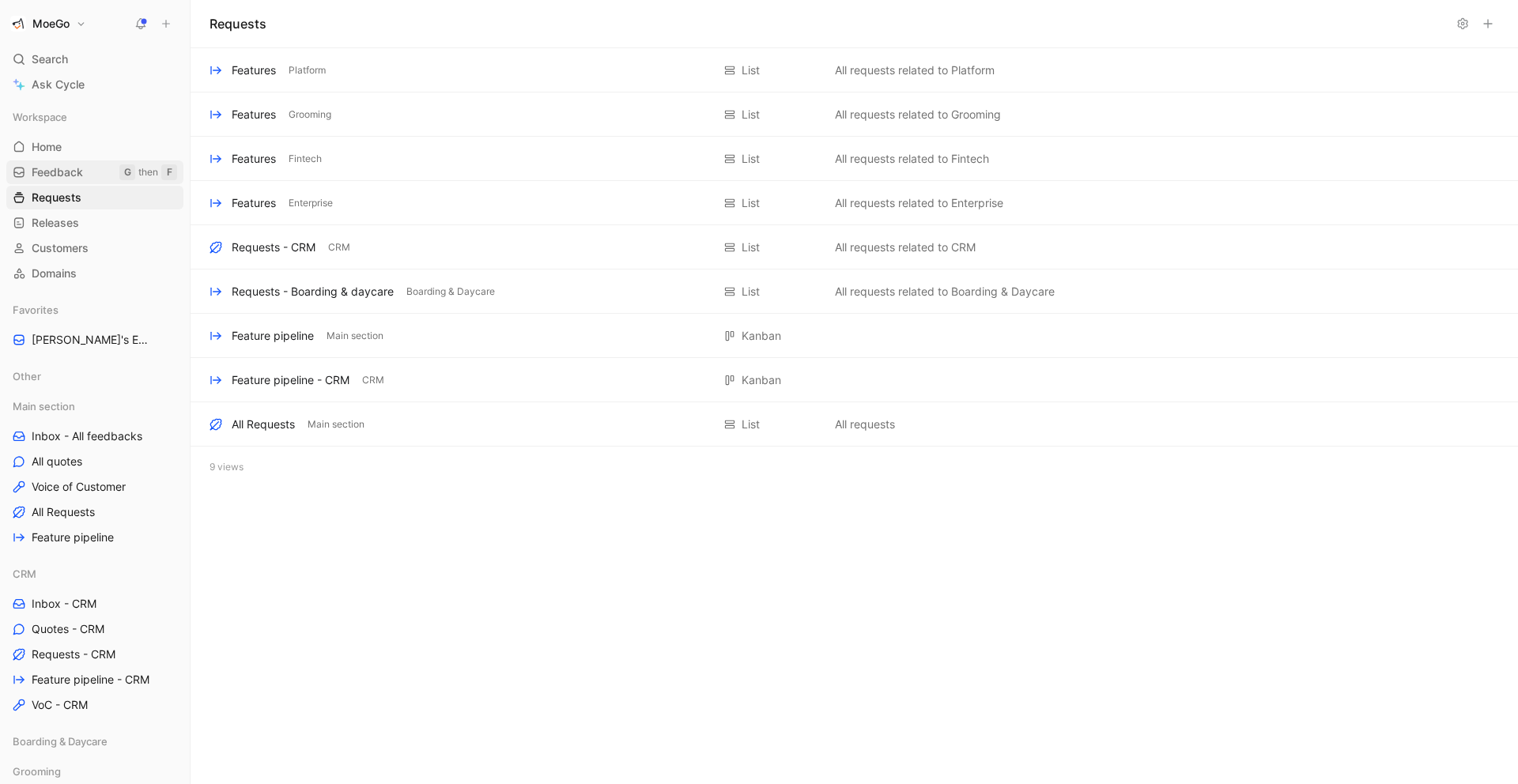
click at [78, 179] on span "Feedback" at bounding box center [57, 172] width 51 height 16
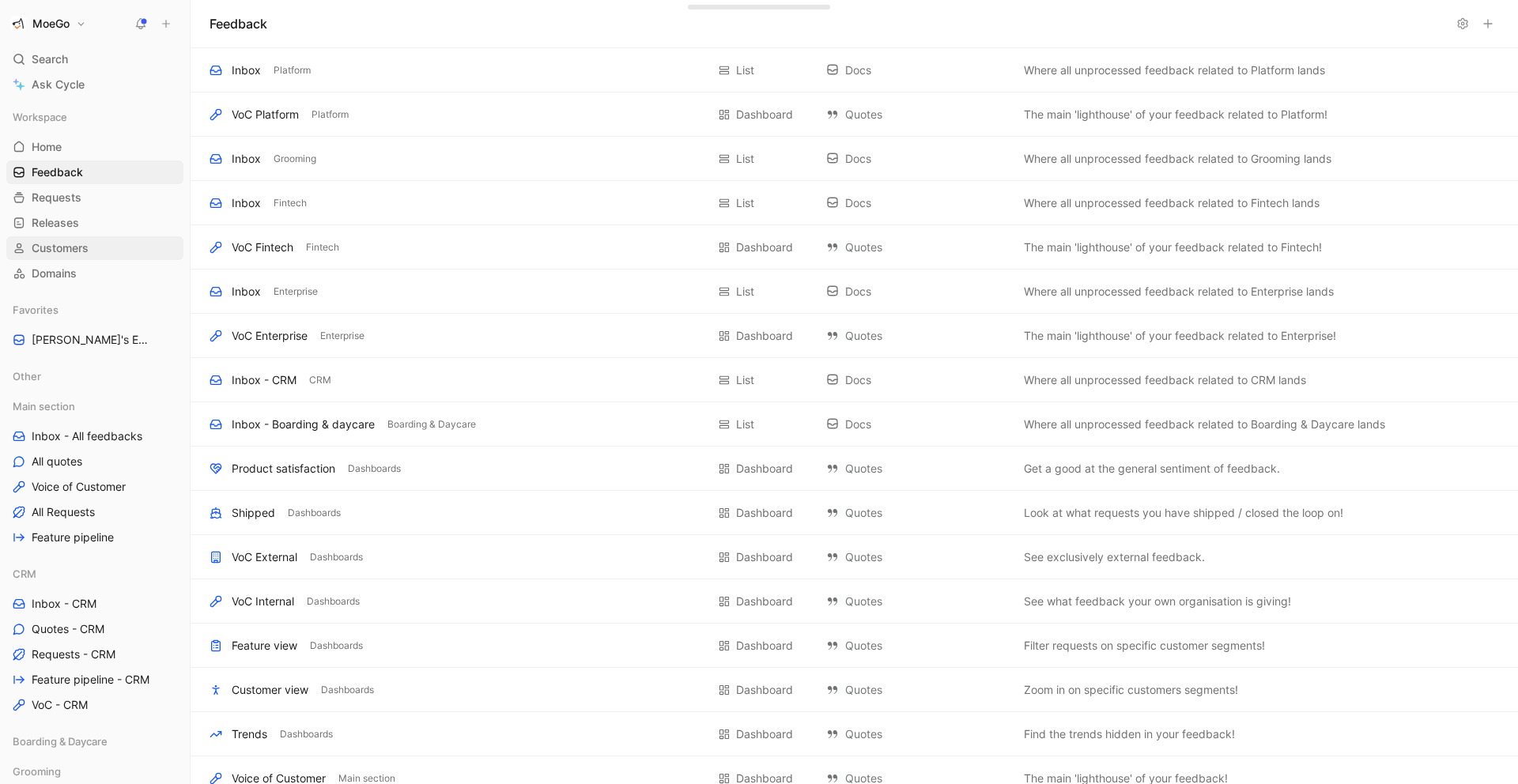
click at [69, 254] on span "Customers" at bounding box center [60, 248] width 57 height 16
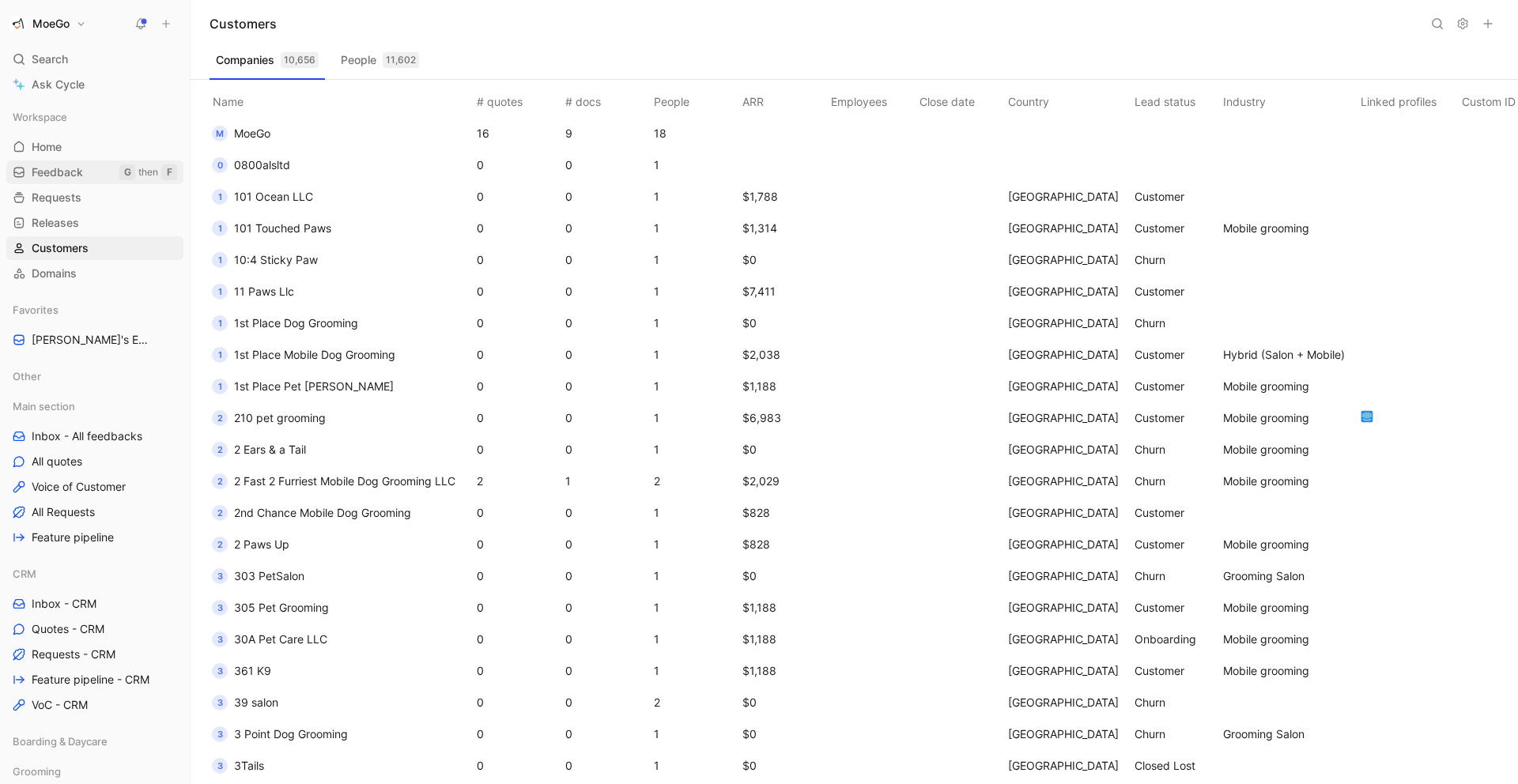
click at [76, 169] on span "Feedback" at bounding box center [57, 172] width 51 height 16
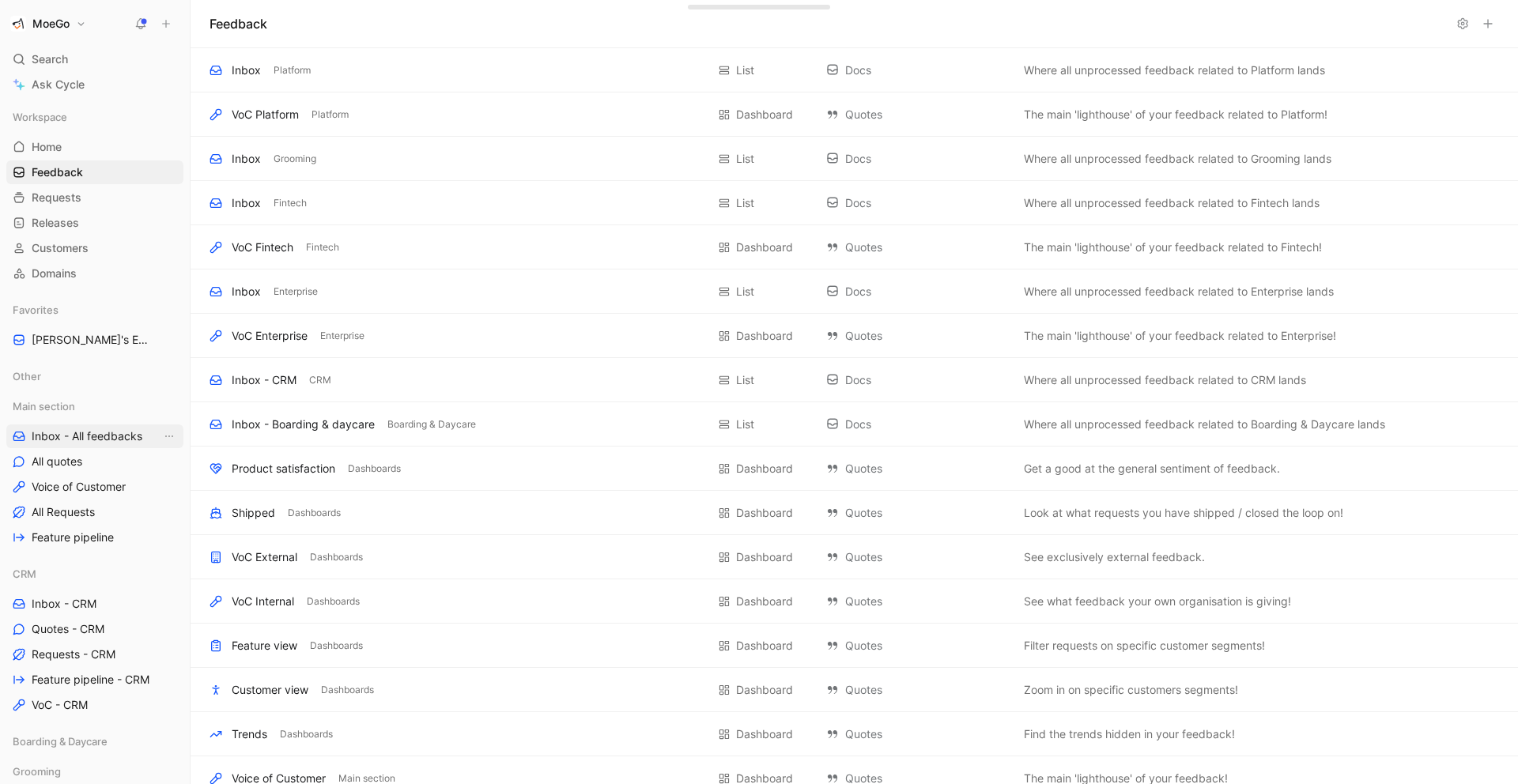
click at [81, 431] on span "Inbox - All feedbacks" at bounding box center [87, 436] width 111 height 16
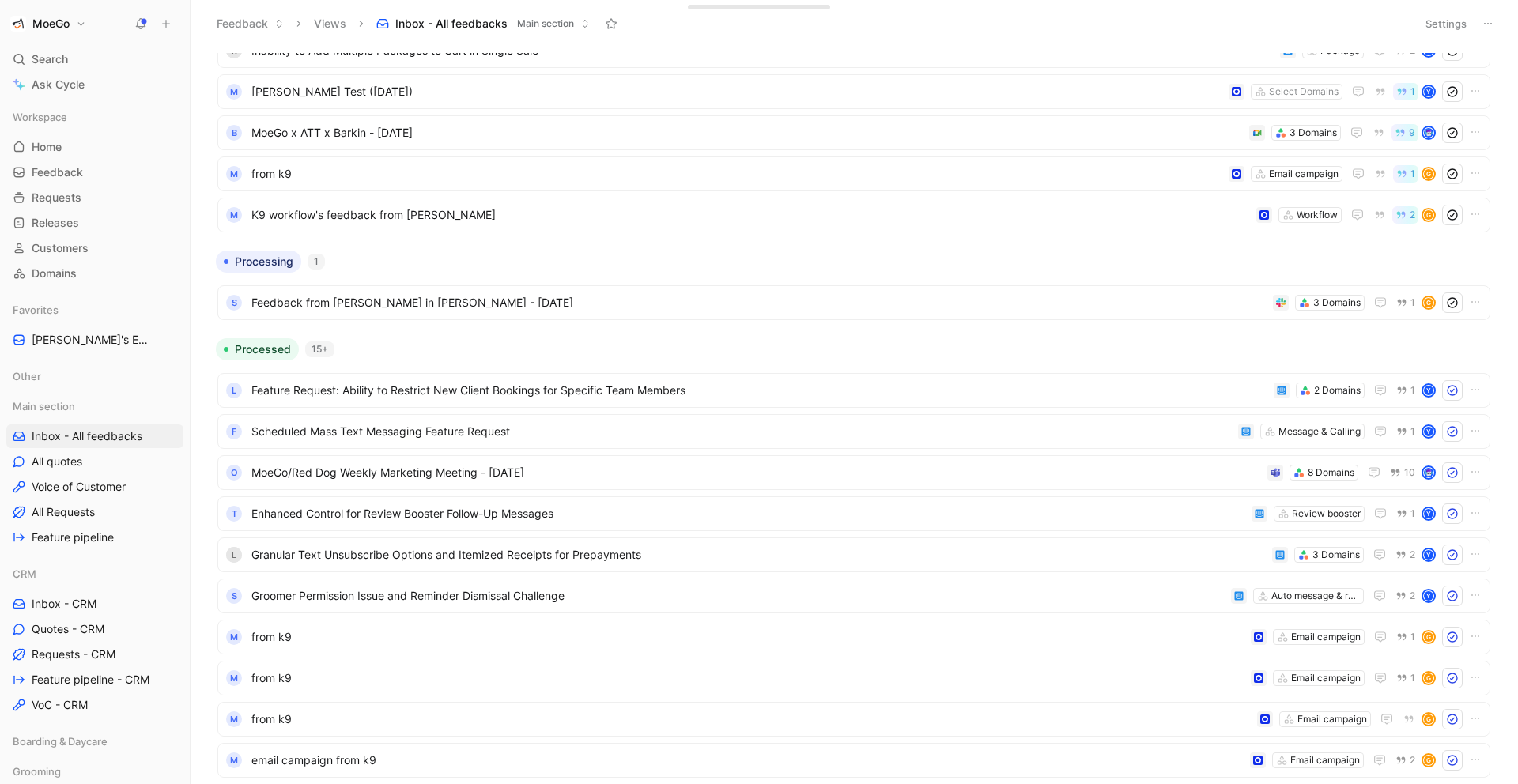
scroll to position [145, 0]
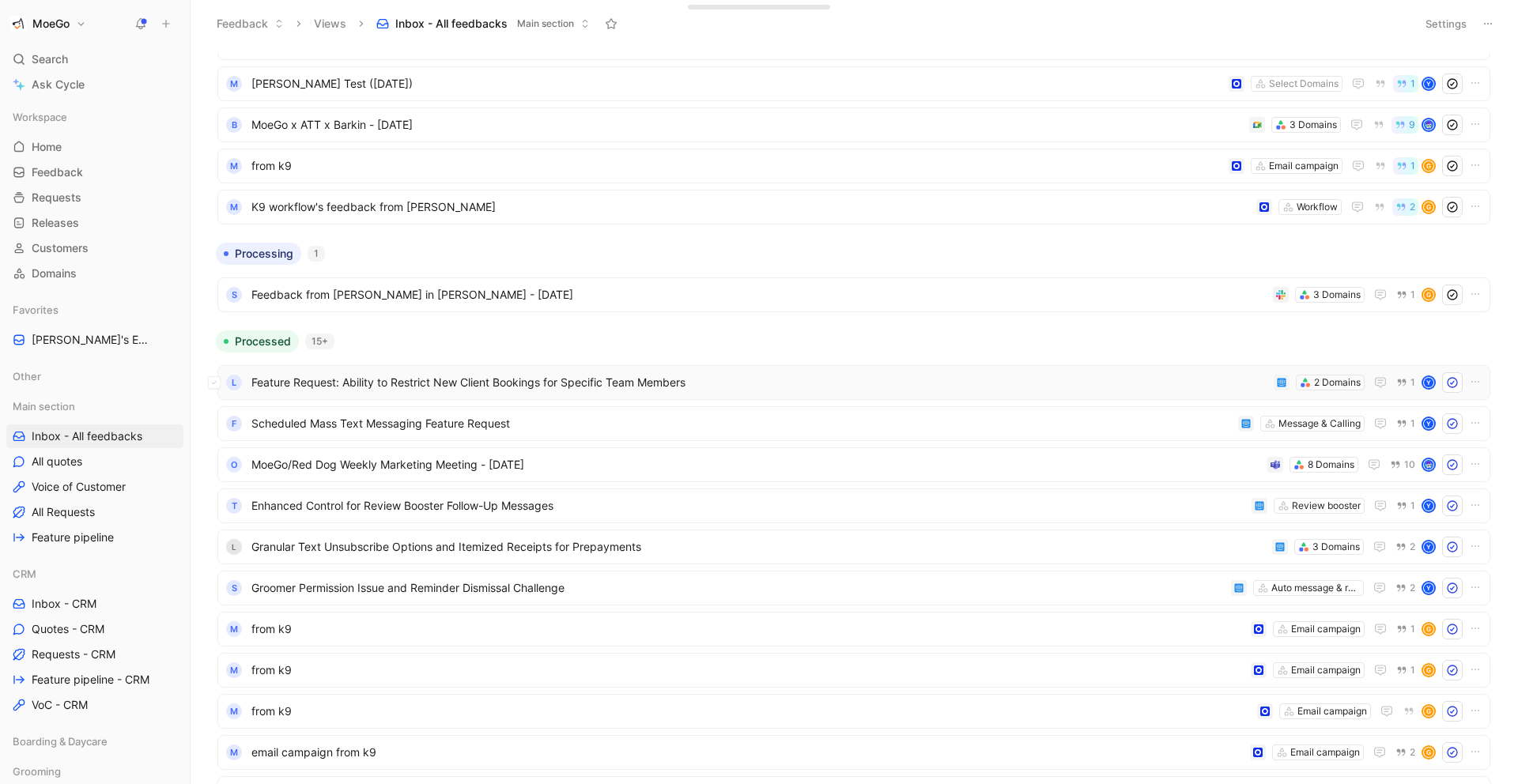
click at [1054, 381] on span "Feature Request: Ability to Restrict New Client Bookings for Specific Team Memb…" at bounding box center [759, 383] width 1016 height 19
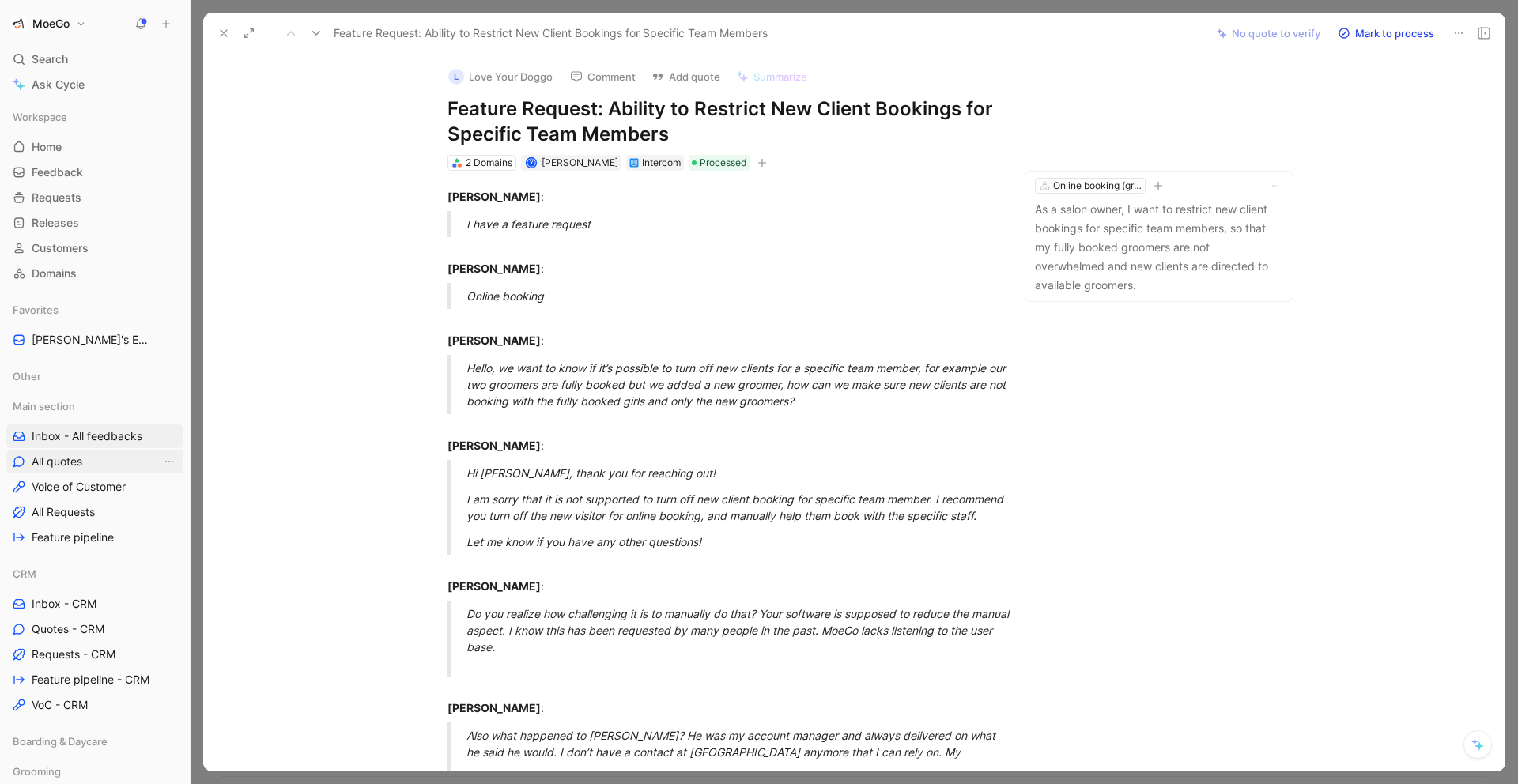
click at [99, 459] on link "All quotes" at bounding box center [95, 462] width 177 height 24
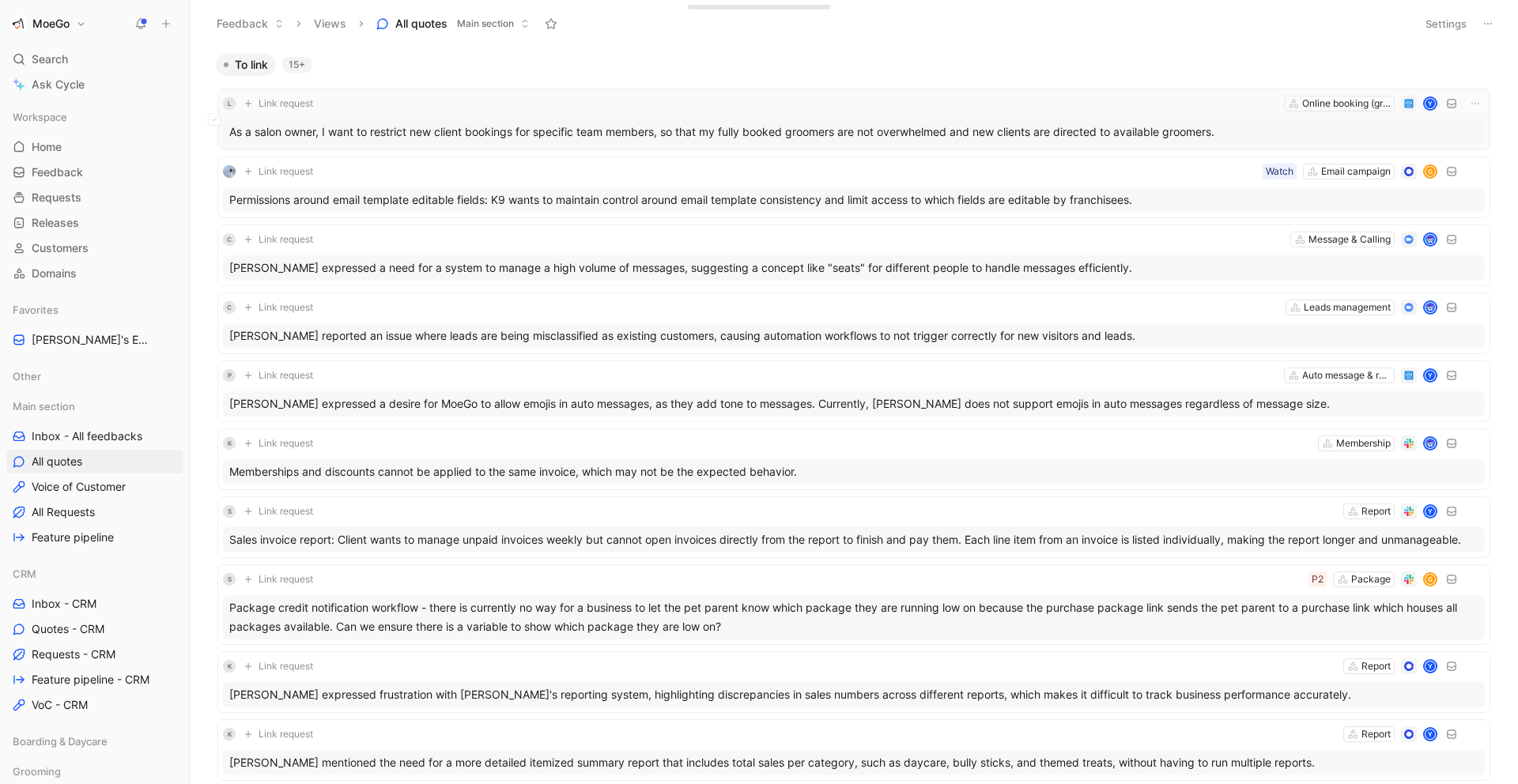
click at [717, 134] on div "As a salon owner, I want to restrict new client bookings for specific team memb…" at bounding box center [854, 132] width 1262 height 26
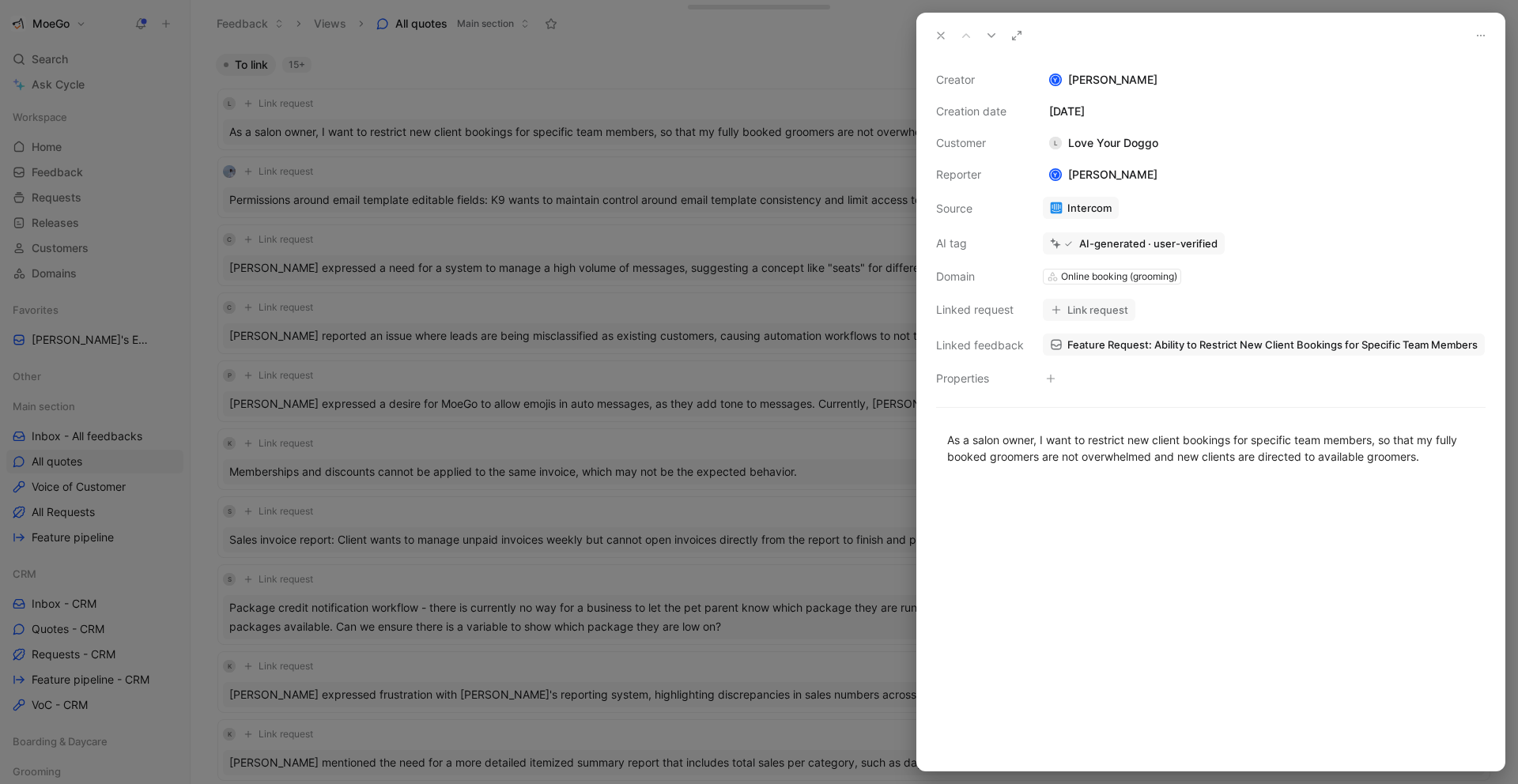
click at [1117, 148] on div "L Love Your Doggo" at bounding box center [1103, 143] width 122 height 19
click at [1115, 143] on div "L Love Your Doggo" at bounding box center [1103, 143] width 122 height 19
click at [947, 31] on button at bounding box center [941, 36] width 22 height 22
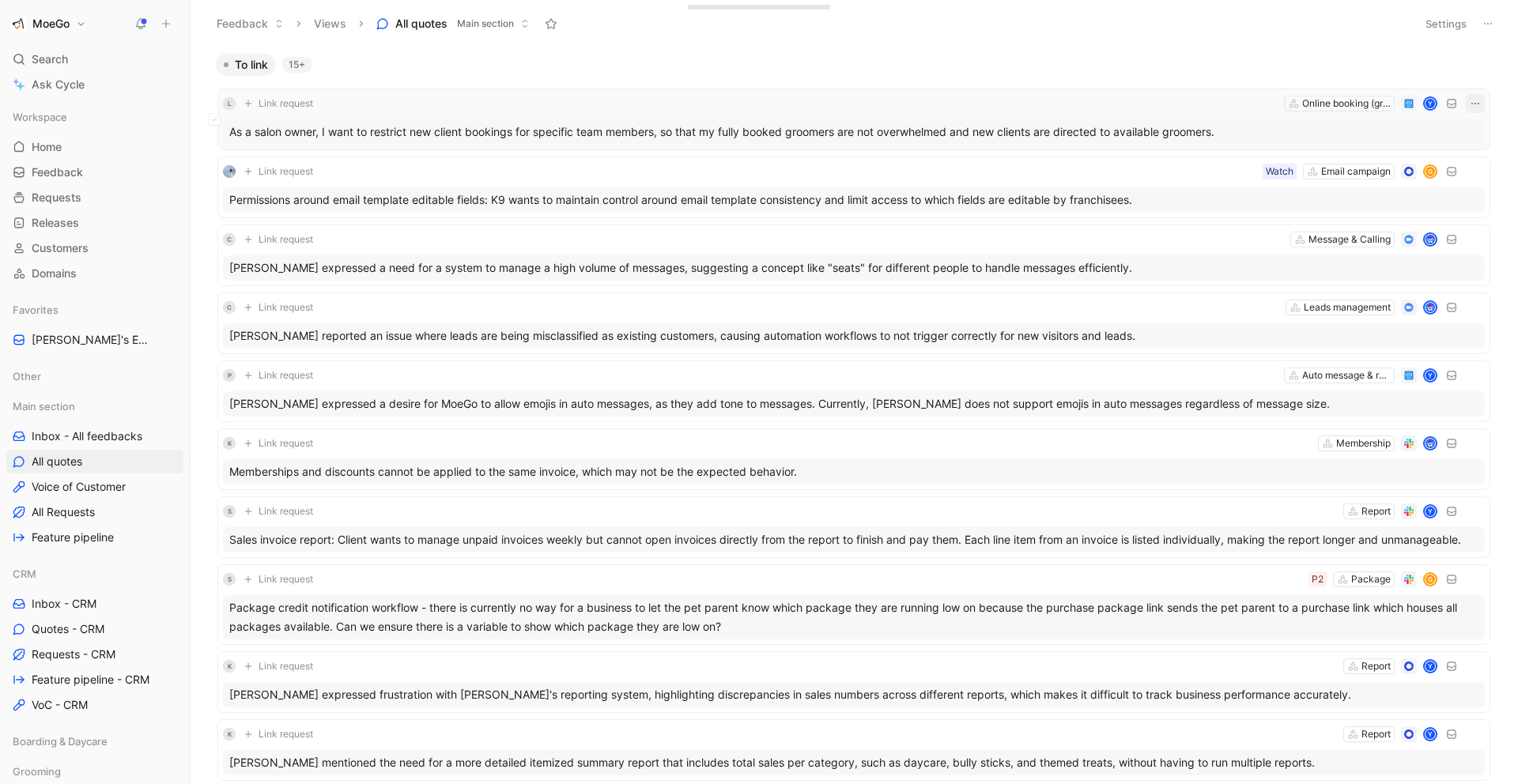
click at [1473, 100] on icon "button" at bounding box center [1476, 104] width 13 height 13
click at [1444, 132] on div "Edit property" at bounding box center [1409, 135] width 136 height 19
click at [1381, 234] on div "Tier" at bounding box center [1384, 238] width 187 height 19
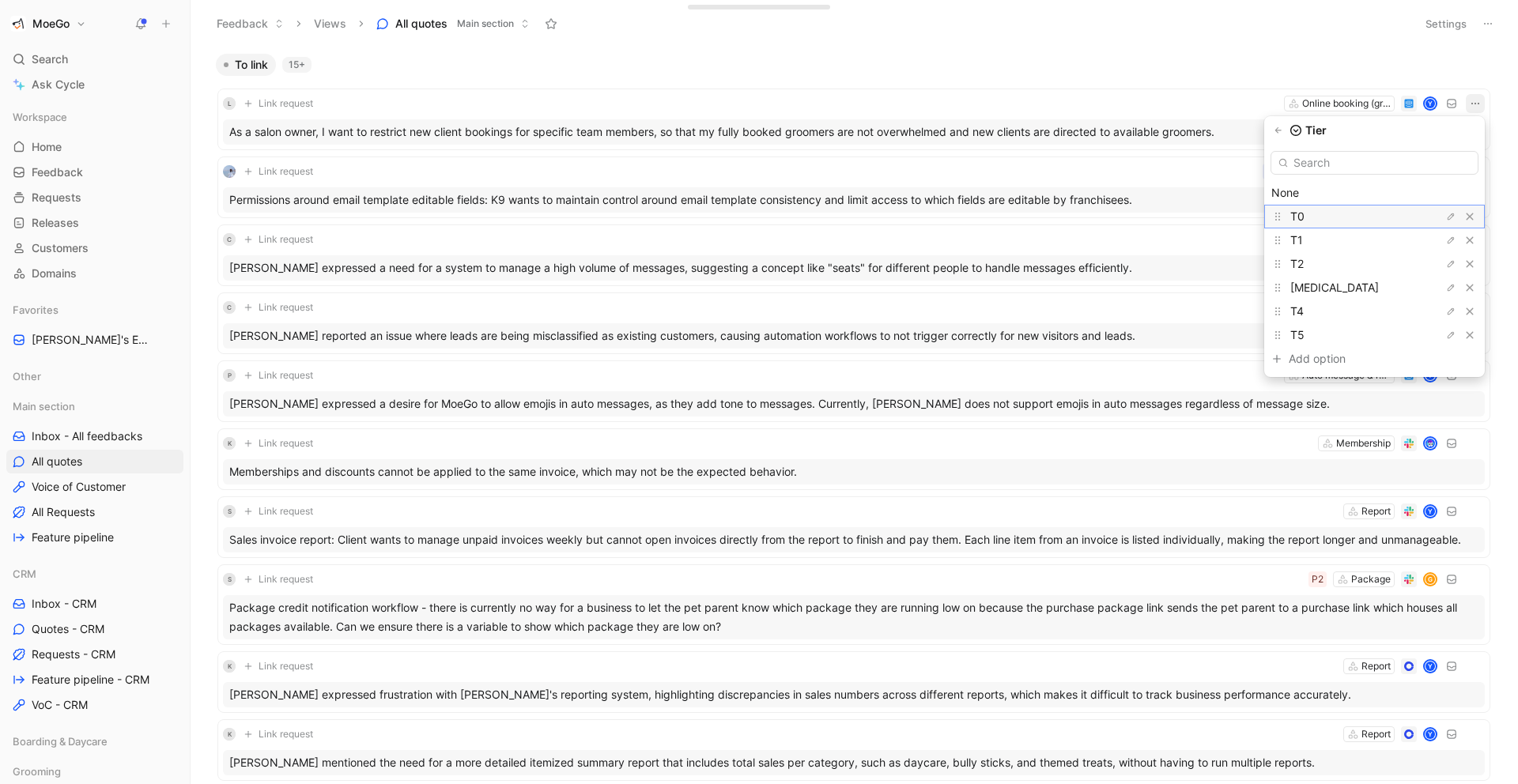
click at [1367, 213] on div "T0" at bounding box center [1350, 217] width 119 height 19
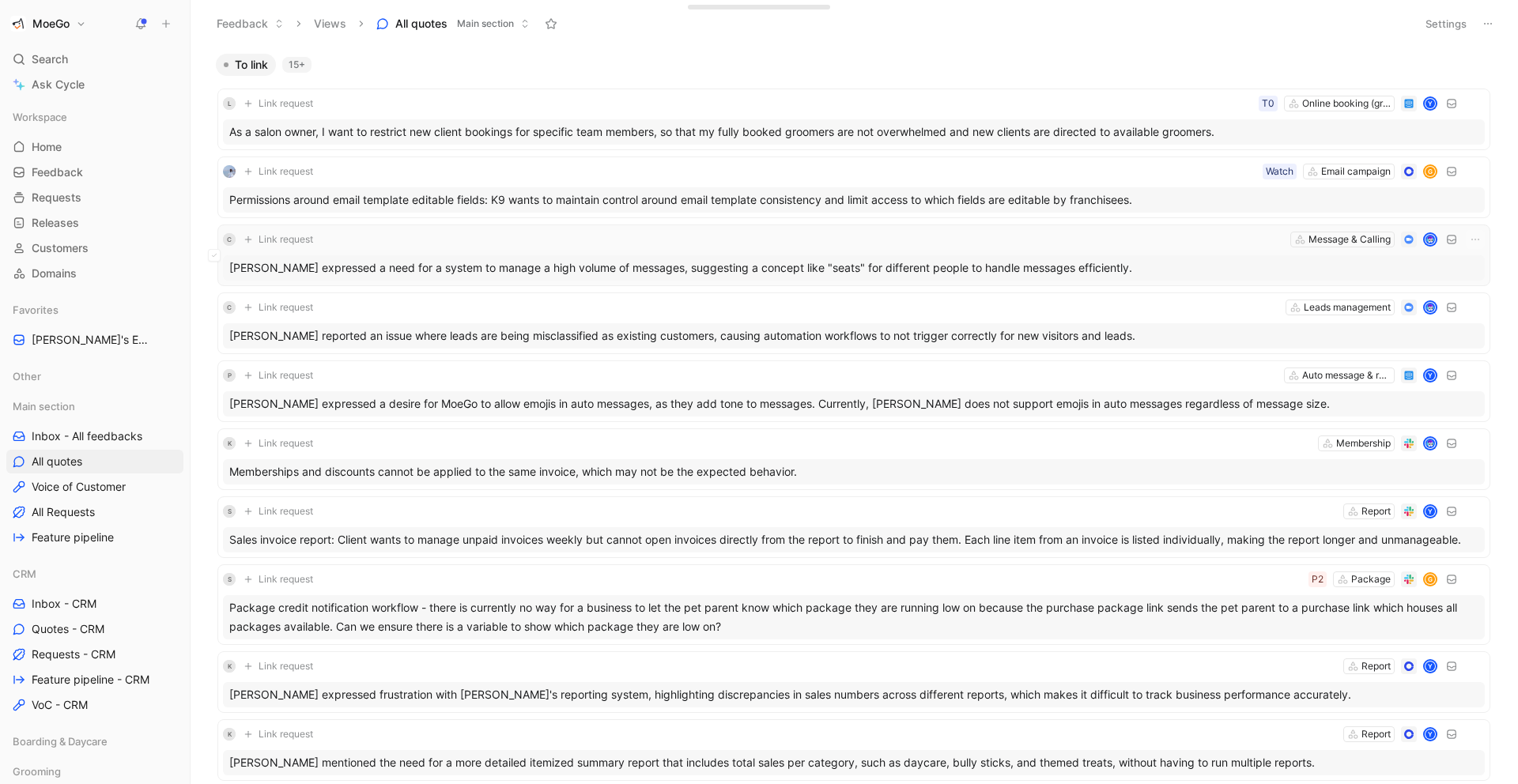
click at [1356, 231] on div "Message & Calling" at bounding box center [1343, 239] width 104 height 16
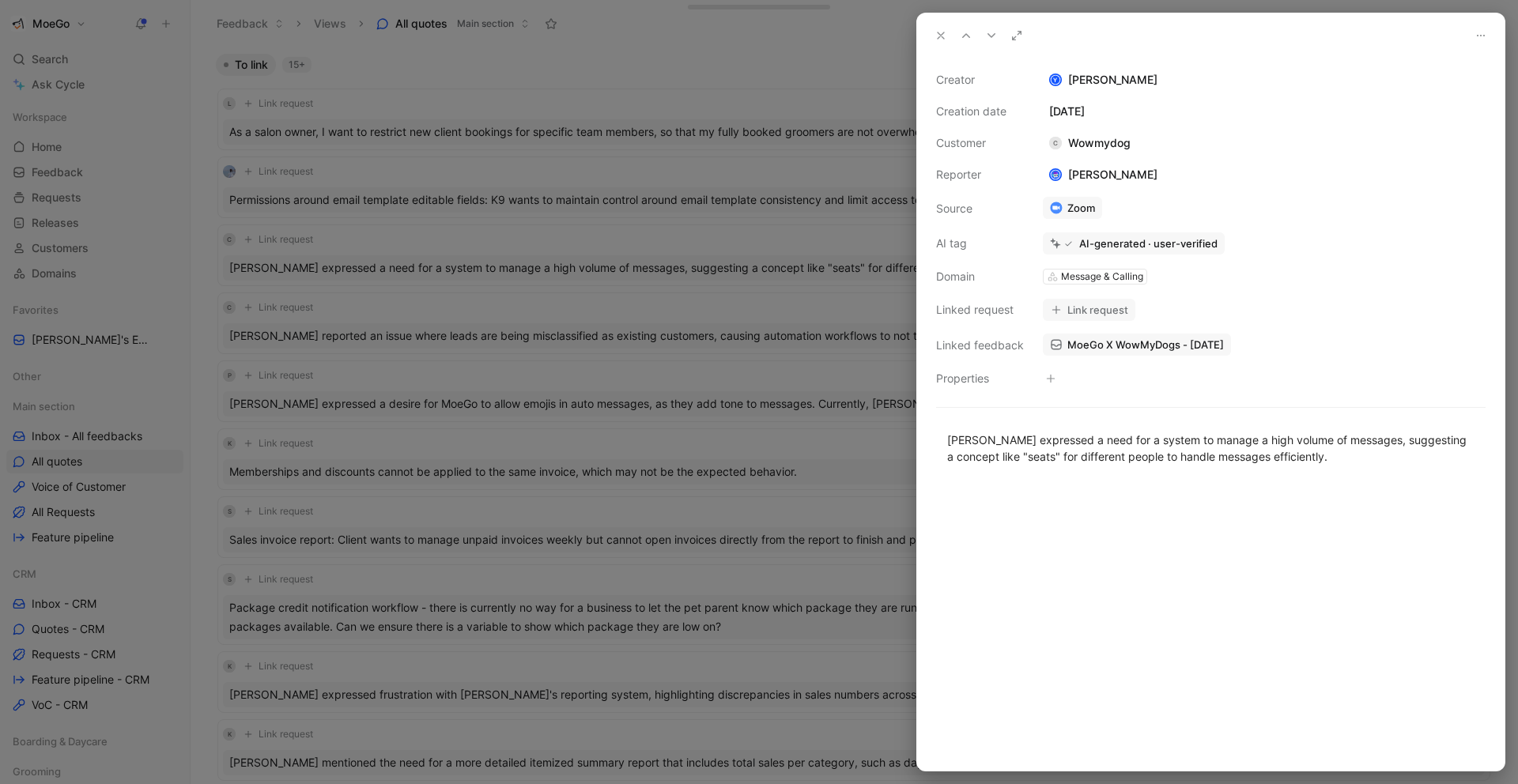
click at [940, 27] on button at bounding box center [941, 36] width 22 height 22
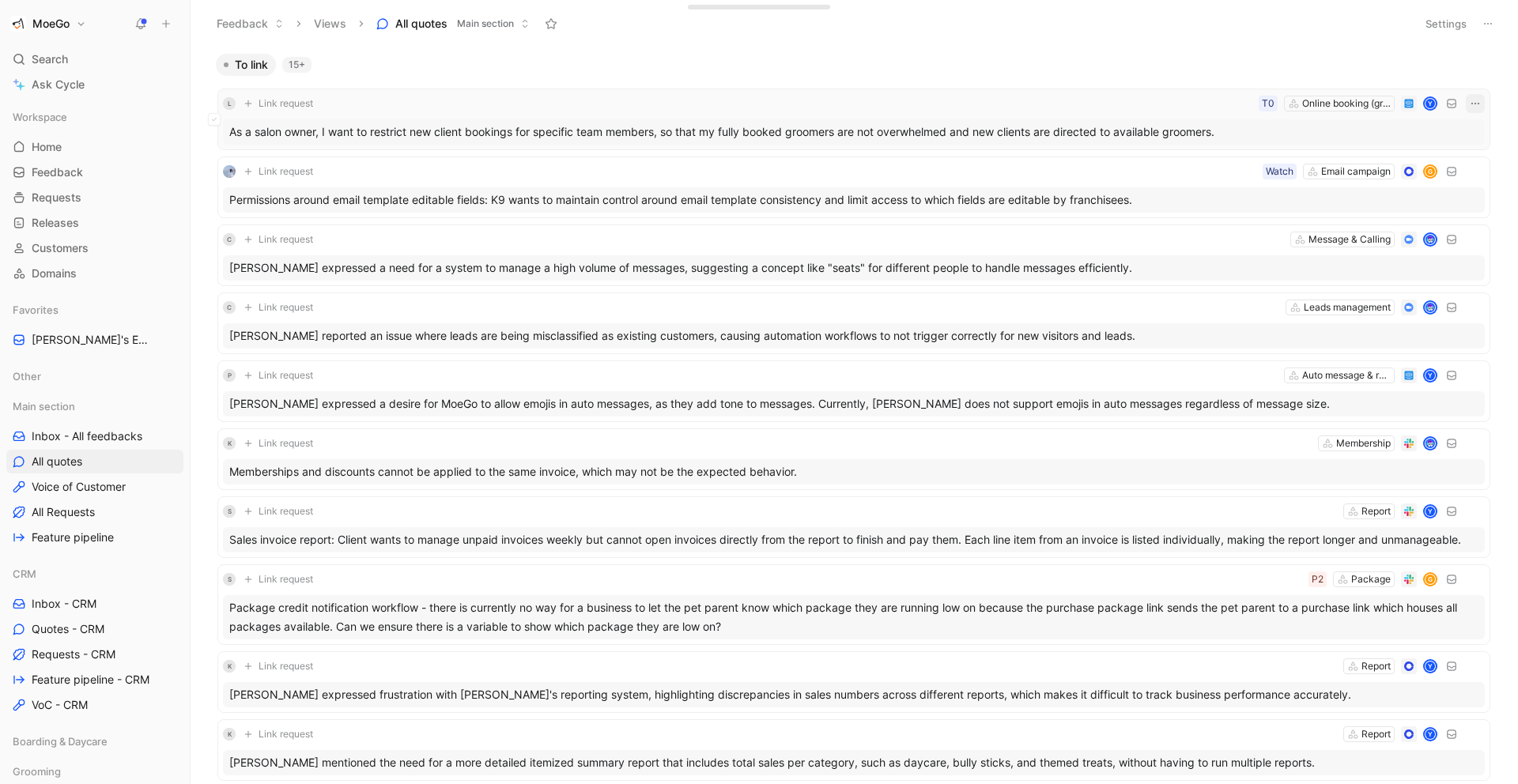
click at [1477, 103] on icon "button" at bounding box center [1475, 104] width 8 height 2
click at [1402, 136] on div "Edit property" at bounding box center [1409, 135] width 136 height 19
click at [1335, 230] on div "Tier" at bounding box center [1384, 238] width 187 height 19
click at [1268, 100] on div "T0" at bounding box center [1268, 104] width 13 height 16
click at [1266, 103] on div "T0" at bounding box center [1268, 104] width 13 height 16
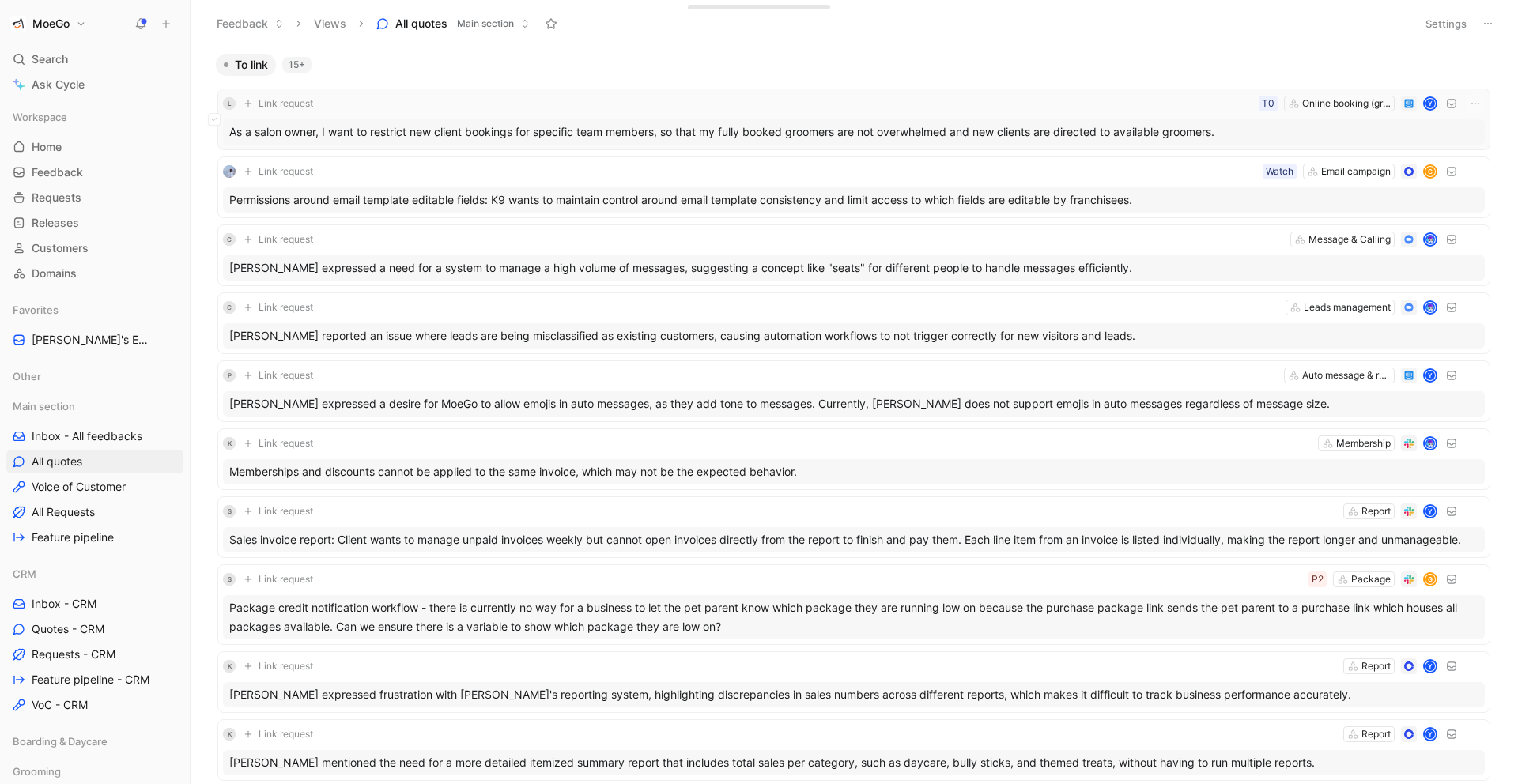
click at [1121, 145] on div "L Link request Online booking (grooming) T0 Y As a salon owner, I want to restr…" at bounding box center [854, 119] width 1273 height 61
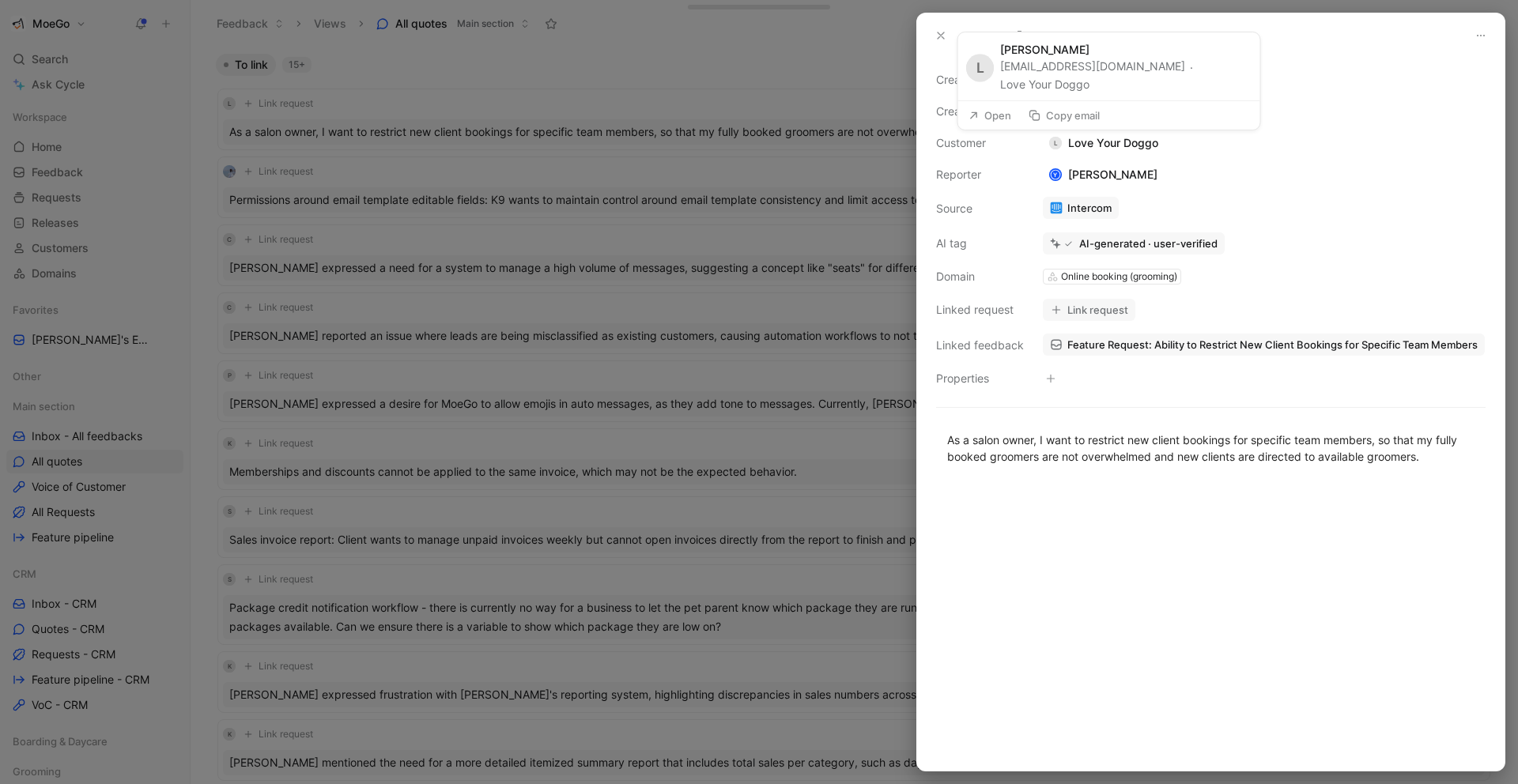
drag, startPoint x: 1177, startPoint y: 150, endPoint x: 1067, endPoint y: 148, distance: 110.0
click at [1067, 148] on div "Creator Y [PERSON_NAME] Creation date [DATE] Customer L Love Your Doggo Reporte…" at bounding box center [1210, 229] width 550 height 317
copy div "Love Your Doggo"
click at [997, 117] on button "Open" at bounding box center [989, 116] width 57 height 22
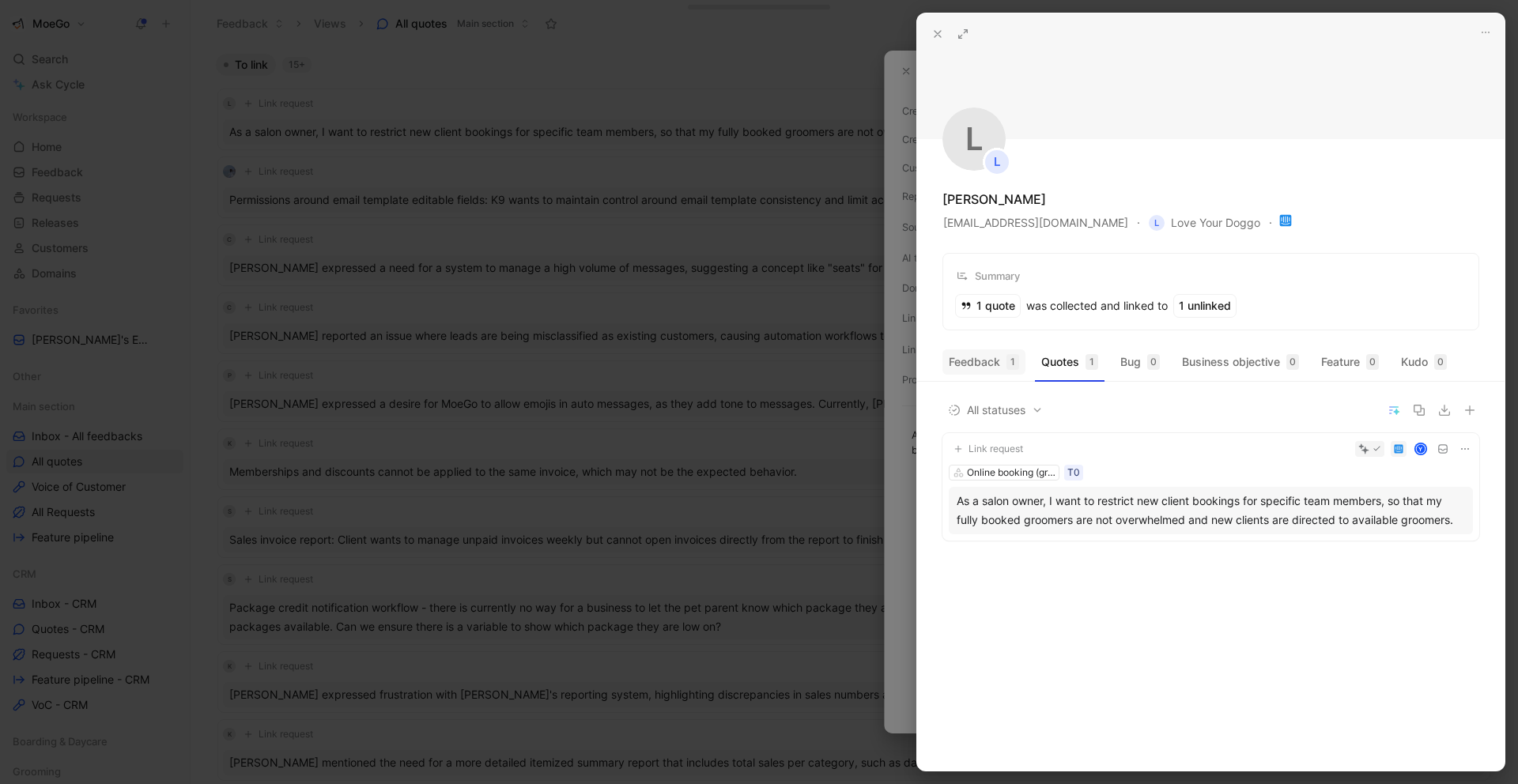
click at [998, 360] on button "Feedback 1" at bounding box center [984, 362] width 83 height 26
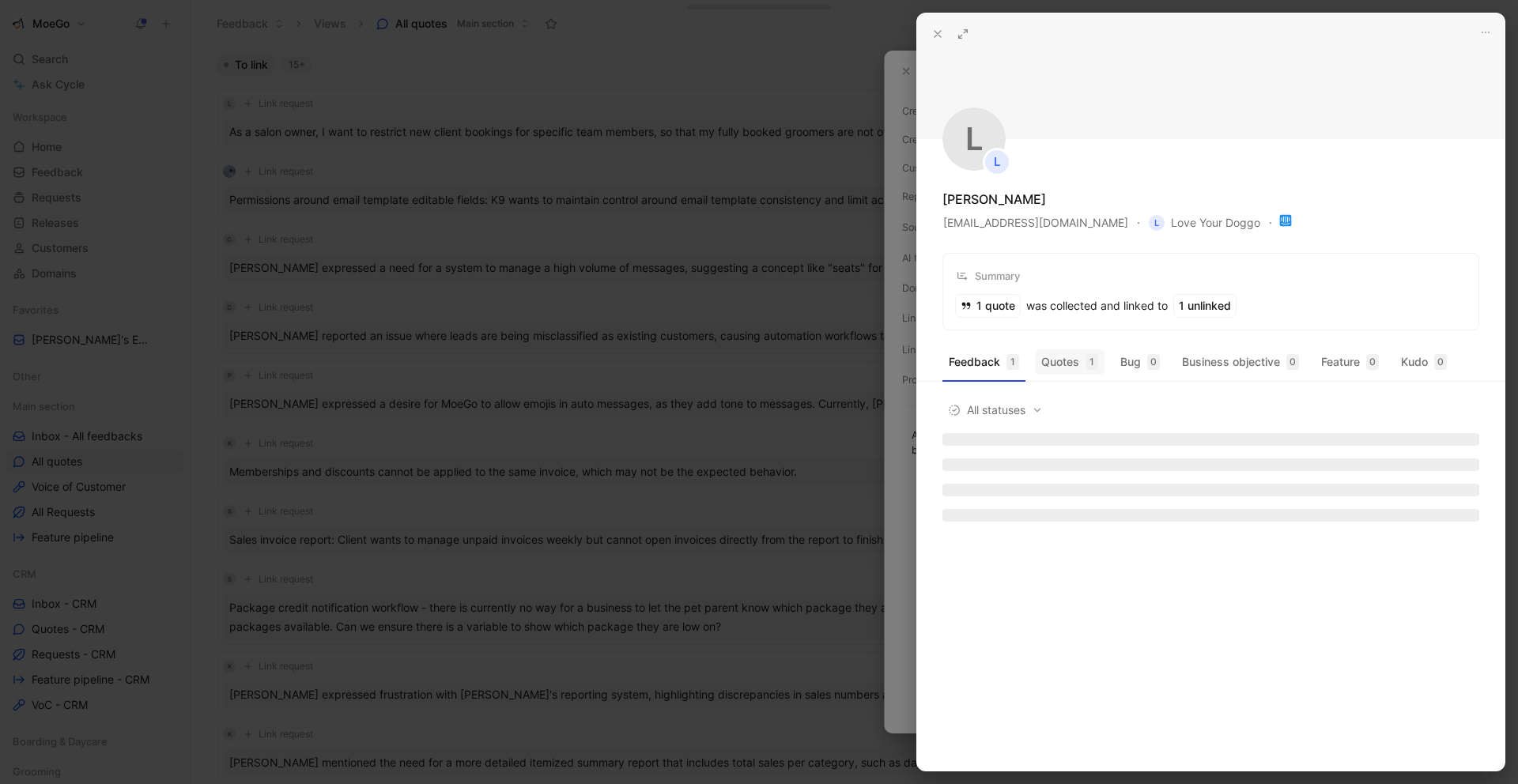
click at [1044, 360] on button "Quotes 1" at bounding box center [1069, 362] width 69 height 26
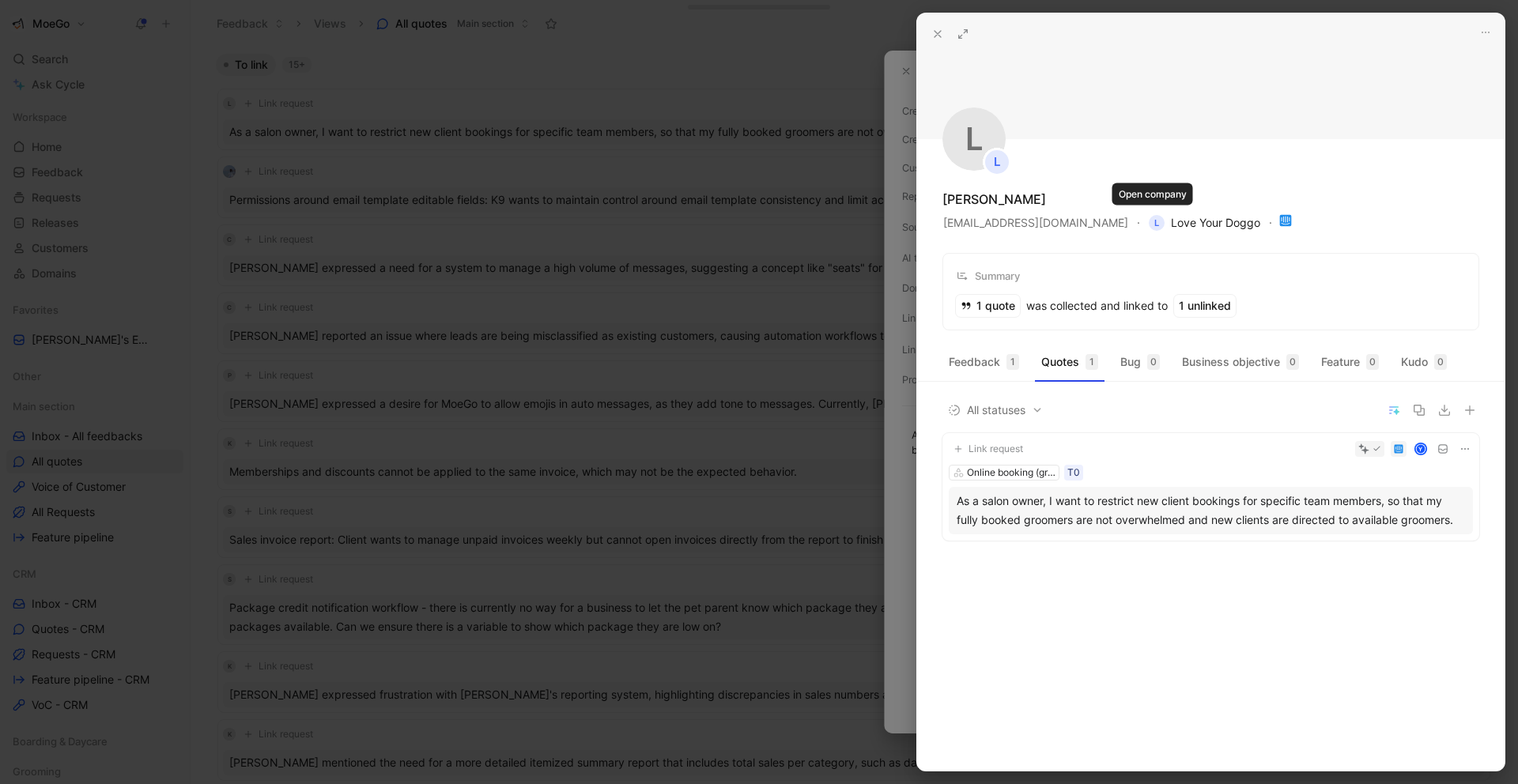
click at [1176, 223] on span "L Love Your Doggo" at bounding box center [1205, 223] width 112 height 19
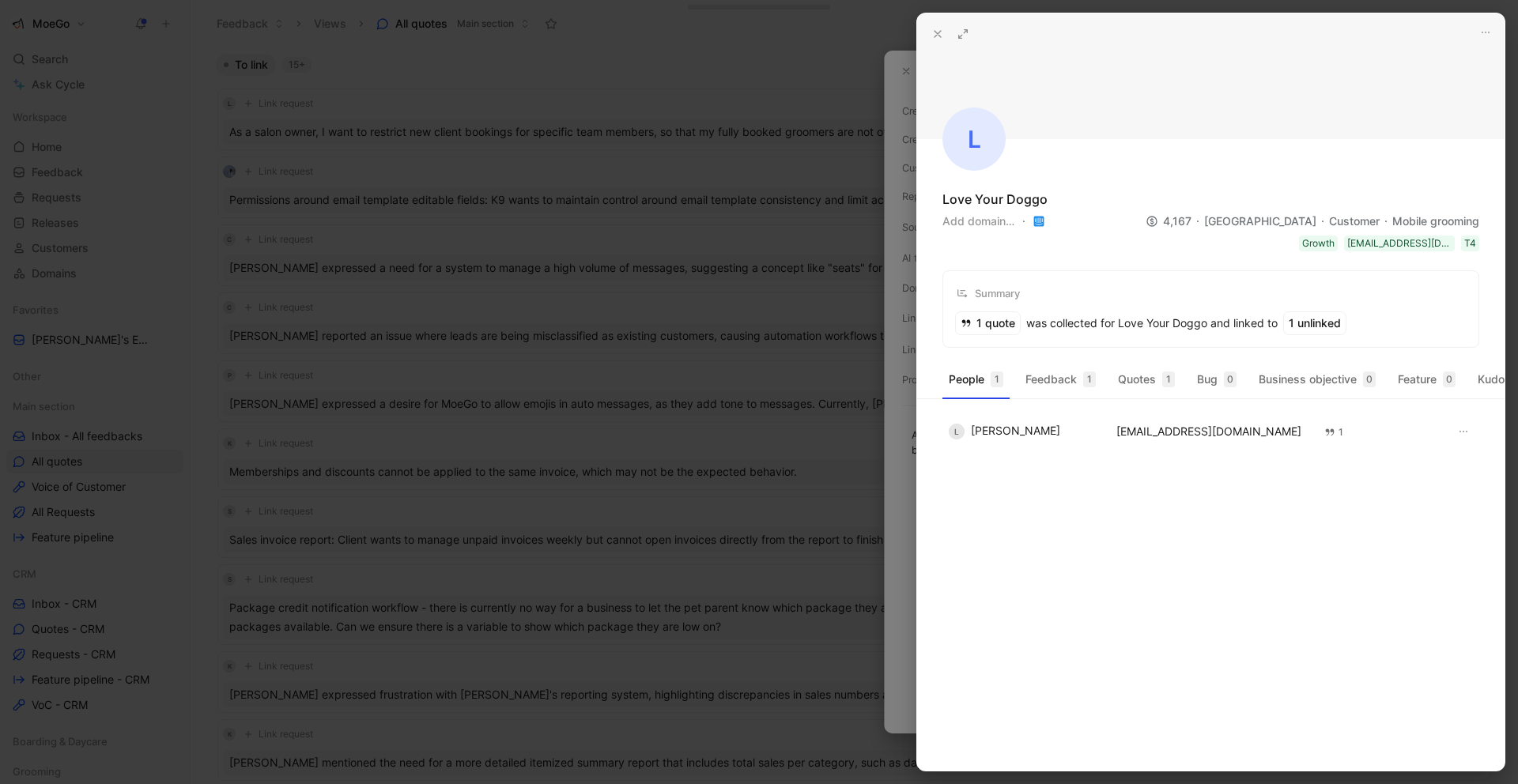
click at [936, 32] on use at bounding box center [938, 34] width 6 height 6
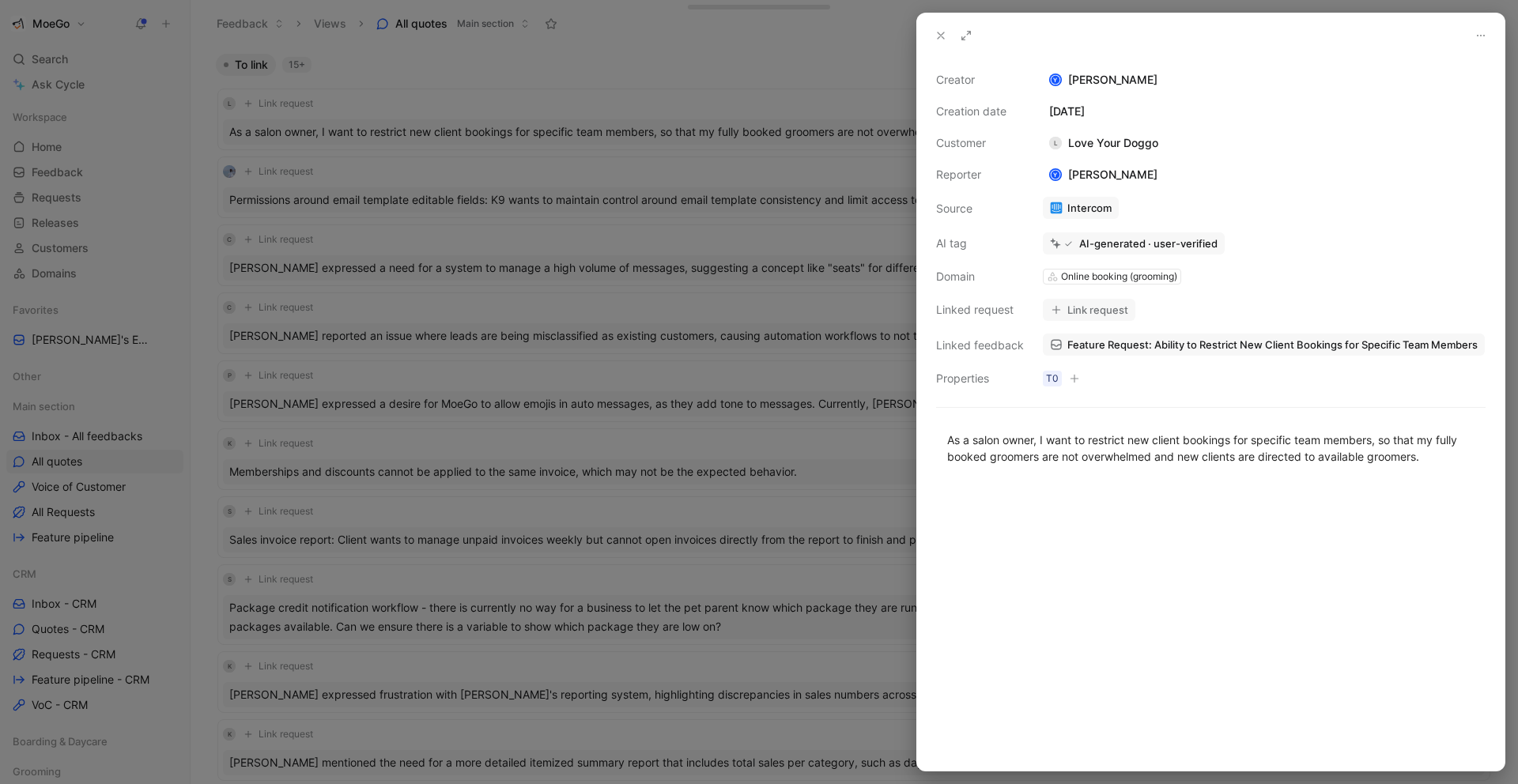
click at [940, 38] on icon at bounding box center [941, 36] width 13 height 13
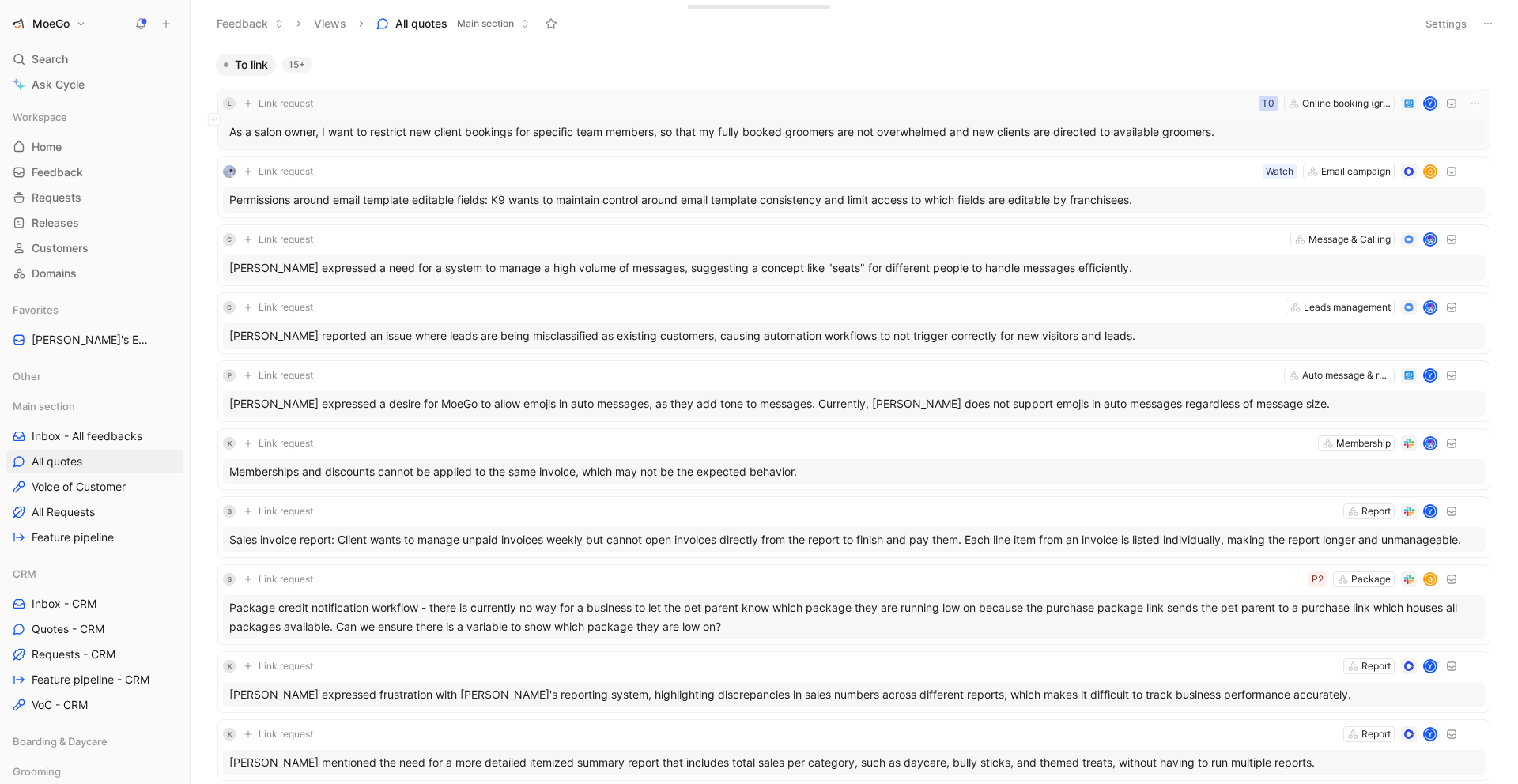
click at [1269, 100] on div "T0" at bounding box center [1268, 104] width 13 height 16
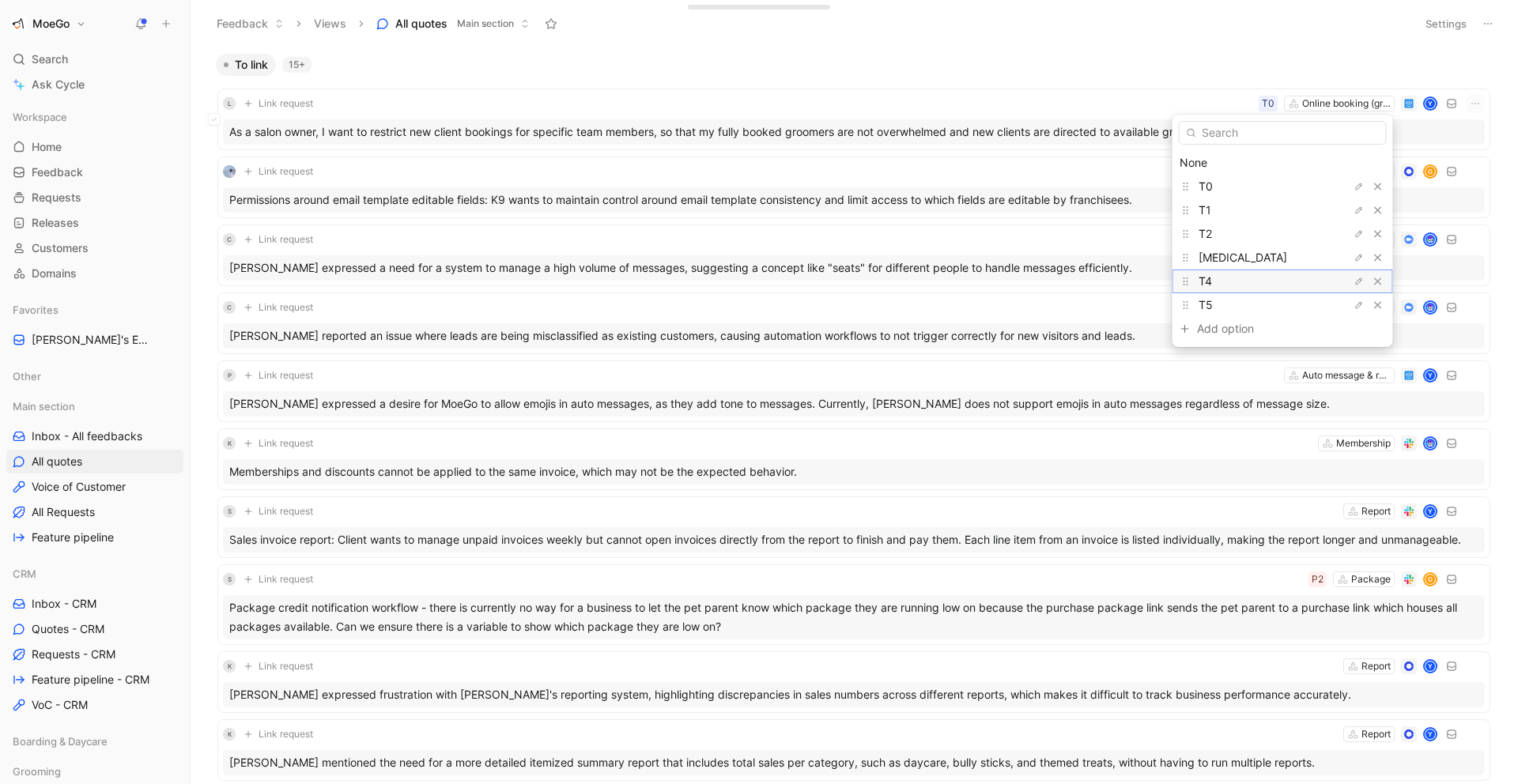
click at [1227, 280] on div "T4" at bounding box center [1258, 282] width 119 height 19
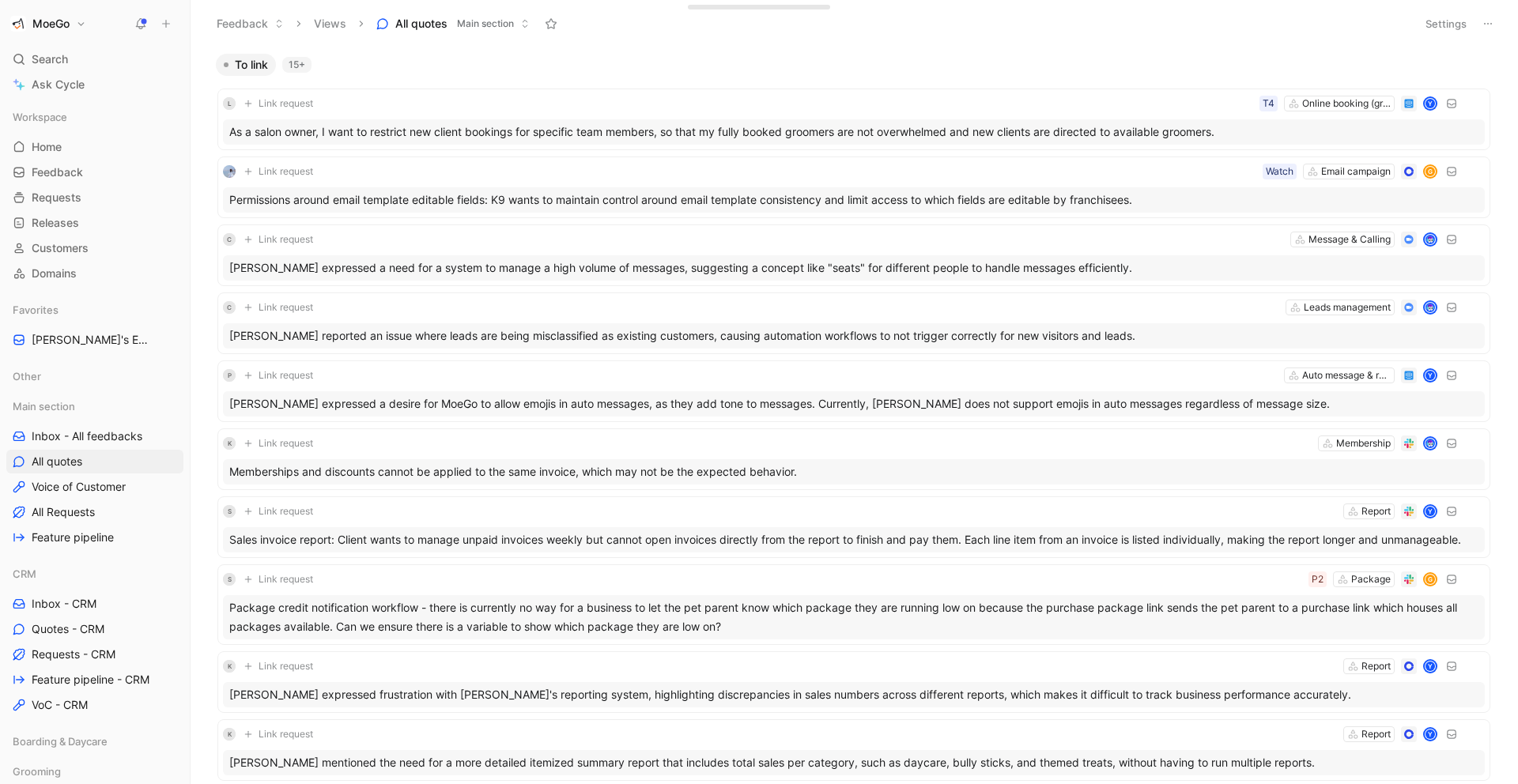
click at [1220, 45] on header "Feedback Views All quotes Main section Settings" at bounding box center [854, 23] width 1327 height 47
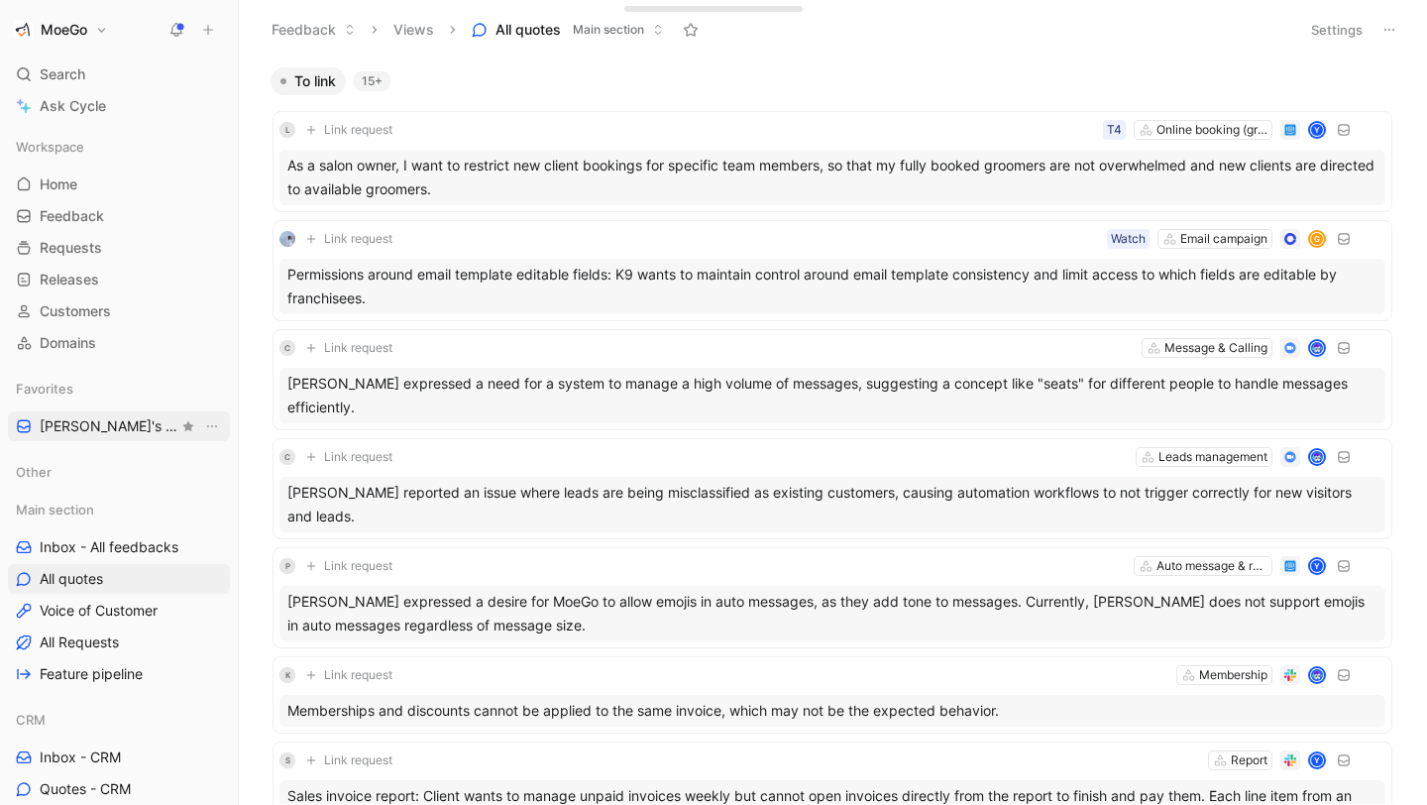
click at [140, 429] on span "[PERSON_NAME]'s Enterprise View" at bounding box center [109, 426] width 139 height 20
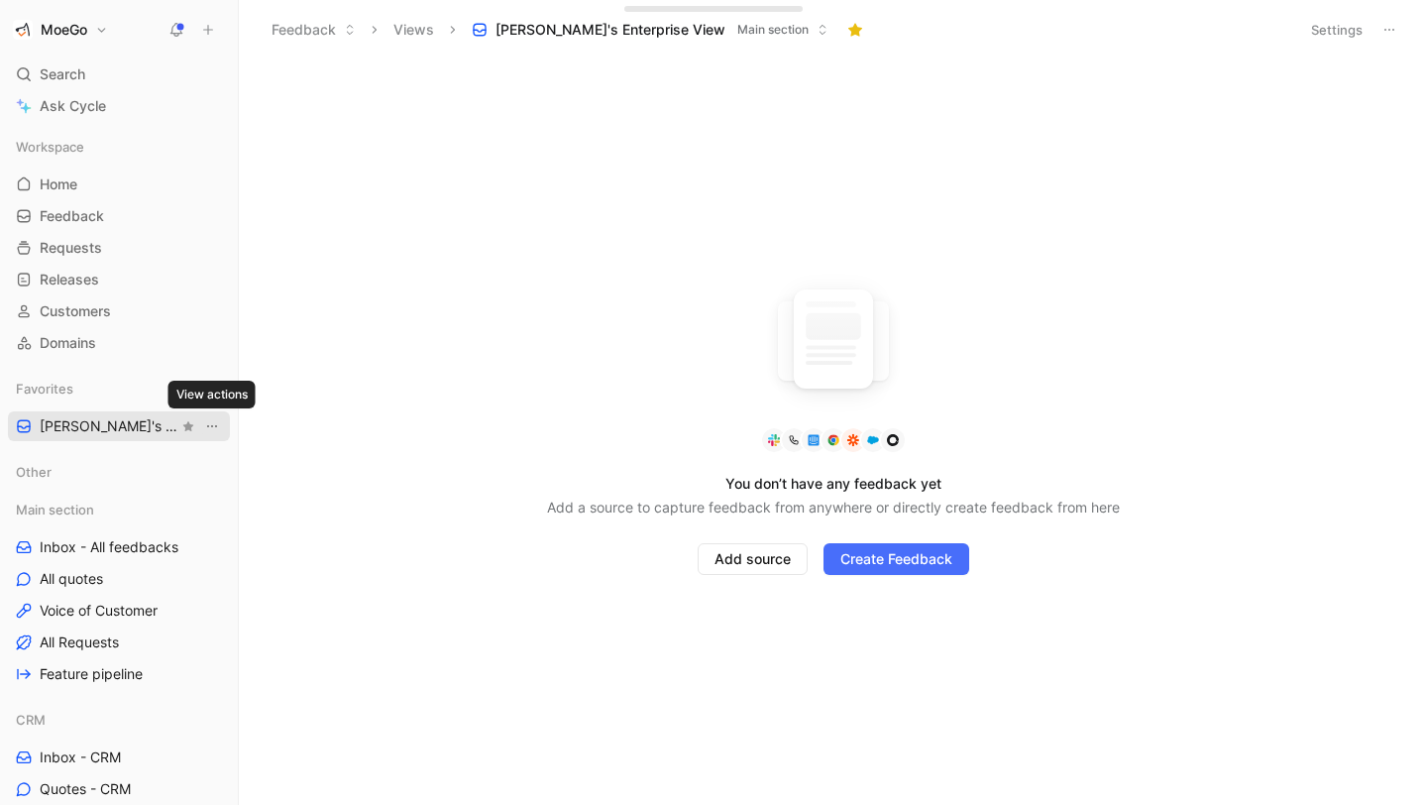
click at [213, 426] on icon "View actions" at bounding box center [212, 426] width 16 height 16
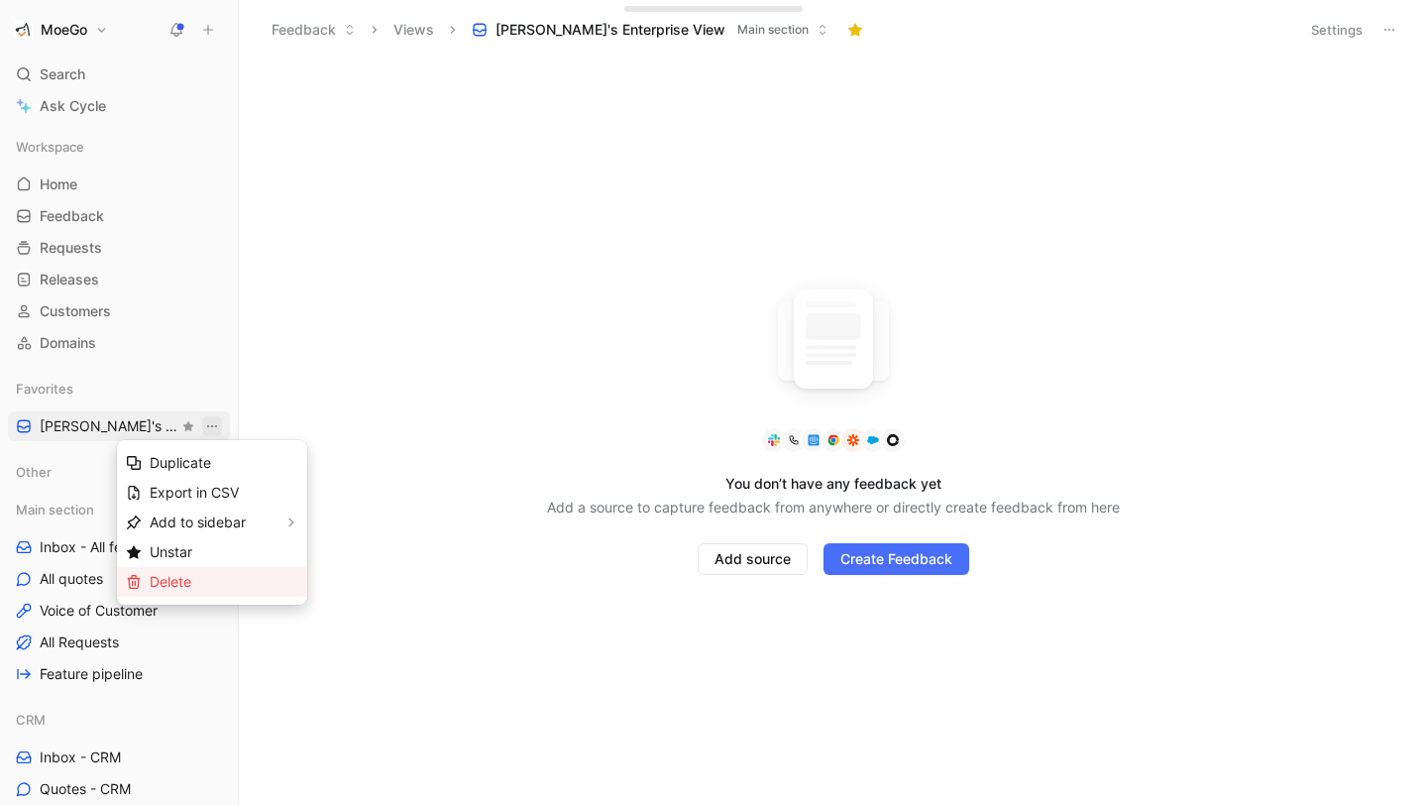
click at [213, 575] on div "Delete" at bounding box center [224, 582] width 149 height 24
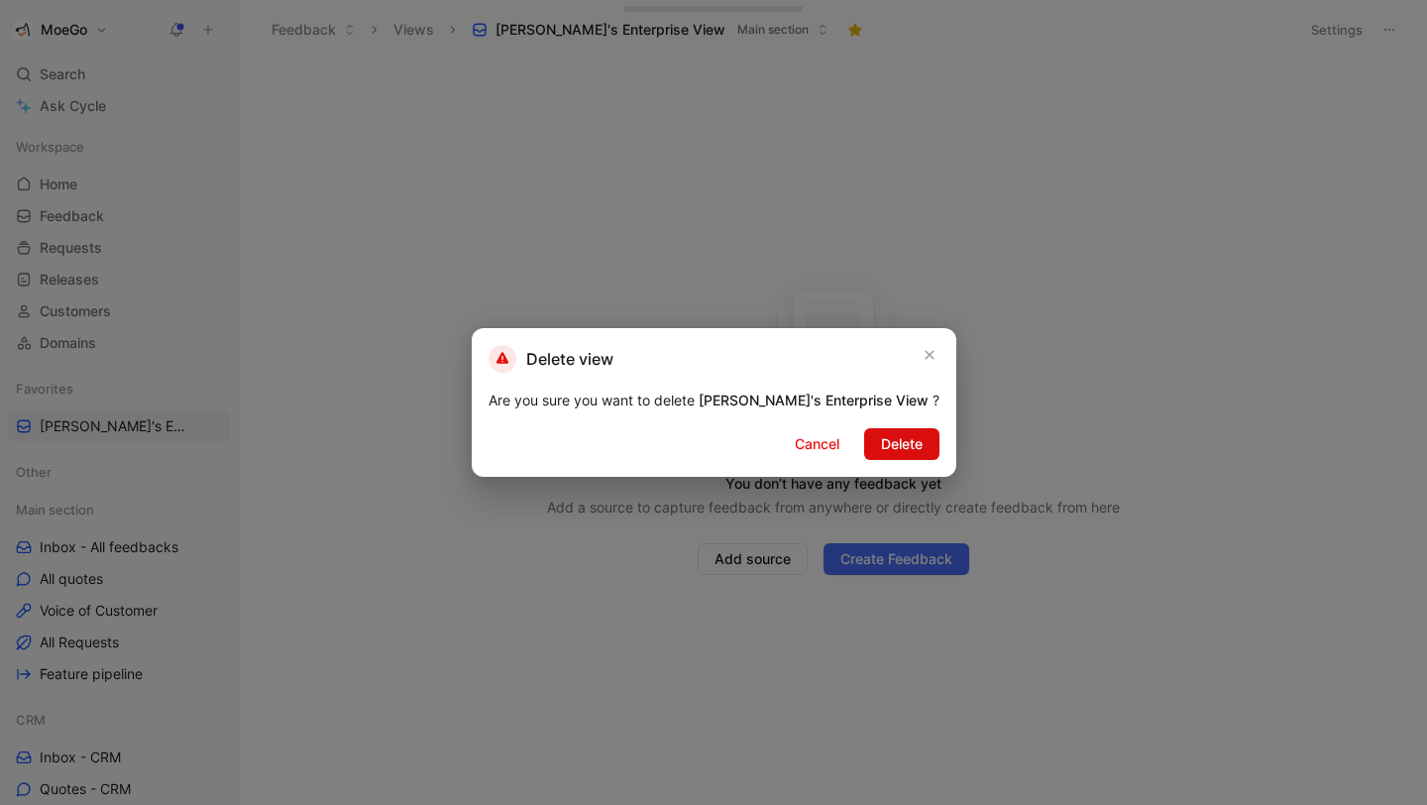
click at [881, 439] on span "Delete" at bounding box center [902, 444] width 42 height 24
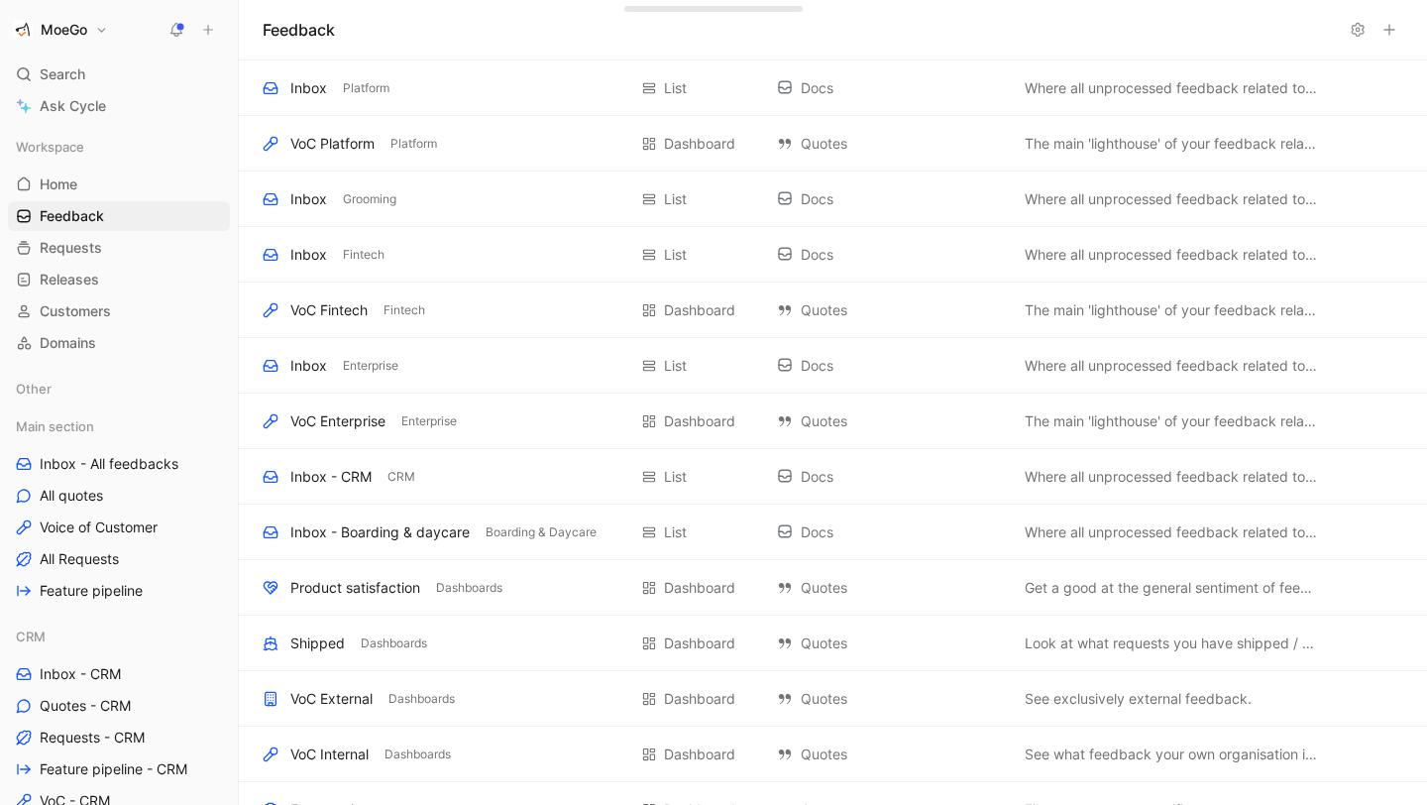
click at [93, 33] on button "MoeGo" at bounding box center [60, 30] width 105 height 28
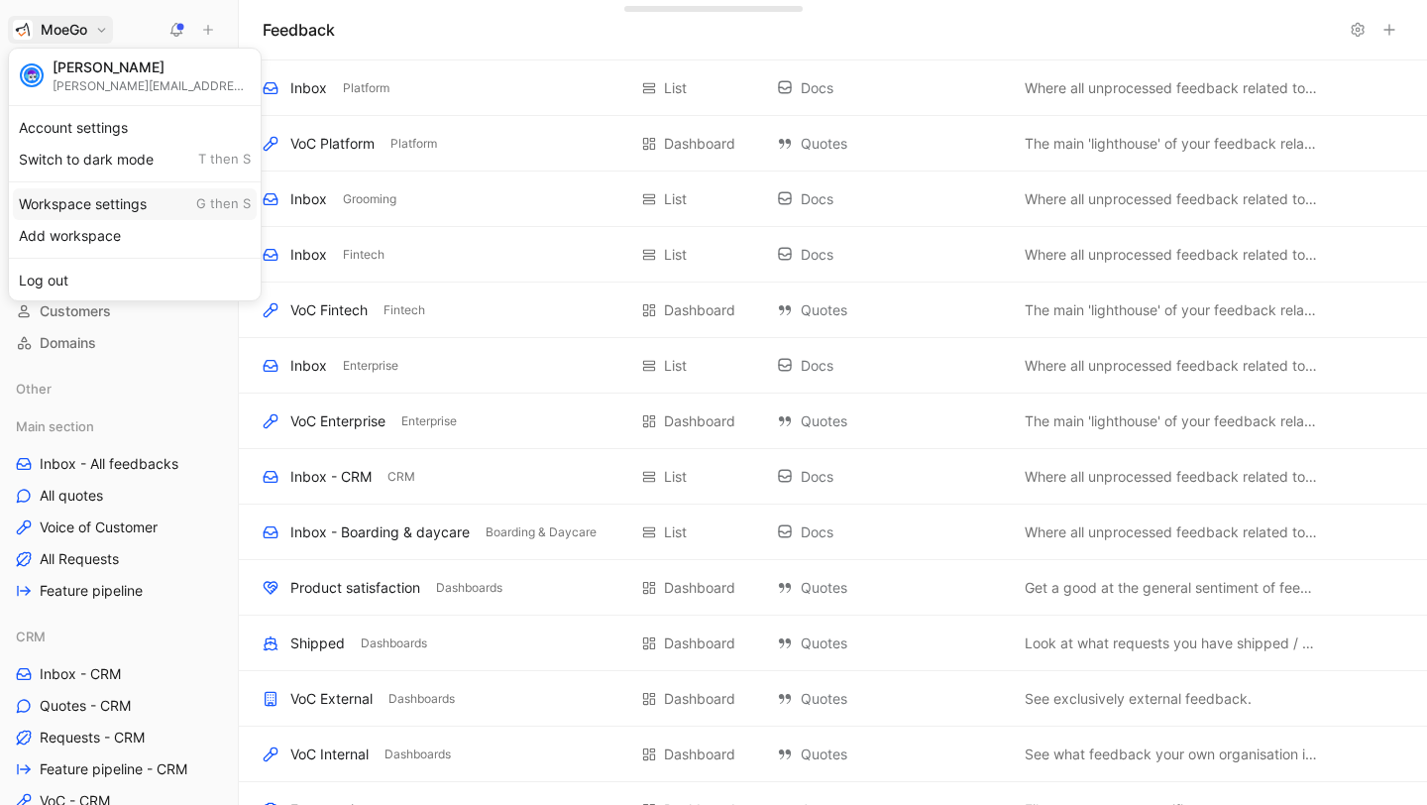
click at [120, 206] on div "Workspace settings G then S" at bounding box center [135, 204] width 244 height 32
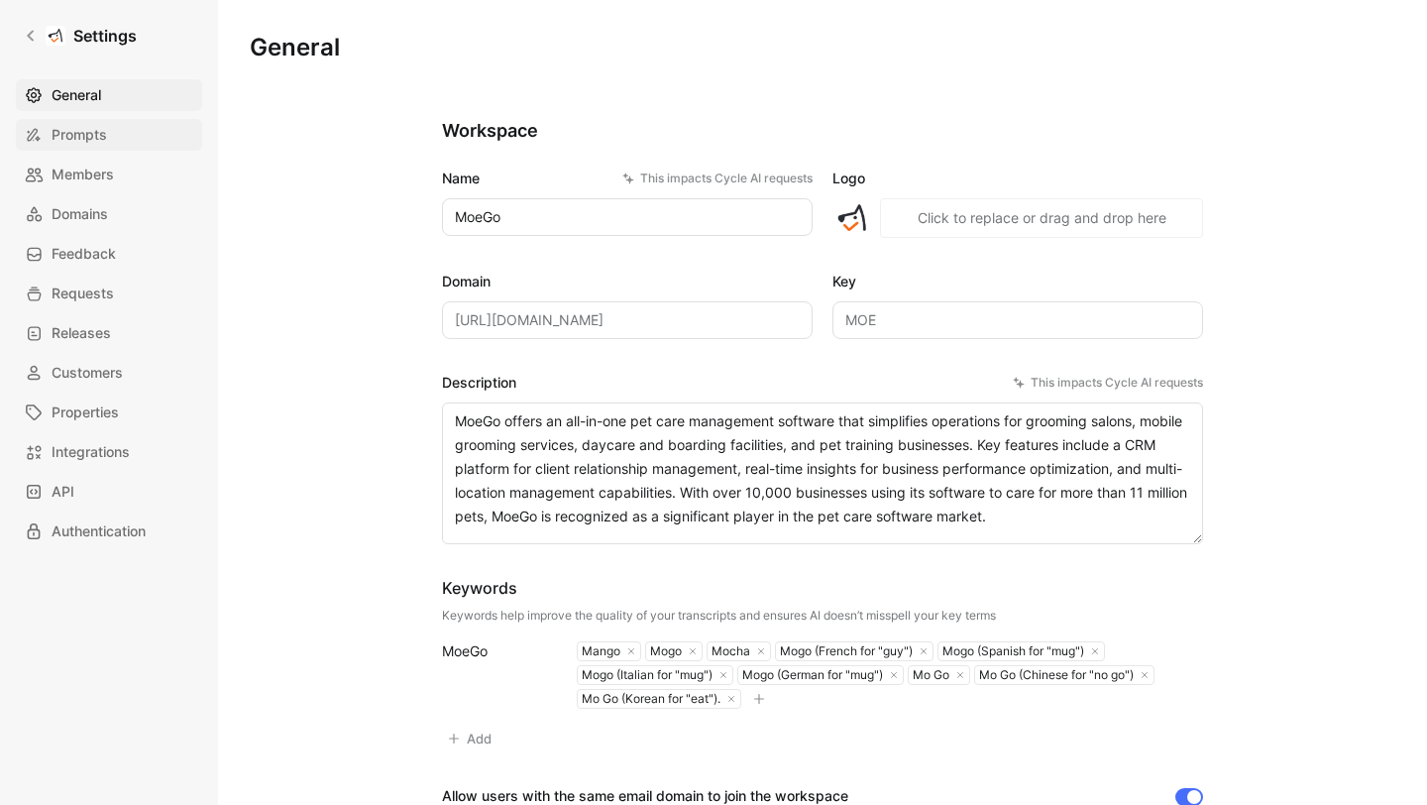
click at [112, 146] on link "Prompts" at bounding box center [109, 135] width 186 height 32
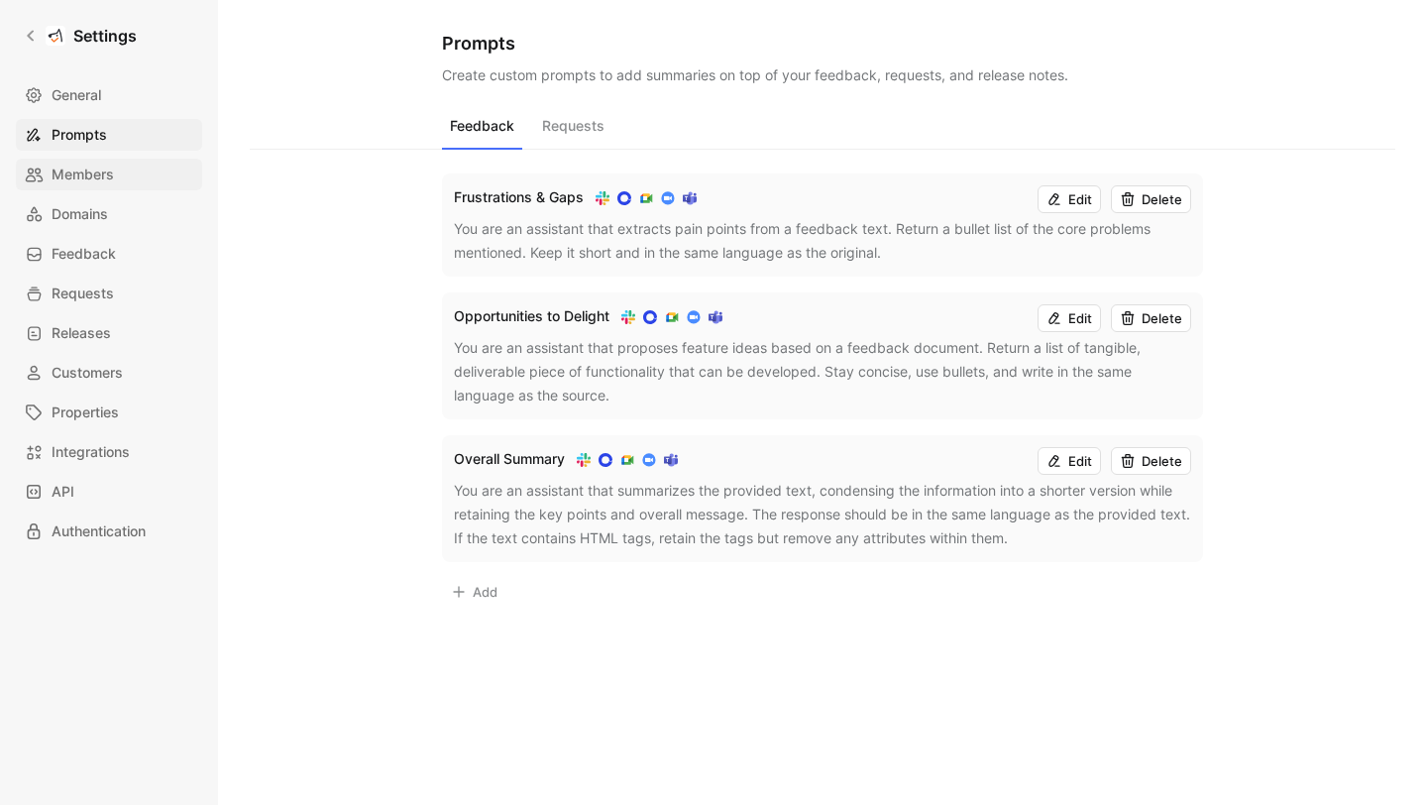
click at [108, 173] on span "Members" at bounding box center [83, 175] width 62 height 24
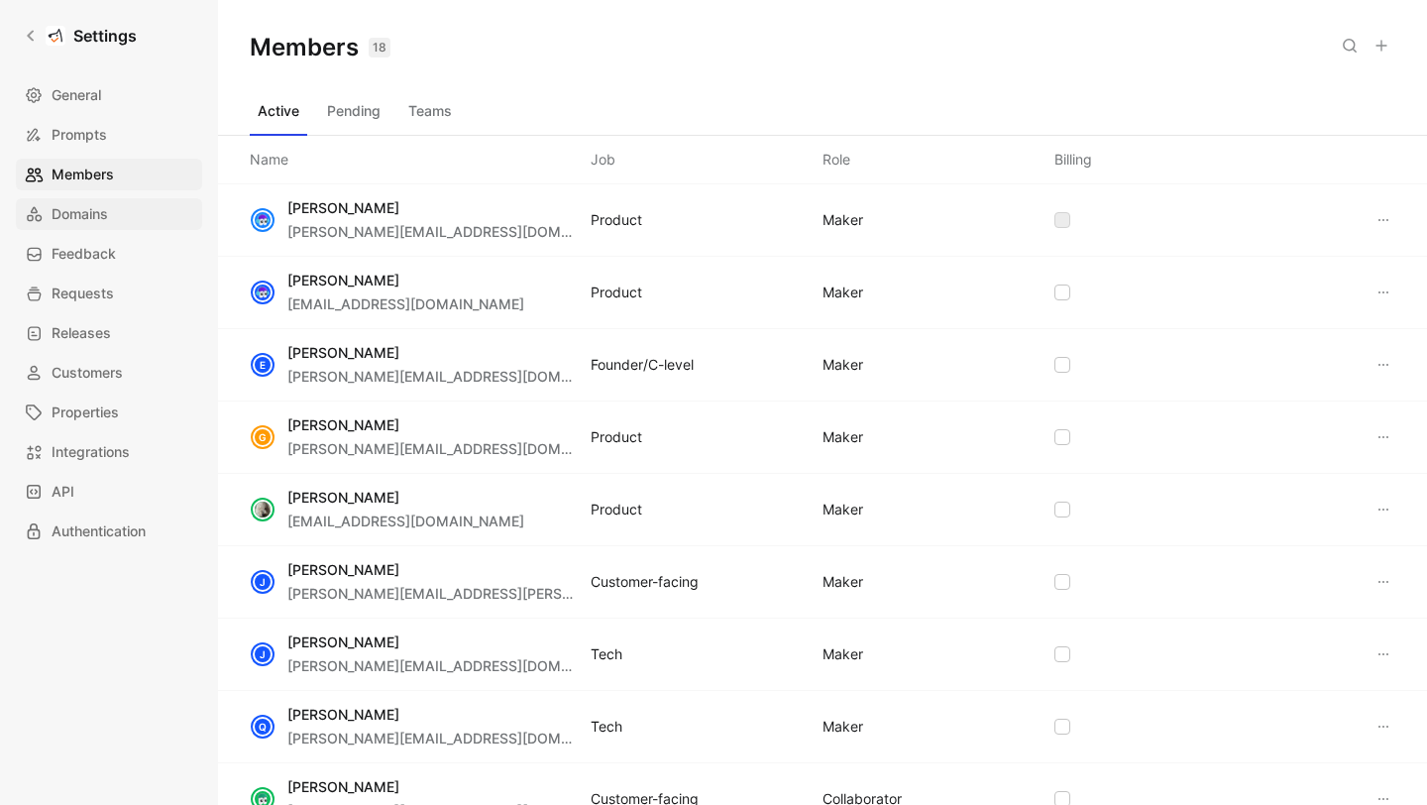
click at [106, 221] on span "Domains" at bounding box center [80, 214] width 56 height 24
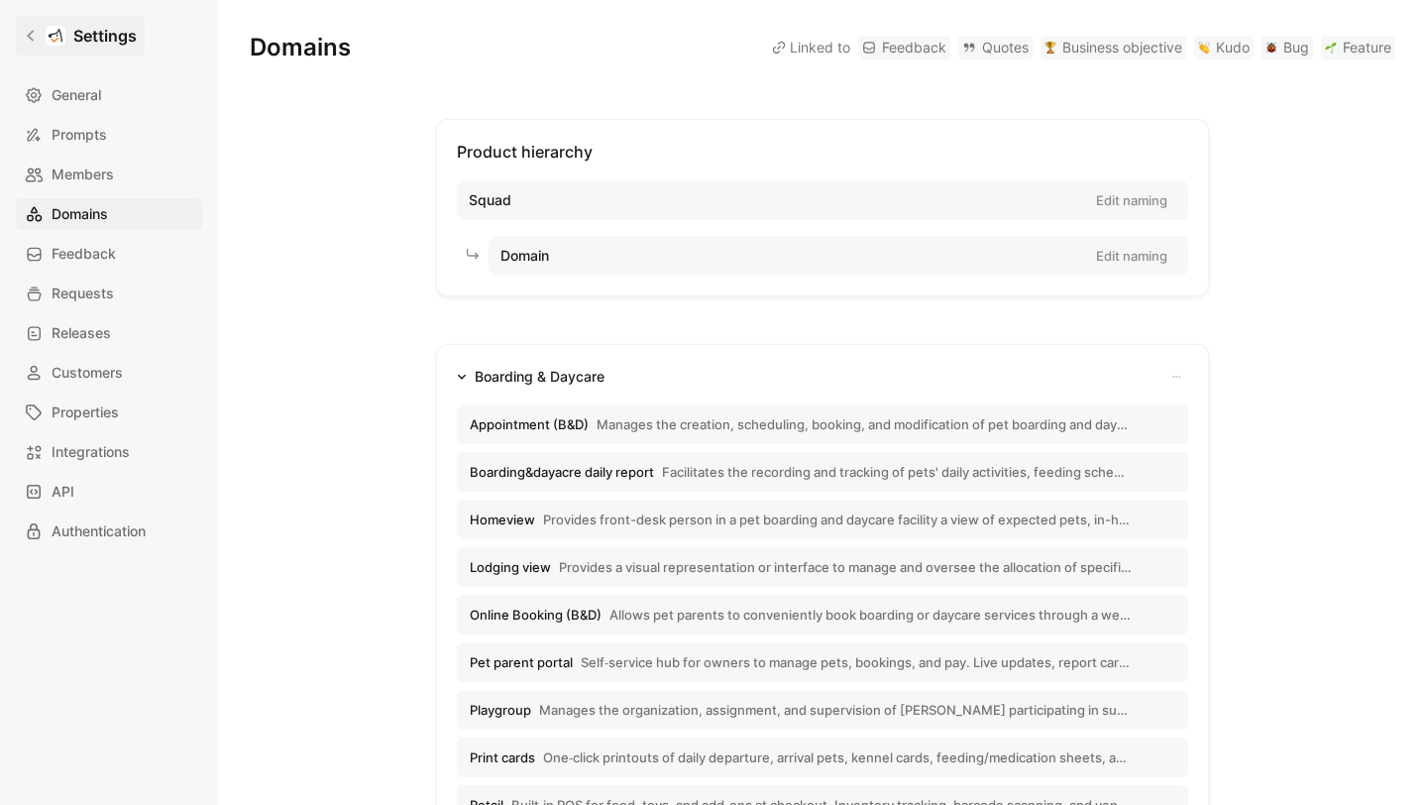
click at [28, 20] on link "Settings" at bounding box center [80, 36] width 129 height 40
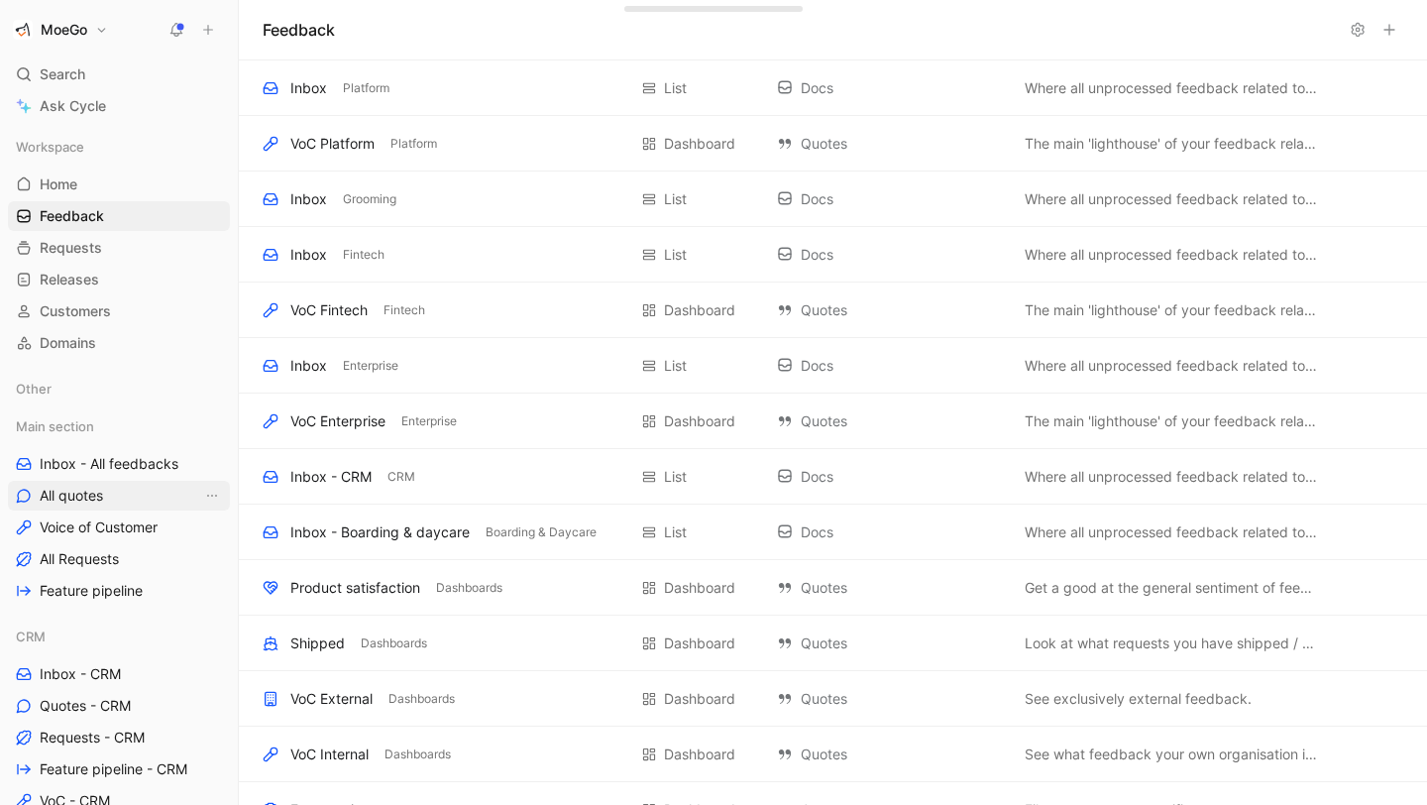
click at [102, 488] on span "All quotes" at bounding box center [71, 496] width 63 height 20
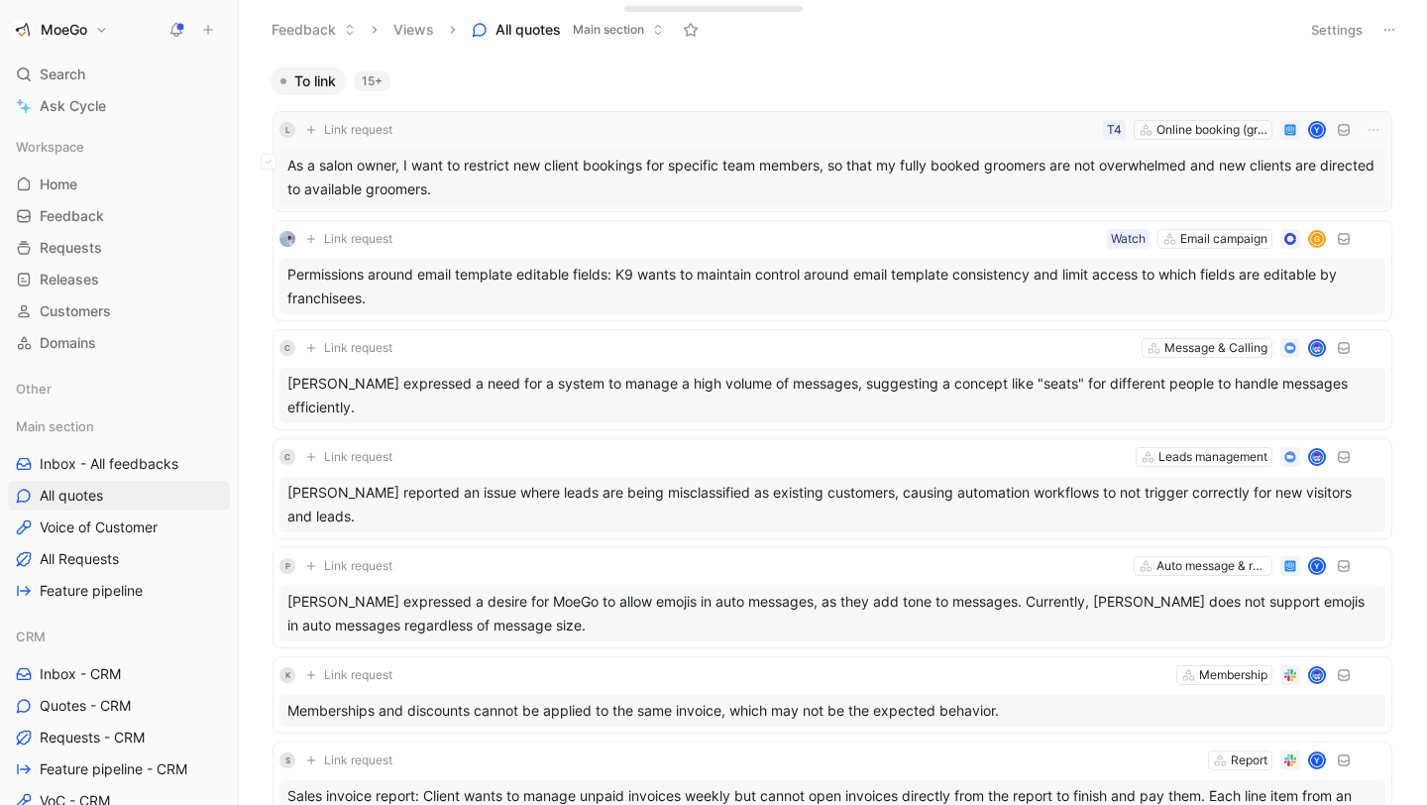
click at [605, 161] on div "As a salon owner, I want to restrict new client bookings for specific team memb…" at bounding box center [832, 178] width 1106 height 56
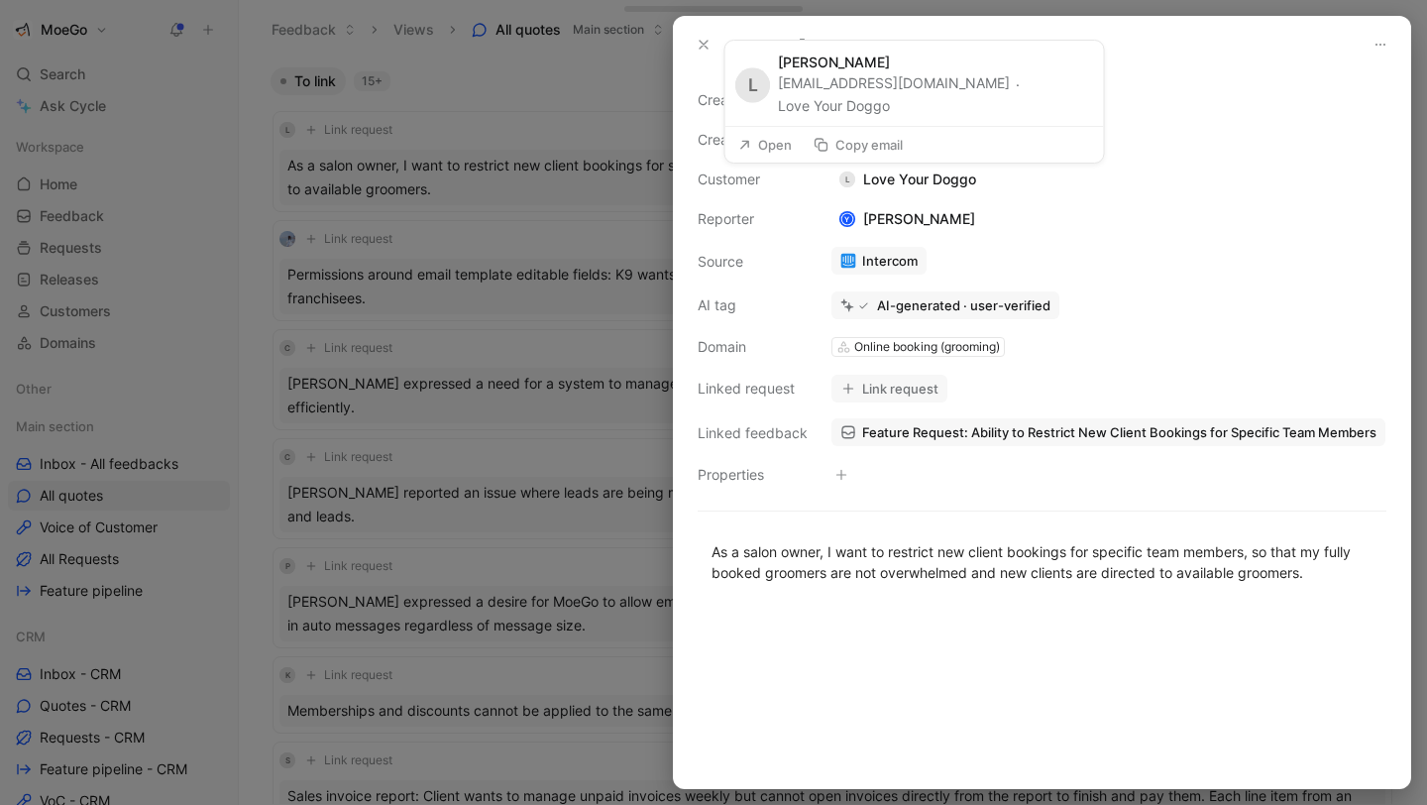
click at [901, 180] on div "L Love Your Doggo" at bounding box center [908, 179] width 153 height 24
click at [847, 174] on div "L" at bounding box center [847, 179] width 16 height 16
click at [882, 180] on div "L Love Your Doggo" at bounding box center [908, 179] width 153 height 24
click at [702, 43] on use at bounding box center [704, 45] width 8 height 8
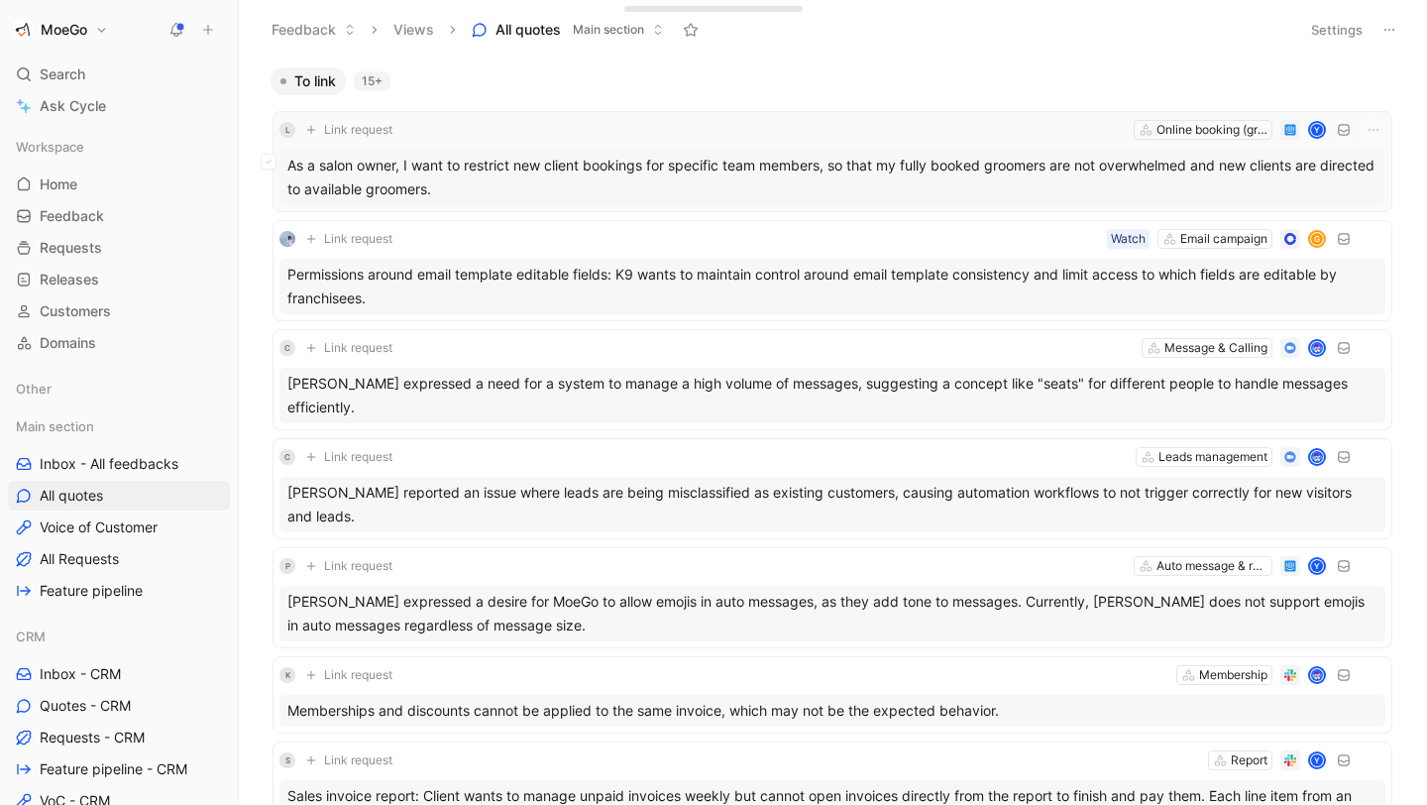
click at [1275, 154] on div "As a salon owner, I want to restrict new client bookings for specific team memb…" at bounding box center [832, 178] width 1106 height 56
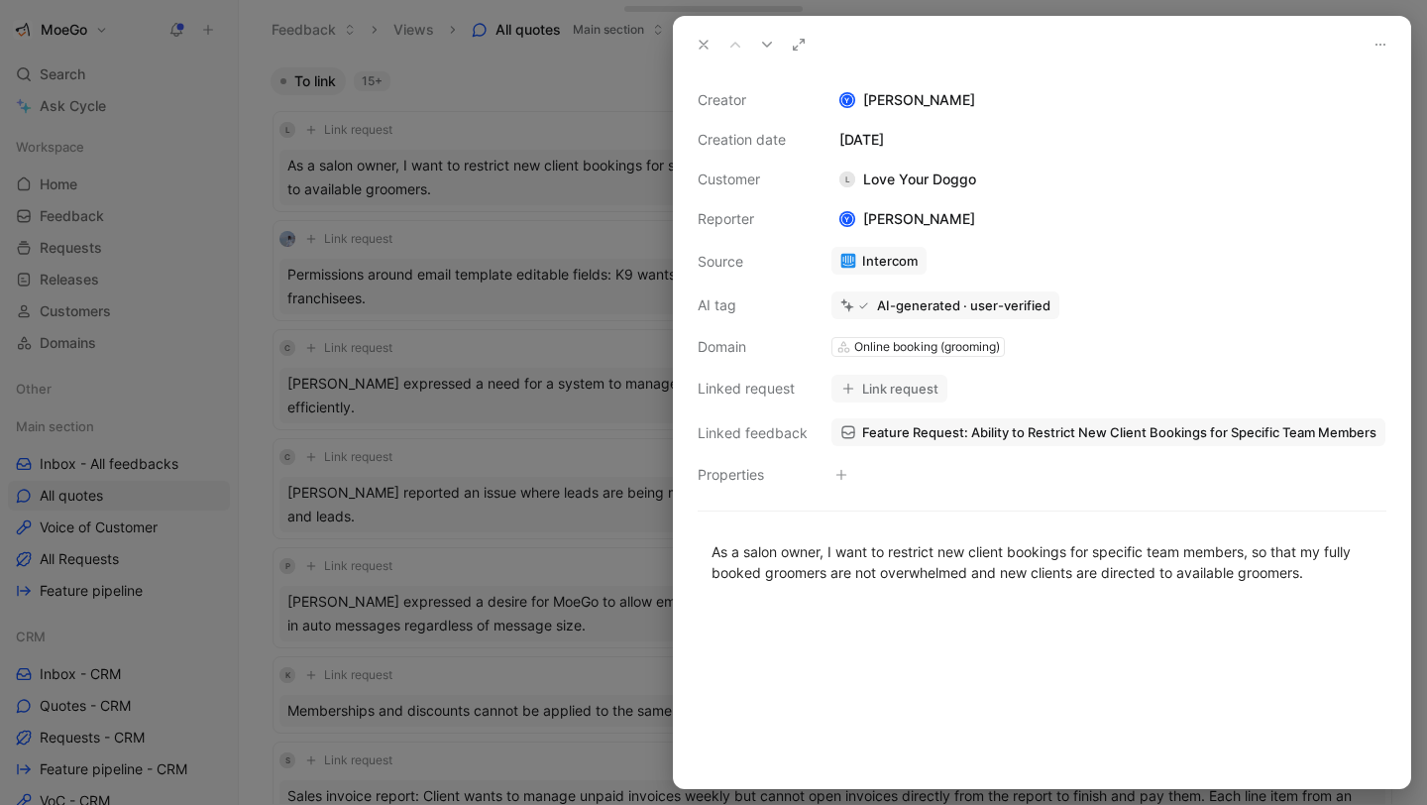
drag, startPoint x: 860, startPoint y: 176, endPoint x: 1037, endPoint y: 176, distance: 176.4
click at [1037, 176] on div "Creator Y [PERSON_NAME] Creation date [DATE] Customer L Love Your Doggo Reporte…" at bounding box center [1042, 287] width 689 height 398
drag, startPoint x: 973, startPoint y: 175, endPoint x: 856, endPoint y: 176, distance: 117.0
click at [856, 176] on div "L Love Your Doggo" at bounding box center [908, 179] width 153 height 24
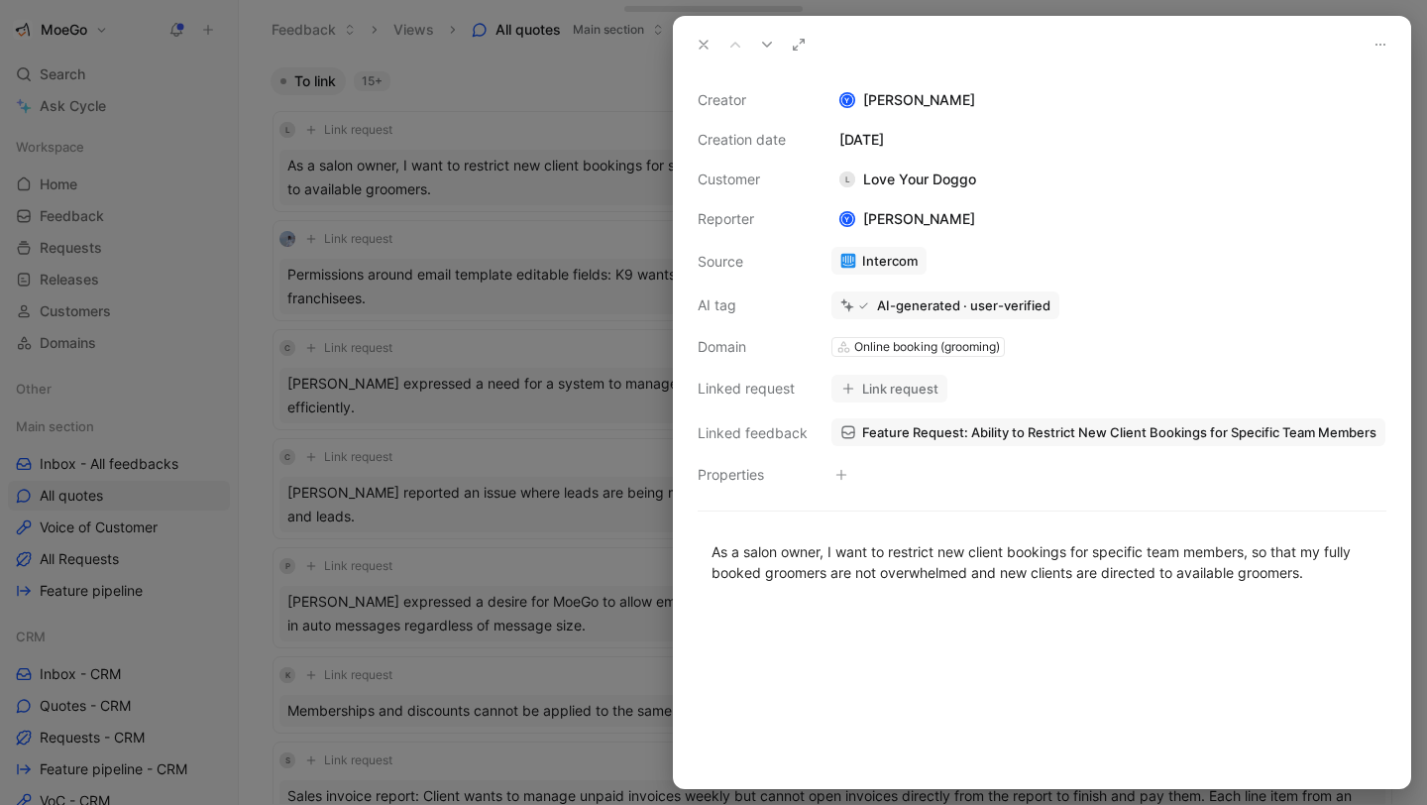
click at [856, 176] on div "L Love Your Doggo" at bounding box center [908, 179] width 153 height 24
click at [696, 43] on icon at bounding box center [704, 45] width 16 height 16
